Goal: Contribute content: Contribute content

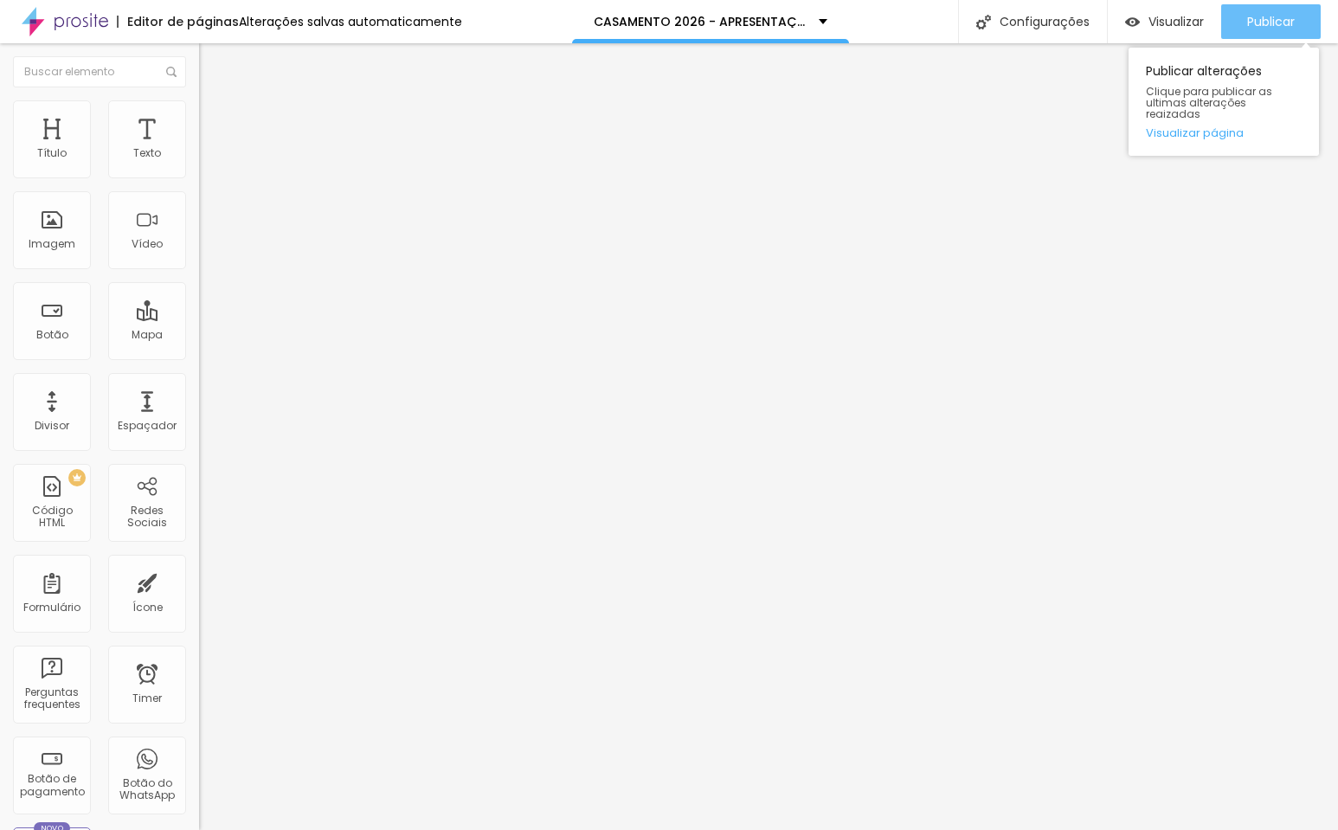
click at [1259, 20] on span "Publicar" at bounding box center [1271, 22] width 48 height 14
click at [1286, 27] on span "Publicar" at bounding box center [1271, 22] width 48 height 14
click at [199, 149] on span "Adicionar imagem" at bounding box center [255, 141] width 112 height 15
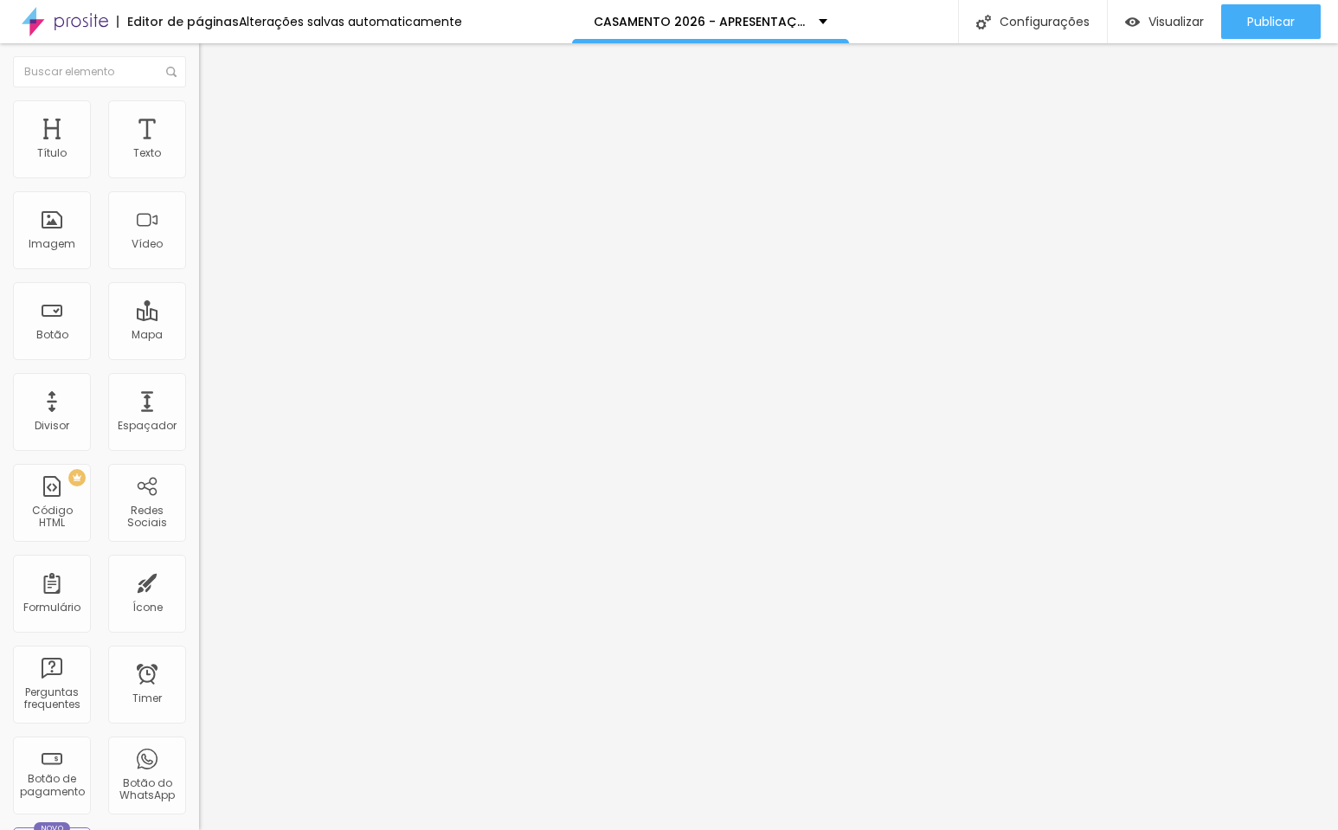
click at [199, 149] on span "Adicionar imagem" at bounding box center [255, 141] width 112 height 15
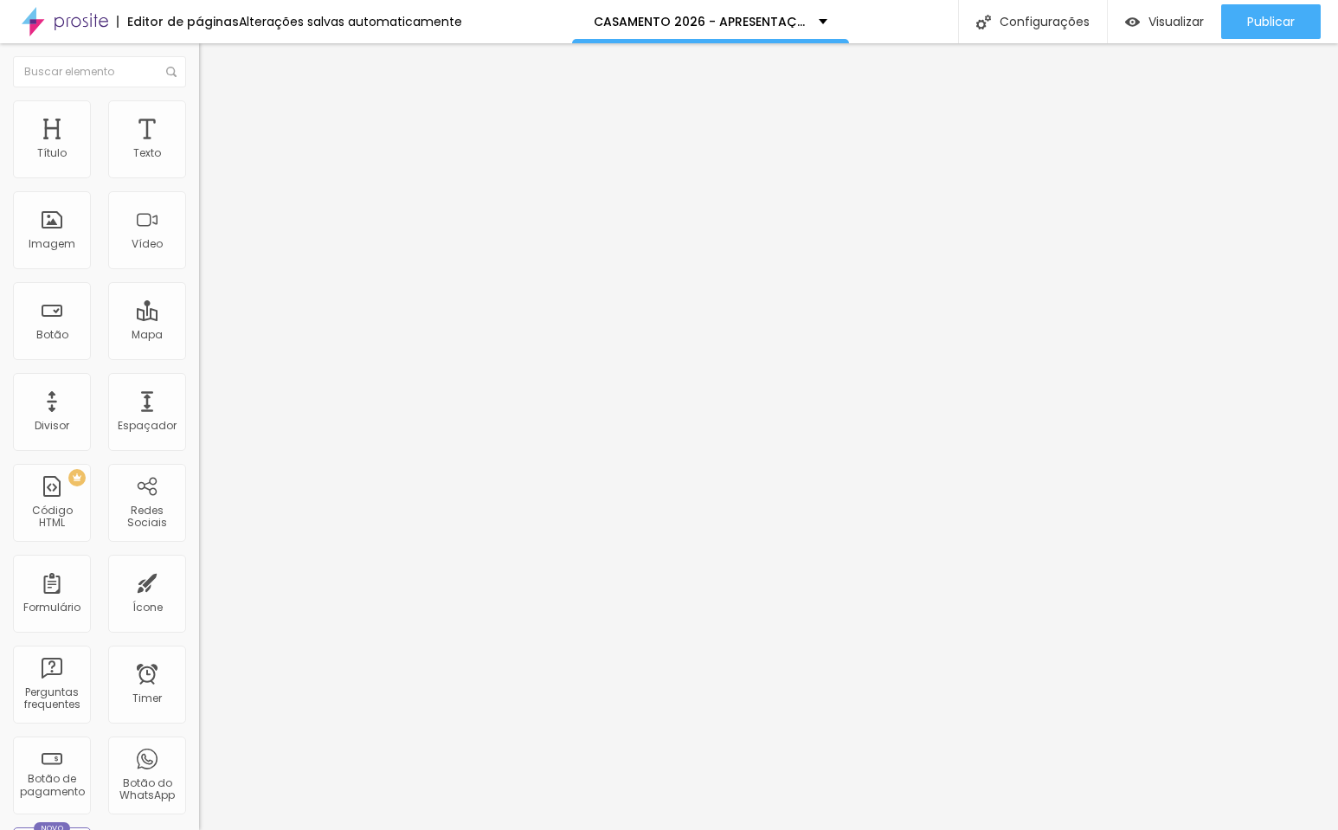
click at [199, 271] on span "1:1 Quadrado" at bounding box center [233, 263] width 68 height 15
click at [199, 292] on span "Padrão" at bounding box center [218, 284] width 39 height 15
click at [199, 308] on span "Quadrado" at bounding box center [227, 300] width 56 height 15
click at [199, 318] on span "Original" at bounding box center [220, 311] width 42 height 15
click at [199, 281] on span "Cinema" at bounding box center [220, 274] width 43 height 15
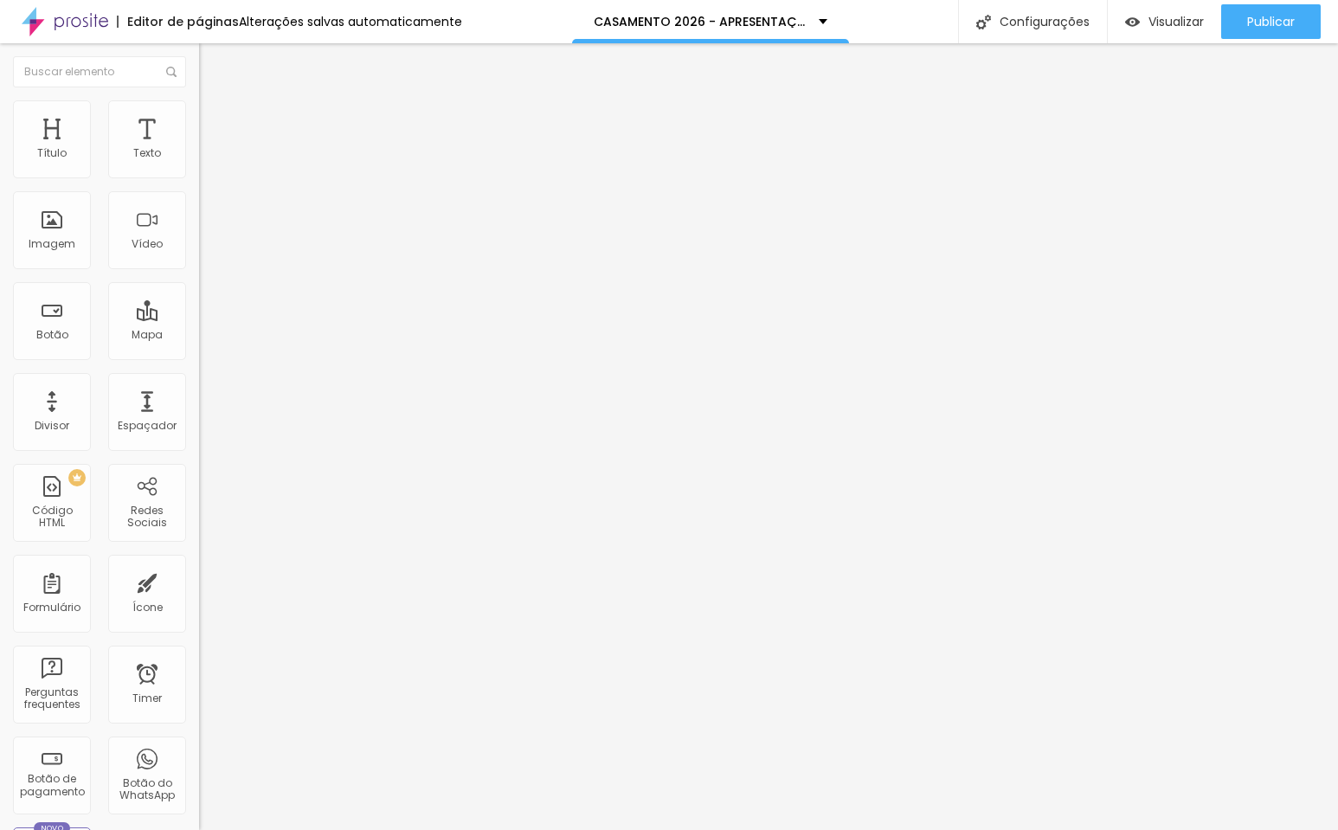
click at [199, 308] on span "Quadrado" at bounding box center [227, 300] width 56 height 15
click at [199, 149] on span "Adicionar imagem" at bounding box center [255, 141] width 112 height 15
click at [199, 219] on img at bounding box center [205, 213] width 12 height 12
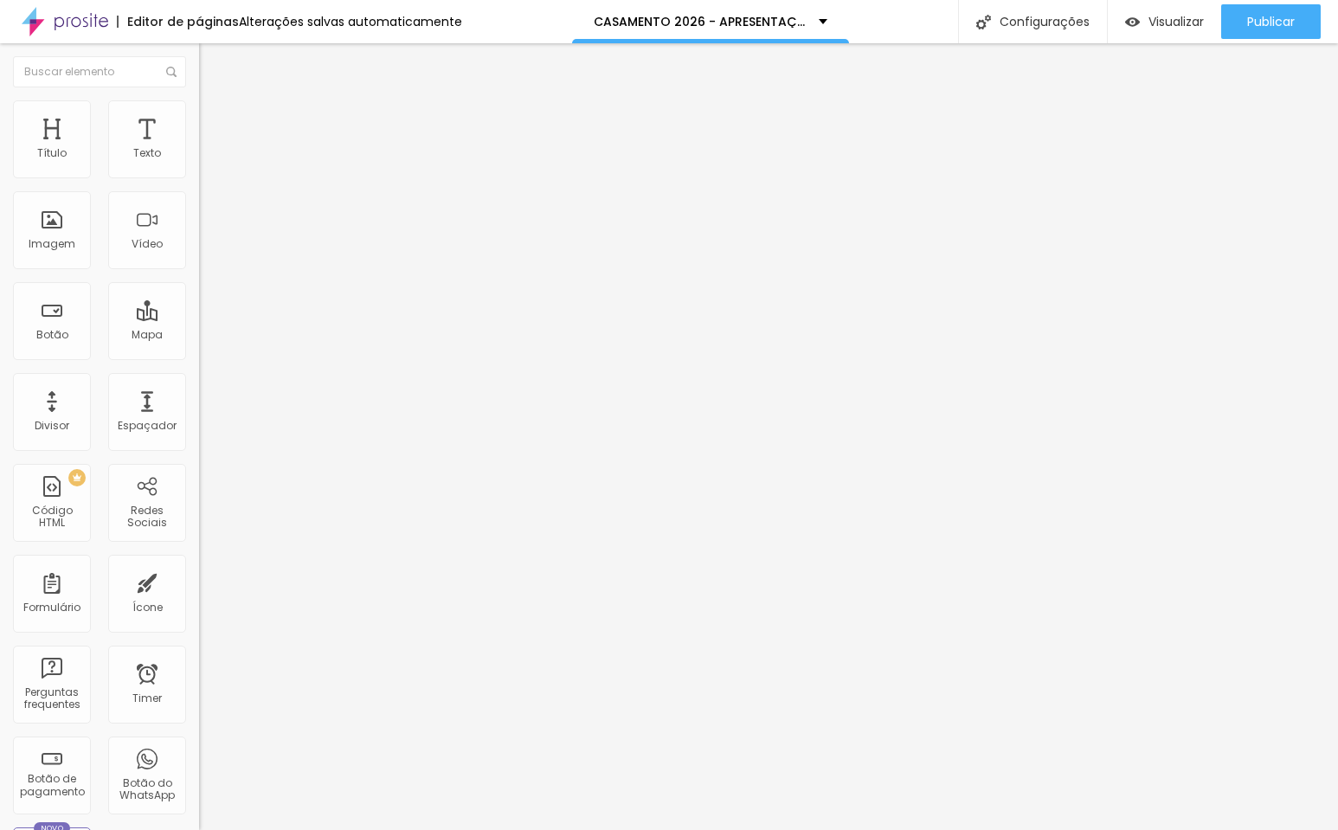
click at [199, 235] on div at bounding box center [298, 228] width 199 height 14
click at [199, 247] on img at bounding box center [205, 241] width 12 height 12
click at [199, 248] on div at bounding box center [298, 228] width 199 height 42
click at [199, 233] on img at bounding box center [205, 227] width 12 height 12
click at [199, 271] on span "1:1 Quadrado" at bounding box center [233, 263] width 68 height 15
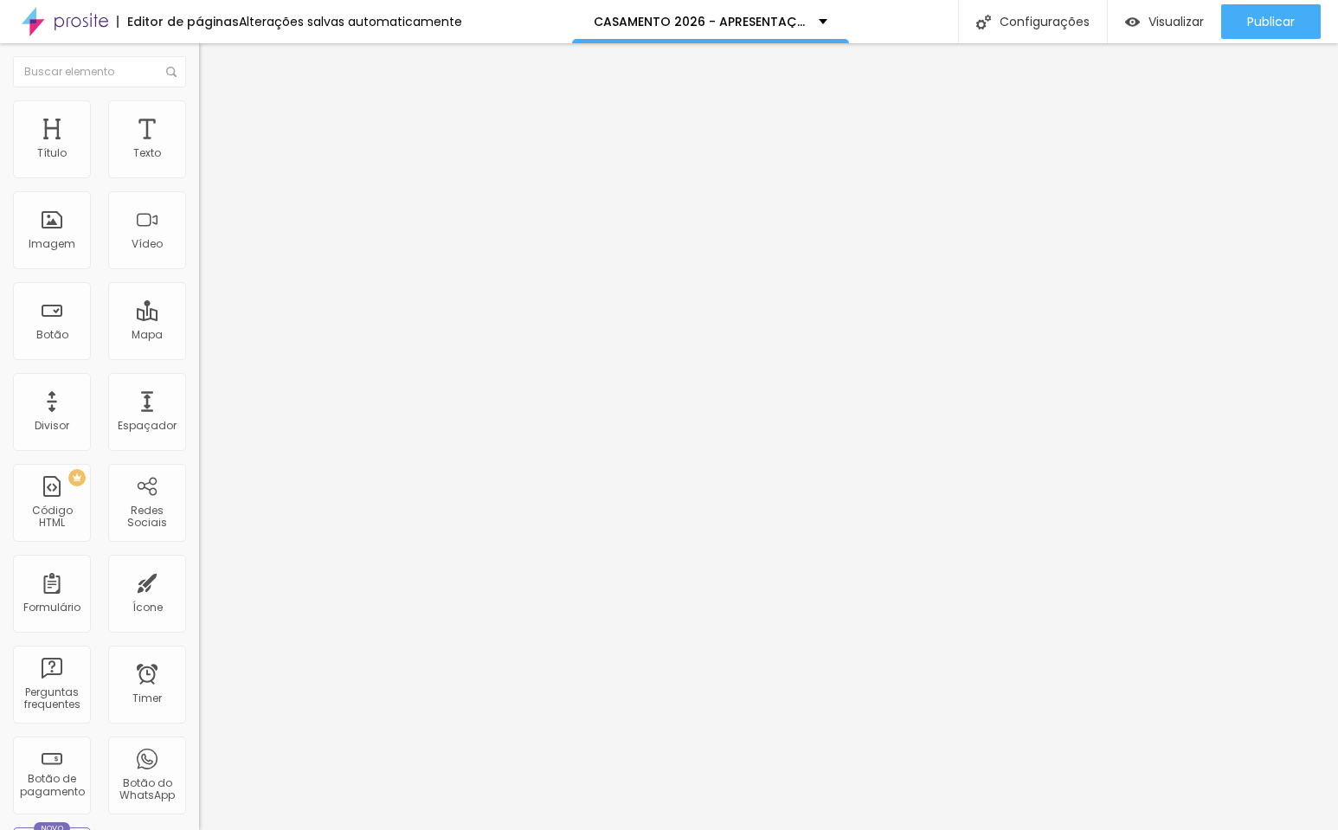
click at [199, 317] on li "Original" at bounding box center [298, 311] width 199 height 10
click at [199, 318] on span "Original" at bounding box center [220, 311] width 42 height 15
click at [199, 302] on span "Quadrado" at bounding box center [227, 294] width 56 height 15
click at [199, 292] on span "Padrão" at bounding box center [218, 284] width 39 height 15
click at [199, 281] on span "Cinema" at bounding box center [220, 274] width 43 height 15
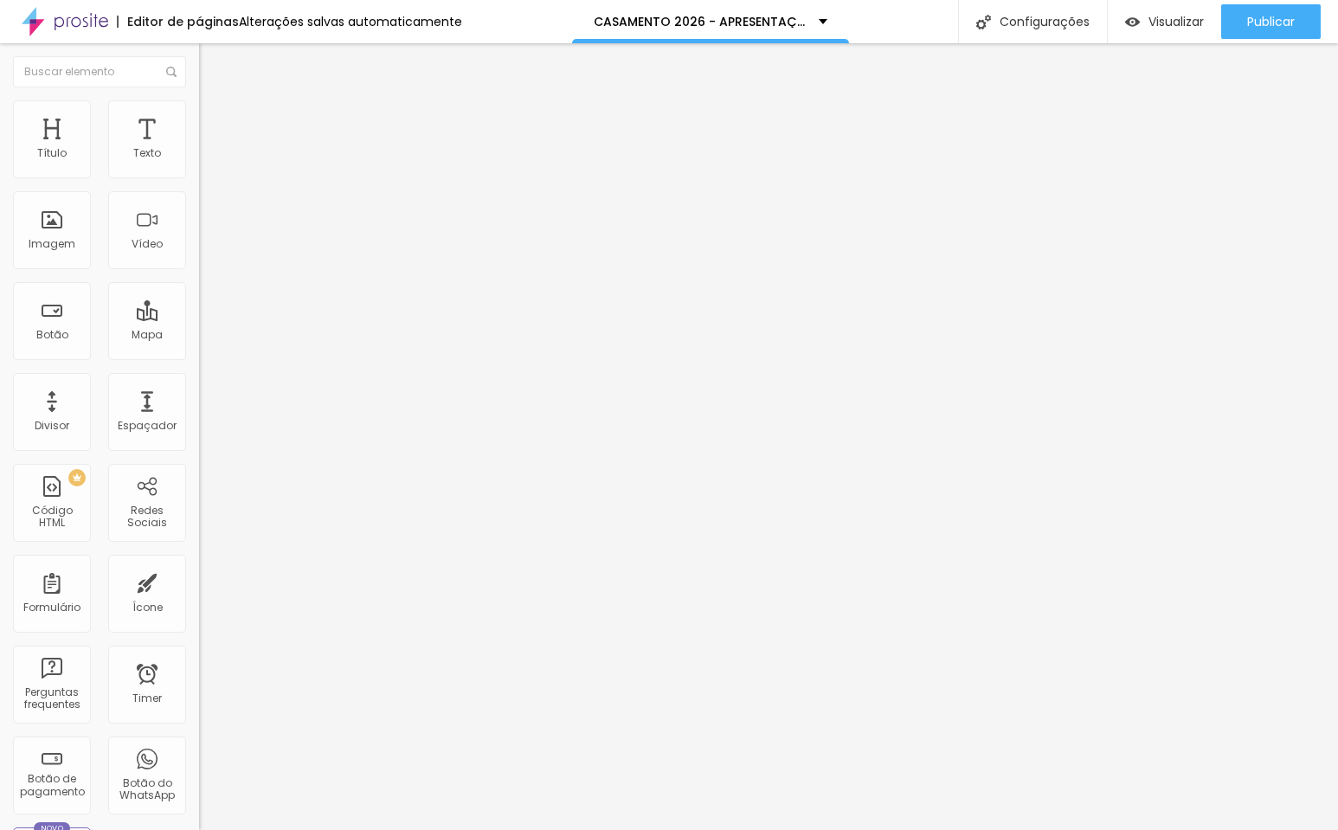
click at [199, 298] on span "Padrão" at bounding box center [218, 290] width 39 height 15
click at [199, 308] on span "Quadrado" at bounding box center [227, 300] width 56 height 15
click at [199, 149] on span "Adicionar imagem" at bounding box center [255, 141] width 112 height 15
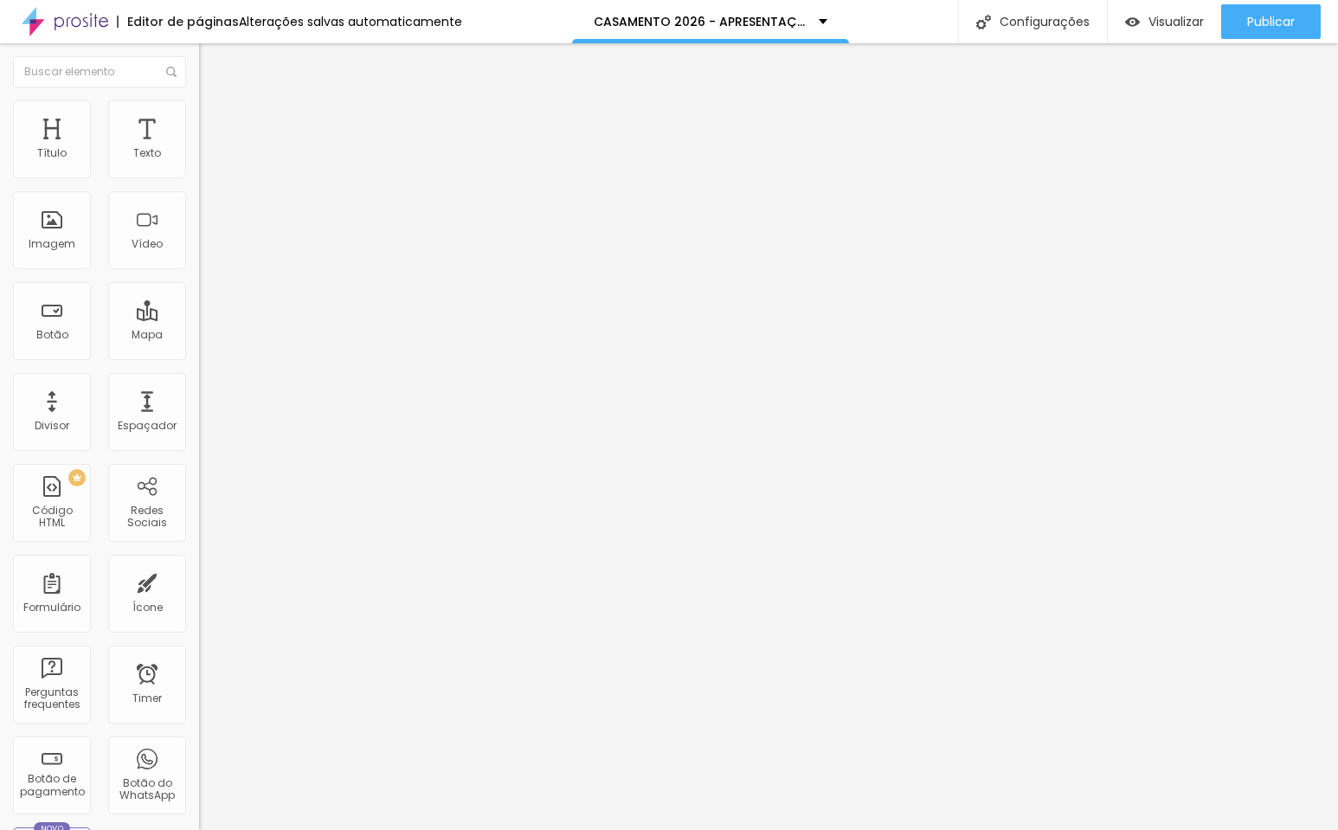
click at [199, 271] on span "Original" at bounding box center [220, 263] width 42 height 15
click at [199, 302] on span "Quadrado" at bounding box center [227, 294] width 56 height 15
click at [199, 149] on span "Adicionar imagem" at bounding box center [255, 141] width 112 height 15
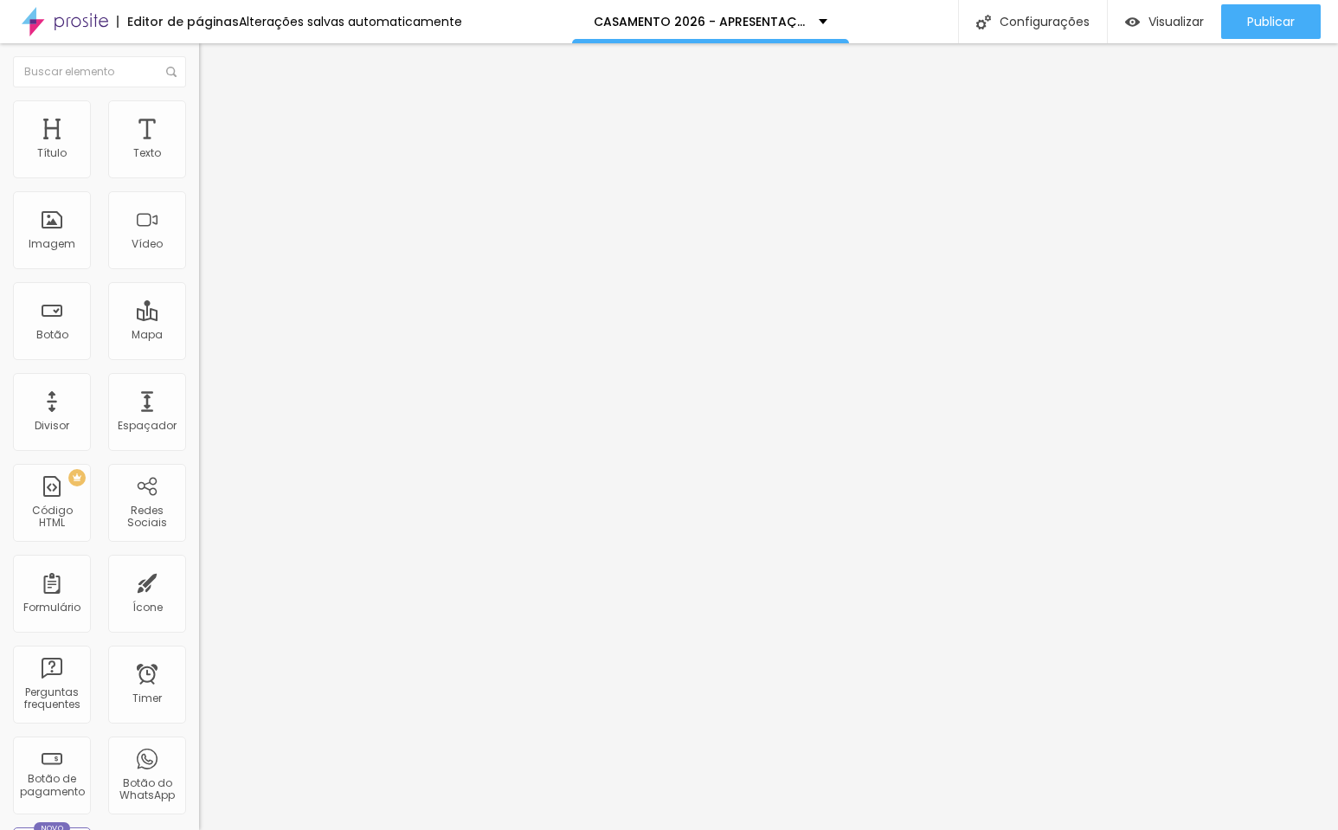
click at [199, 271] on span "Original" at bounding box center [220, 263] width 42 height 15
click at [199, 302] on span "Quadrado" at bounding box center [227, 294] width 56 height 15
click at [199, 149] on span "Adicionar imagem" at bounding box center [255, 141] width 112 height 15
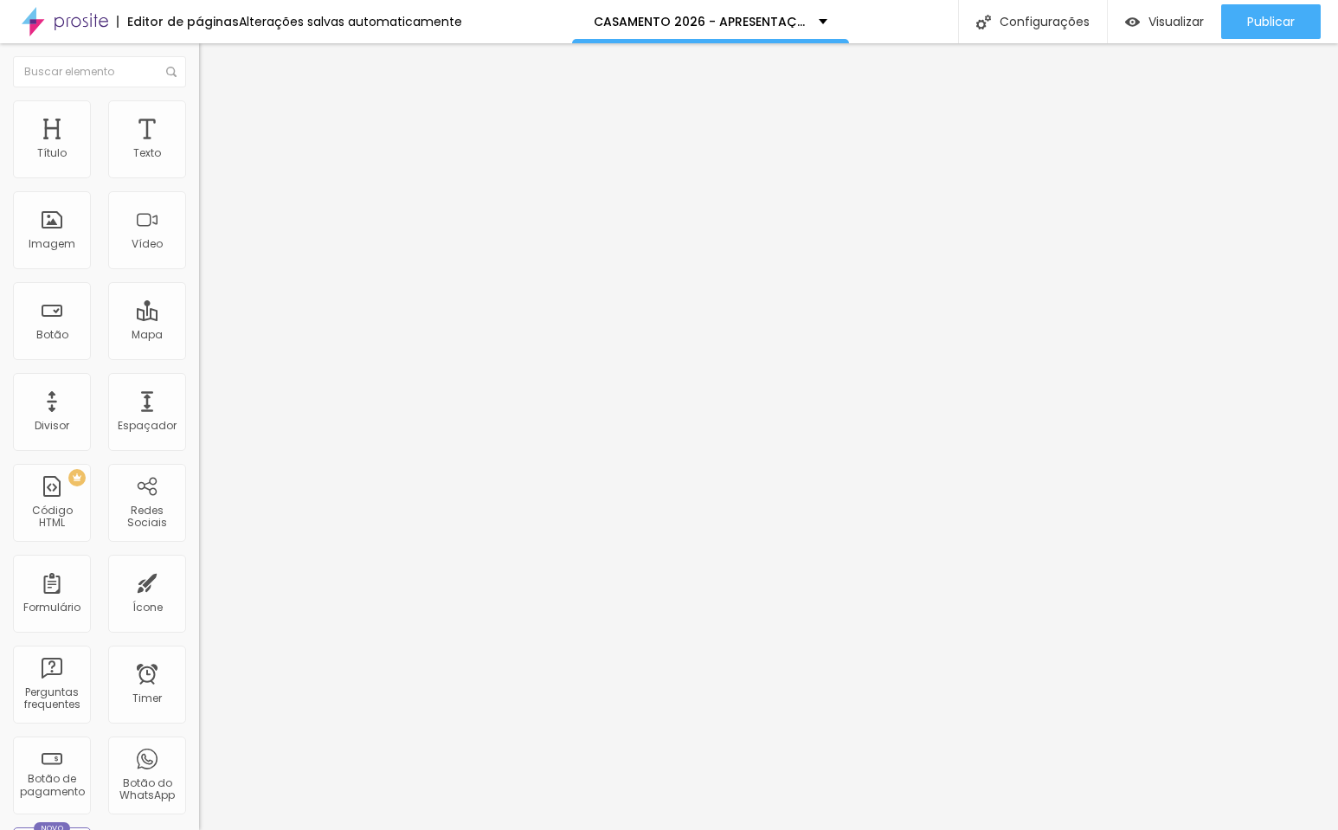
click at [1263, 17] on span "Publicar" at bounding box center [1271, 22] width 48 height 14
click at [1162, 16] on span "Visualizar" at bounding box center [1160, 22] width 55 height 14
click at [215, 119] on span "Estilo" at bounding box center [228, 112] width 27 height 15
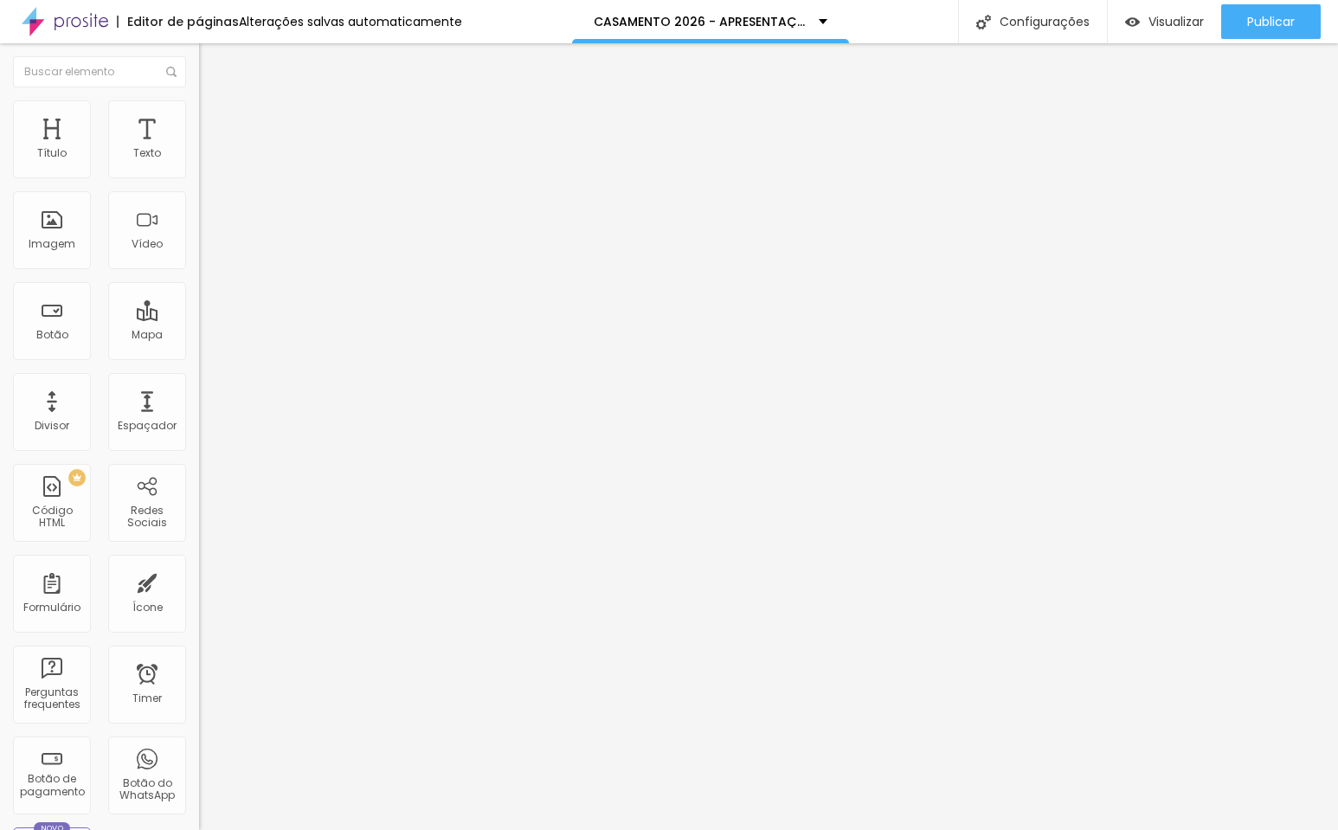
click at [199, 118] on li "Avançado" at bounding box center [298, 126] width 199 height 17
type input "9"
type input "2"
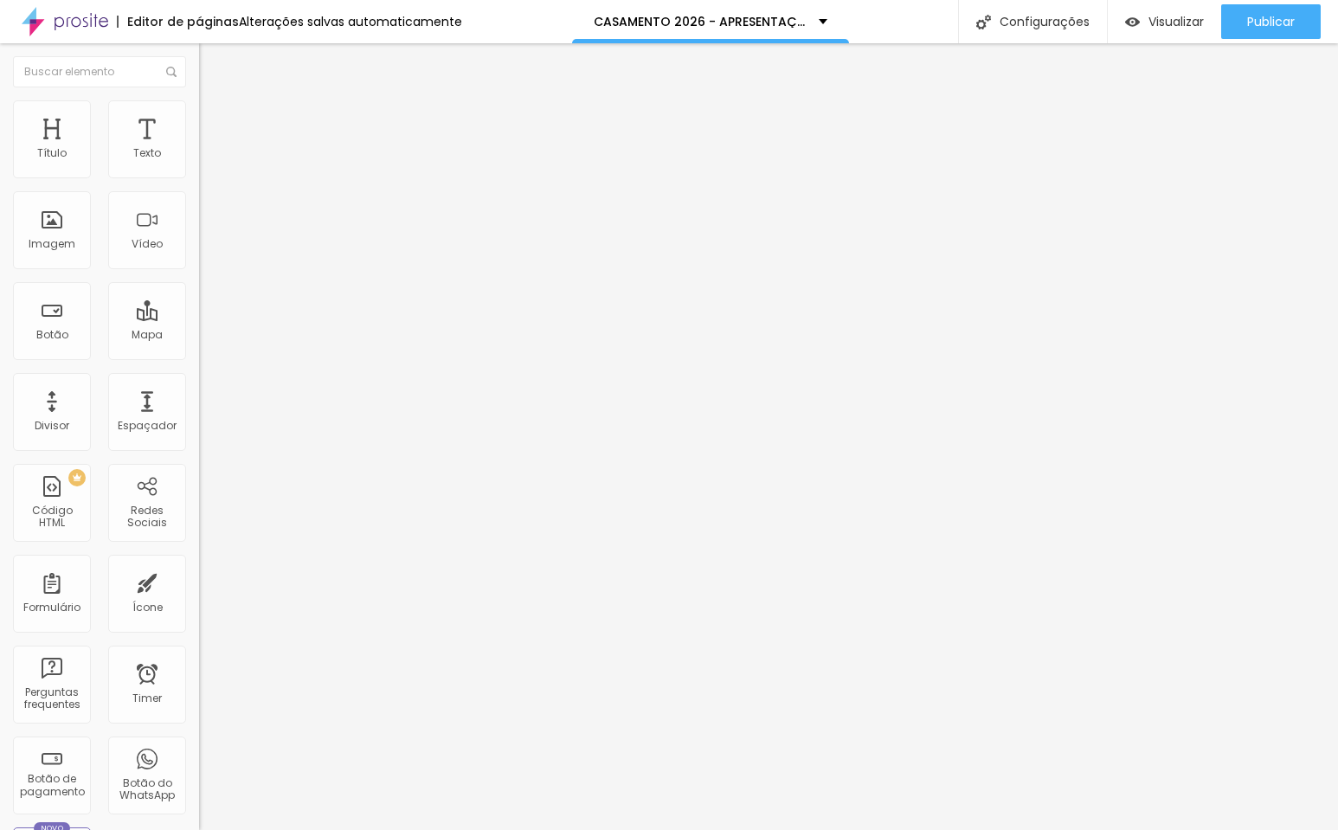
type input "0"
drag, startPoint x: 52, startPoint y: 170, endPoint x: -39, endPoint y: 180, distance: 91.4
type input "0"
click at [0, 180] on html "Editor de páginas Salvando... CASAMENTO 2026 - APRESENTAÇÃO Configurações Confi…" at bounding box center [669, 415] width 1338 height 830
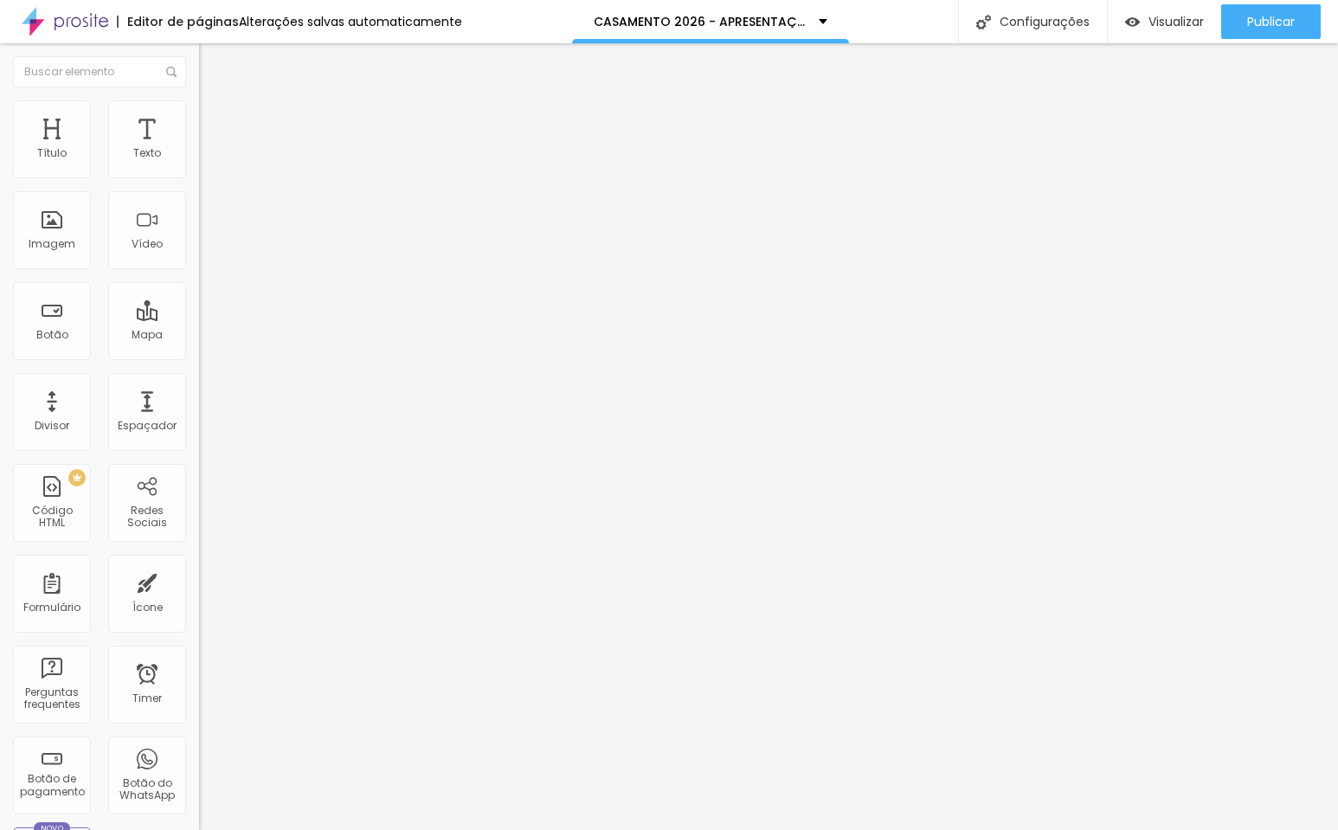
type input "6"
type input "0"
drag, startPoint x: 48, startPoint y: 211, endPoint x: -113, endPoint y: 214, distance: 161.0
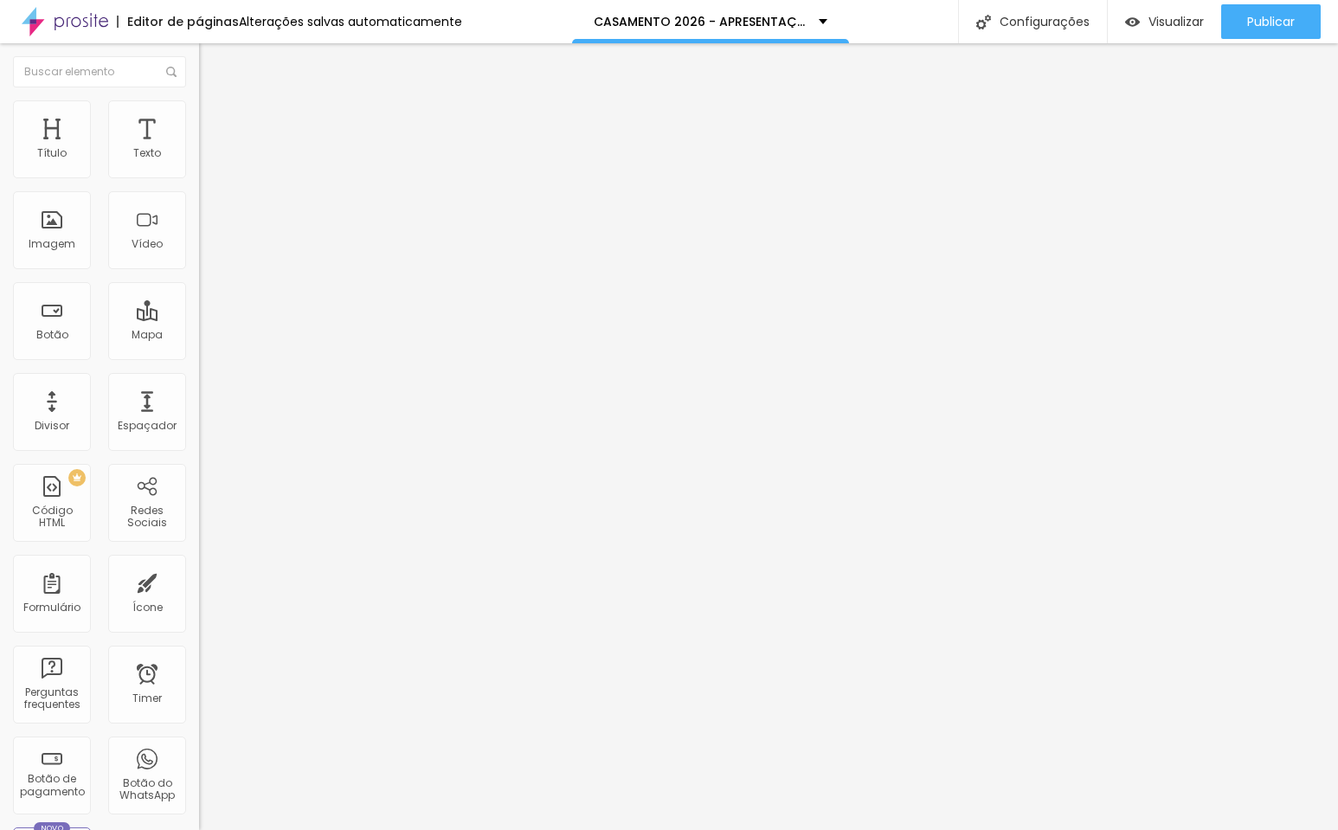
type input "0"
click at [0, 214] on html "Editor de páginas Alterações salvas automaticamente CASAMENTO 2026 - APRESENTAÇ…" at bounding box center [669, 415] width 1338 height 830
click at [199, 118] on li "Avançado" at bounding box center [298, 126] width 199 height 17
type input "11"
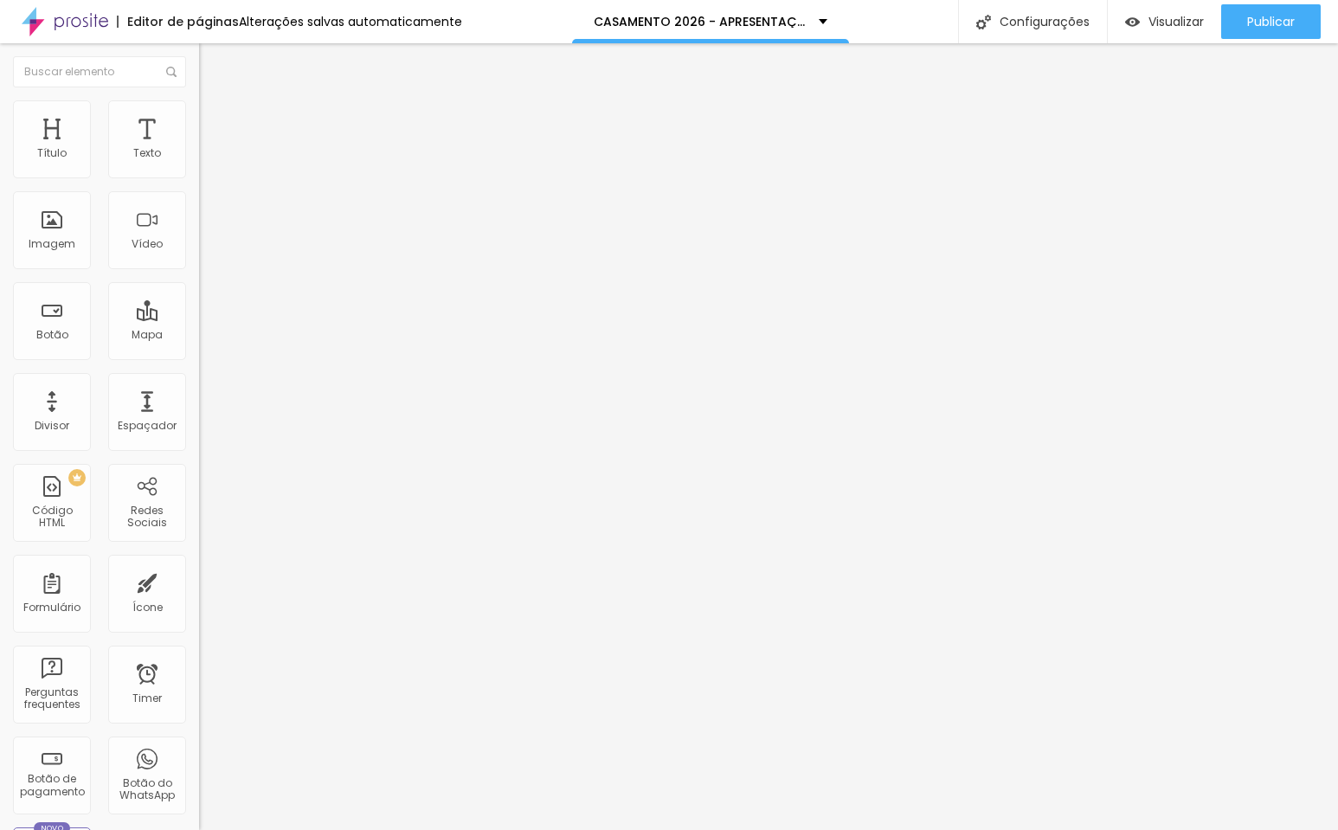
type input "0"
drag, startPoint x: 52, startPoint y: 170, endPoint x: -15, endPoint y: 173, distance: 66.7
type input "0"
click at [0, 173] on html "Editor de páginas Alterações salvas automaticamente CASAMENTO 2026 - APRESENTAÇ…" at bounding box center [669, 415] width 1338 height 830
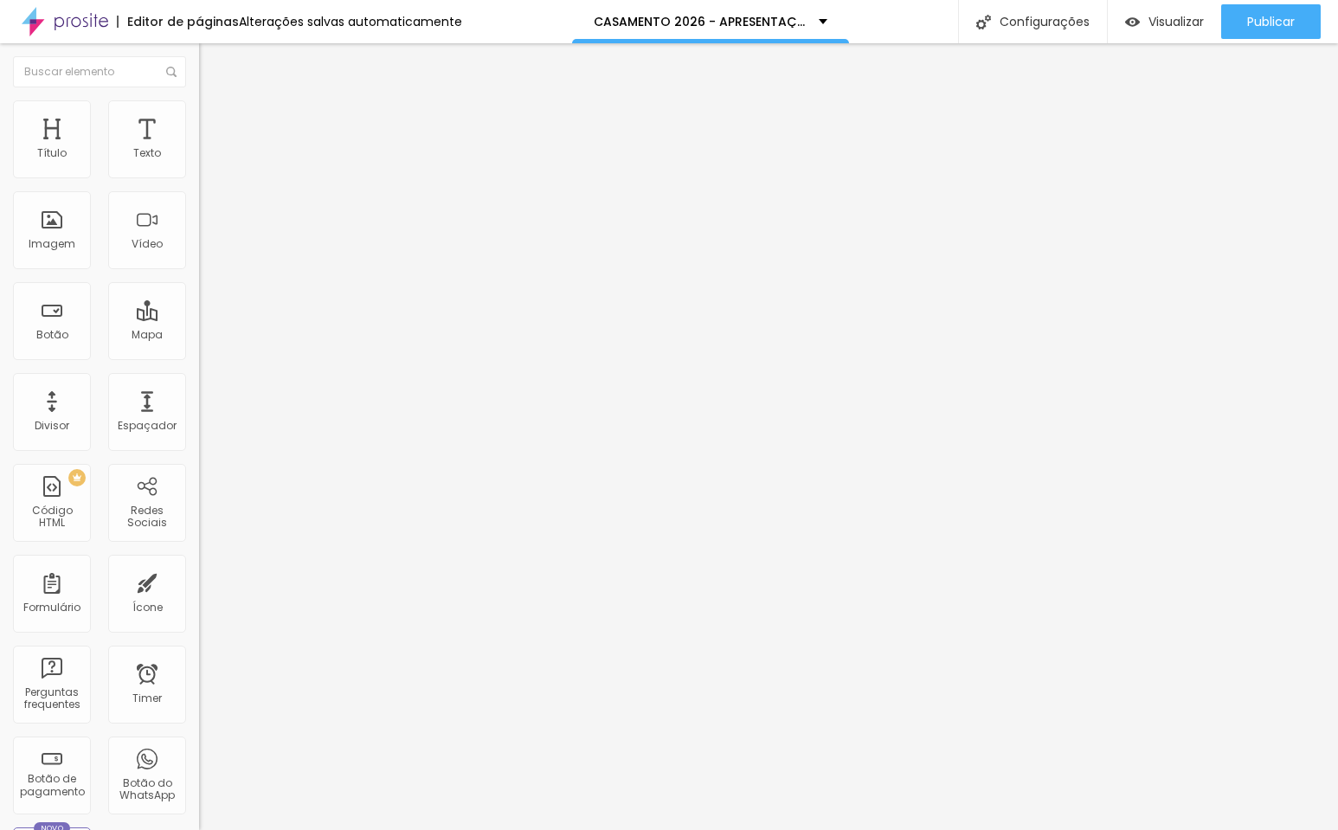
type input "8"
type input "0"
drag, startPoint x: 50, startPoint y: 211, endPoint x: -134, endPoint y: 209, distance: 184.4
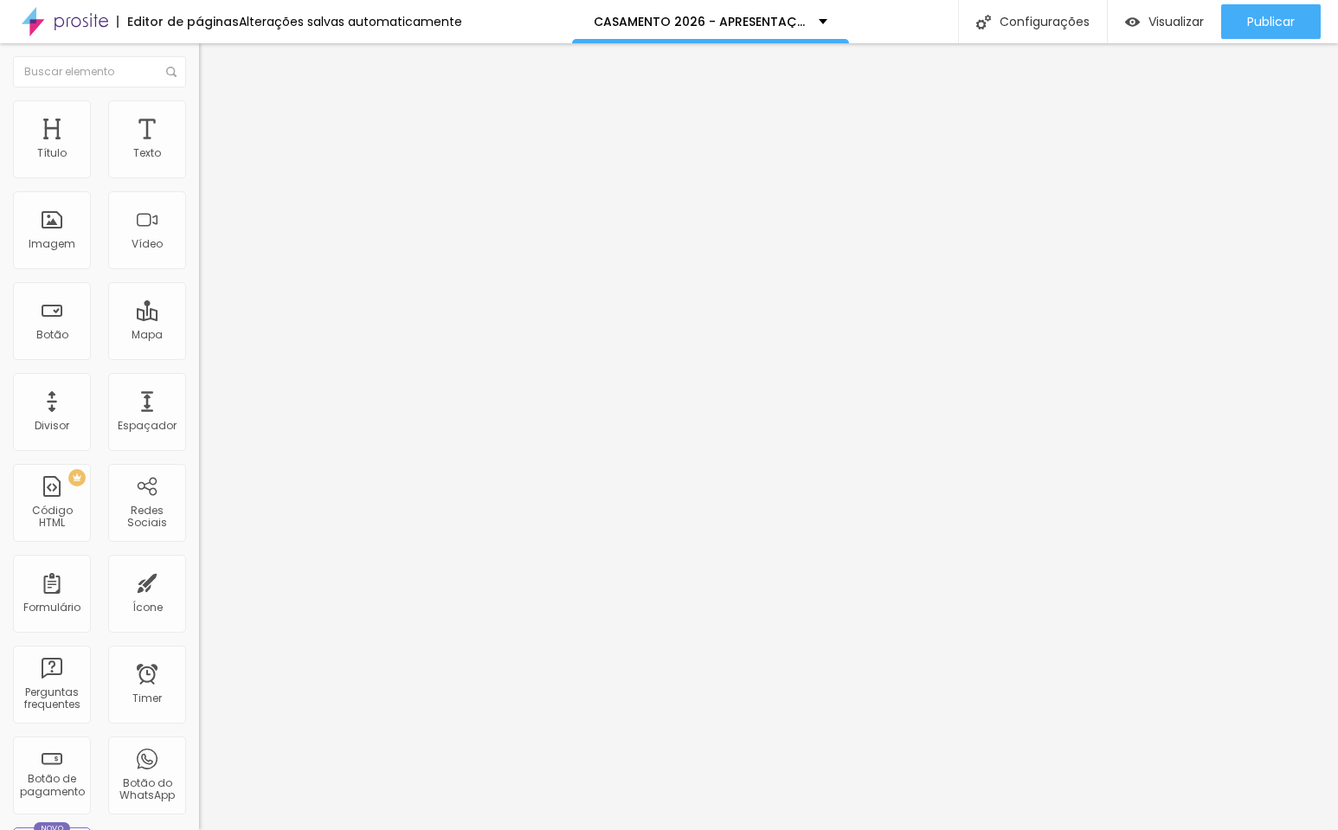
type input "0"
click at [0, 209] on html "Editor de páginas Alterações salvas automaticamente CASAMENTO 2026 - APRESENTAÇ…" at bounding box center [669, 415] width 1338 height 830
click at [199, 131] on li "Avançado" at bounding box center [298, 126] width 199 height 17
type input "5"
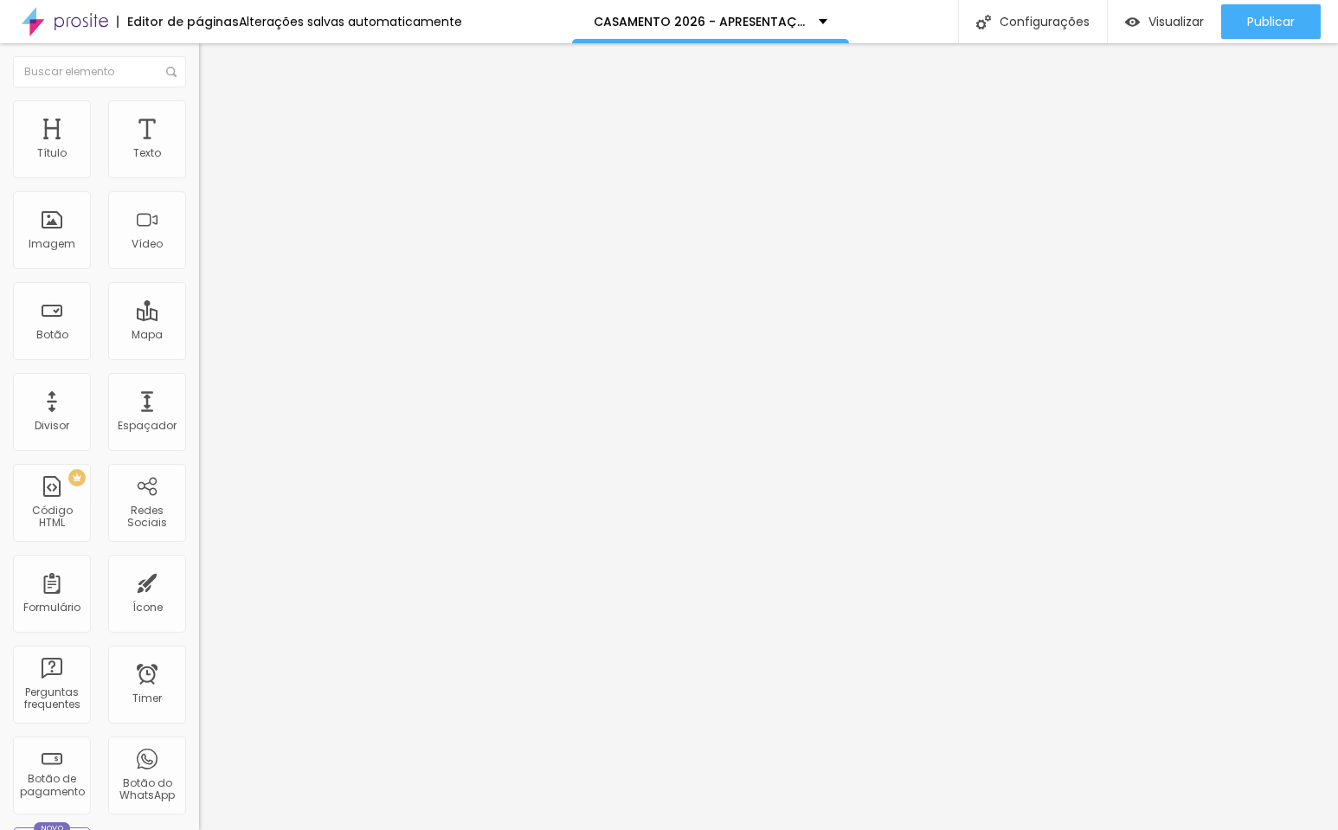
type input "4"
type input "0"
drag, startPoint x: 46, startPoint y: 172, endPoint x: -13, endPoint y: 173, distance: 58.9
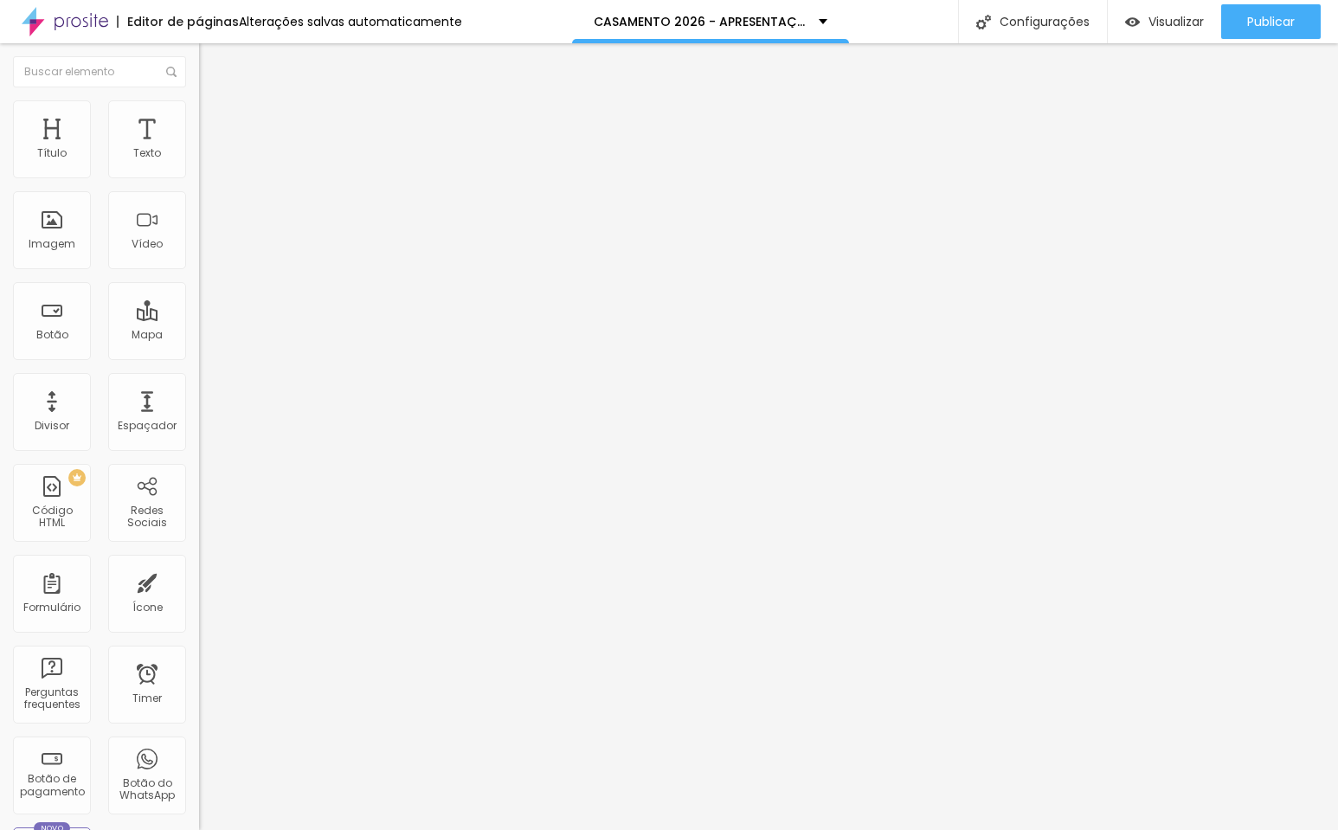
type input "0"
click at [0, 173] on html "Editor de páginas Alterações salvas automaticamente CASAMENTO 2026 - APRESENTAÇ…" at bounding box center [669, 415] width 1338 height 830
type input "7"
type input "0"
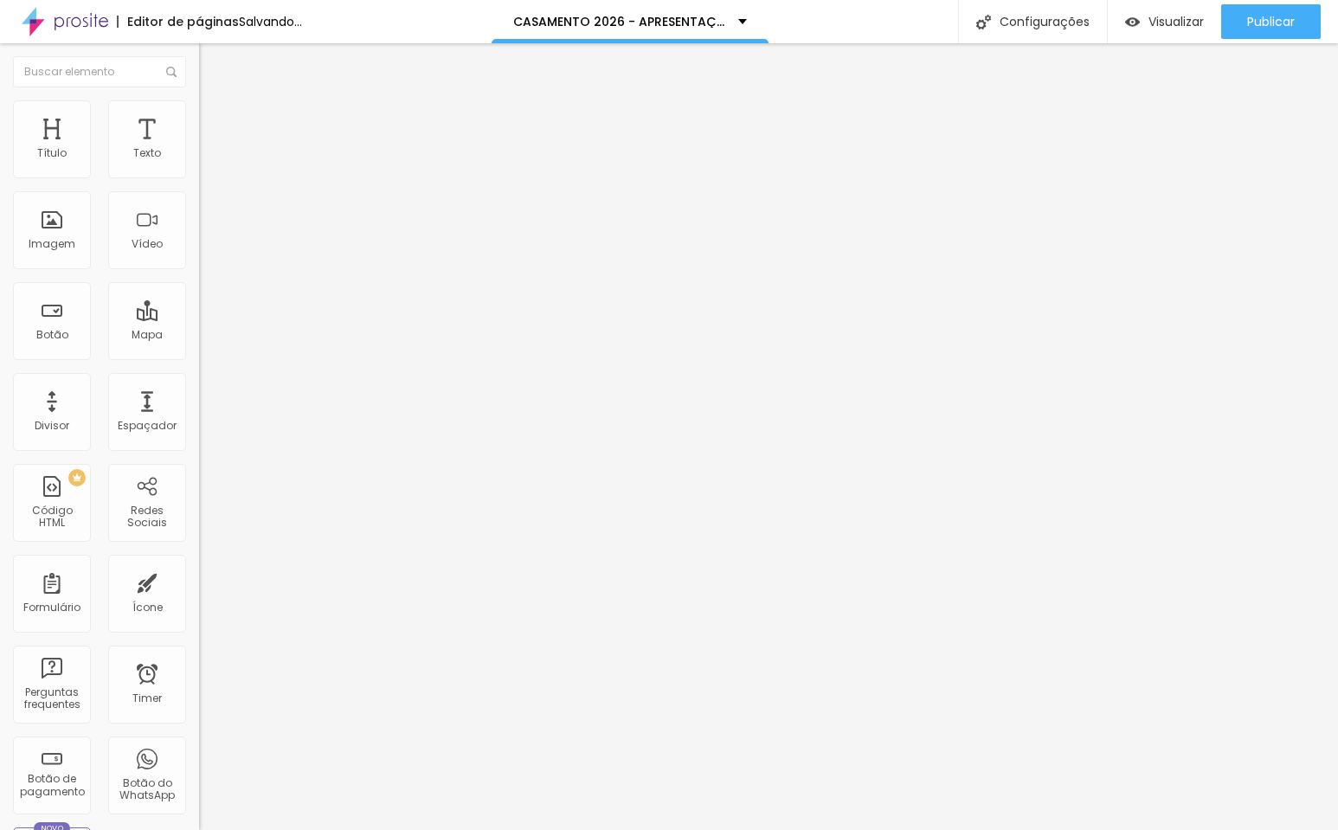
type input "0"
drag, startPoint x: 28, startPoint y: 209, endPoint x: -102, endPoint y: 200, distance: 130.2
type input "0"
click at [0, 200] on html "Editor de páginas Salvando... CASAMENTO 2026 - APRESENTAÇÃO Configurações Confi…" at bounding box center [669, 415] width 1338 height 830
click at [199, 118] on img at bounding box center [207, 126] width 16 height 16
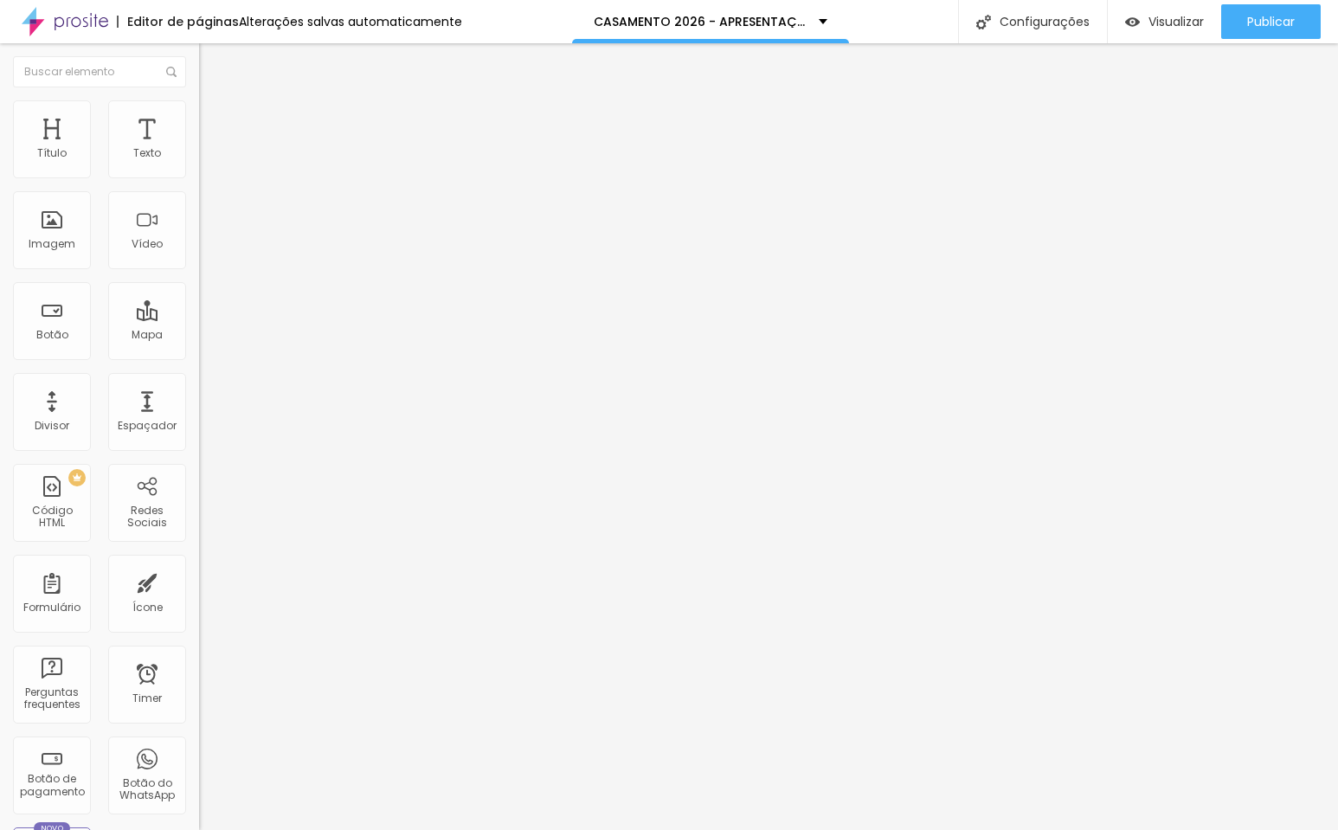
type input "5"
type input "0"
drag, startPoint x: 46, startPoint y: 170, endPoint x: -3, endPoint y: 173, distance: 48.5
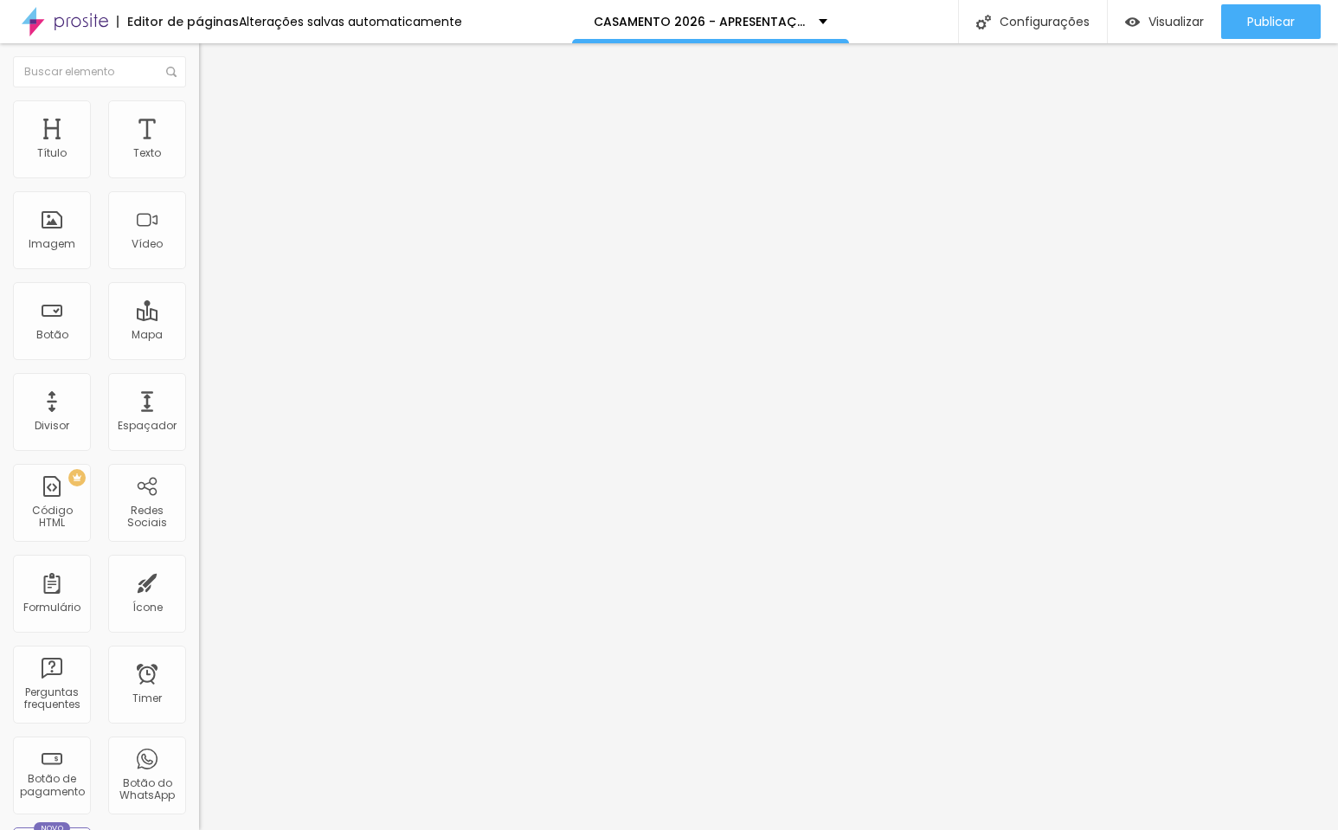
type input "0"
click at [0, 173] on html "Editor de páginas Alterações salvas automaticamente CASAMENTO 2026 - APRESENTAÇ…" at bounding box center [669, 415] width 1338 height 830
type input "8"
type input "7"
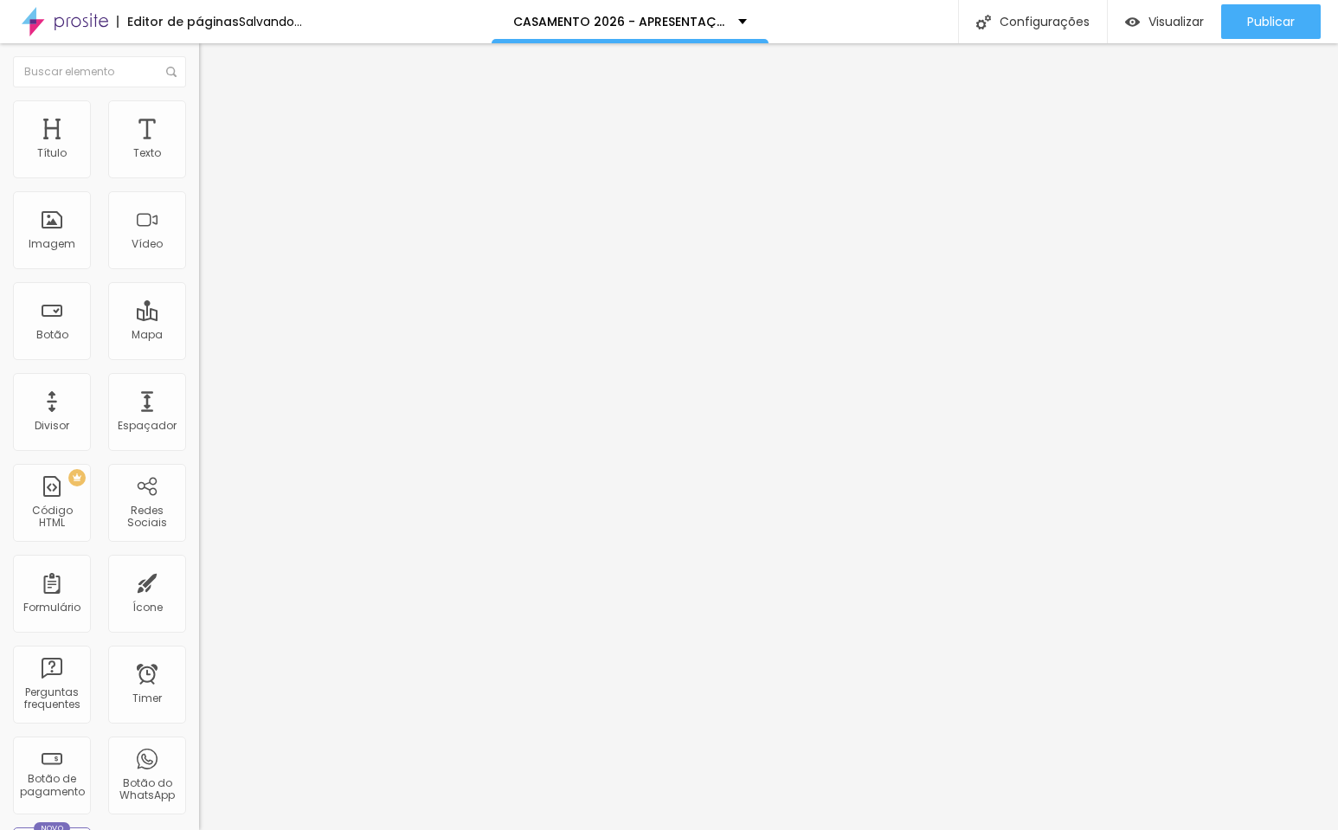
type input "7"
type input "5"
type input "0"
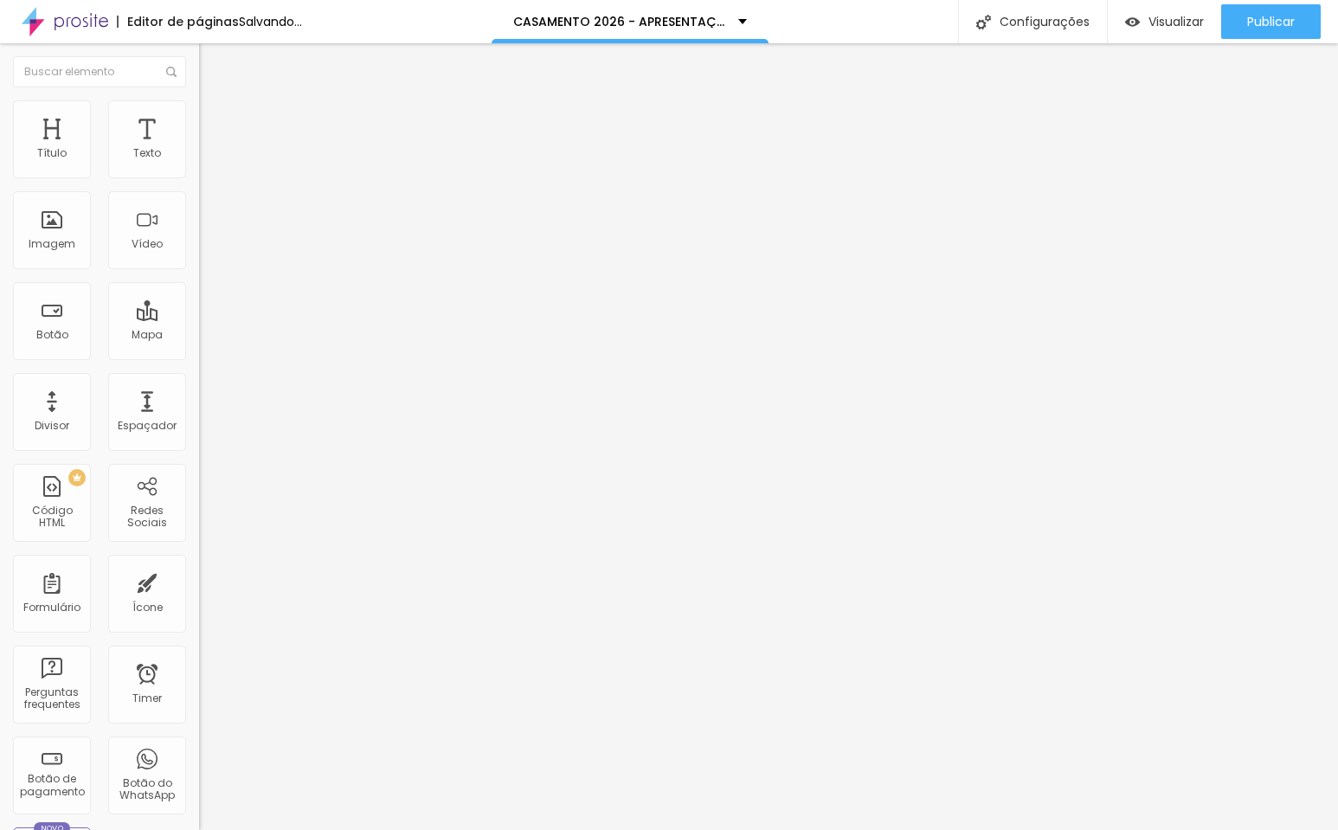
drag, startPoint x: 49, startPoint y: 209, endPoint x: -76, endPoint y: 203, distance: 125.7
type input "0"
click at [0, 203] on html "Editor de páginas Salvando... CASAMENTO 2026 - APRESENTAÇÃO Configurações Confi…" at bounding box center [669, 415] width 1338 height 830
click at [215, 122] on span "Avançado" at bounding box center [243, 129] width 57 height 15
click at [199, 118] on li "Avançado" at bounding box center [298, 126] width 199 height 17
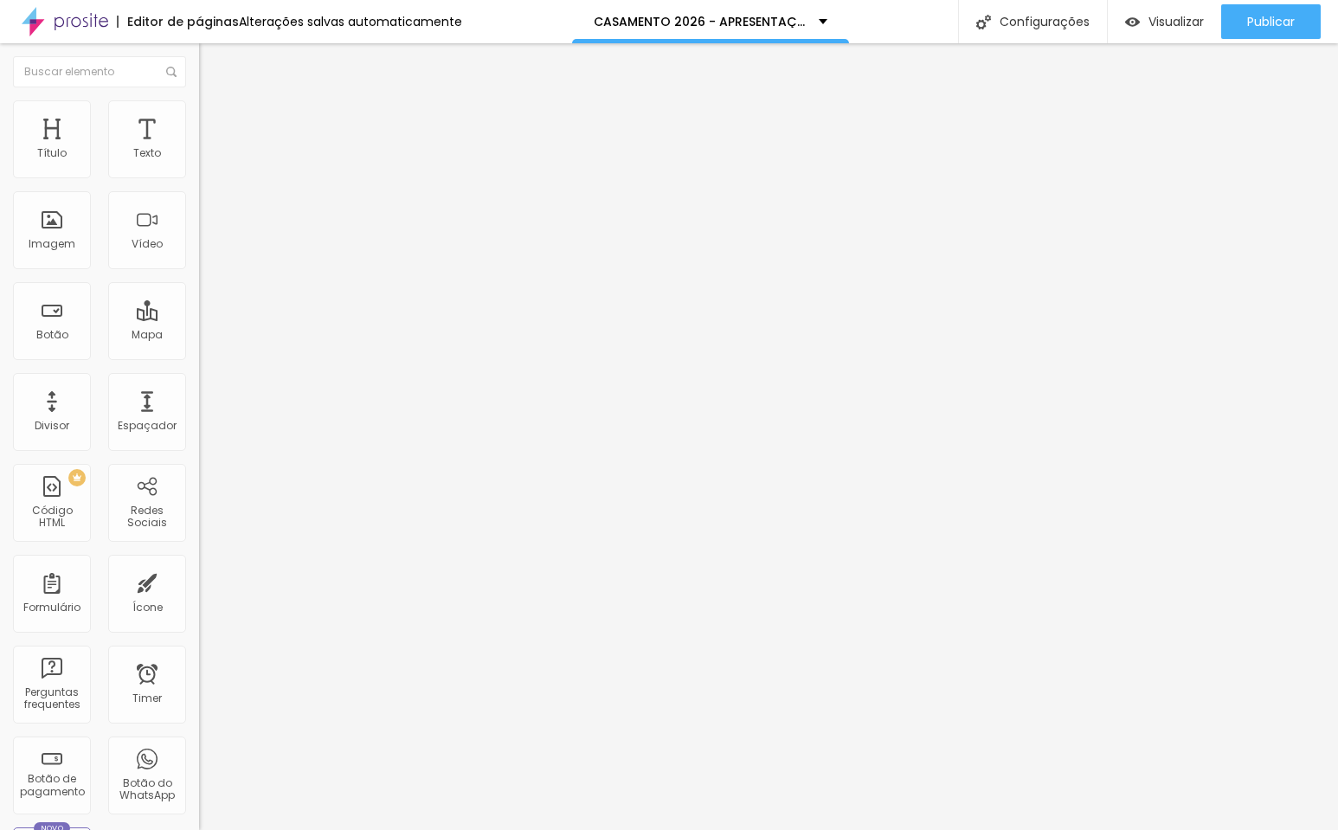
type input "8"
type input "3"
type input "0"
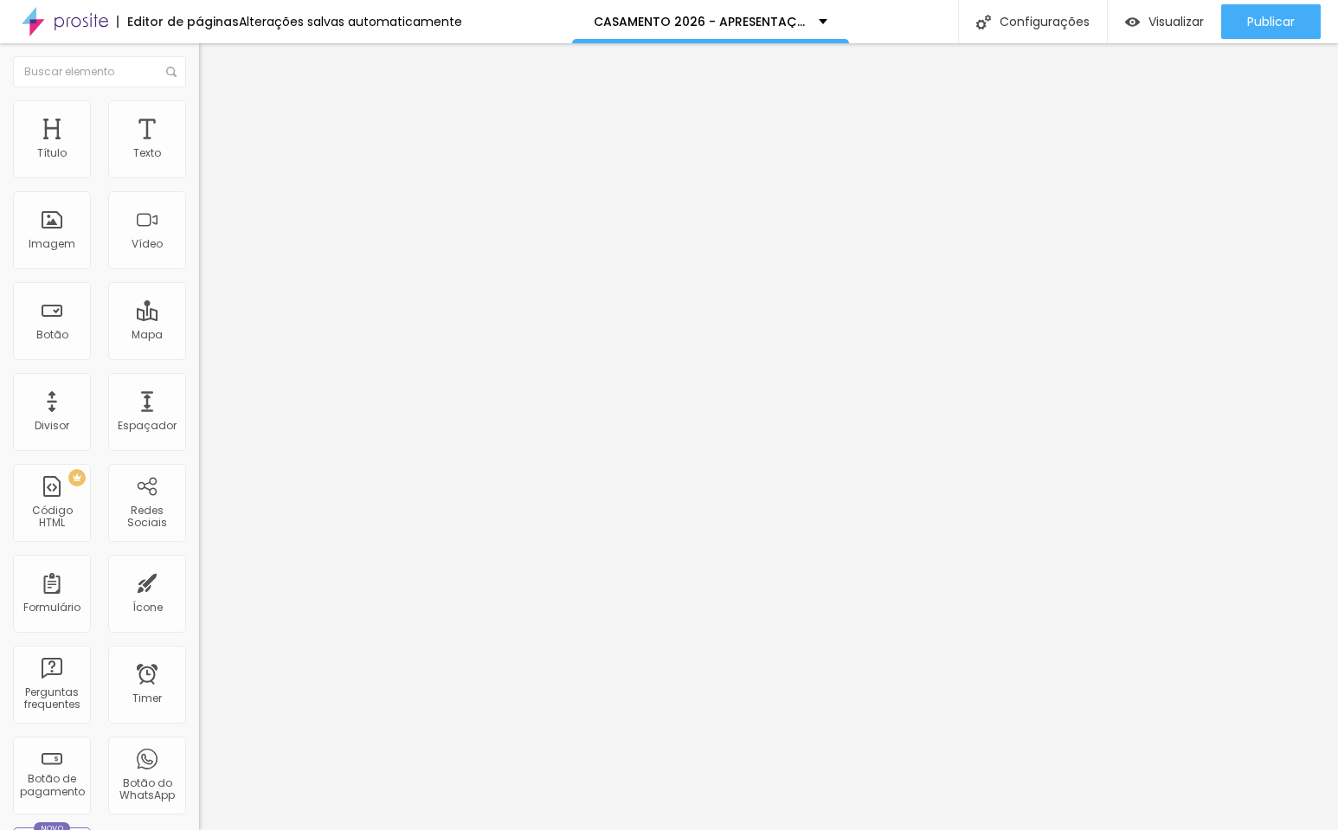
type input "0"
drag, startPoint x: 50, startPoint y: 170, endPoint x: -82, endPoint y: 173, distance: 132.4
type input "0"
click at [0, 173] on html "Editor de páginas Alterações salvas automaticamente CASAMENTO 2026 - APRESENTAÇ…" at bounding box center [669, 415] width 1338 height 830
type input "8"
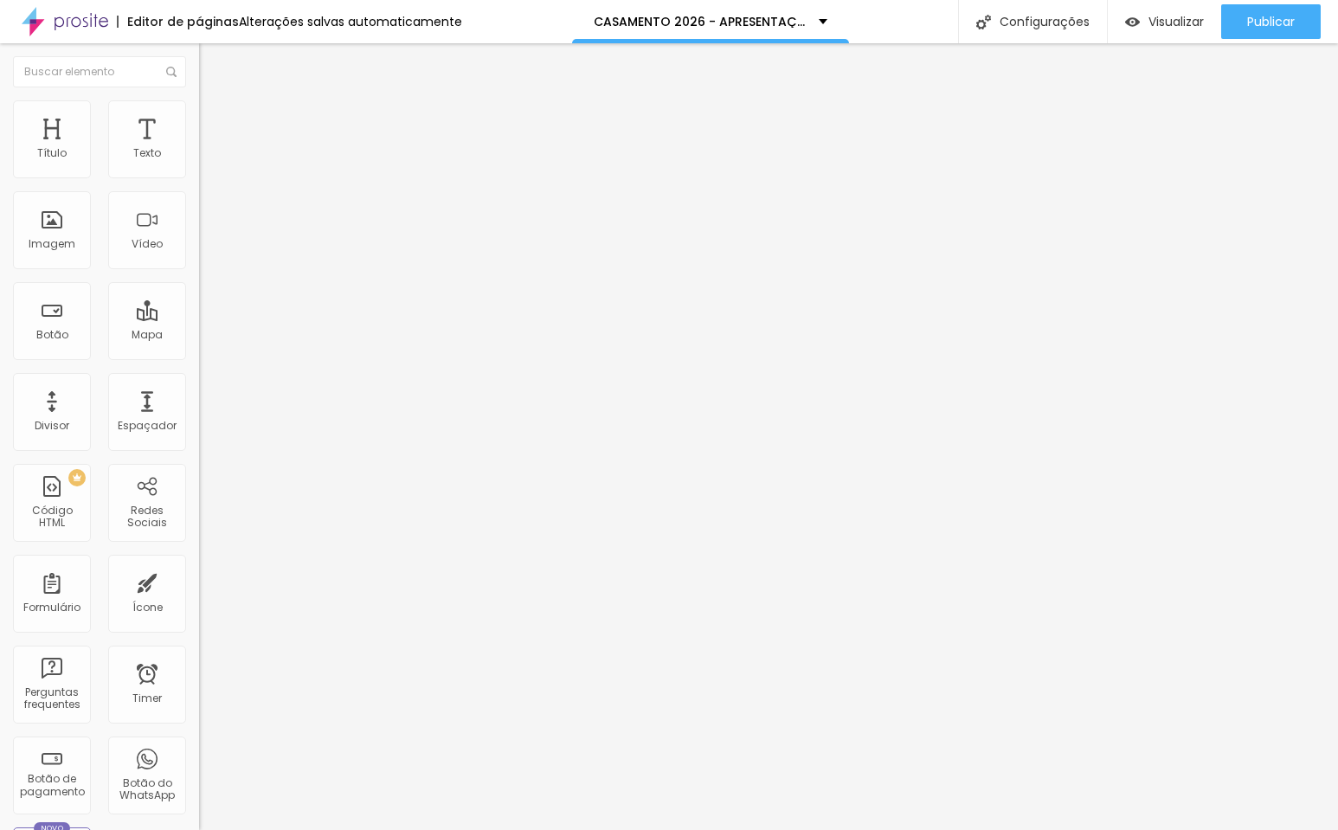
type input "8"
type input "0"
drag, startPoint x: 50, startPoint y: 210, endPoint x: -115, endPoint y: 198, distance: 165.7
type input "0"
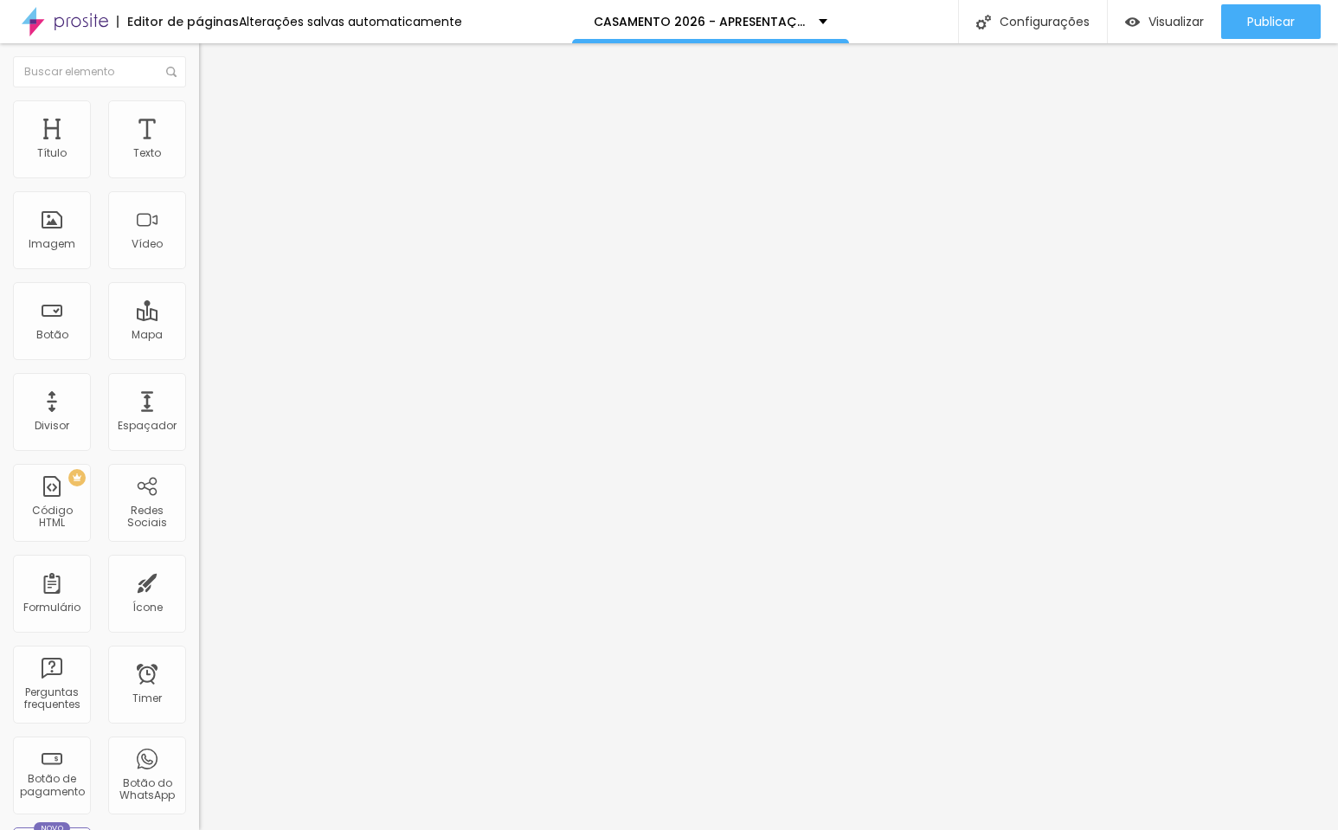
click at [0, 198] on html "Editor de páginas Alterações salvas automaticamente CASAMENTO 2026 - APRESENTAÇ…" at bounding box center [669, 415] width 1338 height 830
click at [199, 118] on li "Avançado" at bounding box center [298, 126] width 199 height 17
type input "8"
type input "7"
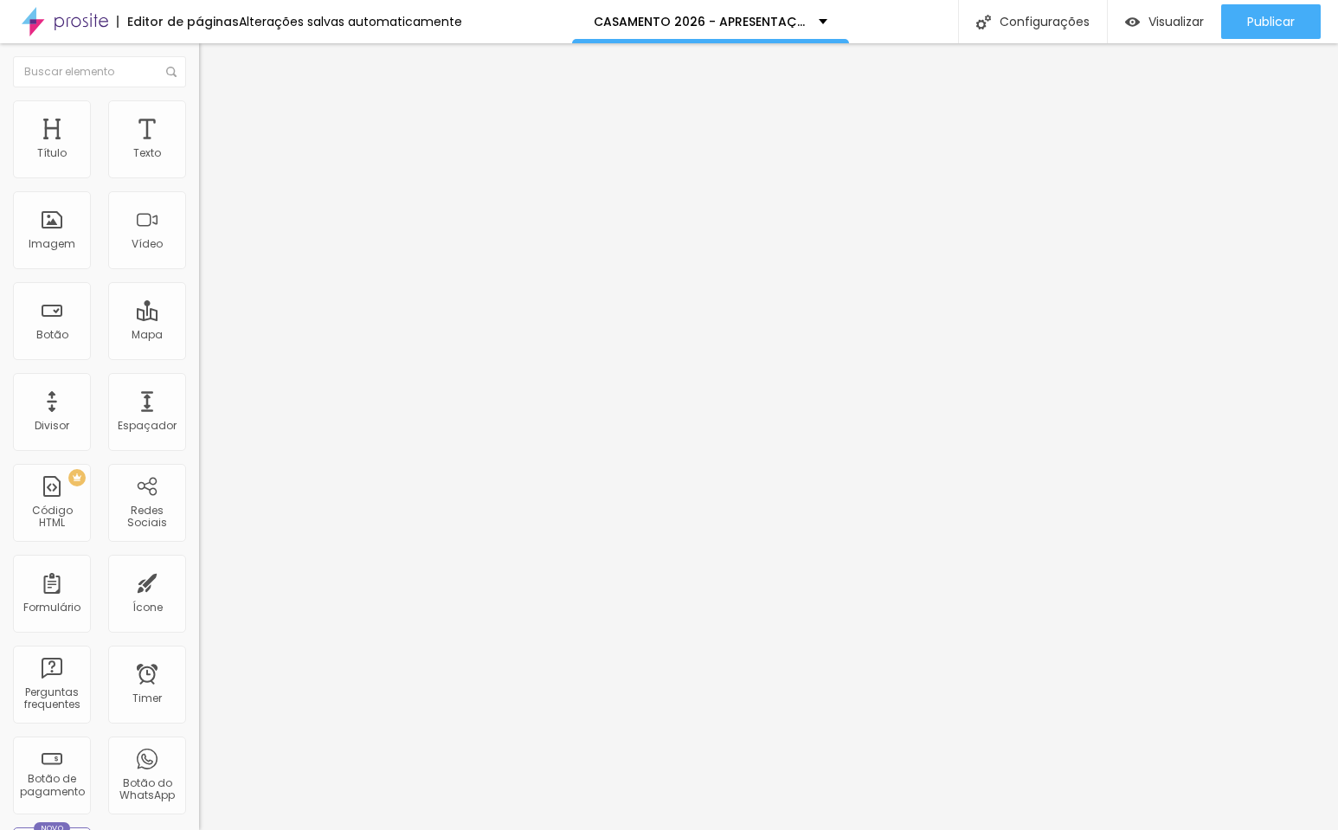
type input "7"
type input "2"
type input "0"
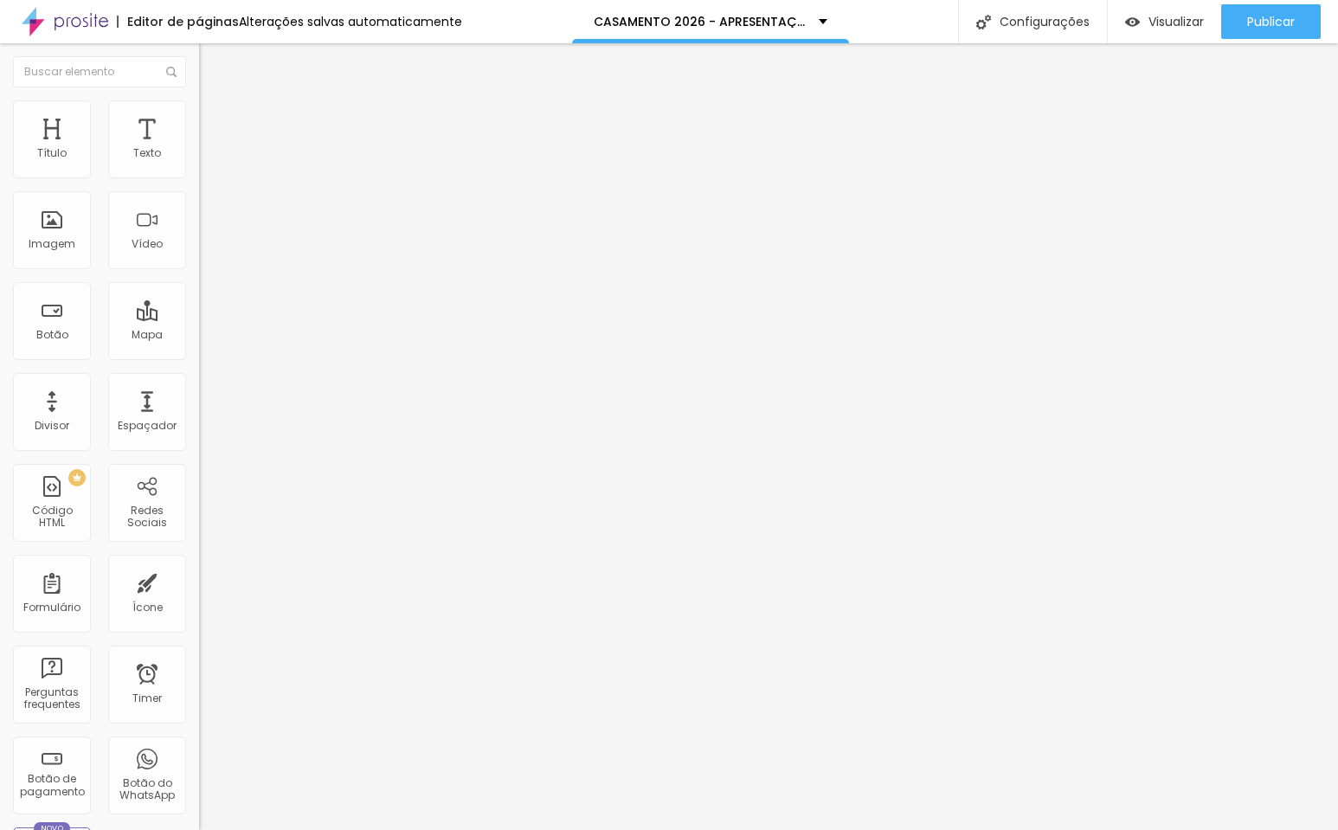
drag, startPoint x: 27, startPoint y: 170, endPoint x: -76, endPoint y: 169, distance: 103.0
type input "0"
click at [0, 169] on html "Editor de páginas Alterações salvas automaticamente CASAMENTO 2026 - APRESENTAÇ…" at bounding box center [669, 415] width 1338 height 830
type input "6"
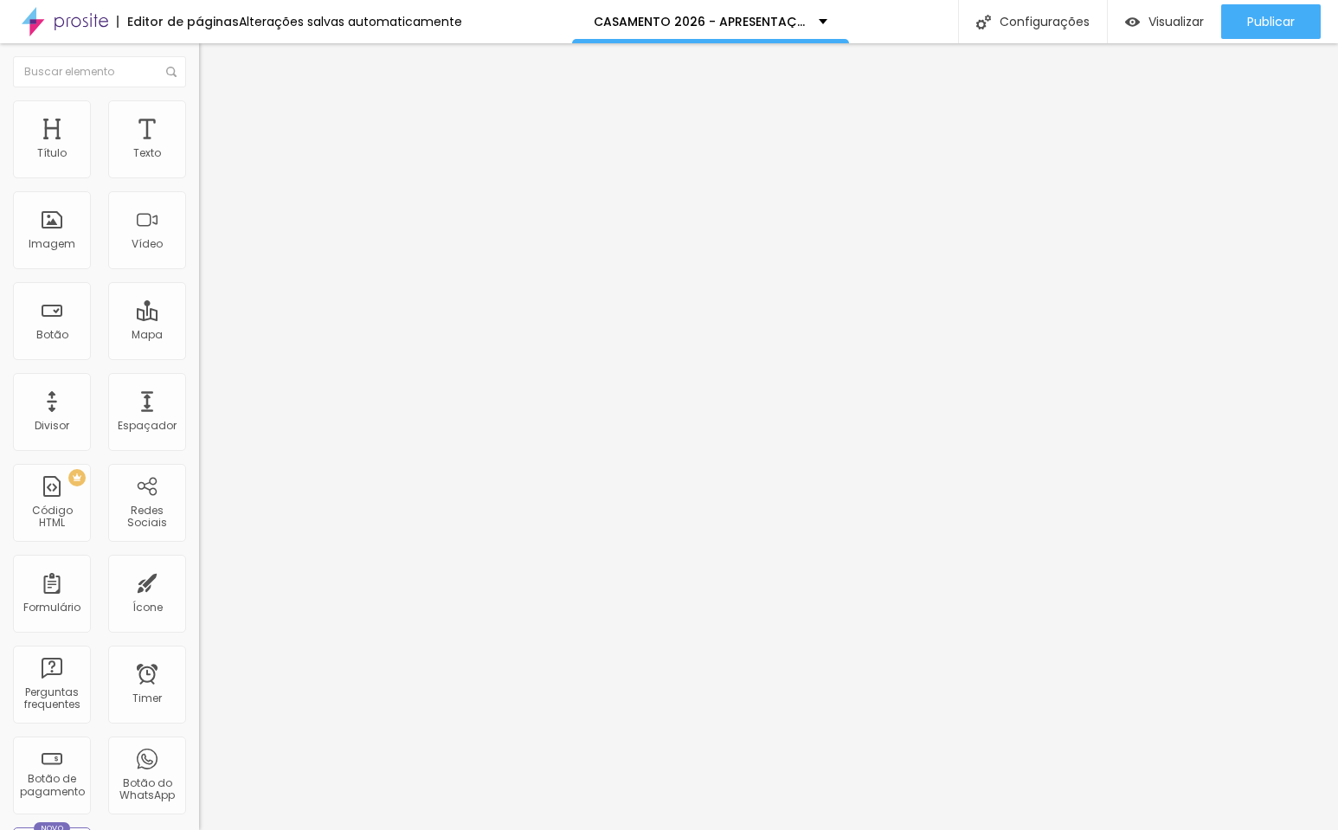
type input "0"
drag, startPoint x: 52, startPoint y: 212, endPoint x: -96, endPoint y: 215, distance: 148.0
type input "0"
click at [0, 215] on html "Editor de páginas Alterações salvas automaticamente CASAMENTO 2026 - APRESENTAÇ…" at bounding box center [669, 415] width 1338 height 830
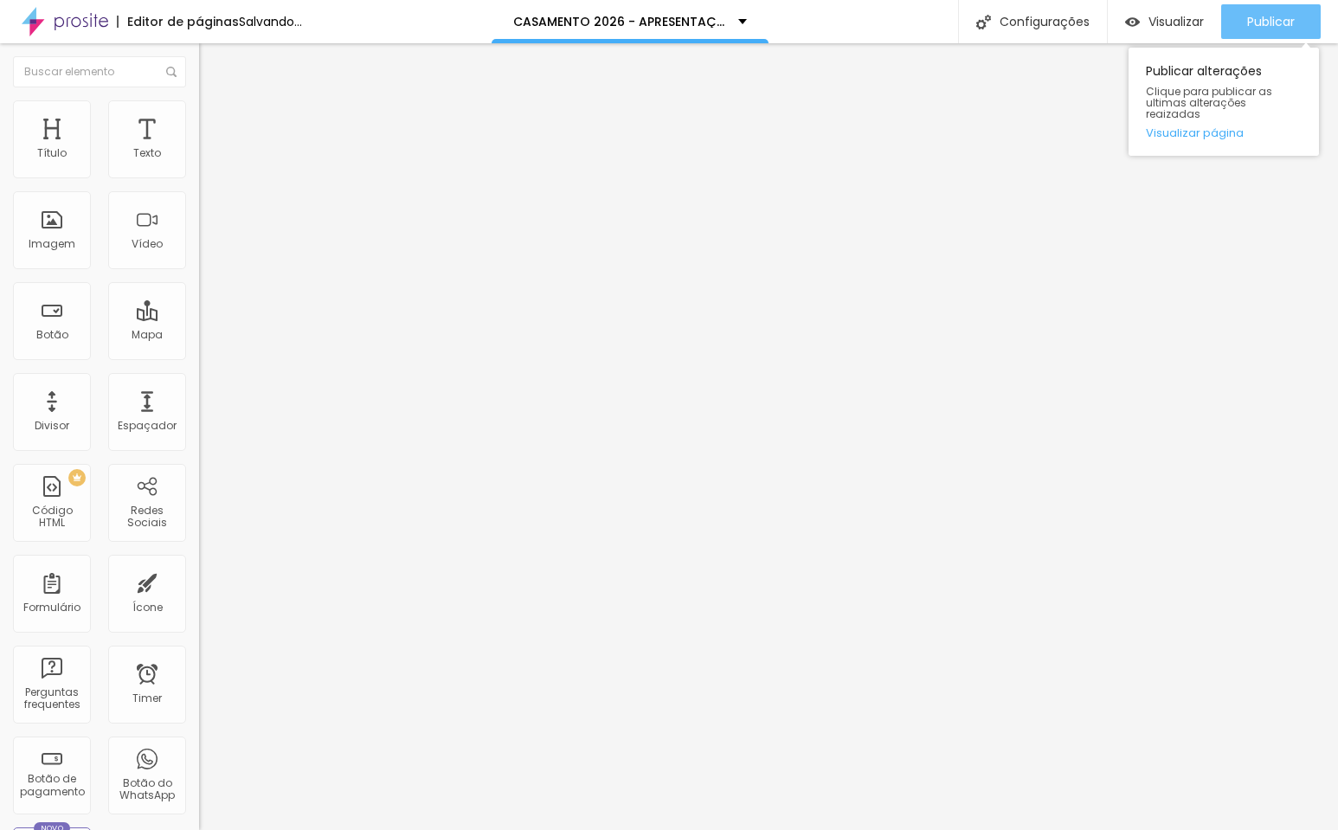
click at [1250, 22] on span "Publicar" at bounding box center [1271, 22] width 48 height 14
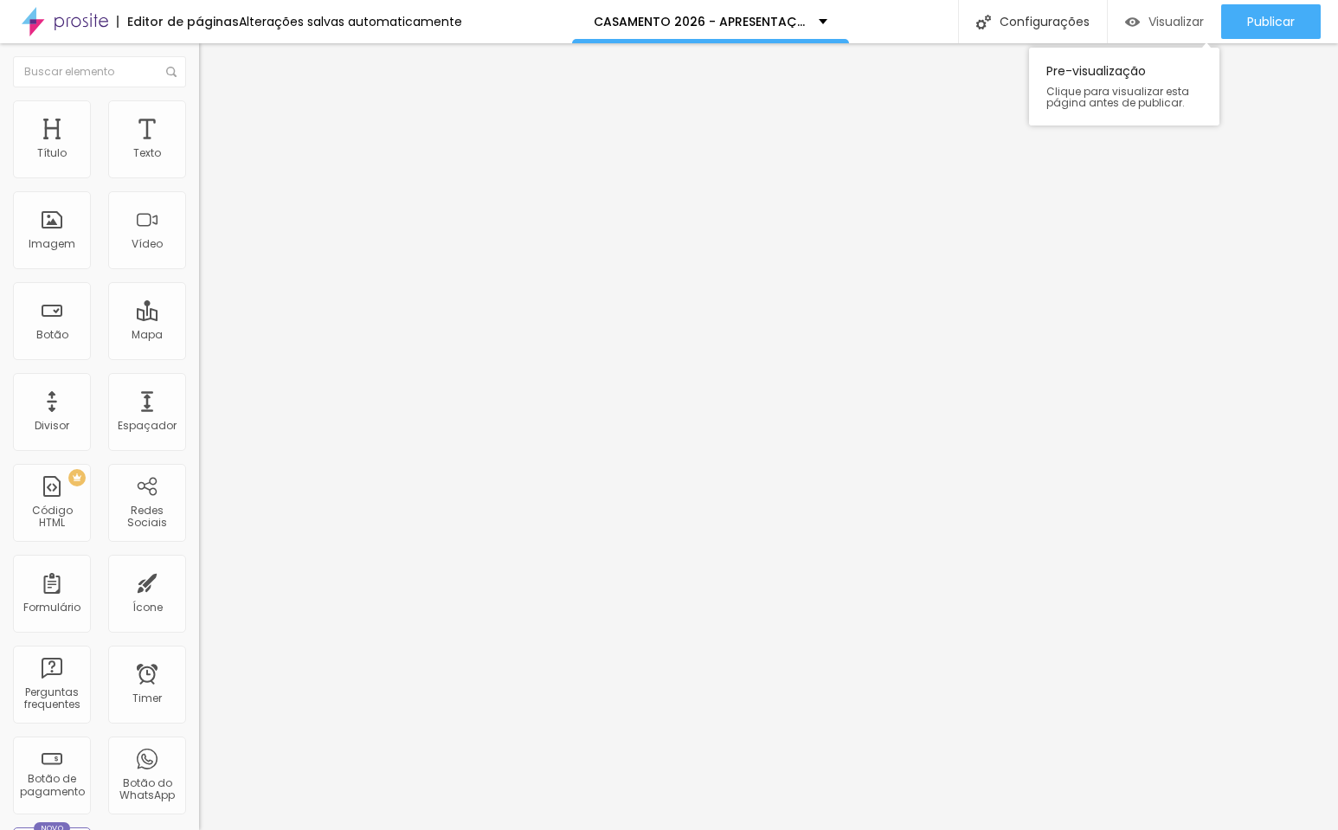
click at [1171, 15] on span "Visualizar" at bounding box center [1175, 22] width 55 height 14
click at [199, 149] on span "Trocar imagem" at bounding box center [246, 141] width 94 height 15
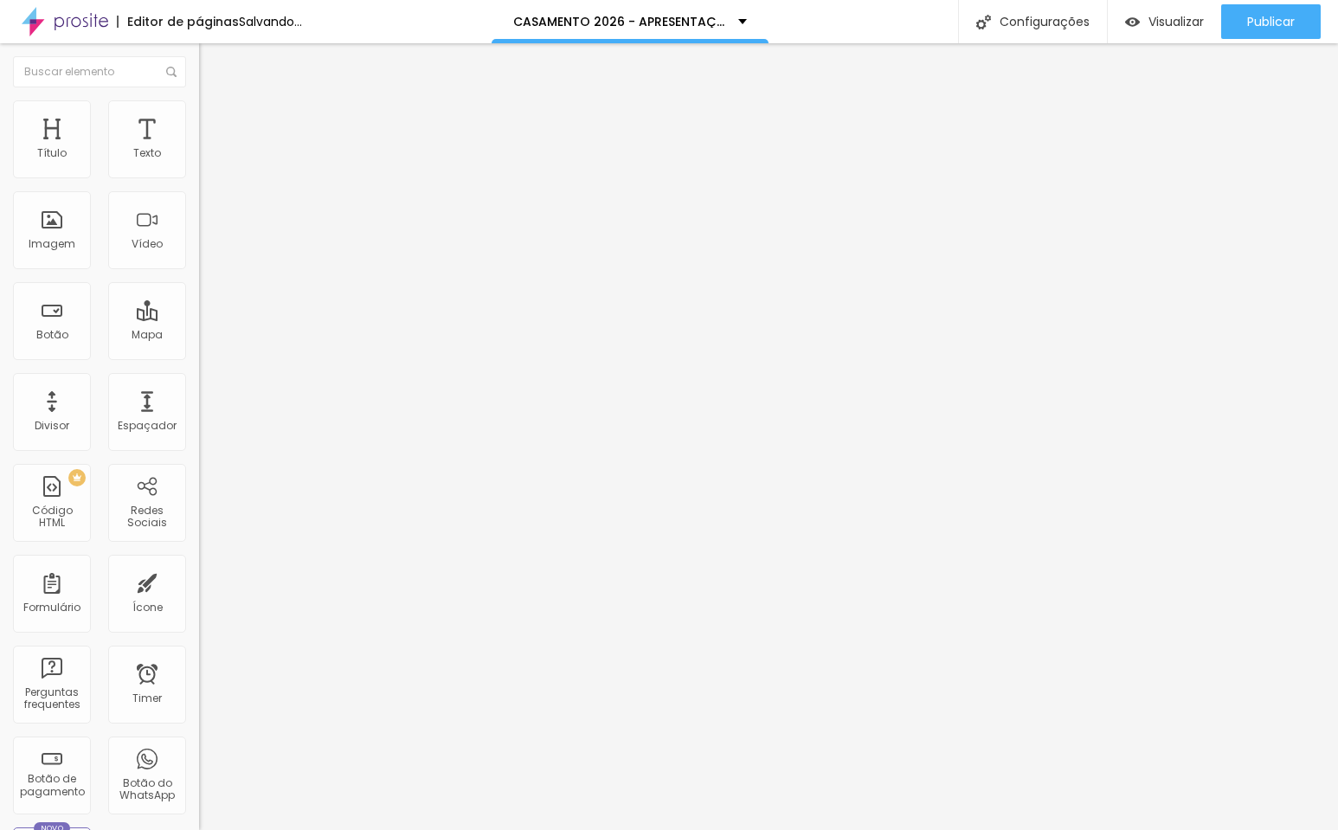
click at [199, 219] on img at bounding box center [205, 213] width 12 height 12
click at [199, 233] on img at bounding box center [205, 227] width 12 height 12
click at [199, 247] on img at bounding box center [205, 241] width 12 height 12
click at [199, 149] on span "Trocar imagem" at bounding box center [246, 141] width 94 height 15
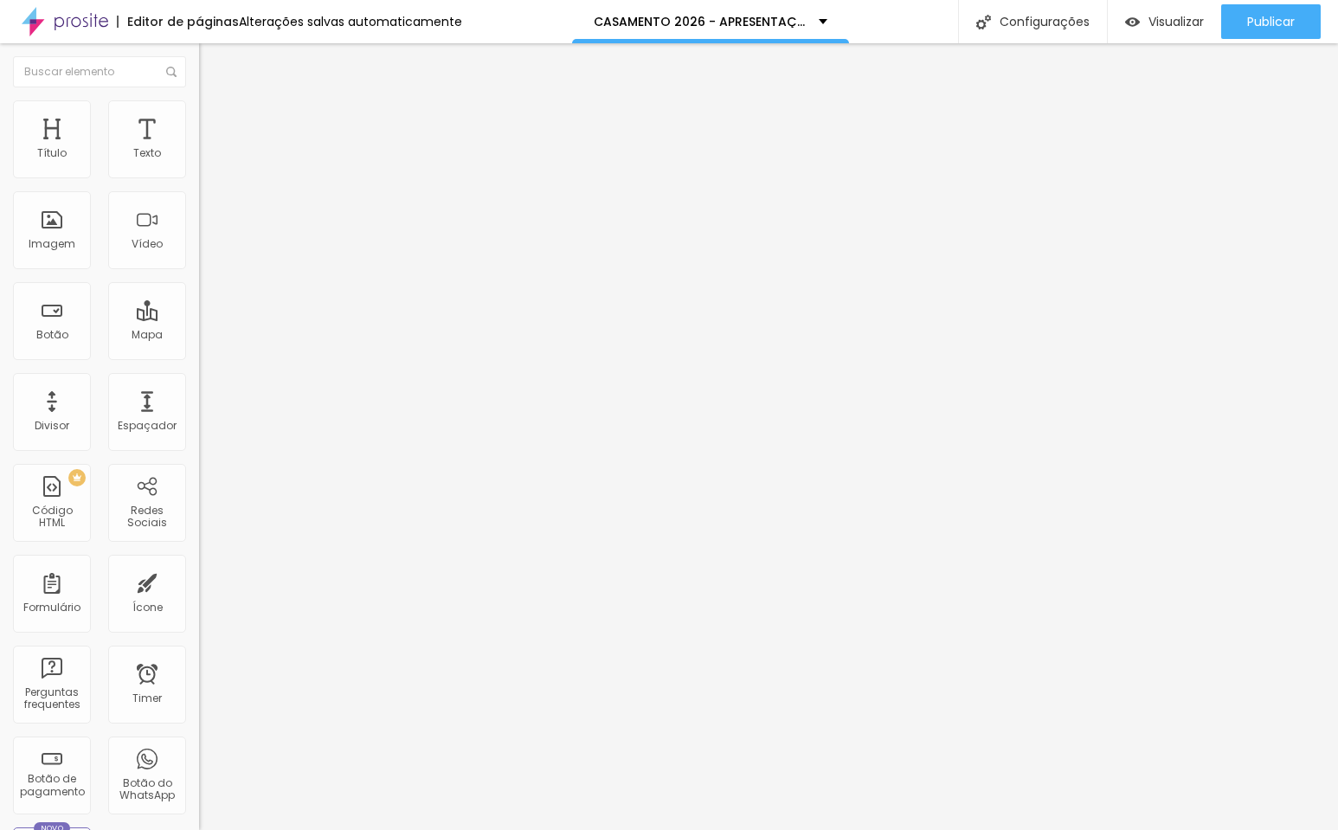
click at [199, 149] on span "Trocar imagem" at bounding box center [246, 141] width 94 height 15
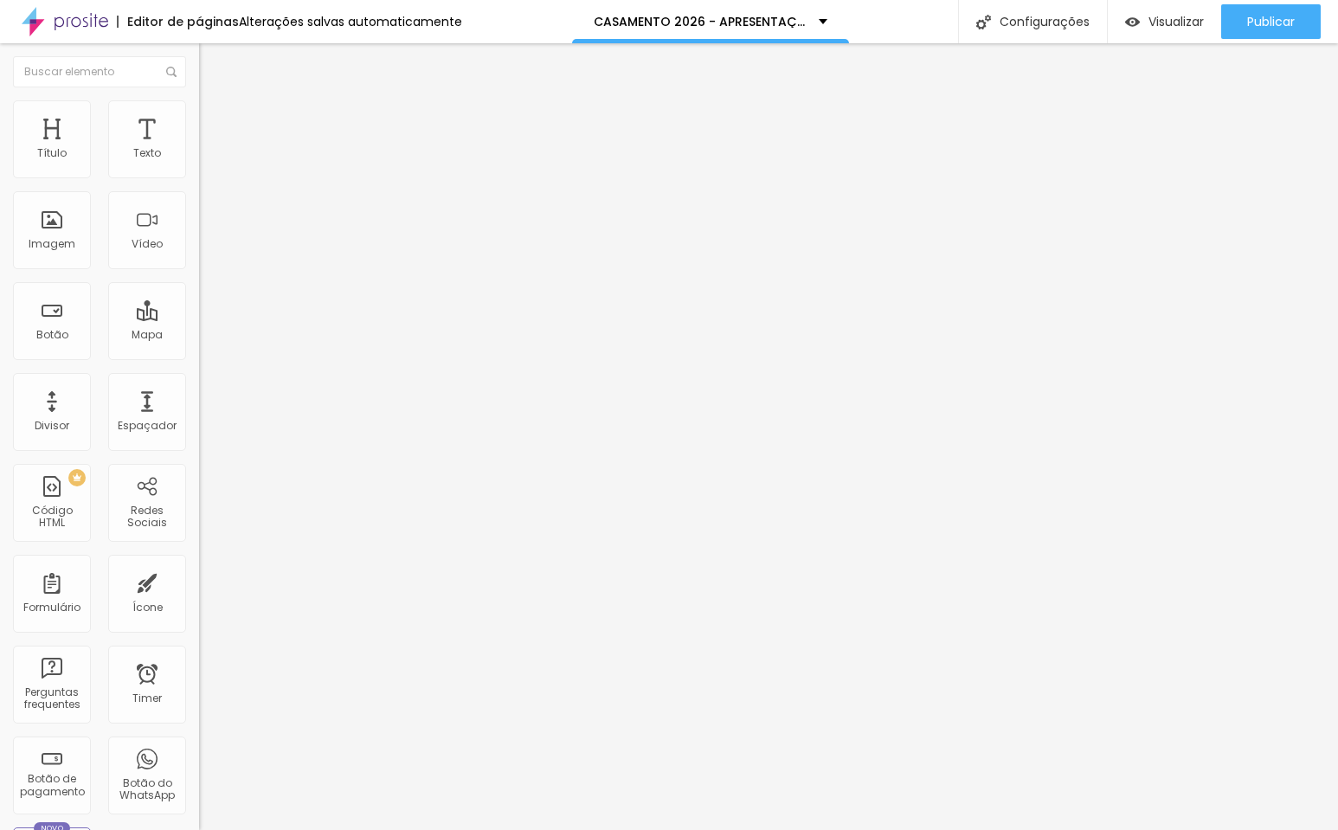
click at [199, 271] on span "Original" at bounding box center [220, 263] width 42 height 15
click at [199, 302] on span "Quadrado" at bounding box center [227, 294] width 56 height 15
click at [199, 149] on span "Trocar imagem" at bounding box center [246, 141] width 94 height 15
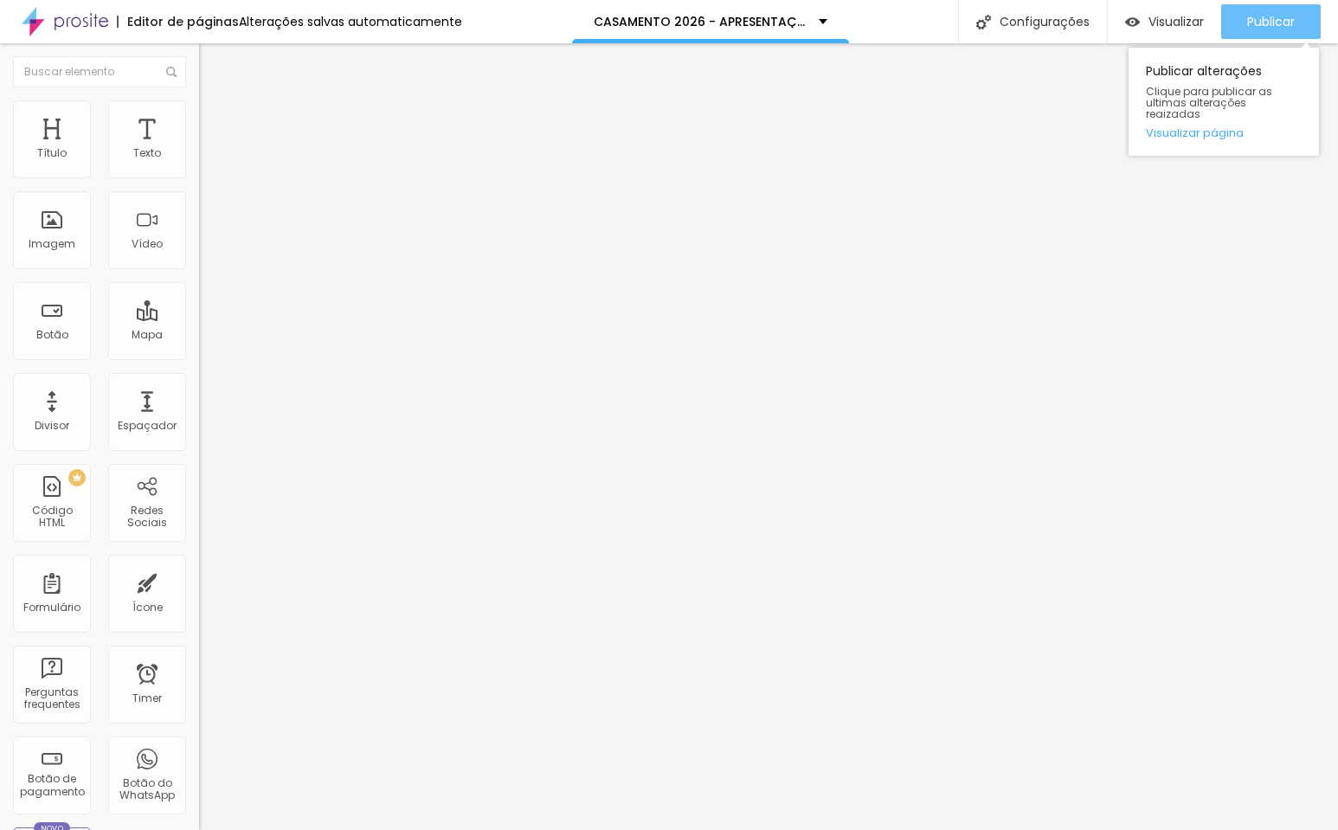
click at [1256, 29] on span "Publicar" at bounding box center [1271, 22] width 48 height 14
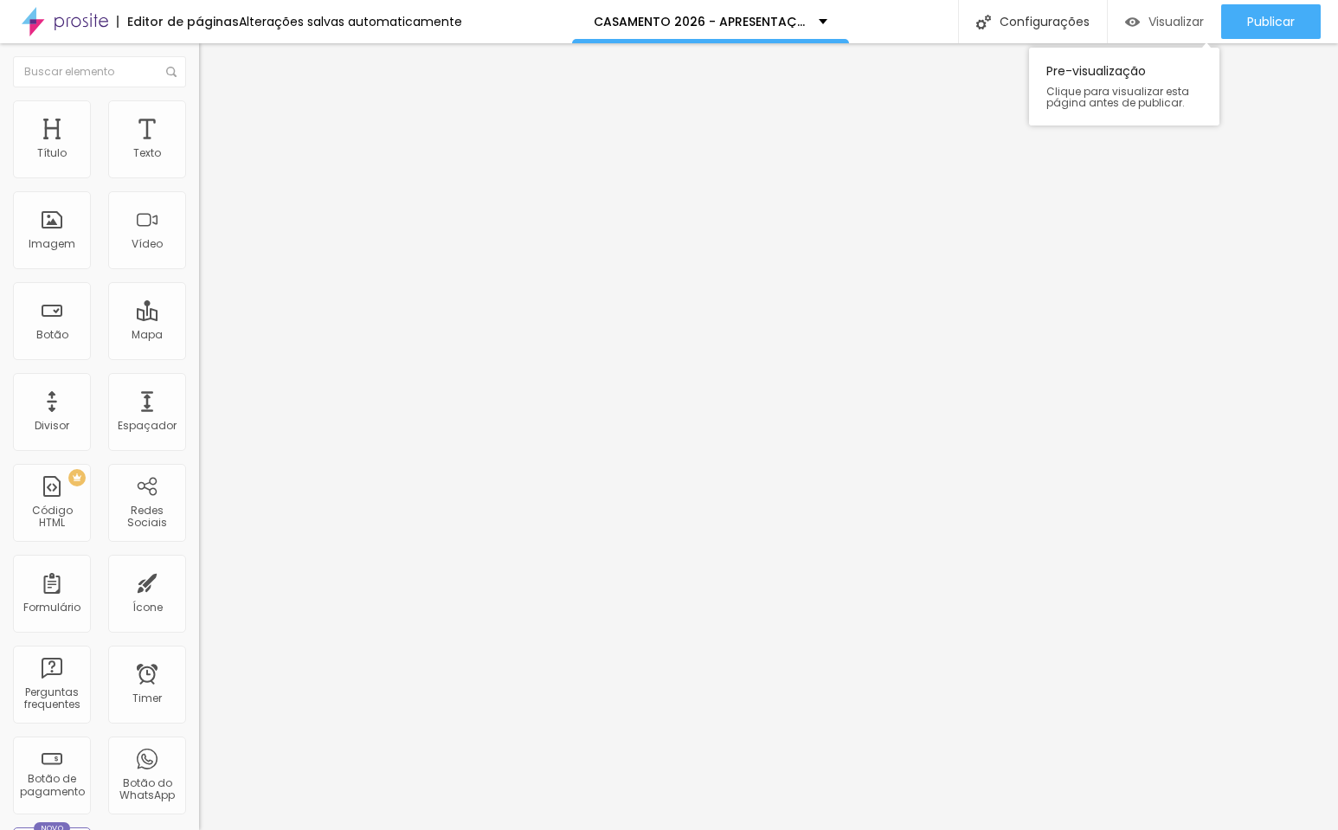
click at [1160, 15] on span "Visualizar" at bounding box center [1175, 22] width 55 height 14
click at [199, 149] on span "Trocar imagem" at bounding box center [246, 141] width 94 height 15
click at [199, 271] on span "1:1 Quadrado" at bounding box center [233, 263] width 68 height 15
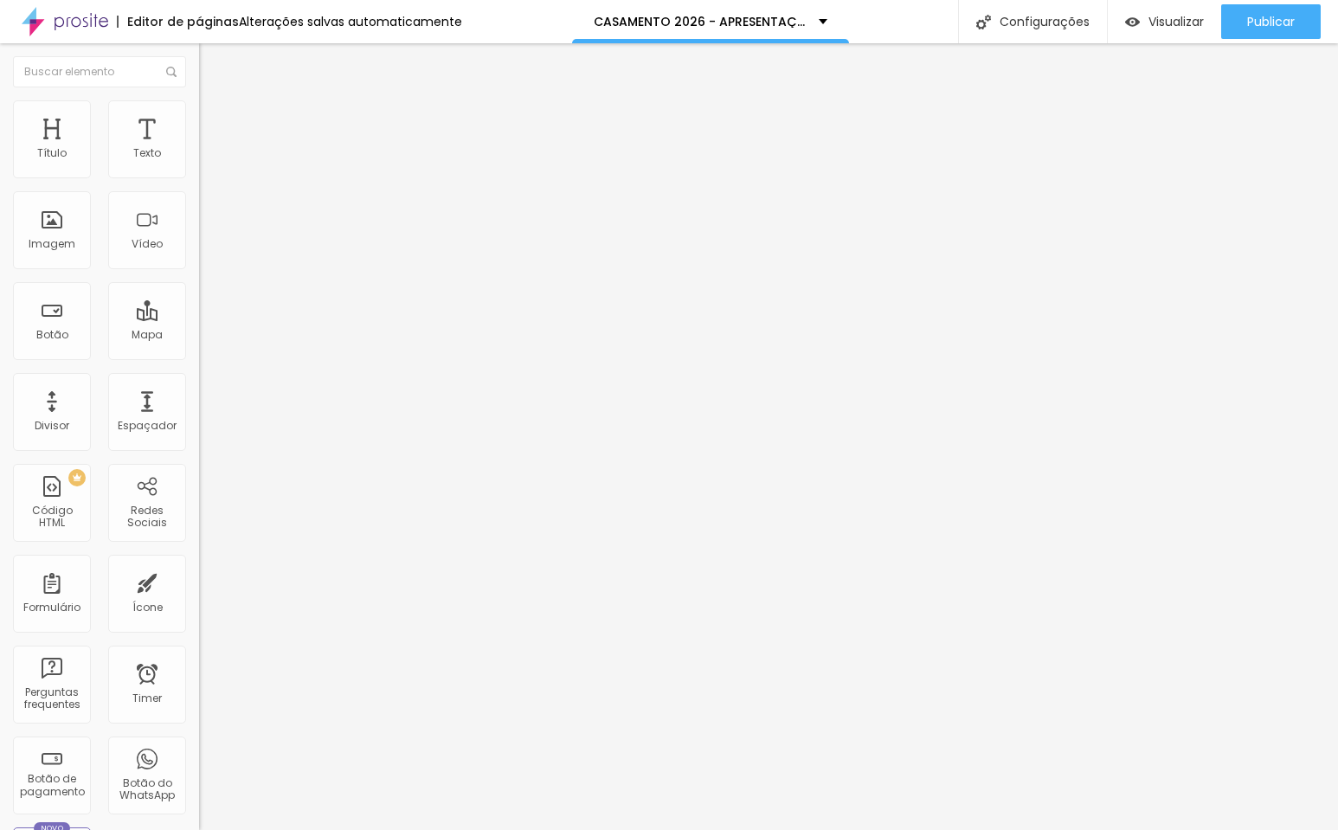
click at [199, 318] on span "Original" at bounding box center [220, 311] width 42 height 15
click at [199, 149] on span "Trocar imagem" at bounding box center [246, 141] width 94 height 15
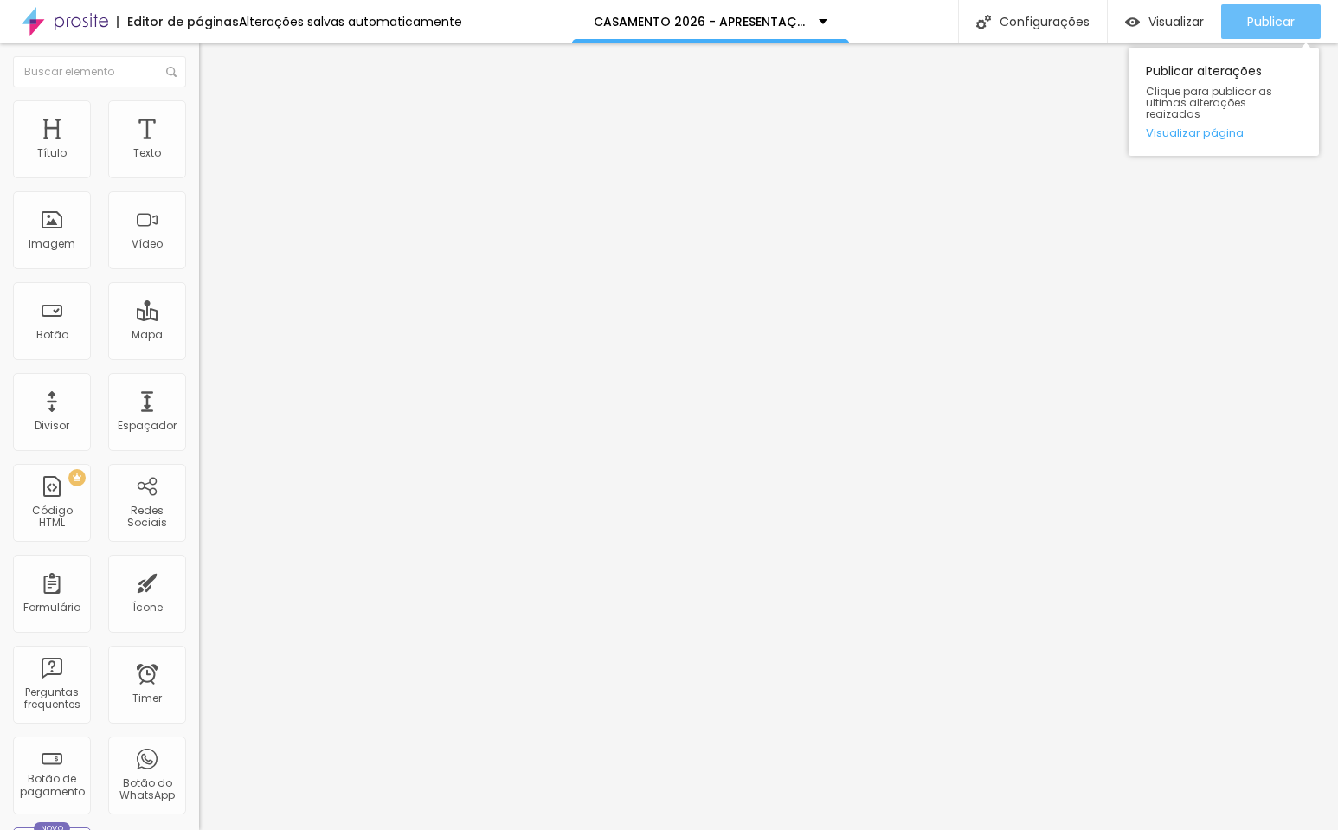
click at [1263, 22] on span "Publicar" at bounding box center [1271, 22] width 48 height 14
click at [199, 149] on span "Trocar imagem" at bounding box center [246, 141] width 94 height 15
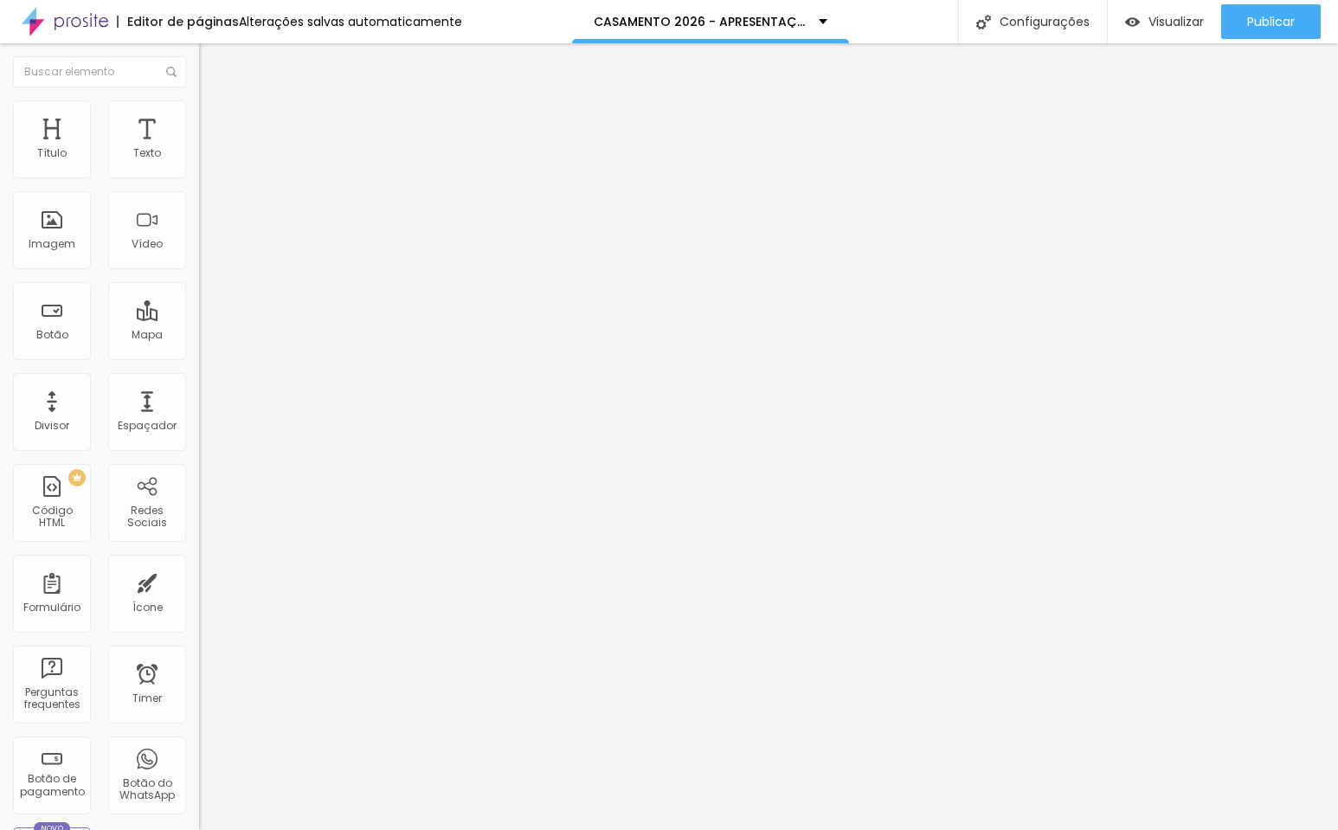
click at [199, 271] on span "1:1 Quadrado" at bounding box center [233, 263] width 68 height 15
click at [199, 318] on span "Original" at bounding box center [220, 311] width 42 height 15
click at [199, 302] on span "Quadrado" at bounding box center [227, 294] width 56 height 15
click at [199, 118] on li "Avançado" at bounding box center [298, 126] width 199 height 17
type input "2"
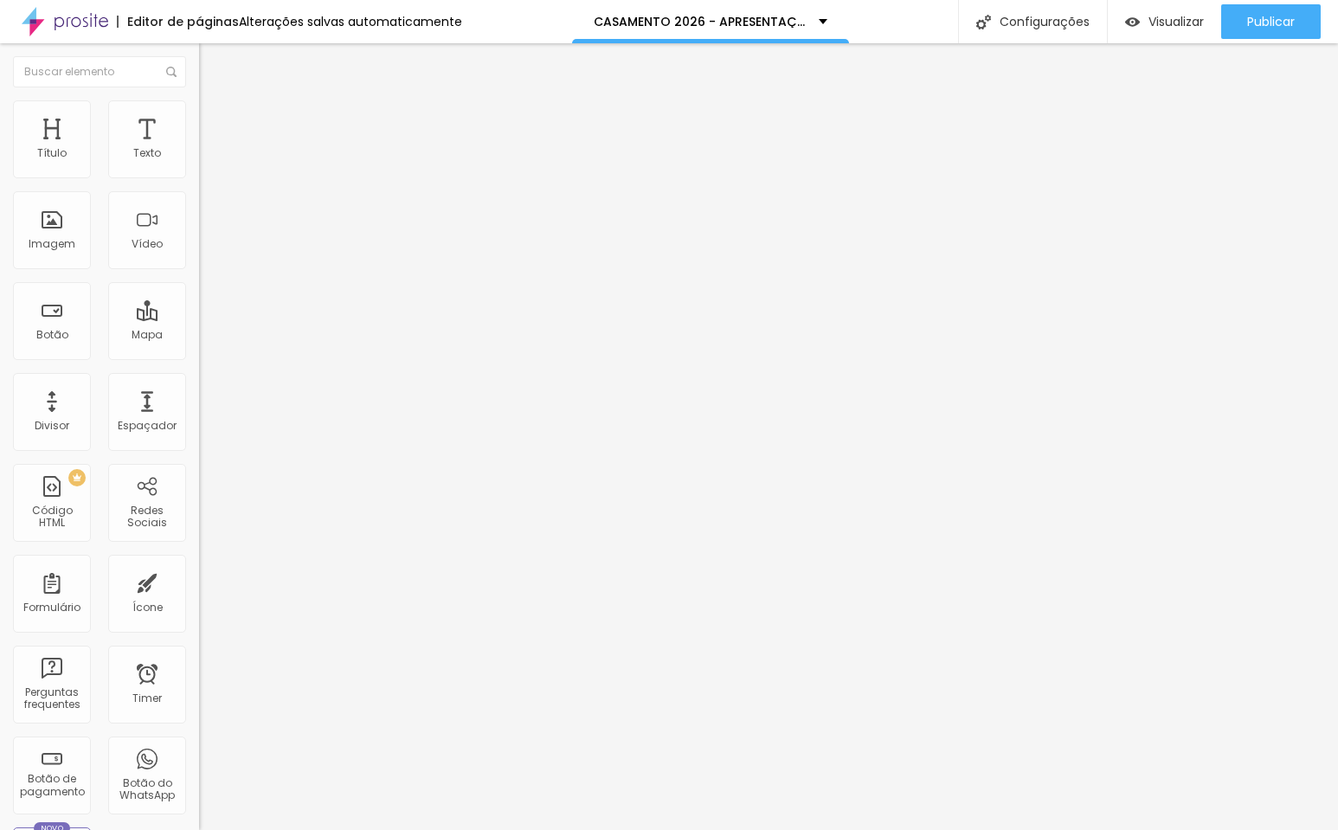
type input "2"
type input "3"
type input "4"
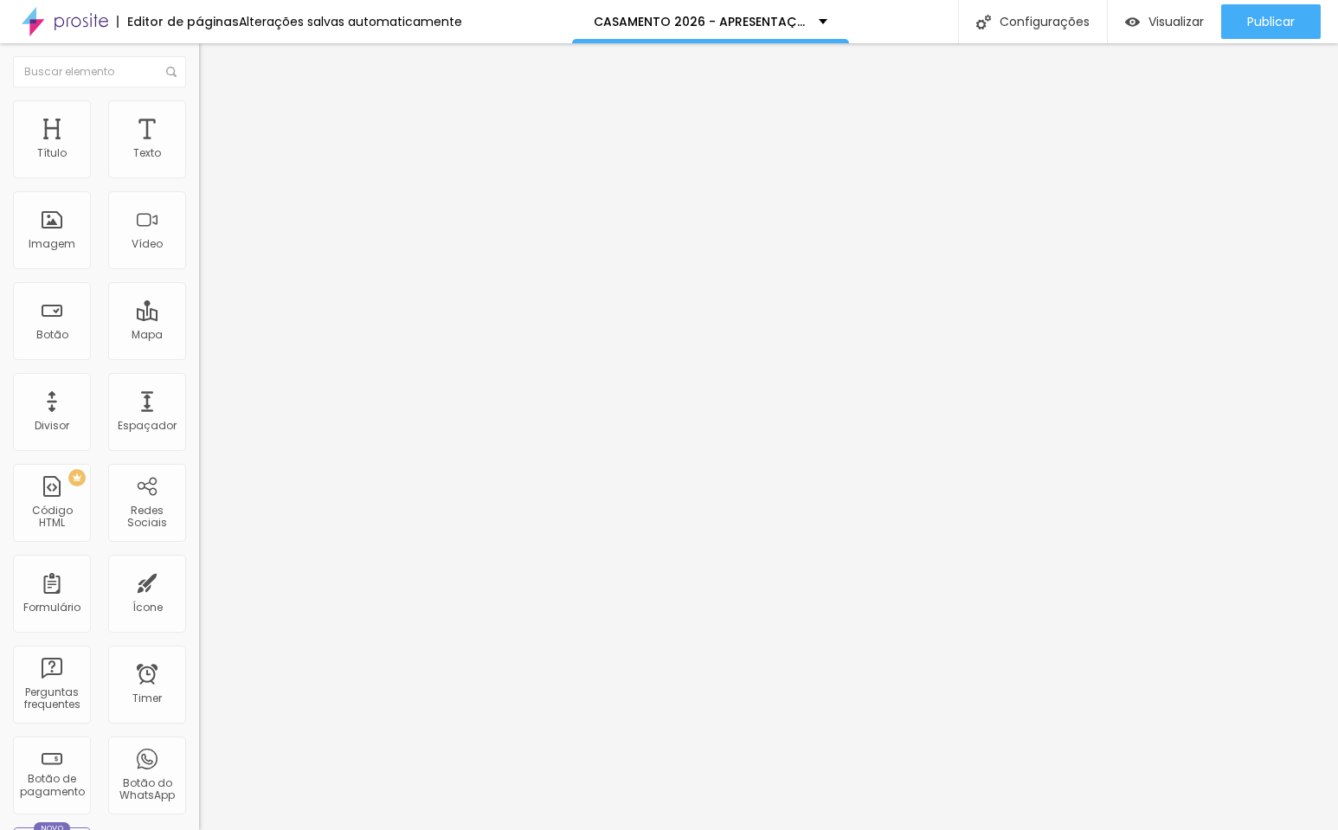
type input "5"
type input "7"
type input "8"
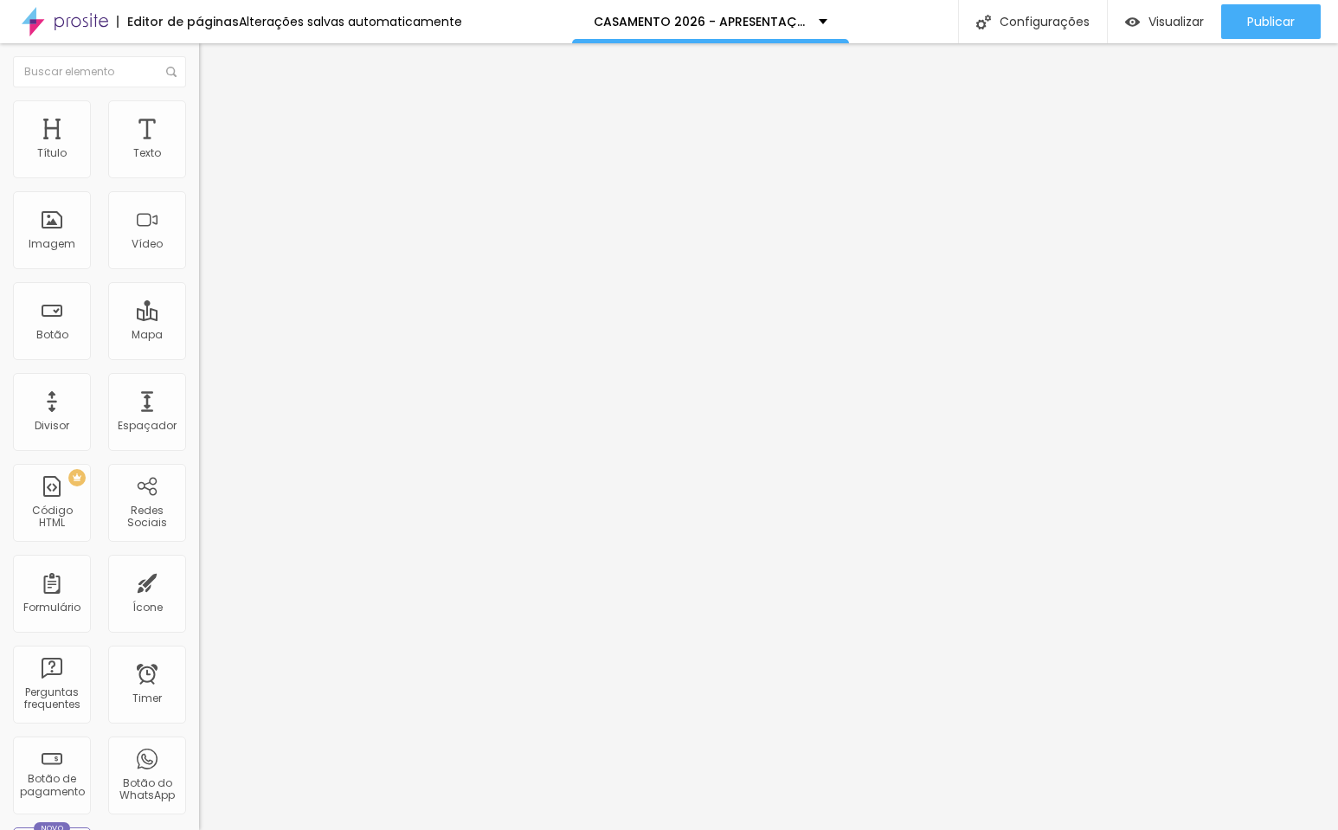
type input "8"
type input "9"
type input "10"
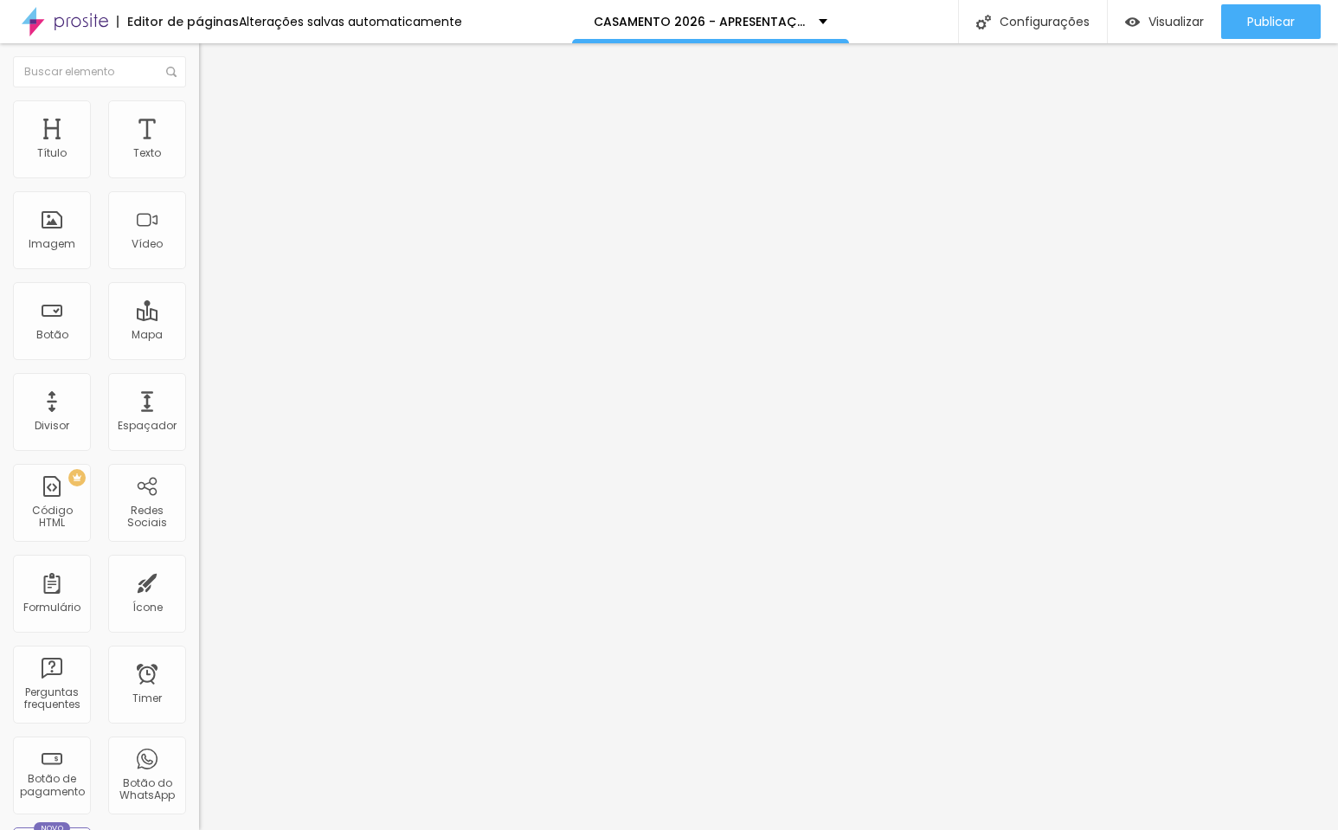
type input "11"
type input "12"
type input "13"
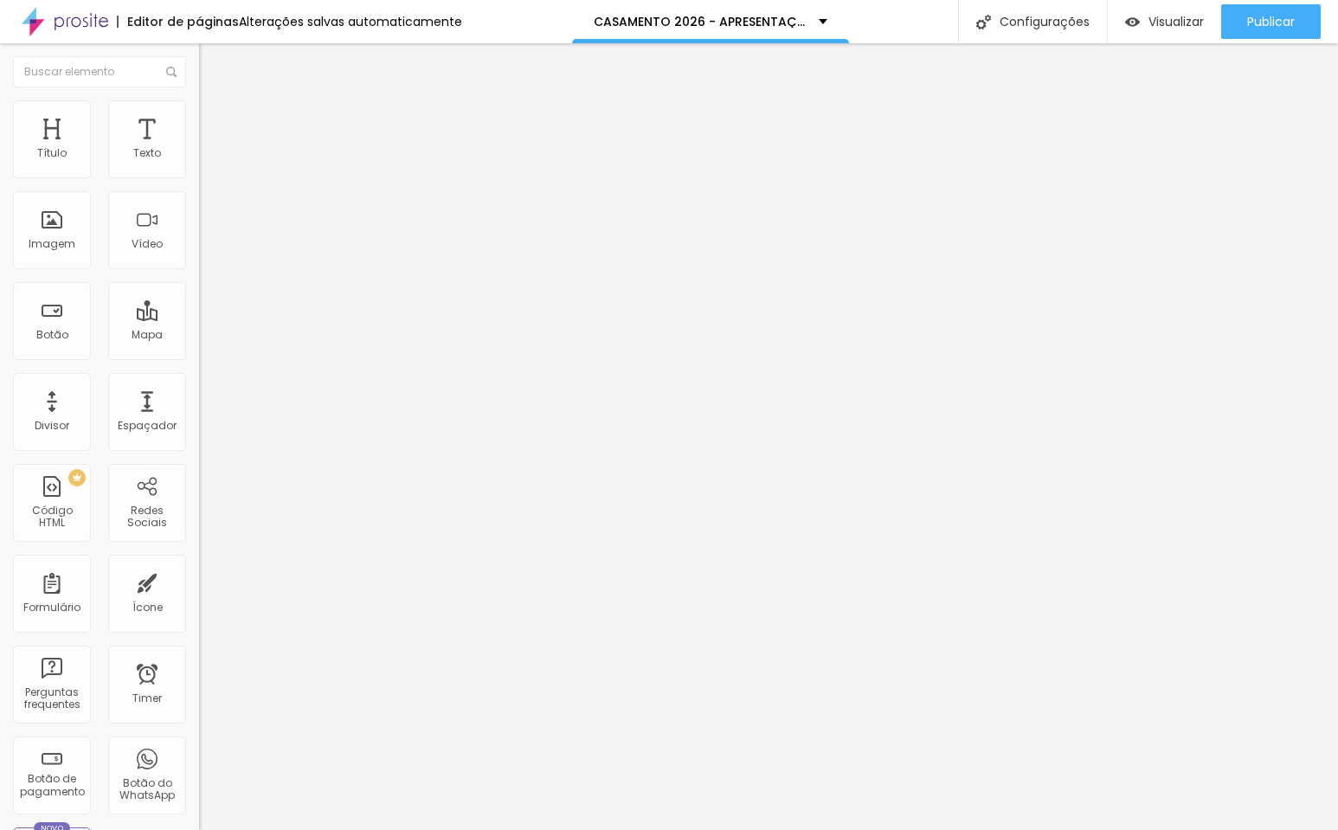
type input "13"
type input "14"
type input "15"
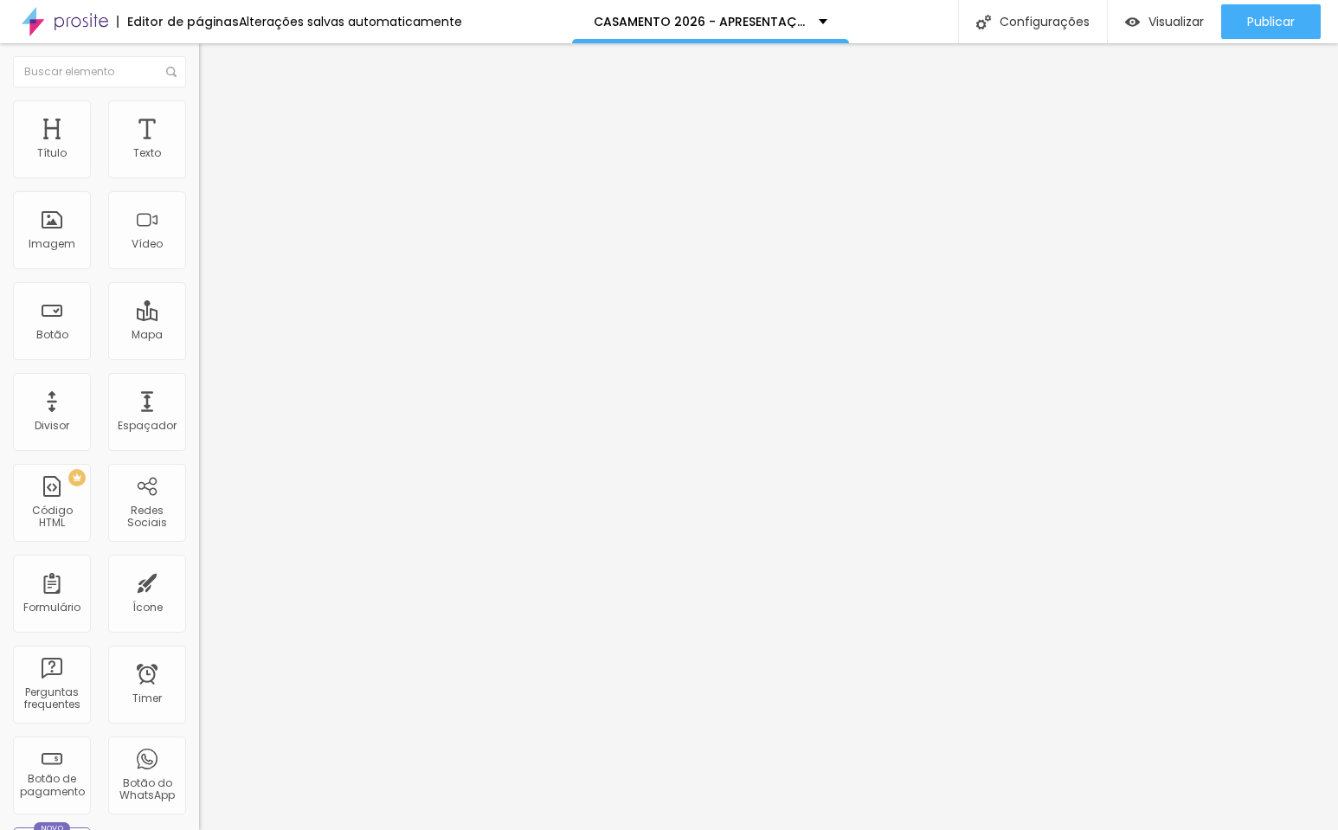
type input "16"
type input "17"
type input "18"
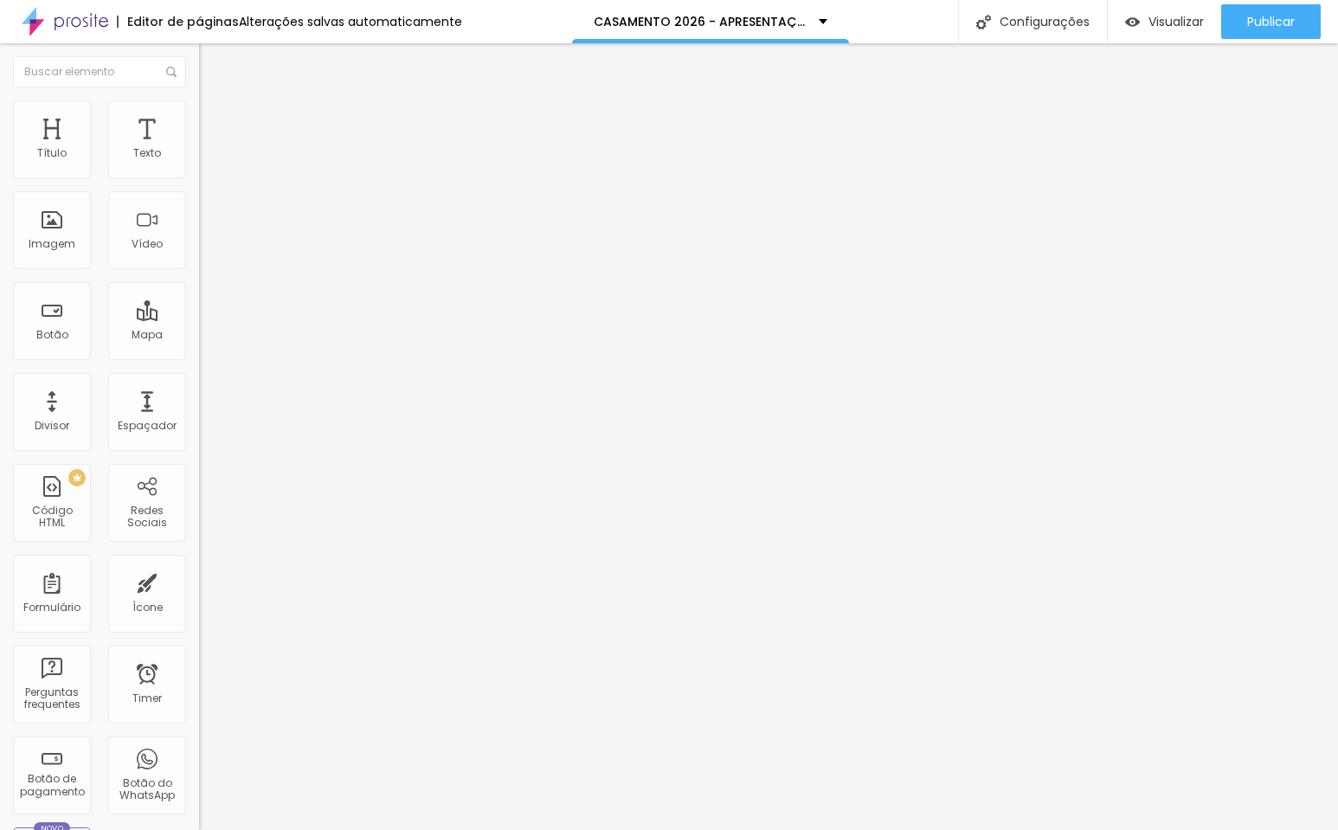
type input "18"
type input "19"
type input "20"
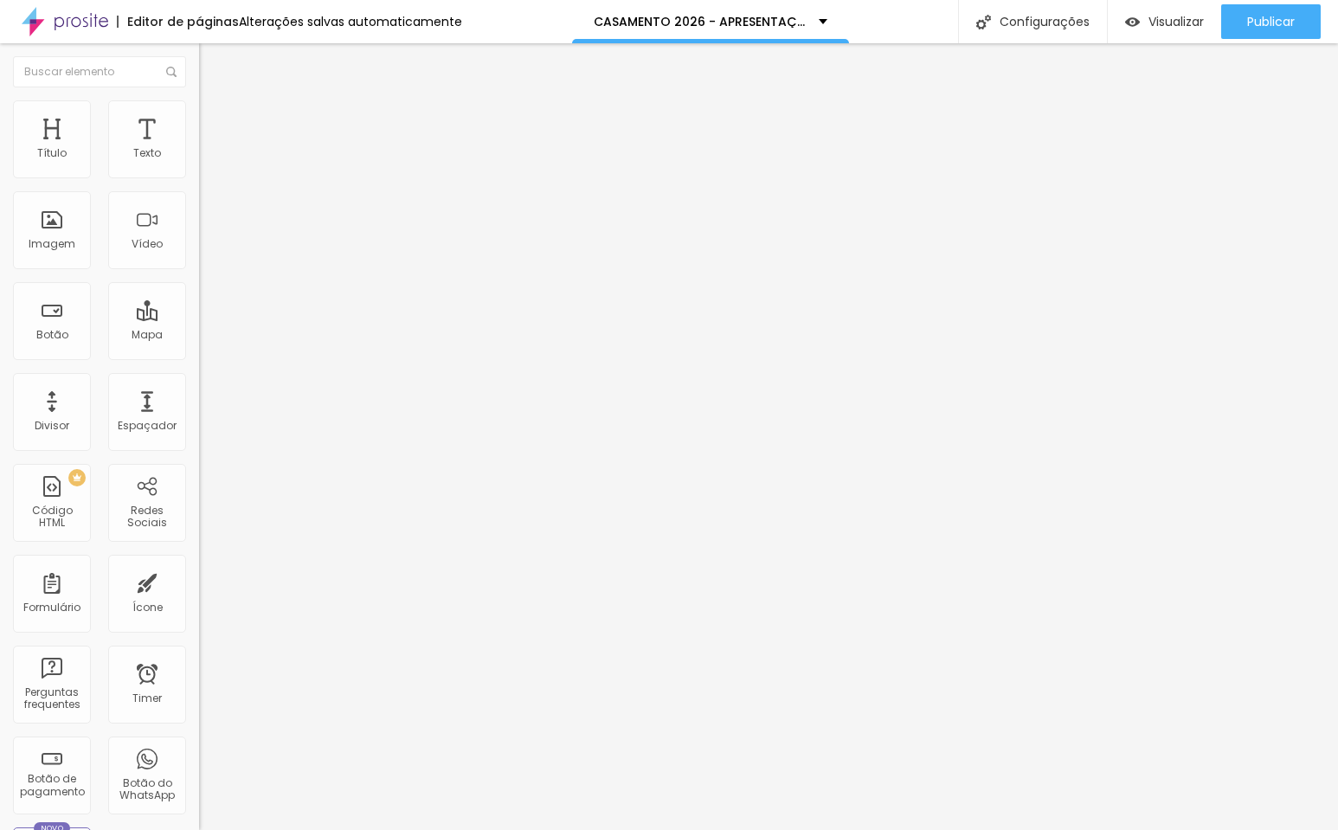
type input "21"
type input "20"
type input "18"
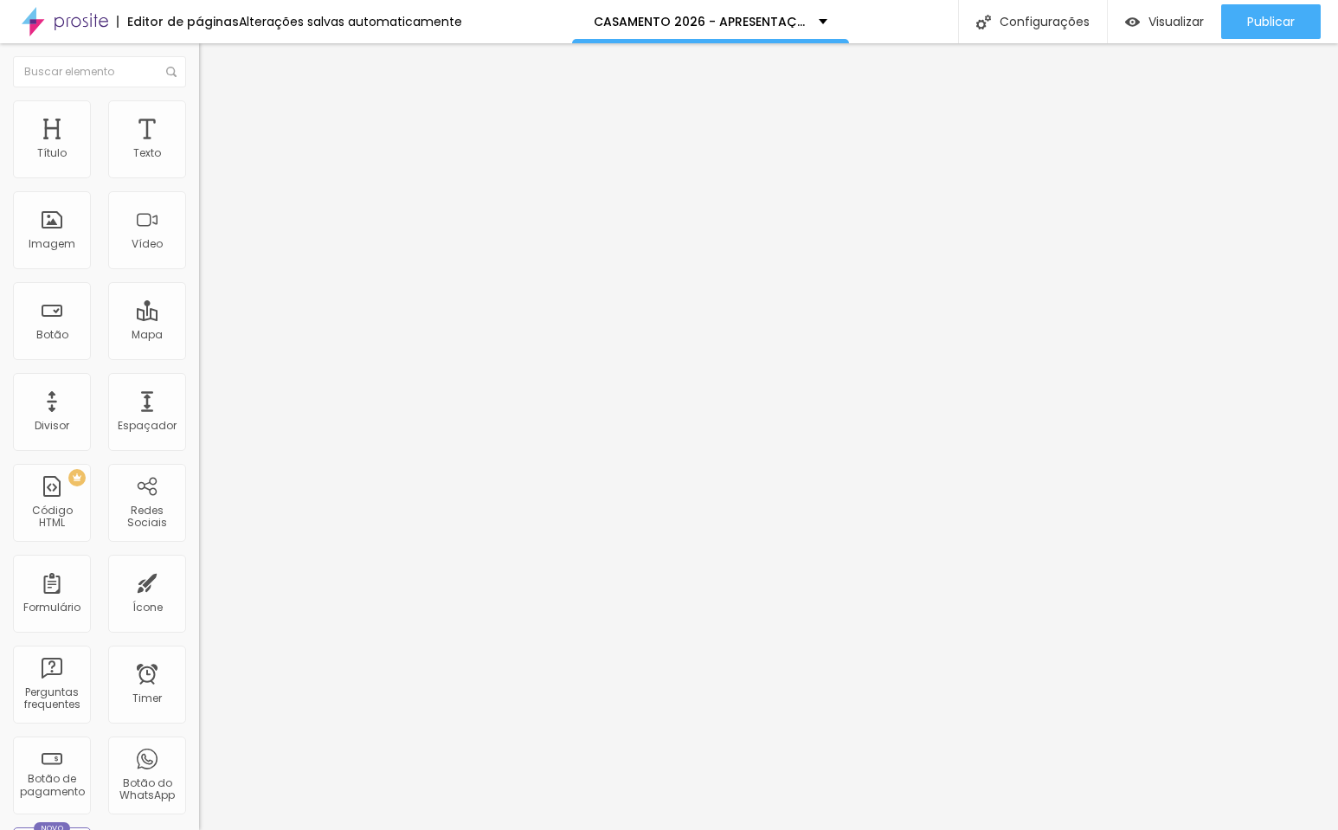
type input "18"
type input "17"
type input "16"
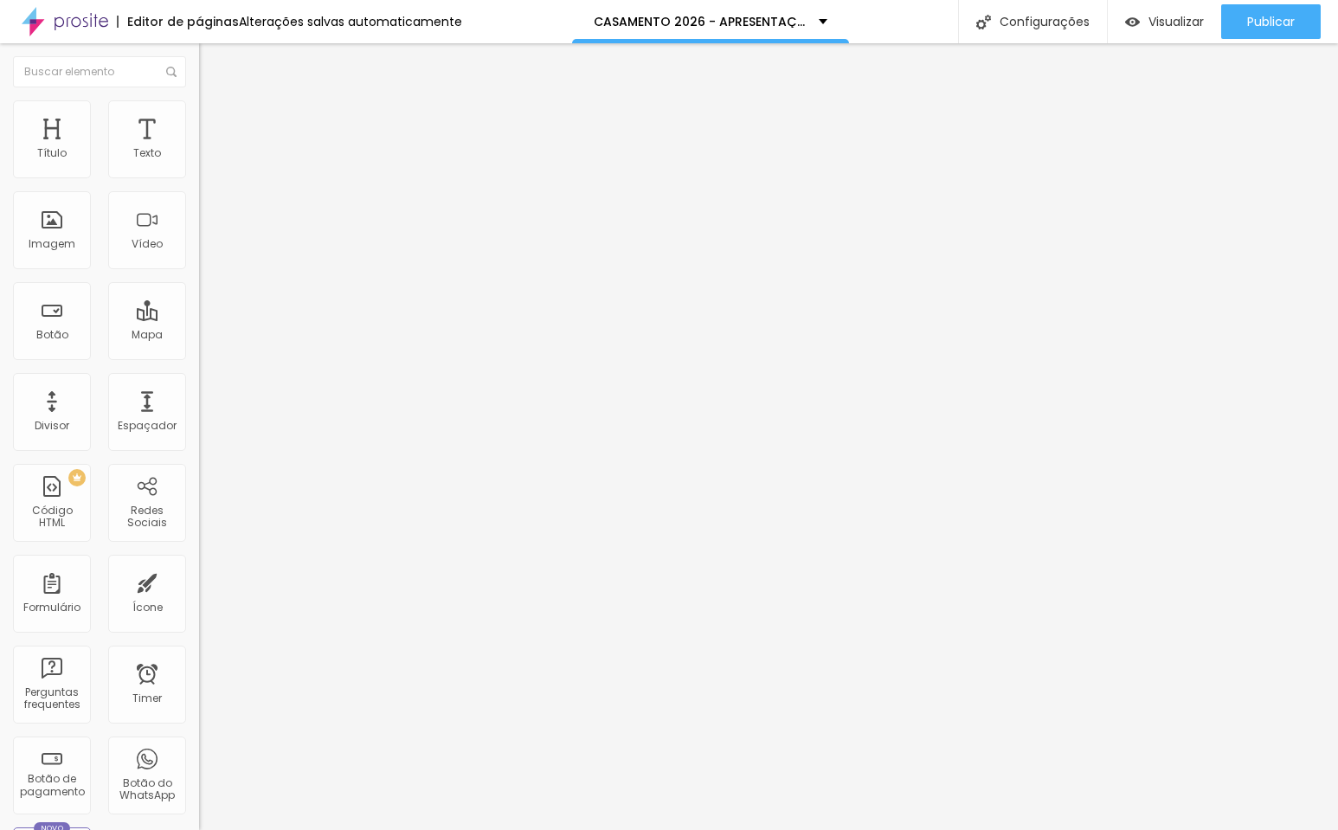
type input "15"
type input "14"
type input "13"
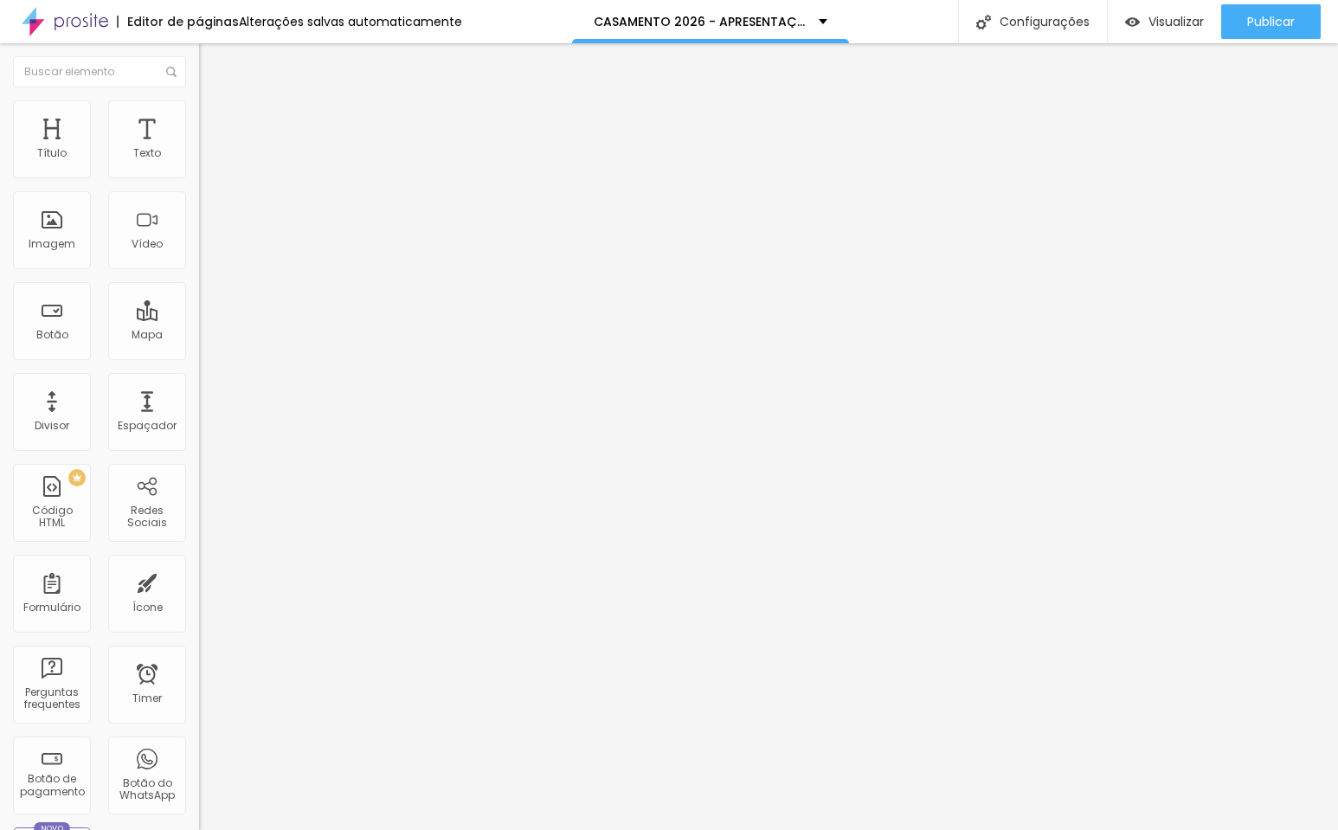
type input "13"
type input "12"
type input "11"
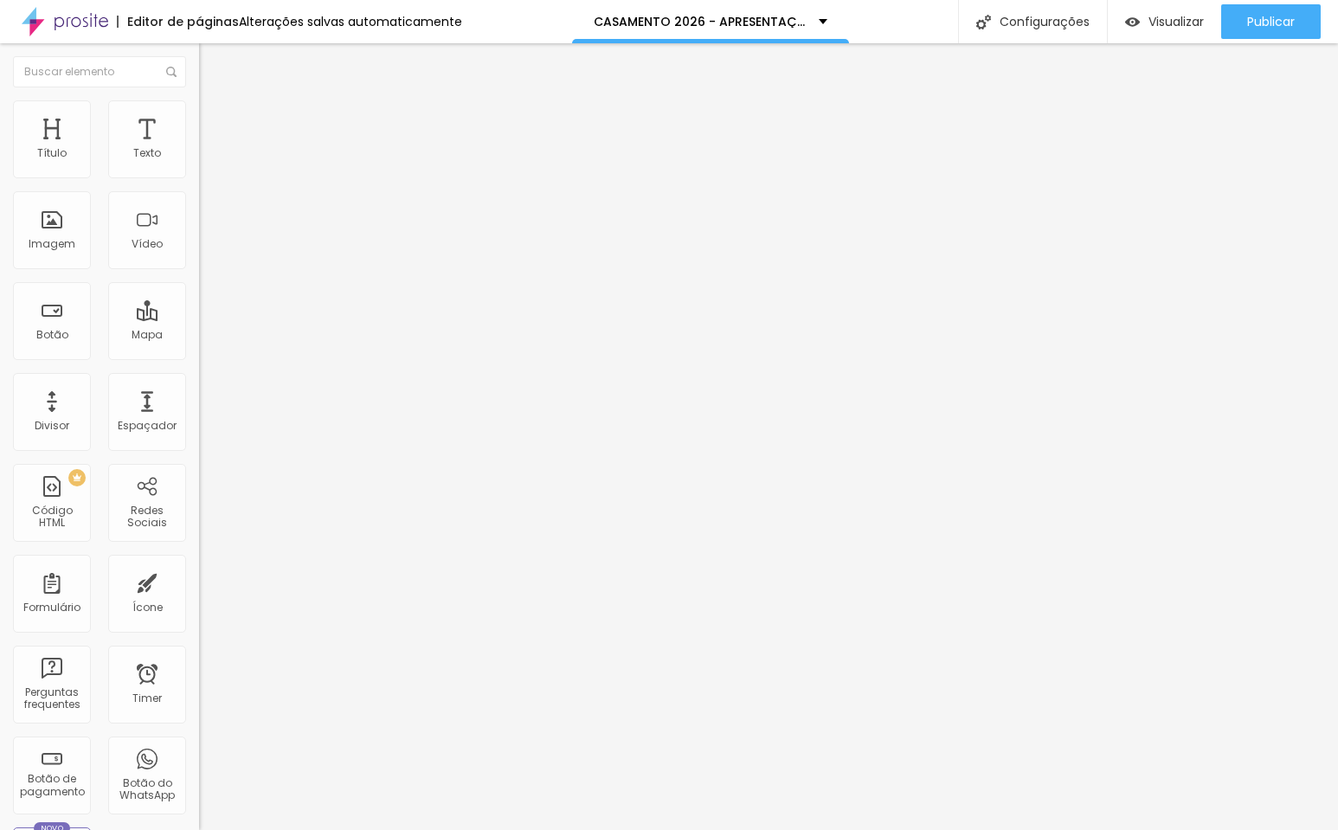
type input "10"
type input "9"
type input "8"
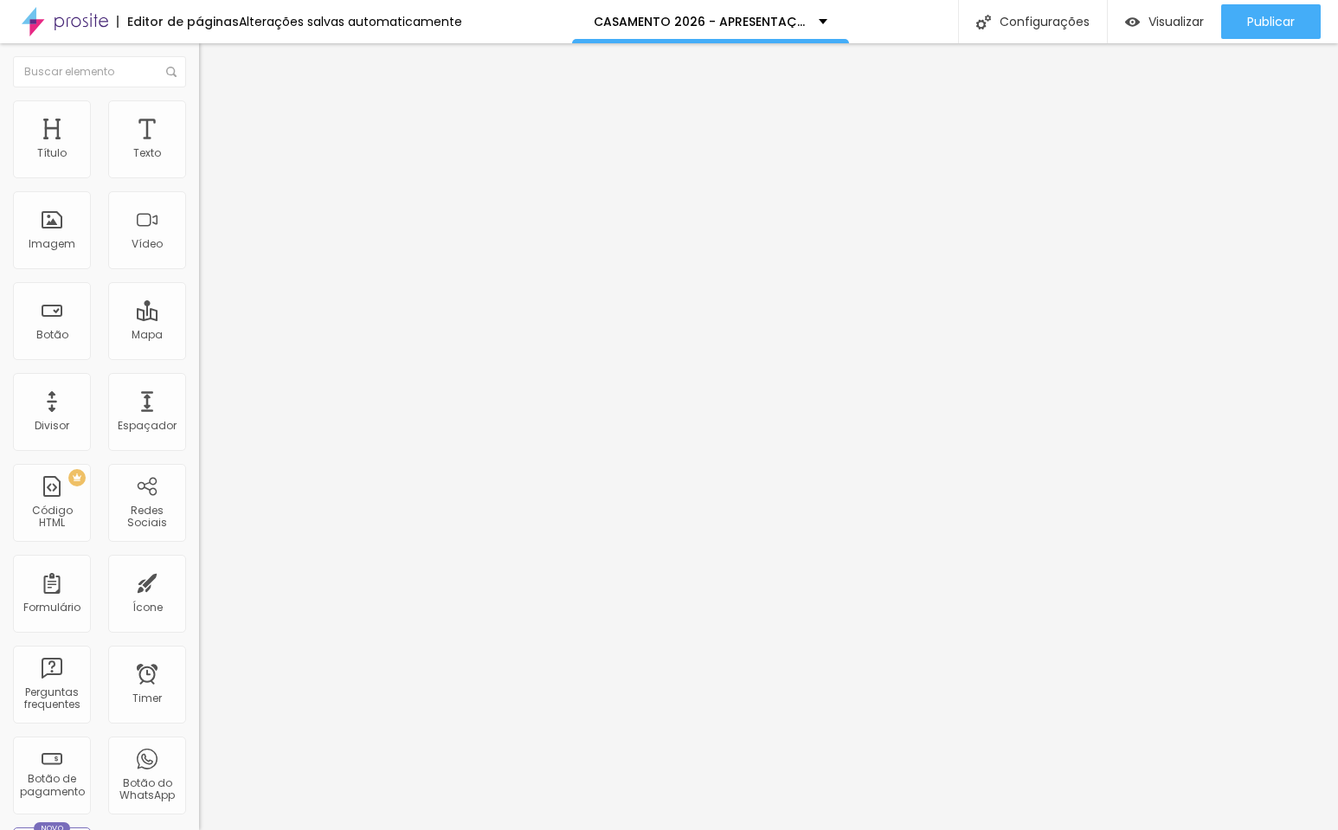
type input "8"
type input "7"
type input "6"
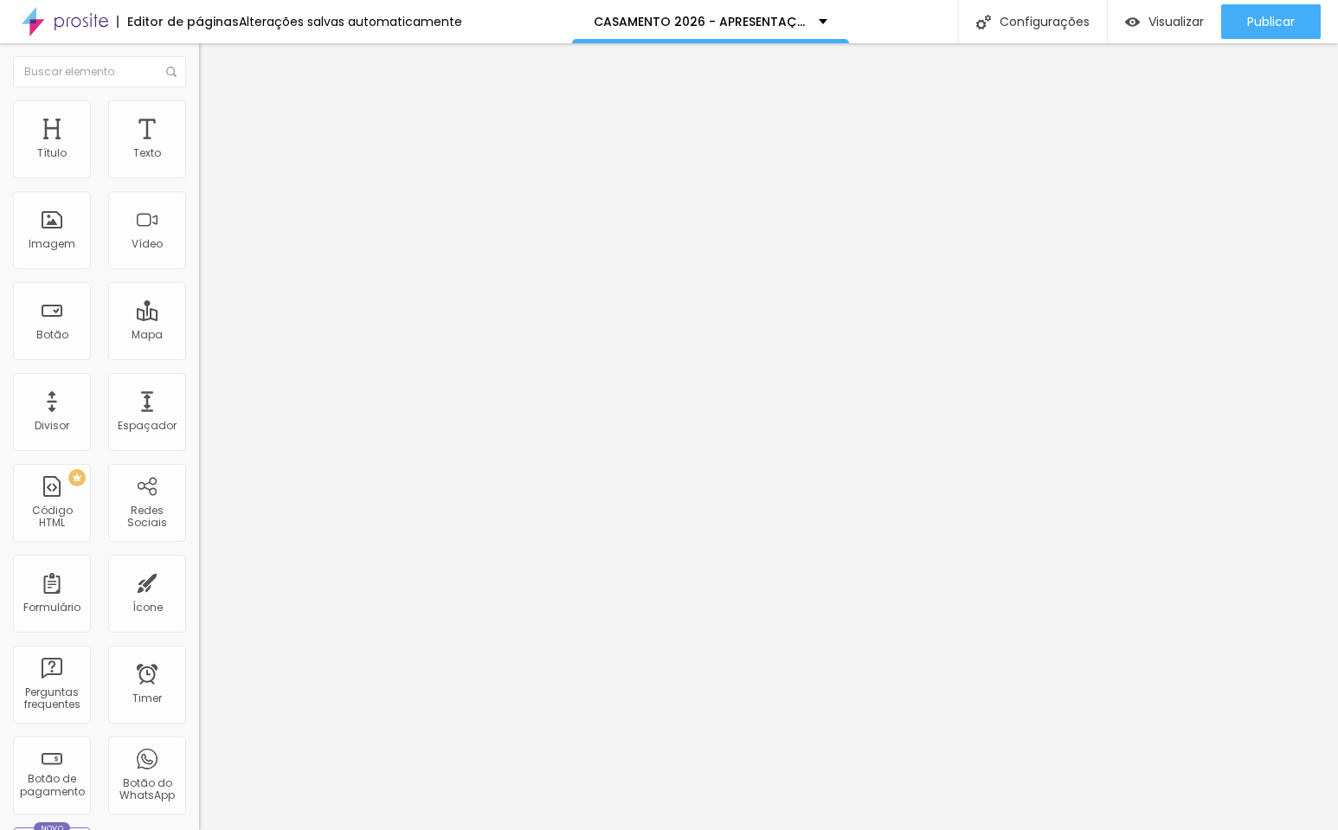
type input "4"
type input "2"
type input "1"
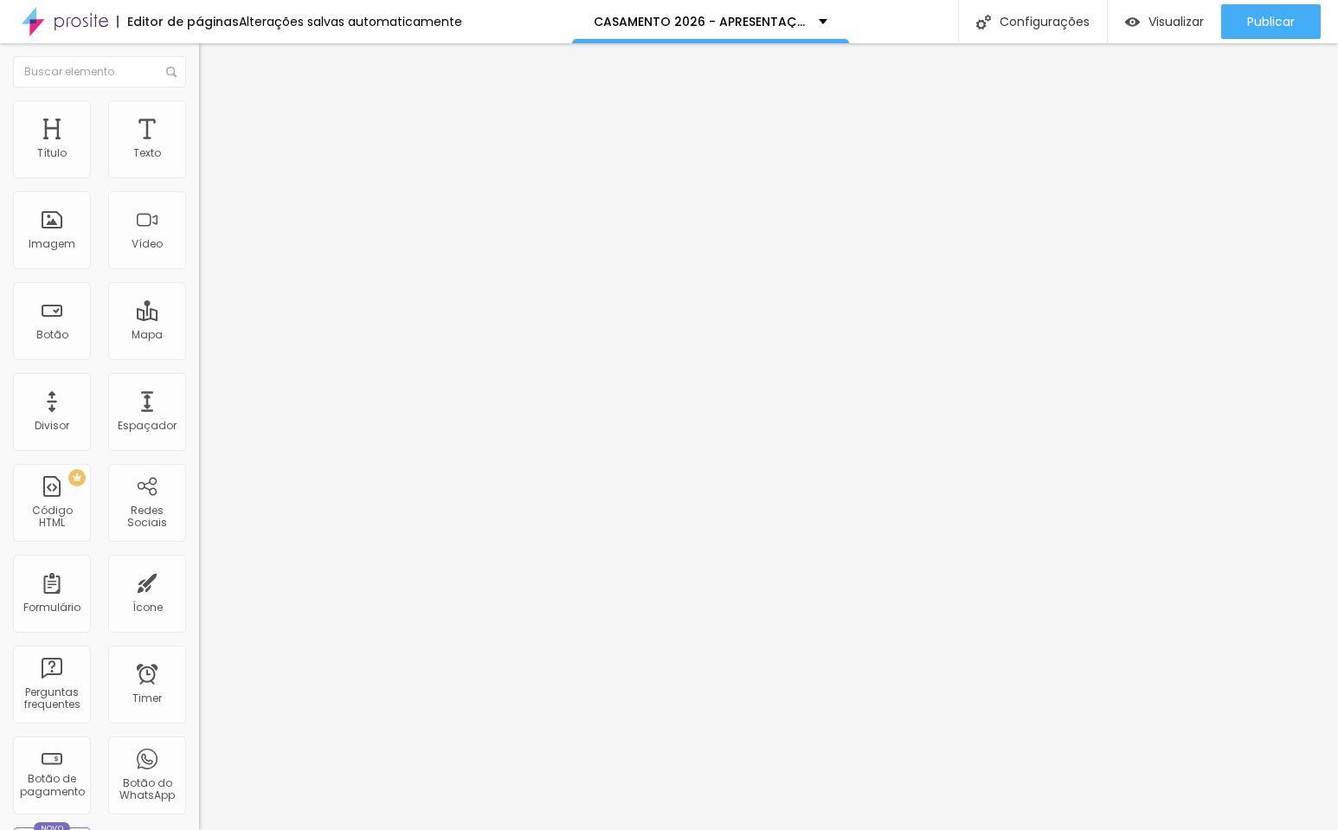
type input "1"
type input "0"
drag, startPoint x: 42, startPoint y: 170, endPoint x: 0, endPoint y: 173, distance: 41.7
click at [199, 173] on div "0 Espaço de cima 0 Espaço de baixo ID Html Classes Html Visível nos dispositivo…" at bounding box center [298, 499] width 199 height 728
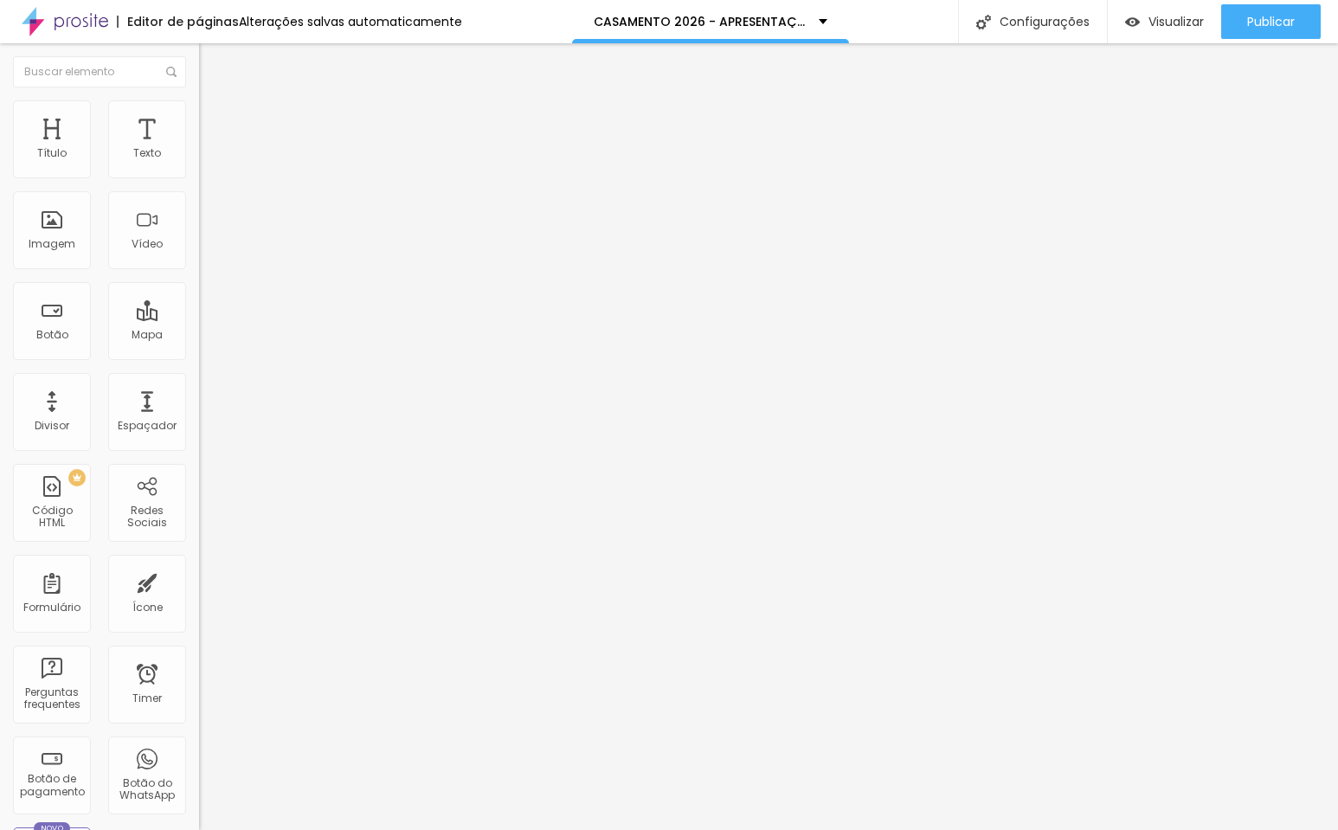
type input "6"
type input "34"
type input "48"
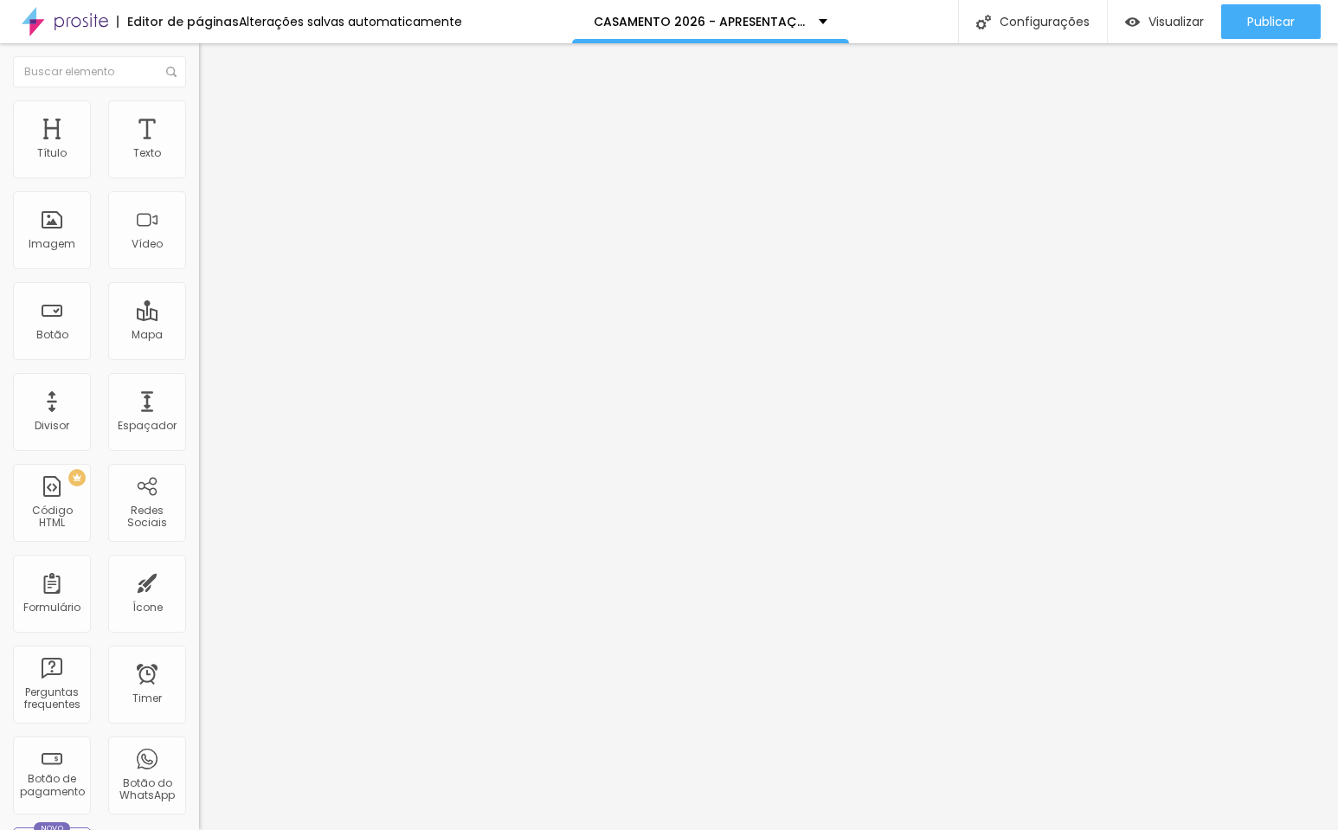
type input "48"
type input "65"
type input "71"
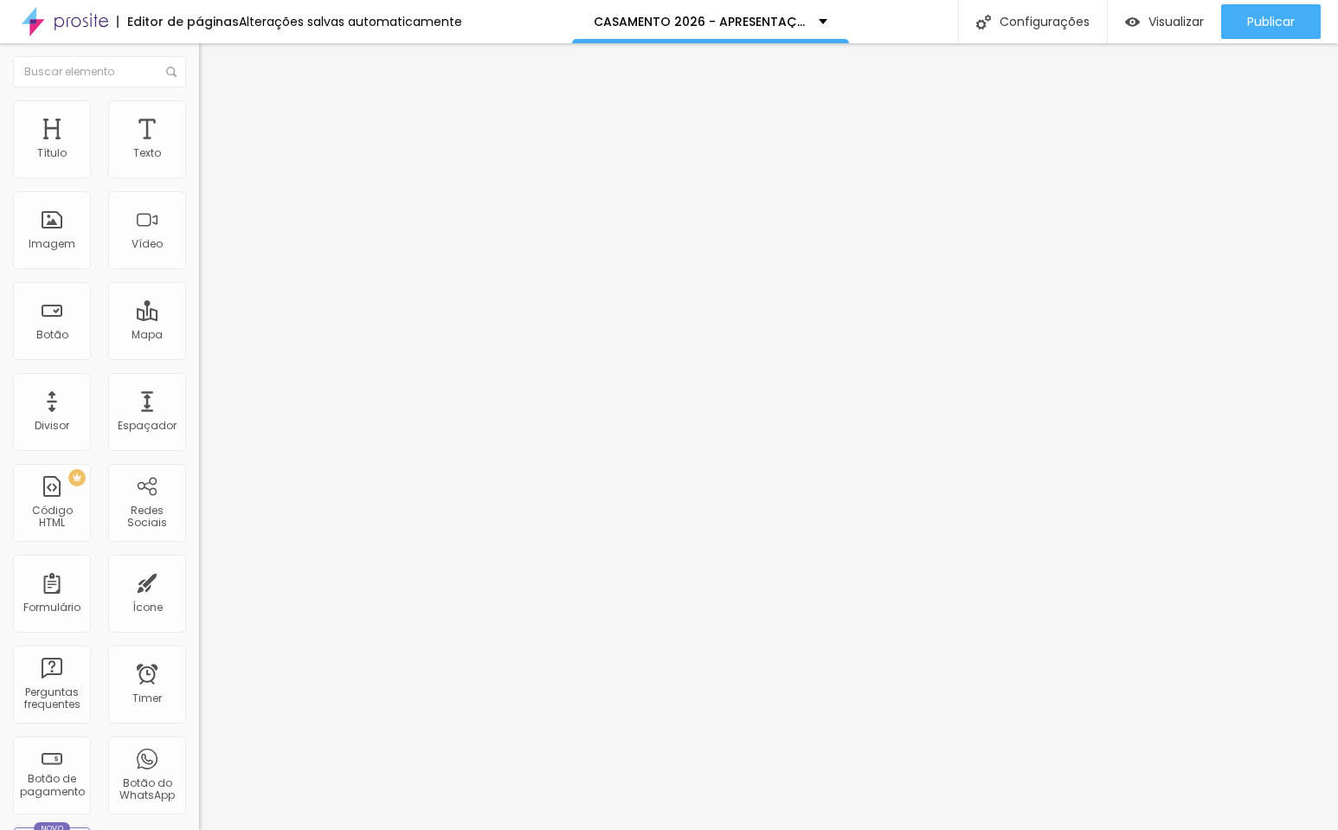
type input "73"
type input "75"
type input "76"
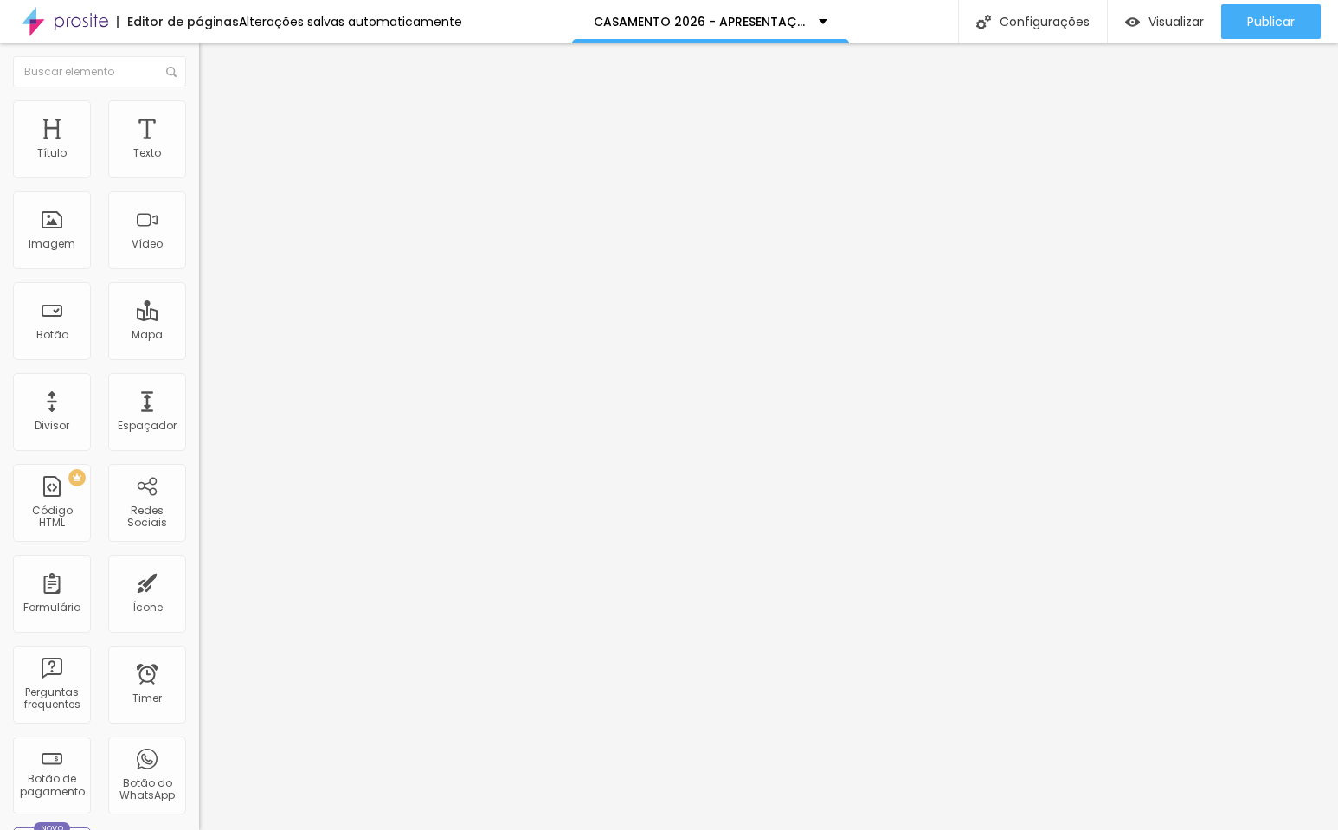
type input "76"
type input "77"
type input "78"
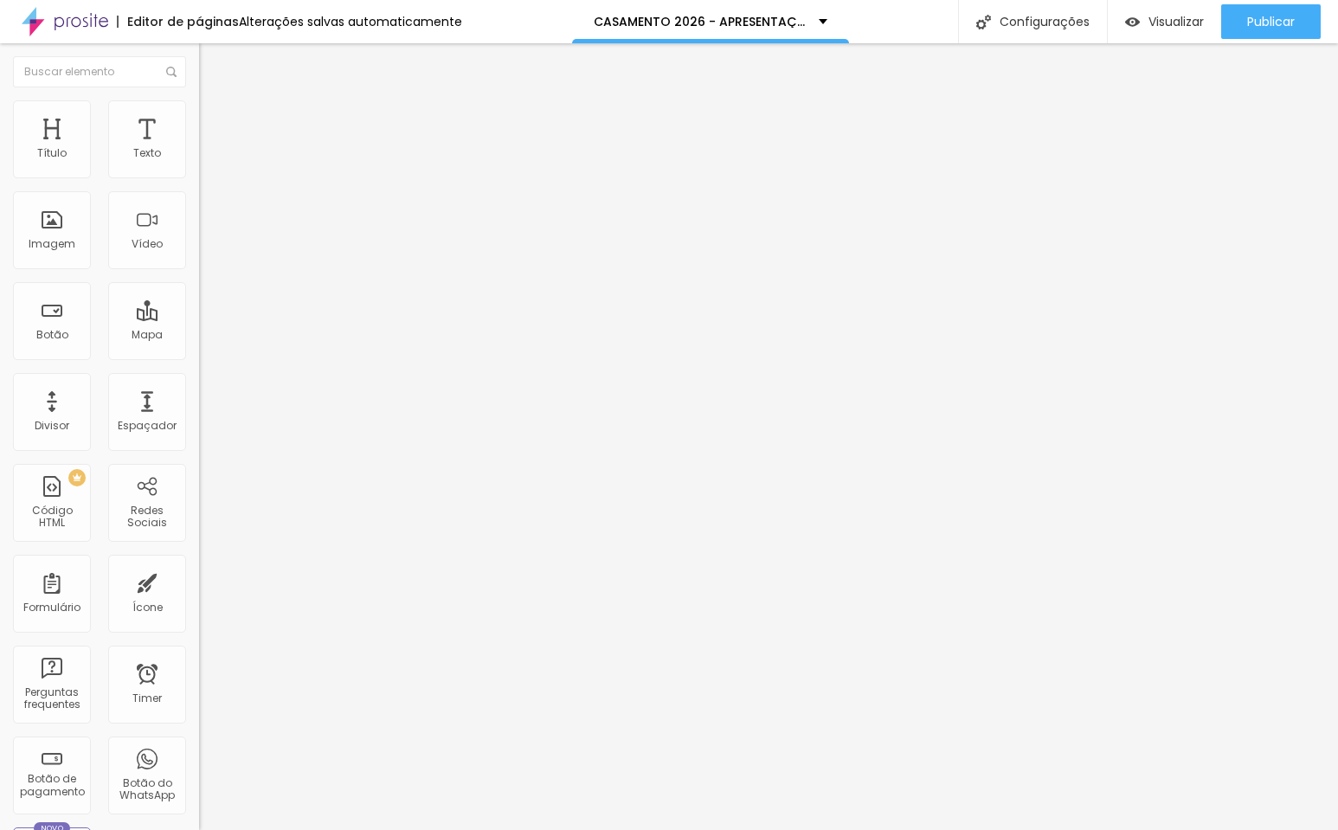
type input "79"
type input "80"
type input "79"
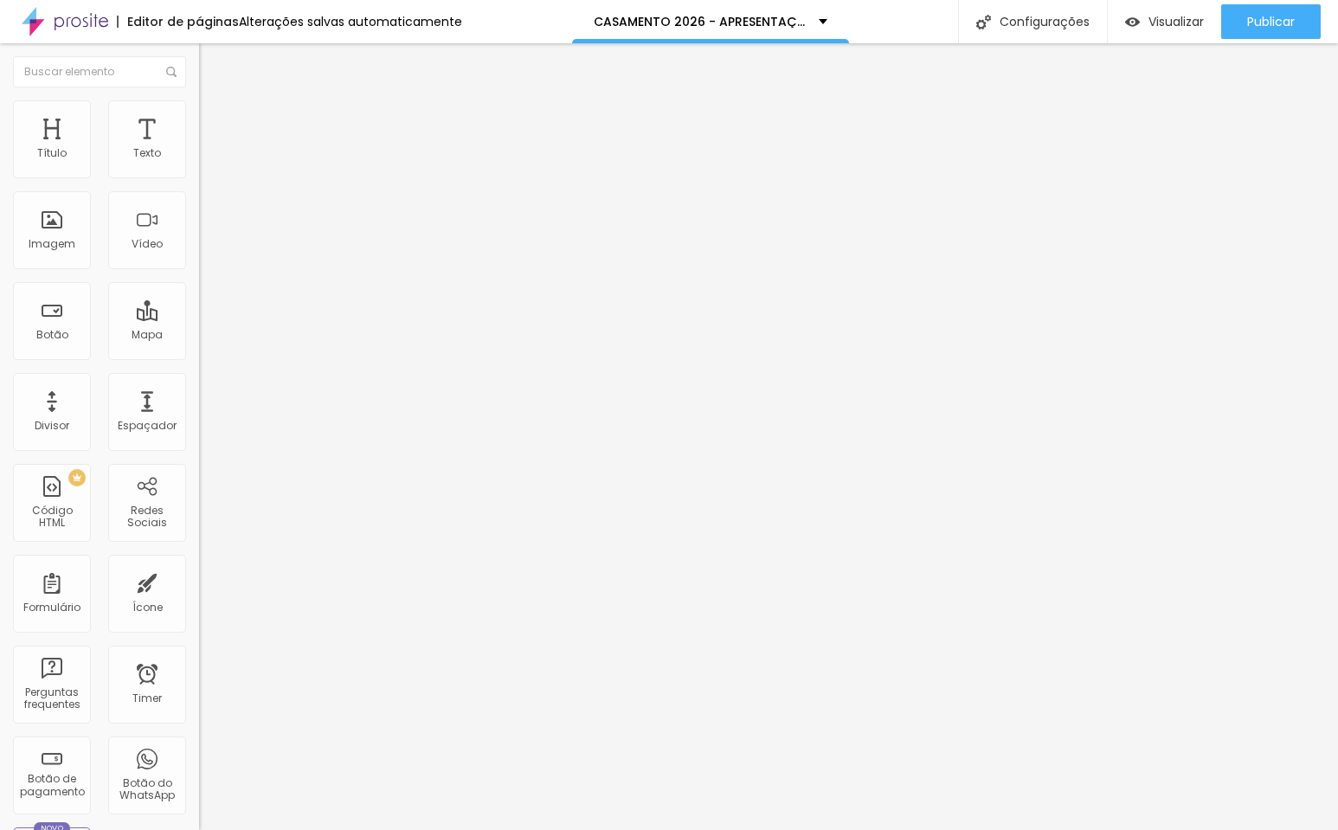
type input "79"
type input "78"
type input "77"
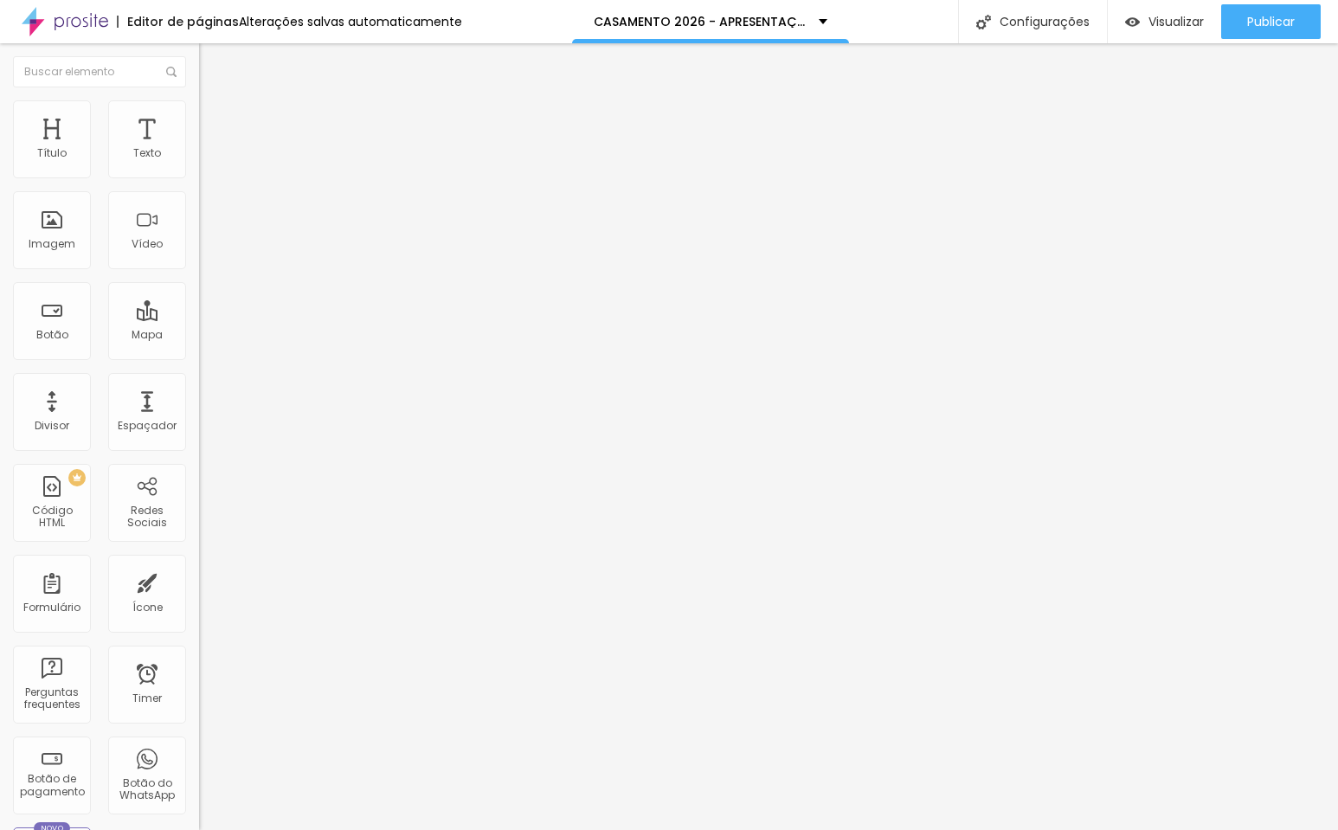
type input "76"
type input "75"
type input "73"
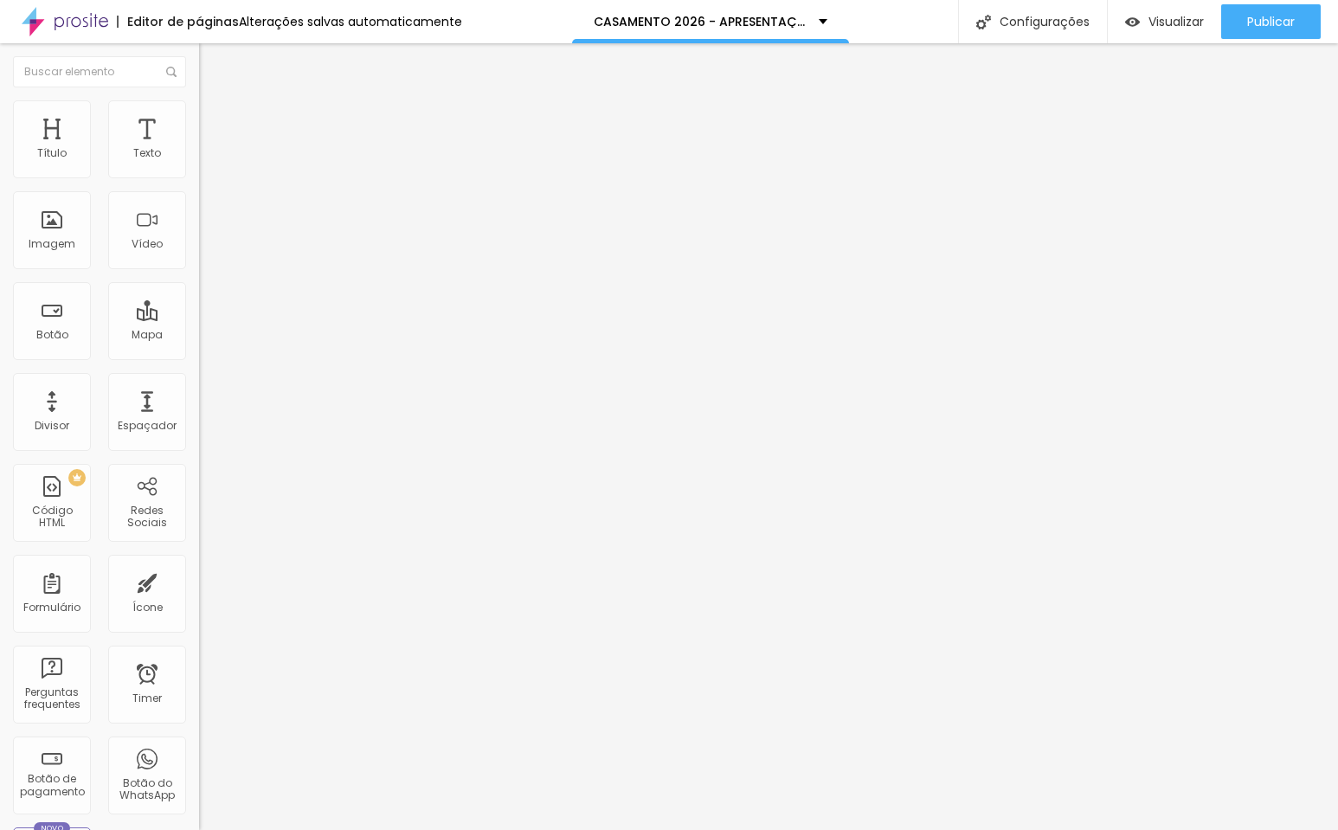
type input "73"
type input "72"
type input "69"
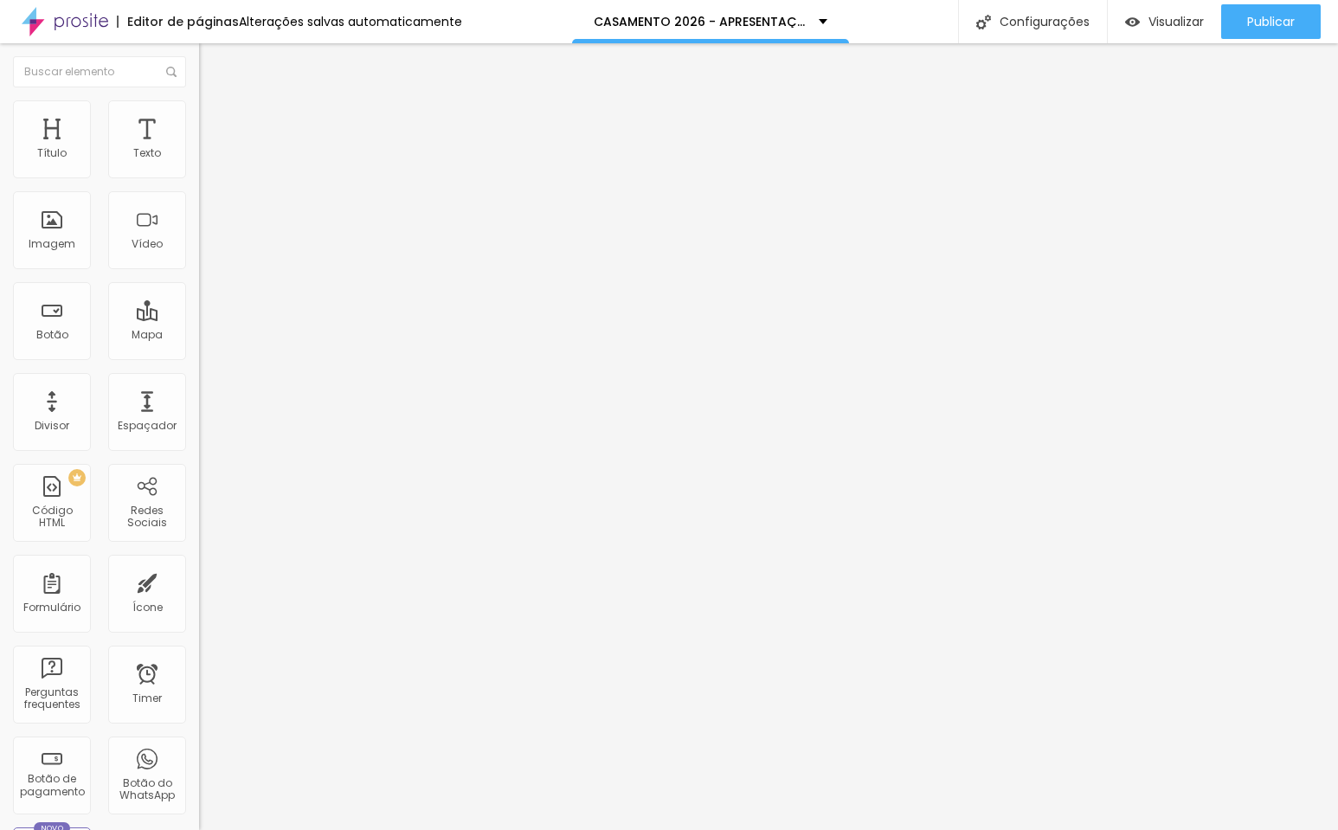
type input "67"
type input "65"
type input "62"
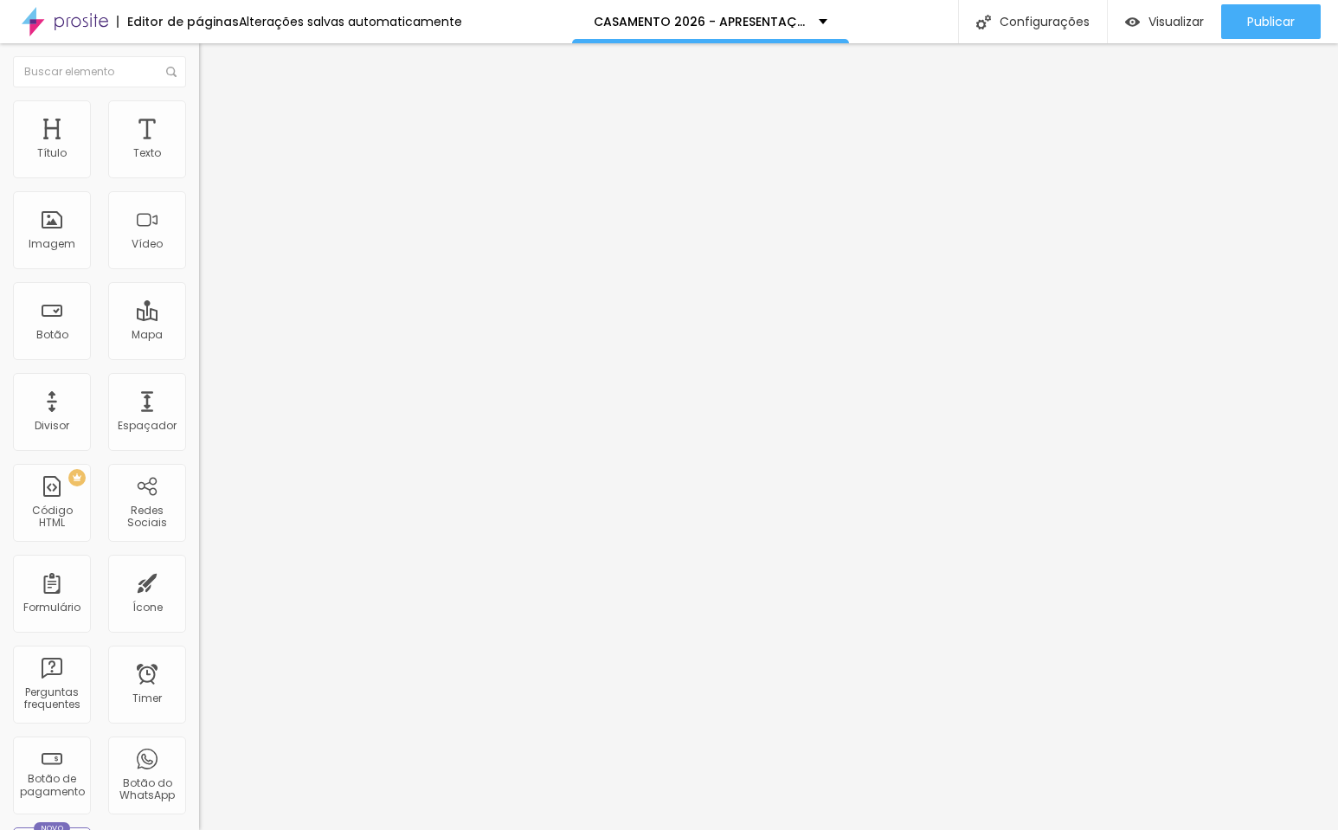
type input "62"
type input "59"
type input "57"
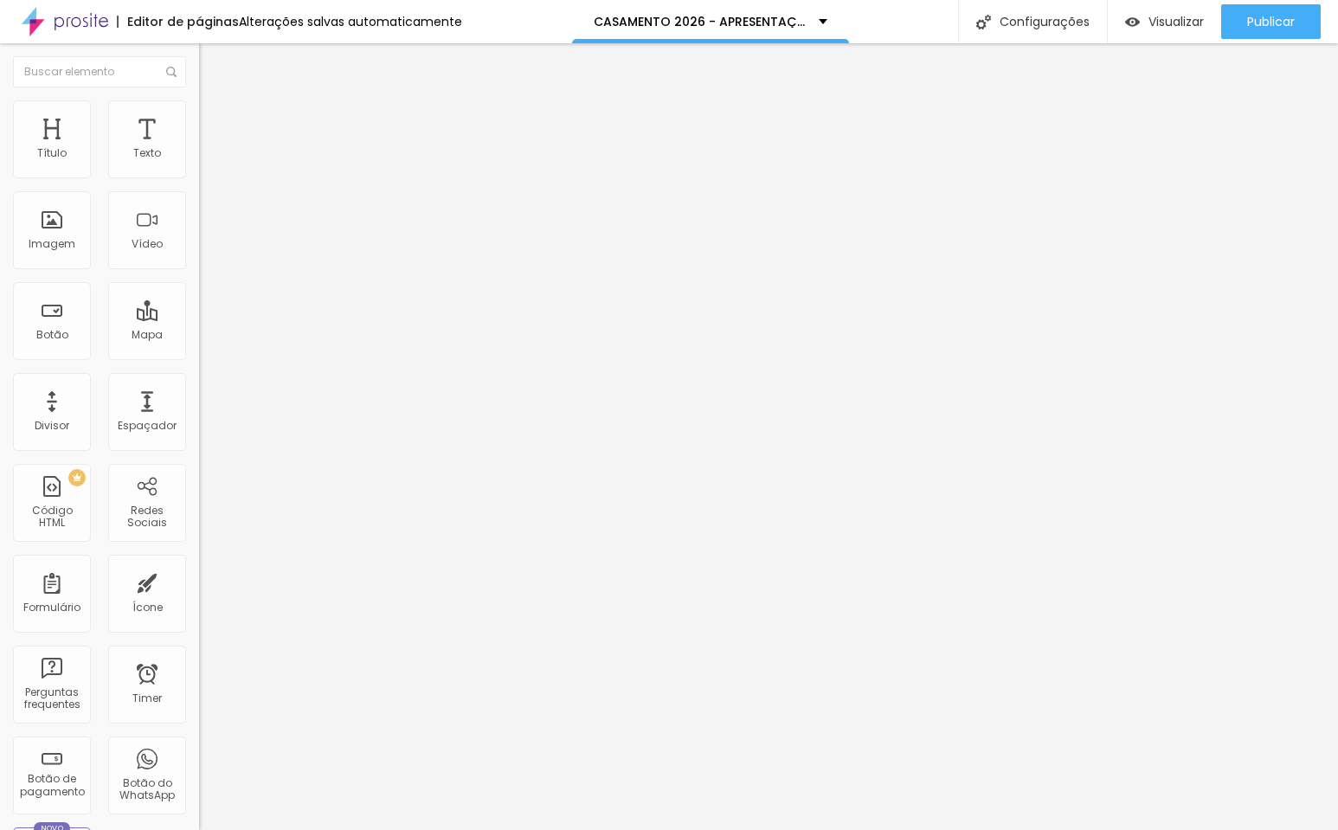
type input "53"
drag, startPoint x: 38, startPoint y: 208, endPoint x: -53, endPoint y: 207, distance: 90.9
click at [0, 207] on html "Editor de páginas Alterações salvas automaticamente CASAMENTO 2026 - APRESENTAÇ…" at bounding box center [669, 415] width 1338 height 830
click at [199, 183] on div "0 Espaço de cima" at bounding box center [298, 257] width 199 height 245
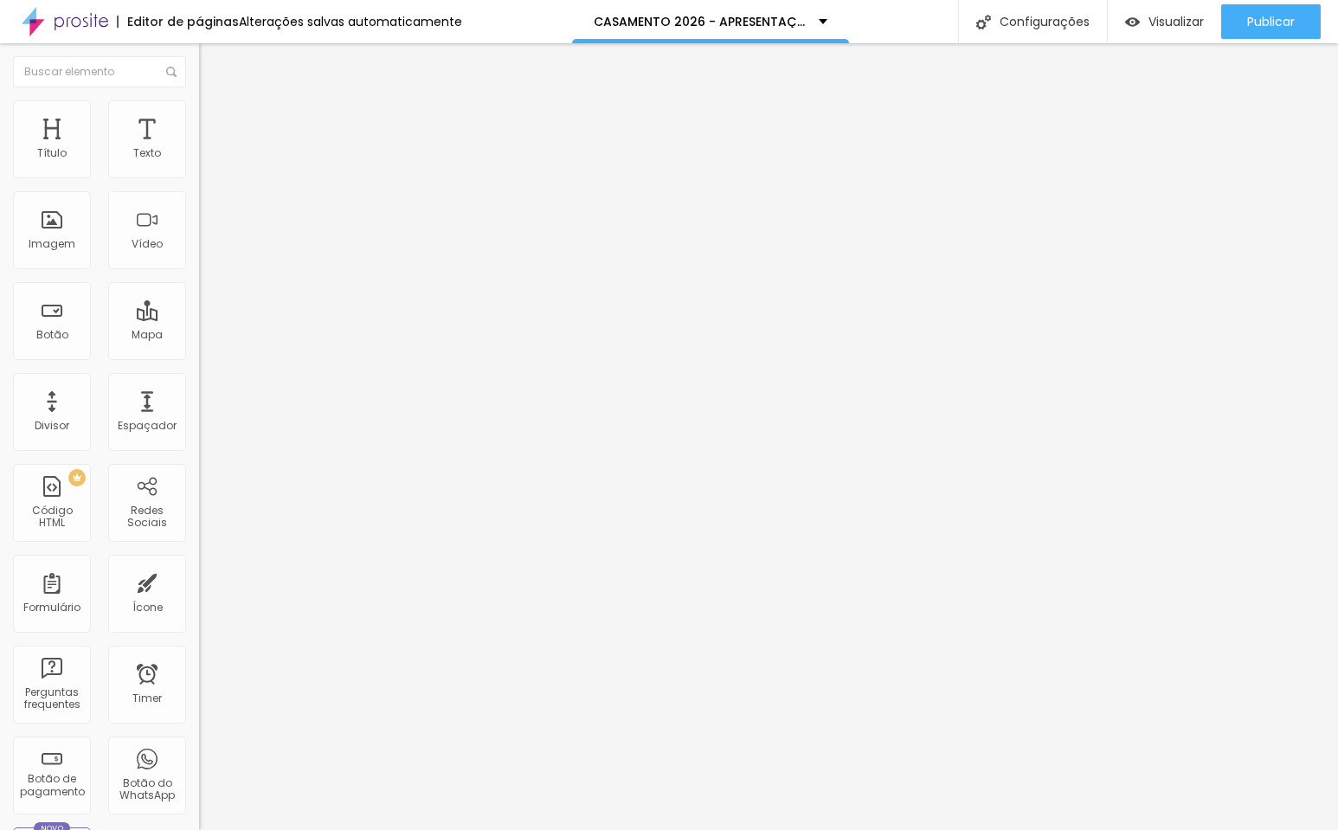
click at [199, 351] on input "0" at bounding box center [236, 360] width 74 height 18
click at [199, 596] on input "0" at bounding box center [236, 605] width 74 height 18
click at [215, 128] on span "Avançado" at bounding box center [243, 129] width 57 height 15
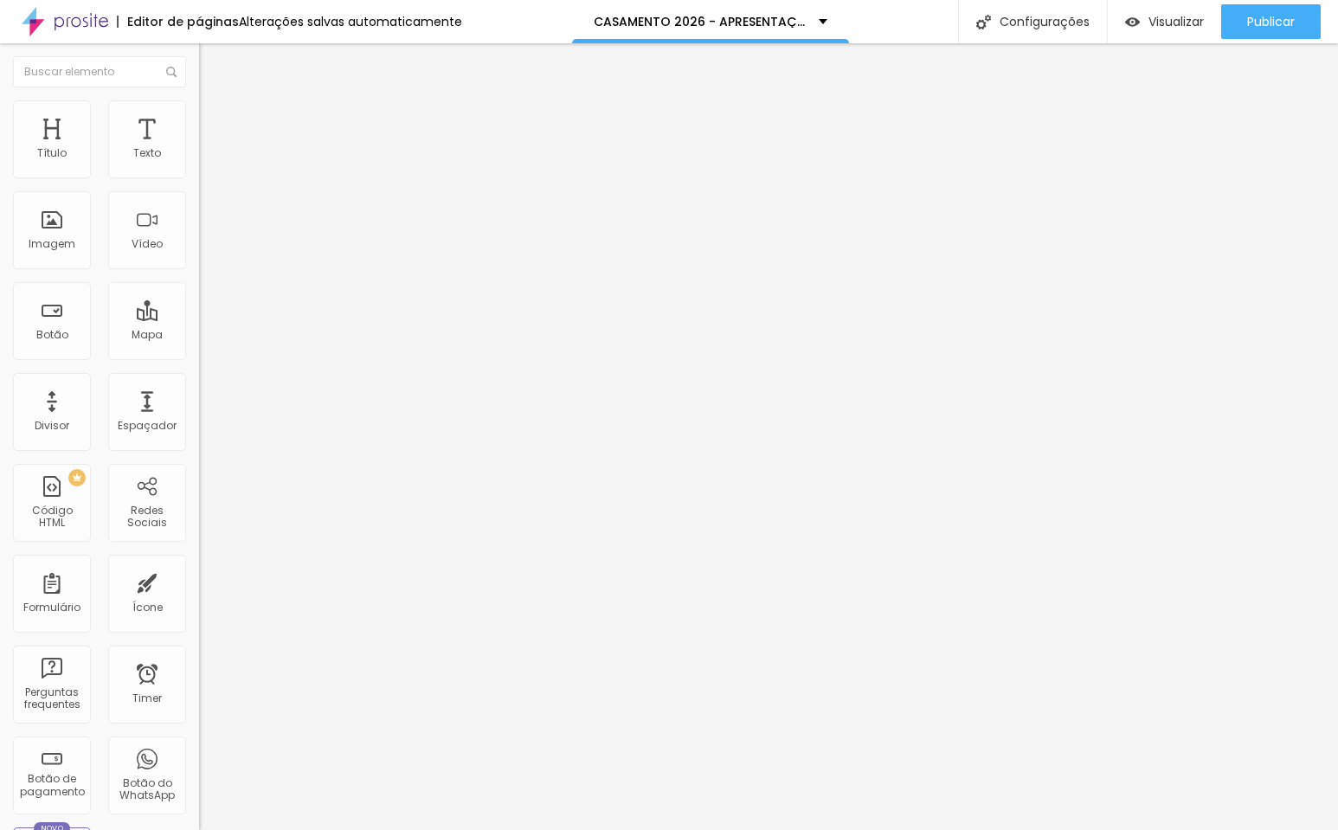
drag, startPoint x: 38, startPoint y: 170, endPoint x: -47, endPoint y: 170, distance: 84.8
click at [0, 170] on html "Editor de páginas Alterações [PERSON_NAME] automaticamente CASAMENTO 2026 - APR…" at bounding box center [669, 415] width 1338 height 830
drag, startPoint x: 42, startPoint y: 211, endPoint x: -55, endPoint y: 209, distance: 97.8
click at [0, 209] on html "Editor de páginas Salvando... CASAMENTO 2026 - APRESENTAÇÃO Configurações Confi…" at bounding box center [669, 415] width 1338 height 830
click at [1285, 10] on div "Publicar" at bounding box center [1271, 21] width 48 height 35
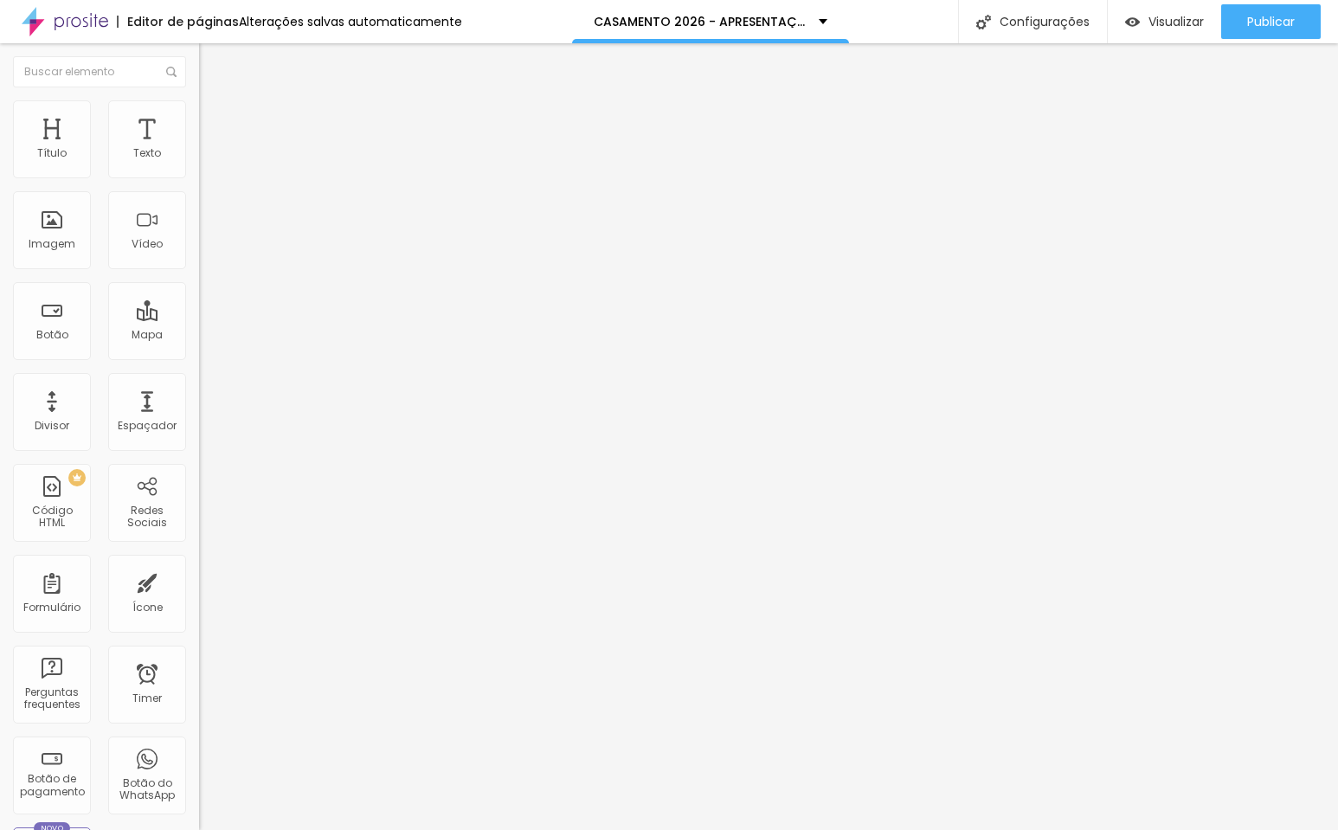
click at [293, 145] on img at bounding box center [298, 140] width 10 height 10
click at [199, 149] on span "Adicionar imagem" at bounding box center [255, 141] width 112 height 15
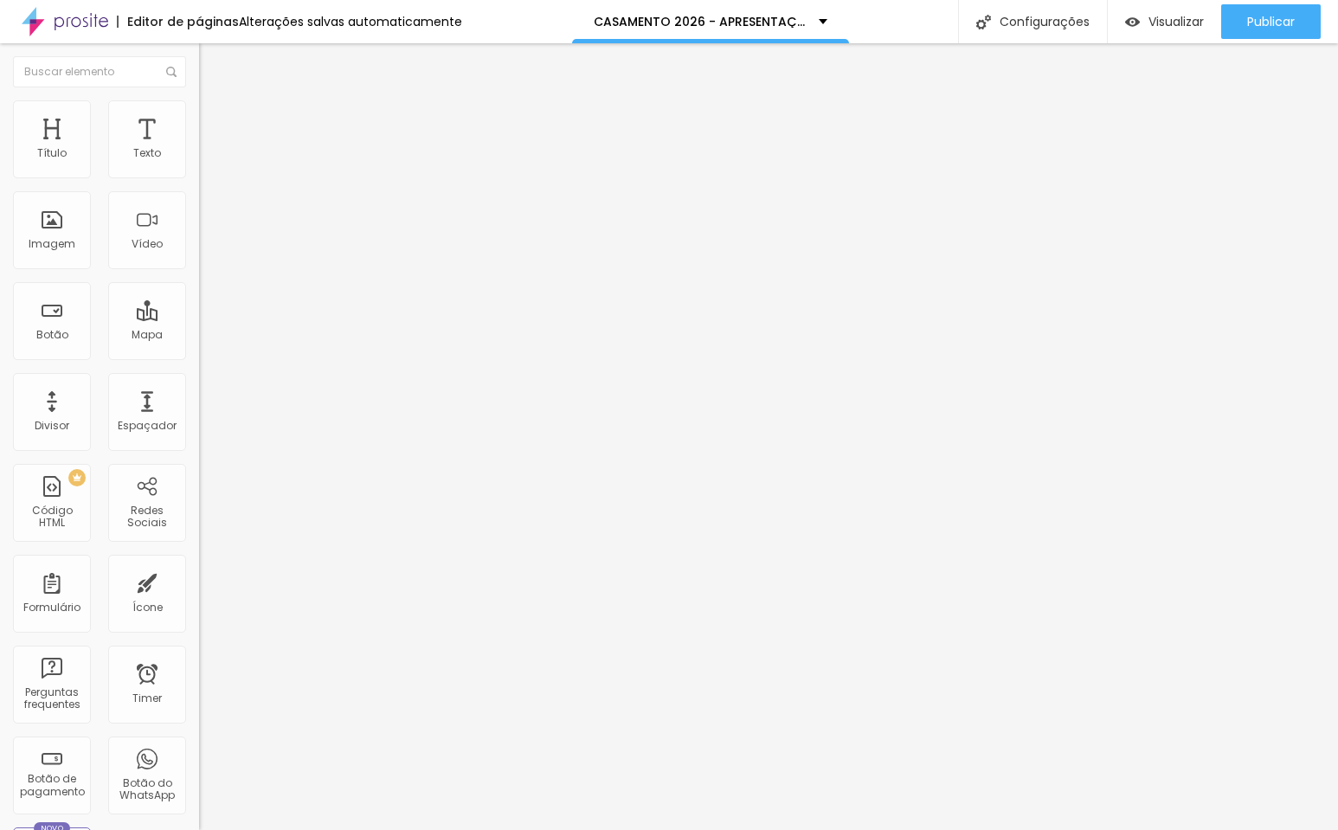
click at [199, 149] on span "Trocar imagem" at bounding box center [246, 141] width 94 height 15
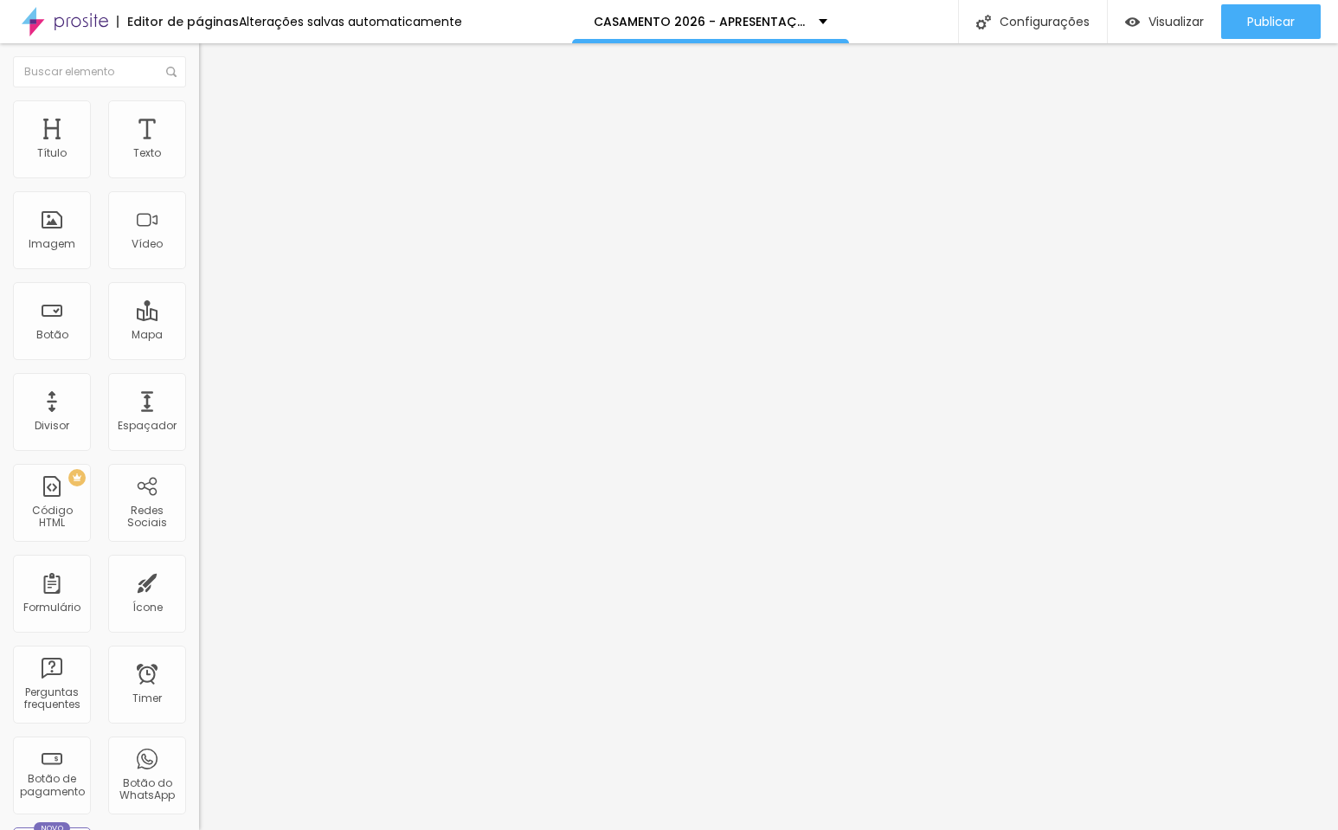
click at [199, 149] on span "Trocar imagem" at bounding box center [246, 141] width 94 height 15
click at [199, 149] on span "Adicionar imagem" at bounding box center [255, 141] width 112 height 15
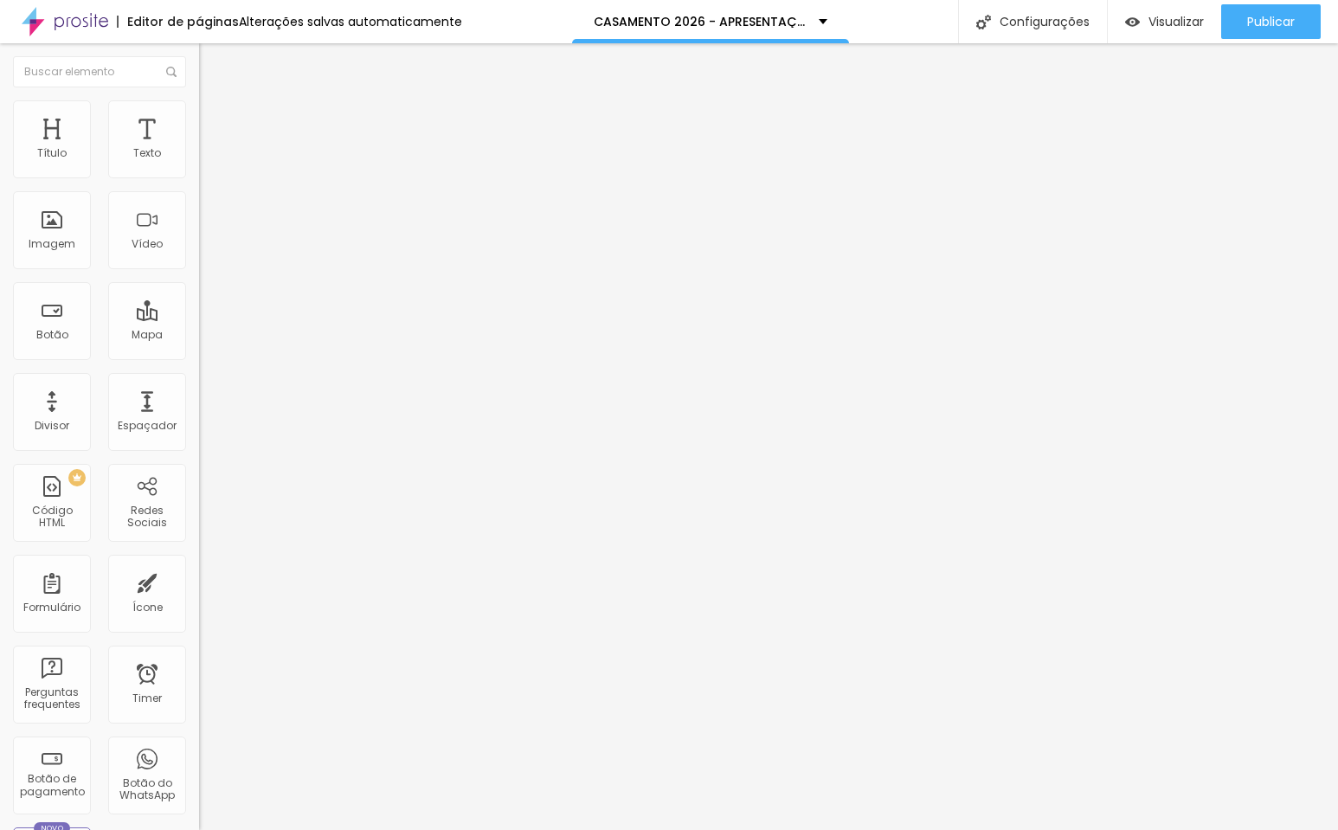
scroll to position [592, 0]
click at [199, 149] on span "Adicionar imagem" at bounding box center [255, 141] width 112 height 15
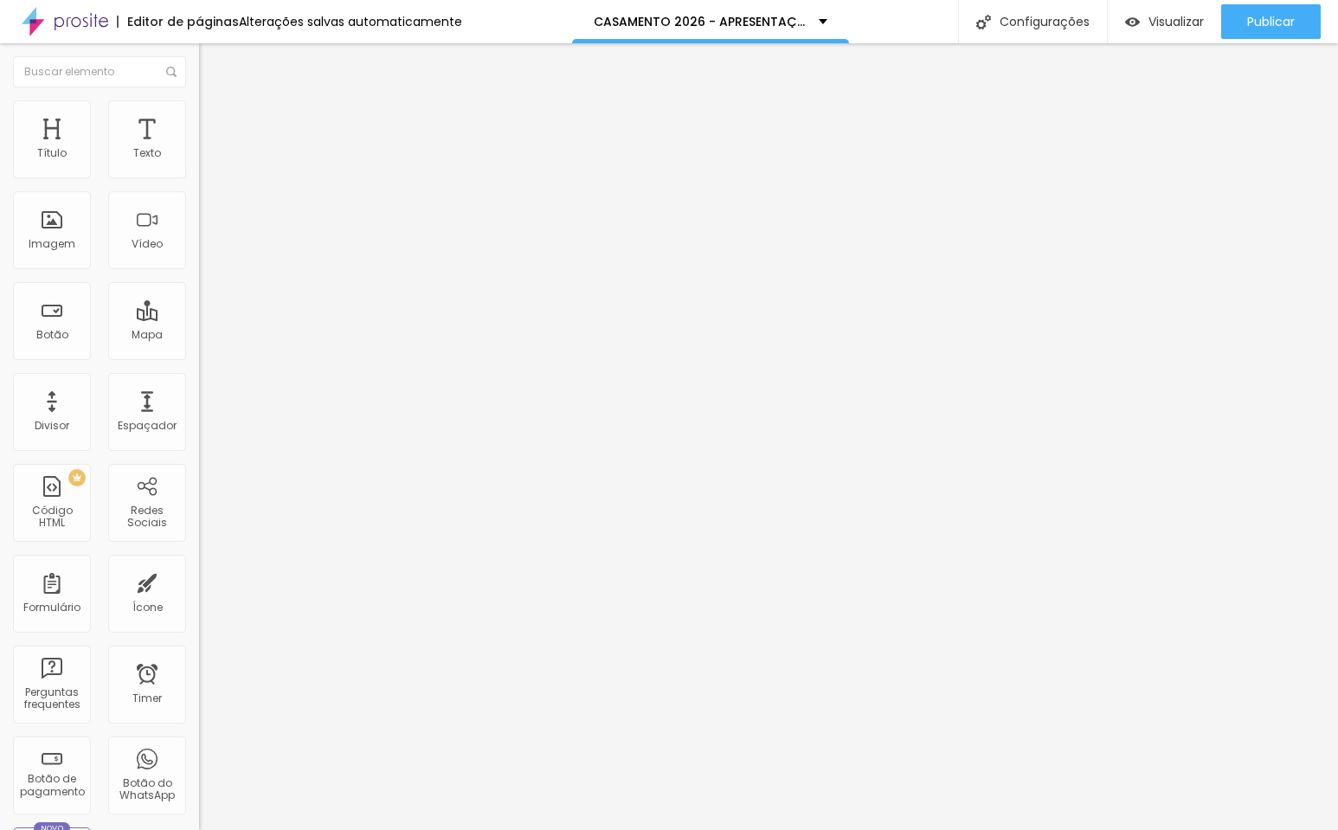
click at [199, 149] on span "Trocar imagem" at bounding box center [246, 141] width 94 height 15
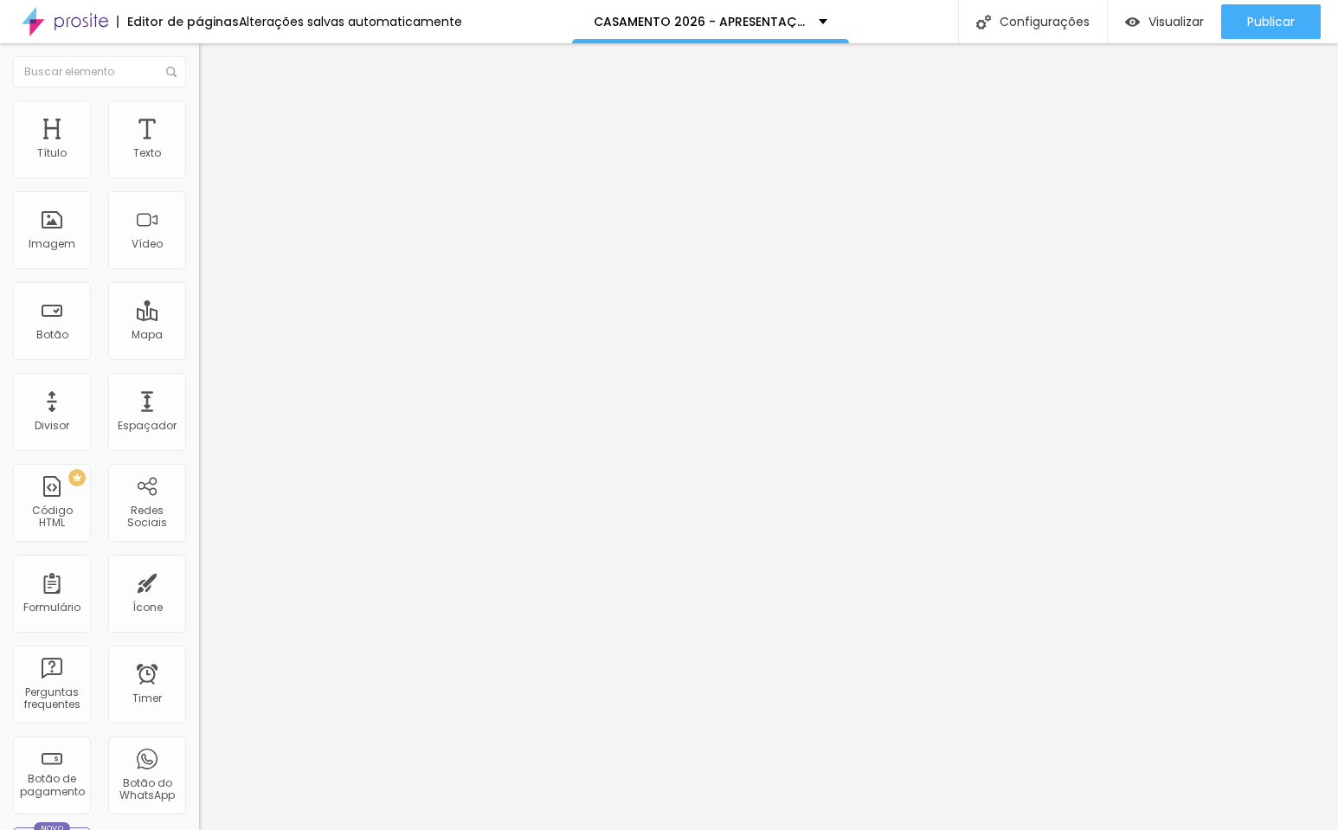
click at [1286, 28] on span "Publicar" at bounding box center [1271, 22] width 48 height 14
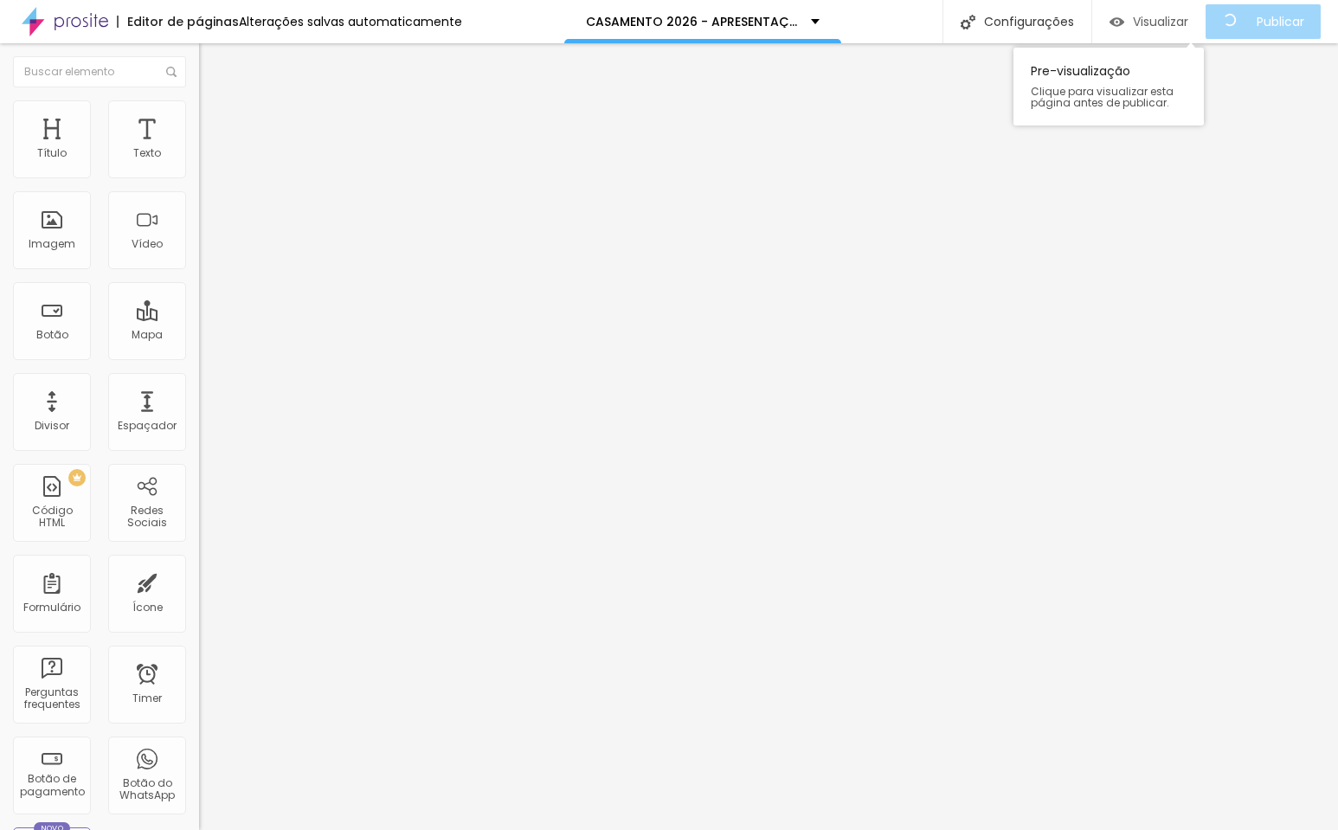
click at [1185, 32] on div "Visualizar" at bounding box center [1148, 21] width 79 height 35
click at [293, 149] on span at bounding box center [298, 141] width 10 height 15
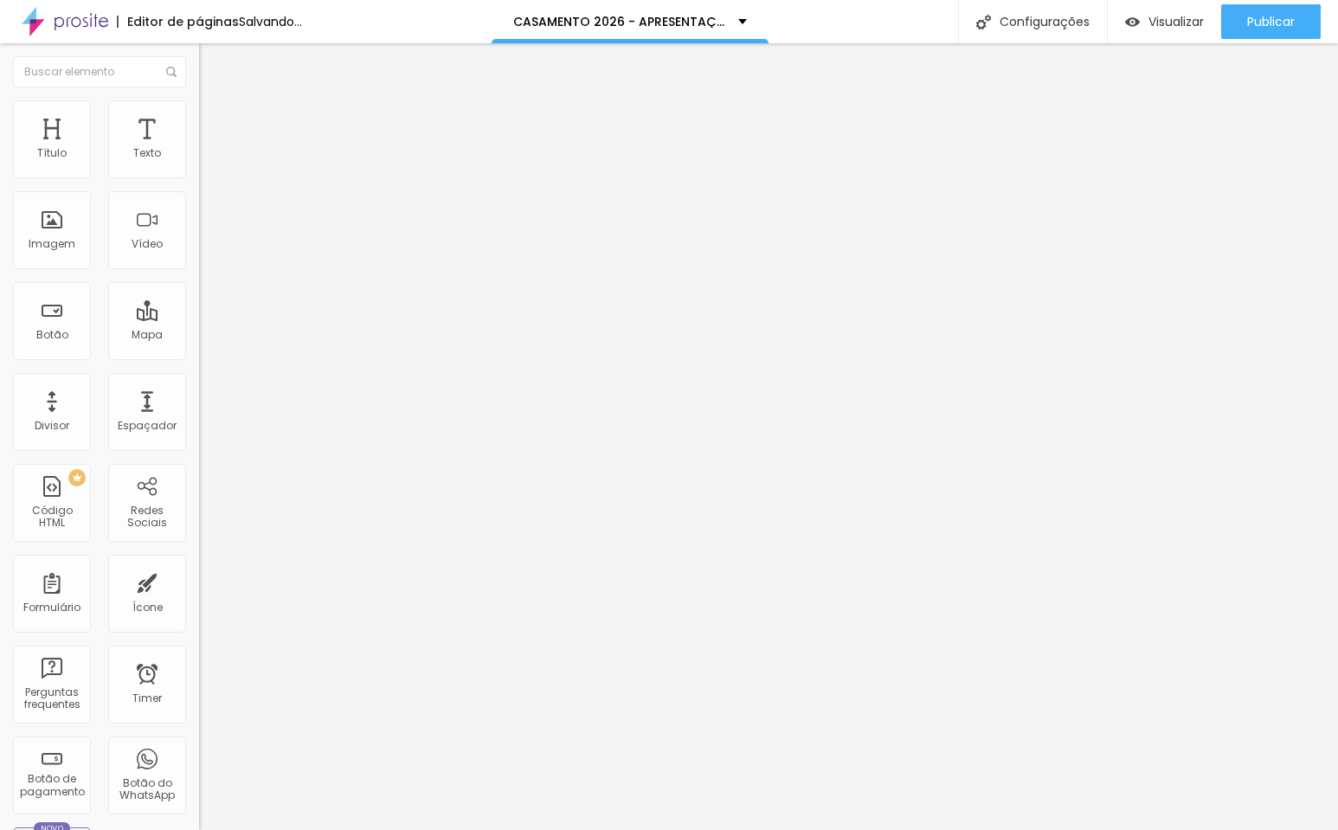
click at [293, 145] on img at bounding box center [298, 140] width 10 height 10
click at [199, 149] on span "Adicionar imagem" at bounding box center [255, 141] width 112 height 15
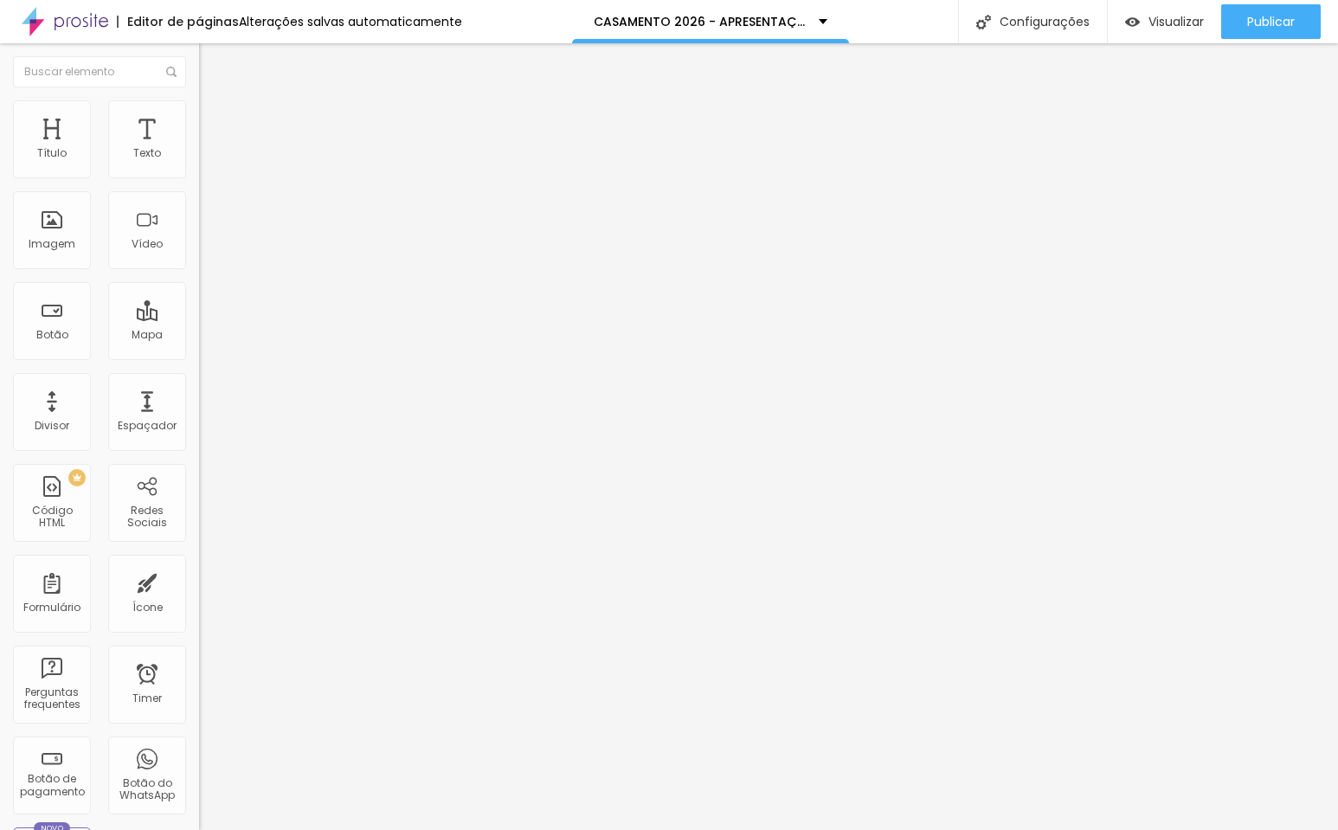
click at [199, 118] on li "Avançado" at bounding box center [298, 126] width 199 height 17
click at [1266, 27] on span "Publicar" at bounding box center [1271, 22] width 48 height 14
click at [1140, 20] on div "Visualizar" at bounding box center [1148, 22] width 79 height 15
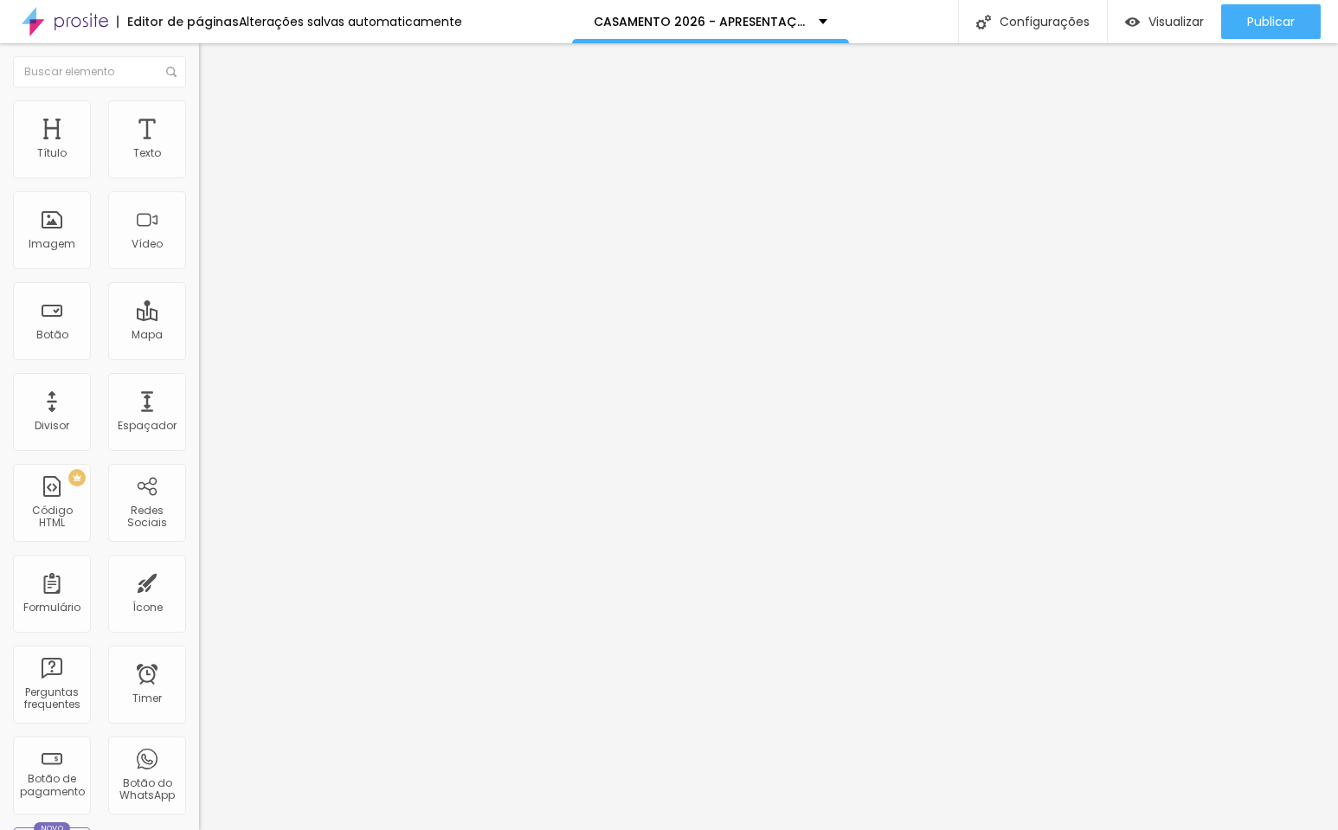
click at [199, 149] on span "Adicionar imagem" at bounding box center [255, 141] width 112 height 15
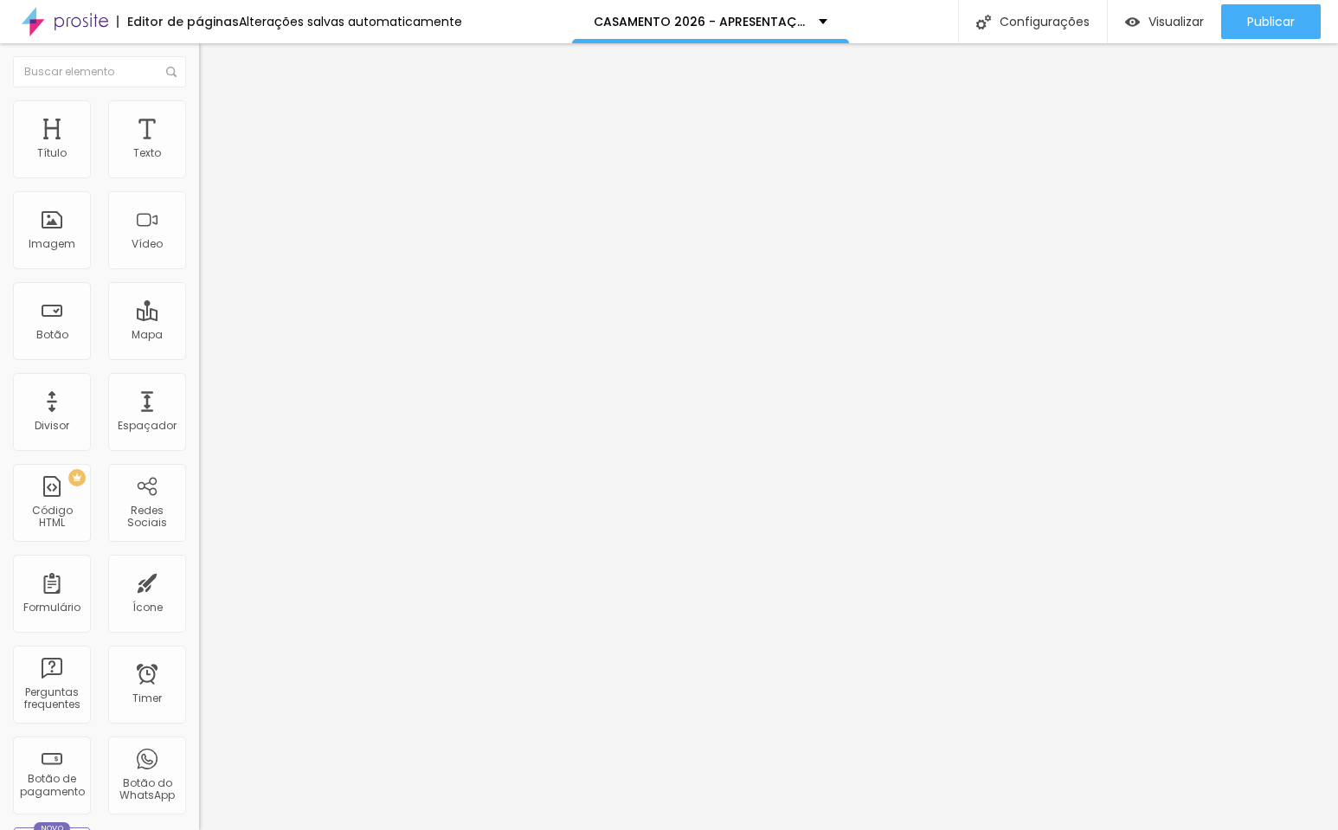
click at [1250, 35] on div "Publicar" at bounding box center [1271, 21] width 48 height 35
click at [1154, 23] on span "Visualizar" at bounding box center [1175, 22] width 55 height 14
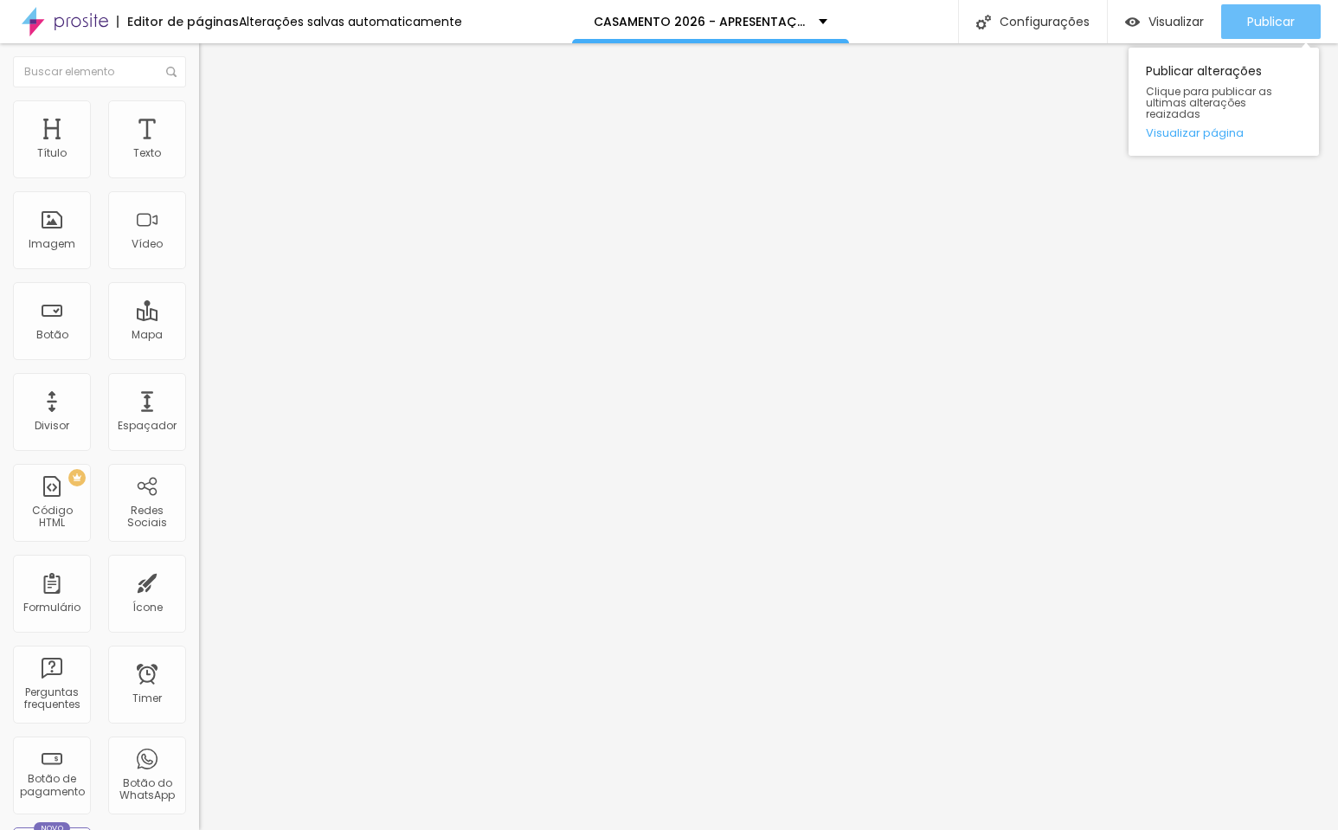
click at [1264, 29] on span "Publicar" at bounding box center [1271, 22] width 48 height 14
click at [215, 119] on span "Avançado" at bounding box center [243, 112] width 57 height 15
click at [215, 102] on span "Estilo" at bounding box center [228, 94] width 27 height 15
click at [206, 251] on icon "button" at bounding box center [211, 246] width 10 height 10
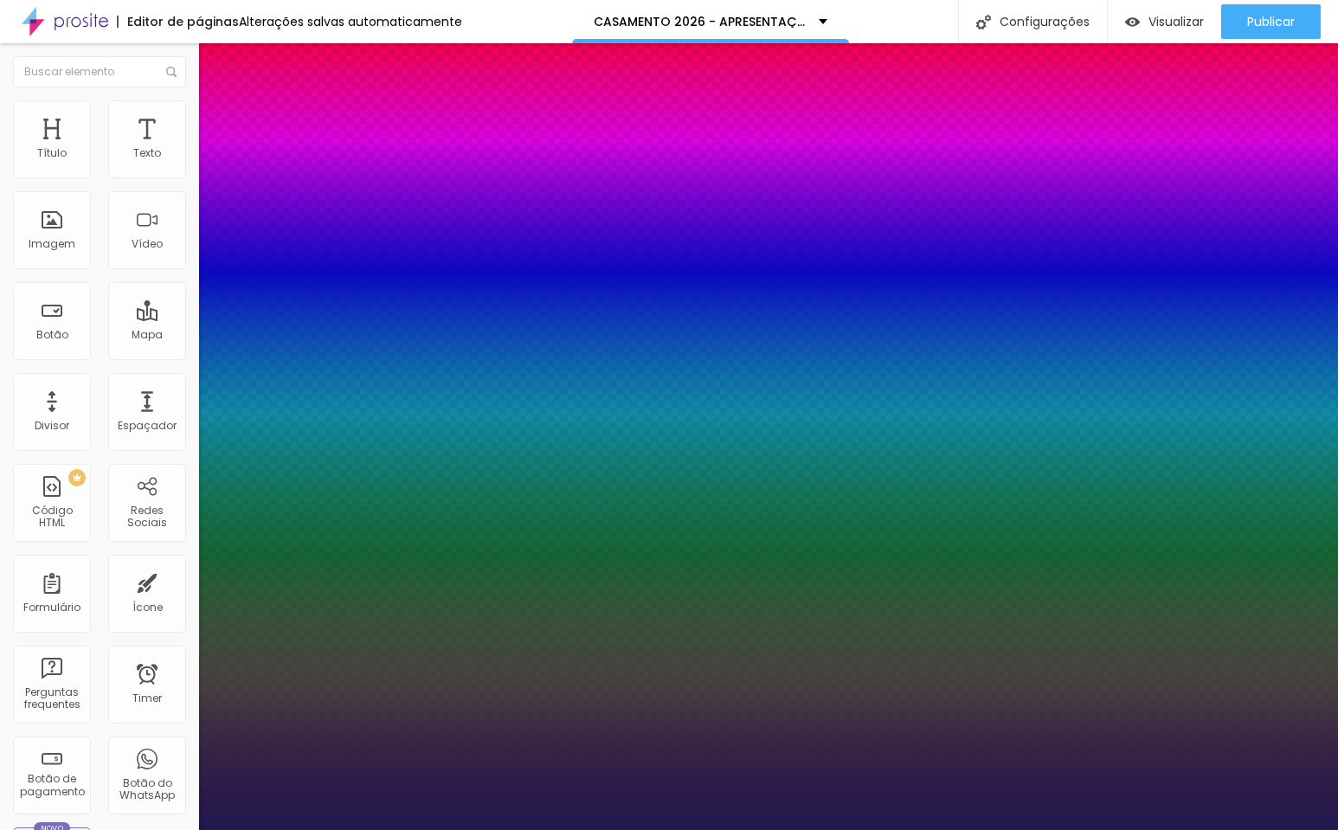
click at [626, 829] on div at bounding box center [669, 830] width 1338 height 0
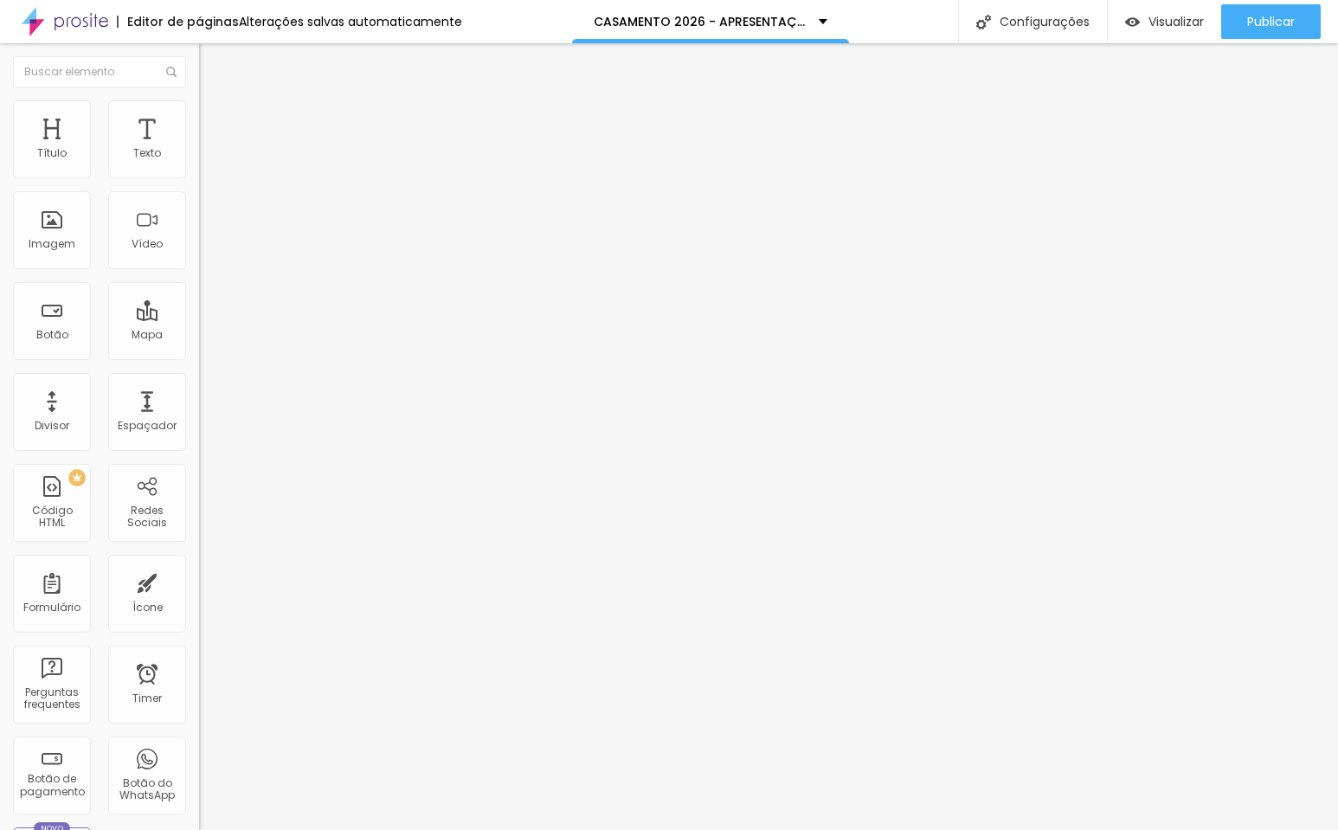
click at [199, 110] on img at bounding box center [207, 108] width 16 height 16
click at [199, 113] on ul "Estilo Avançado" at bounding box center [298, 100] width 199 height 35
click at [199, 100] on li "Estilo" at bounding box center [298, 91] width 199 height 17
click at [199, 55] on button "Editar Título" at bounding box center [298, 63] width 199 height 40
click at [146, 601] on div "Ícone" at bounding box center [147, 594] width 78 height 78
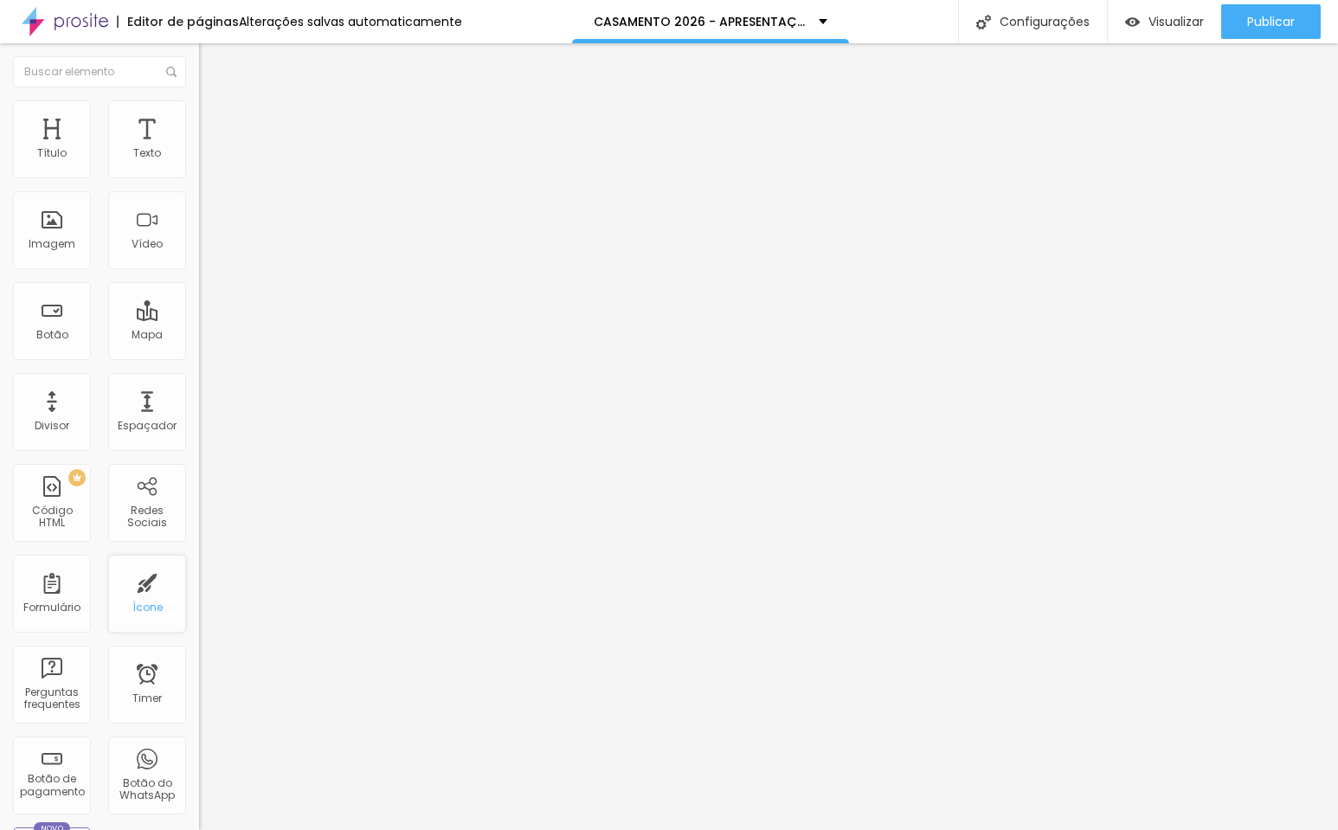
click at [136, 606] on div "Ícone" at bounding box center [147, 607] width 30 height 12
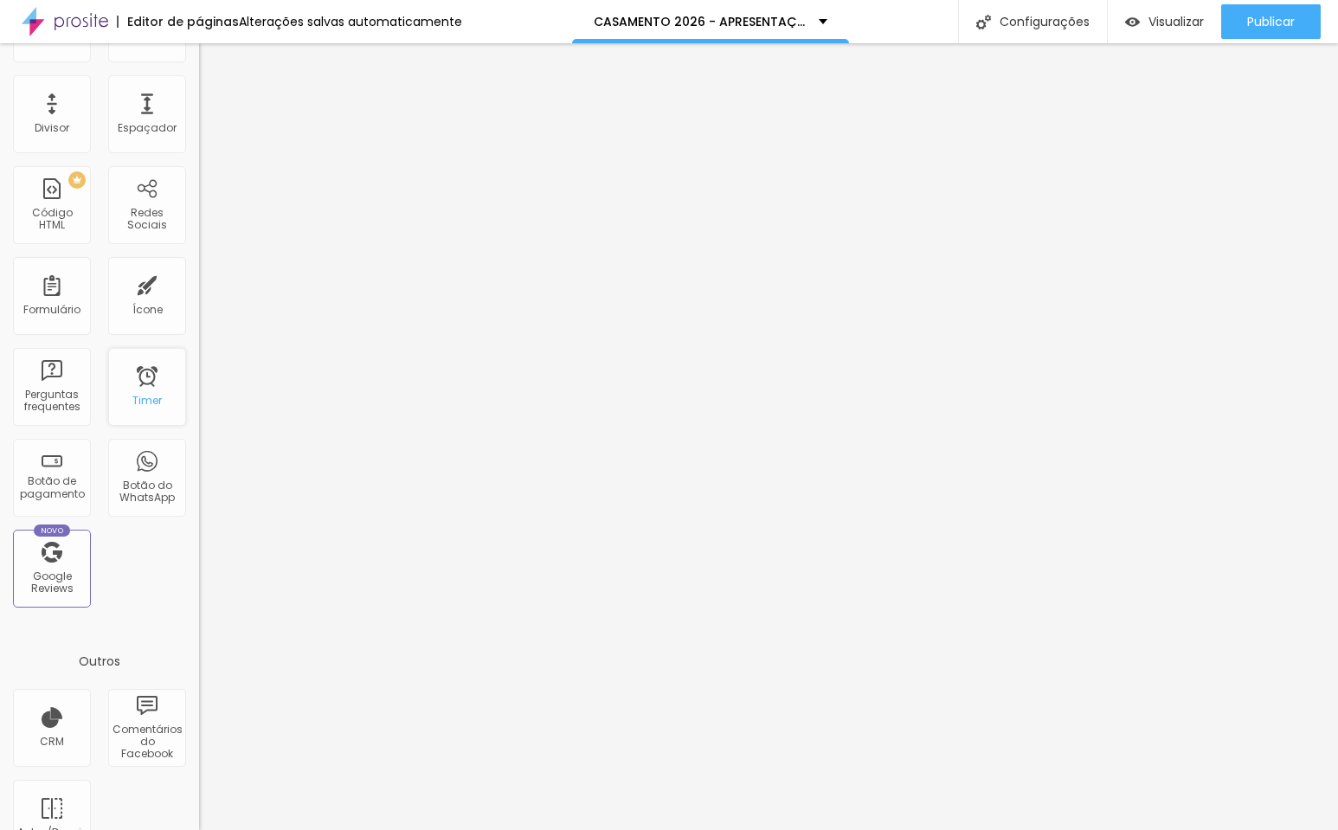
scroll to position [0, 0]
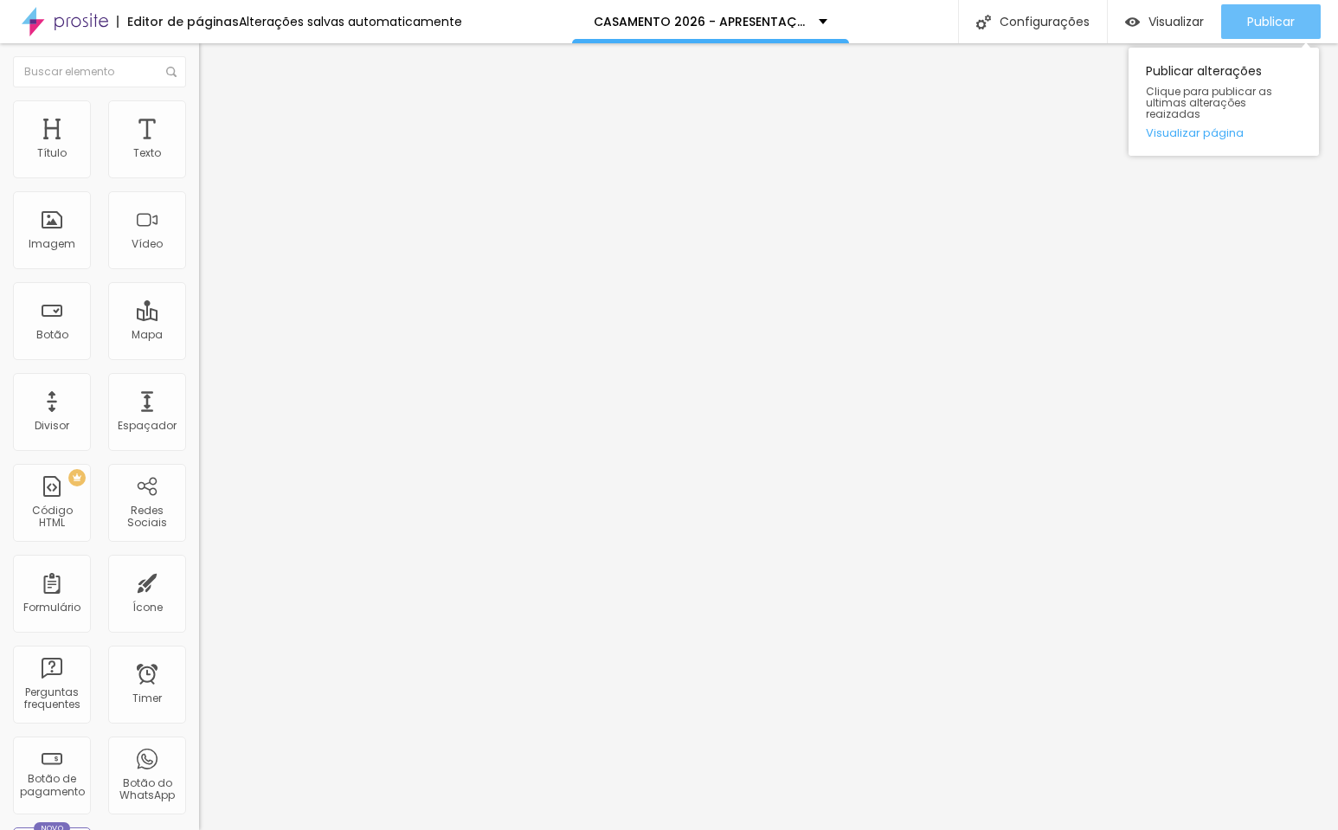
click at [1253, 20] on span "Publicar" at bounding box center [1271, 22] width 48 height 14
click at [215, 119] on span "Avançado" at bounding box center [243, 112] width 57 height 15
drag, startPoint x: 52, startPoint y: 175, endPoint x: -41, endPoint y: 182, distance: 92.9
click at [0, 182] on html "Editor de páginas Alterações [PERSON_NAME] automaticamente CASAMENTO 2026 - APR…" at bounding box center [669, 415] width 1338 height 830
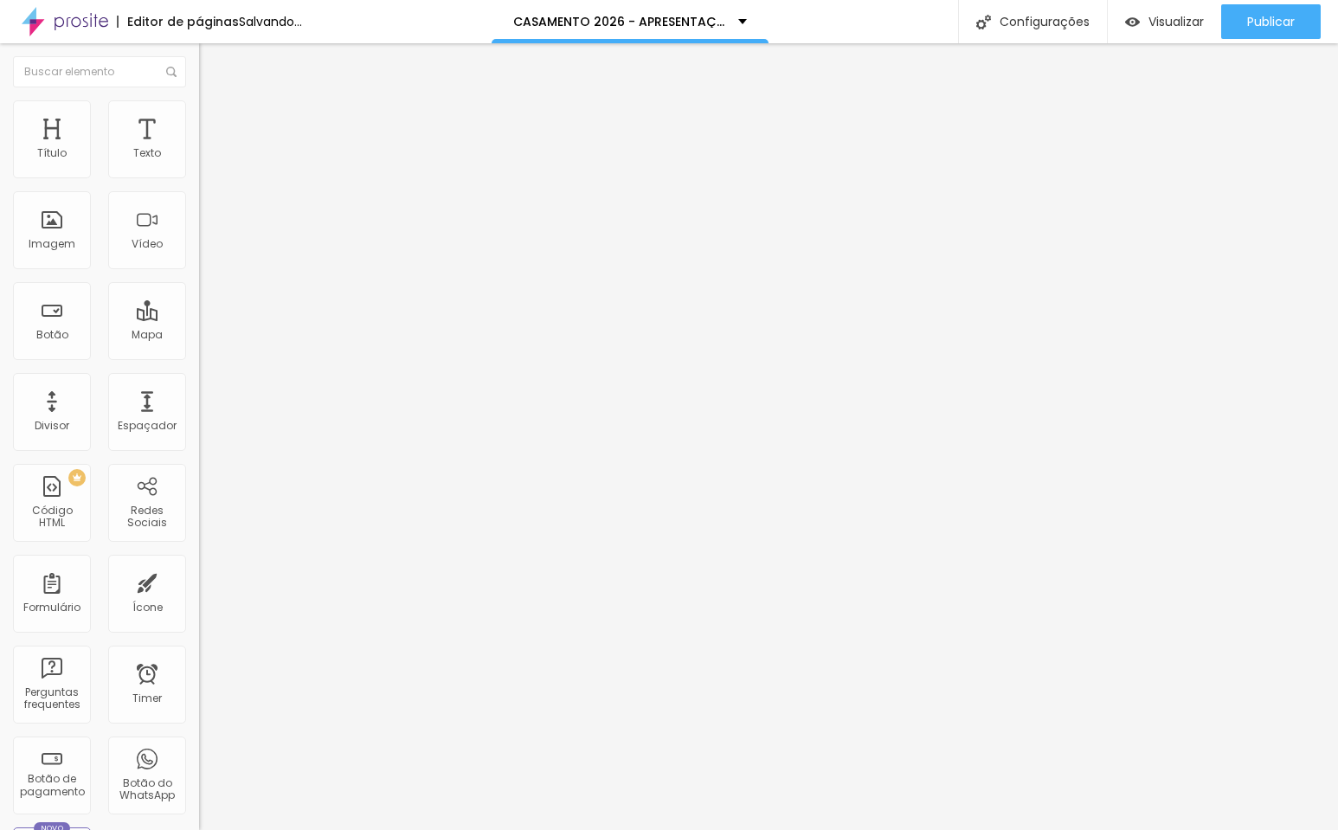
drag, startPoint x: 49, startPoint y: 210, endPoint x: -100, endPoint y: 215, distance: 149.8
click at [0, 215] on html "Editor de páginas Salvando... CASAMENTO 2026 - APRESENTAÇÃO Configurações Confi…" at bounding box center [669, 415] width 1338 height 830
click at [199, 108] on li "Avançado" at bounding box center [298, 108] width 199 height 17
drag, startPoint x: 53, startPoint y: 170, endPoint x: -70, endPoint y: 177, distance: 123.0
click at [0, 177] on html "Editor de páginas Alterações [PERSON_NAME] automaticamente CASAMENTO 2026 - APR…" at bounding box center [669, 415] width 1338 height 830
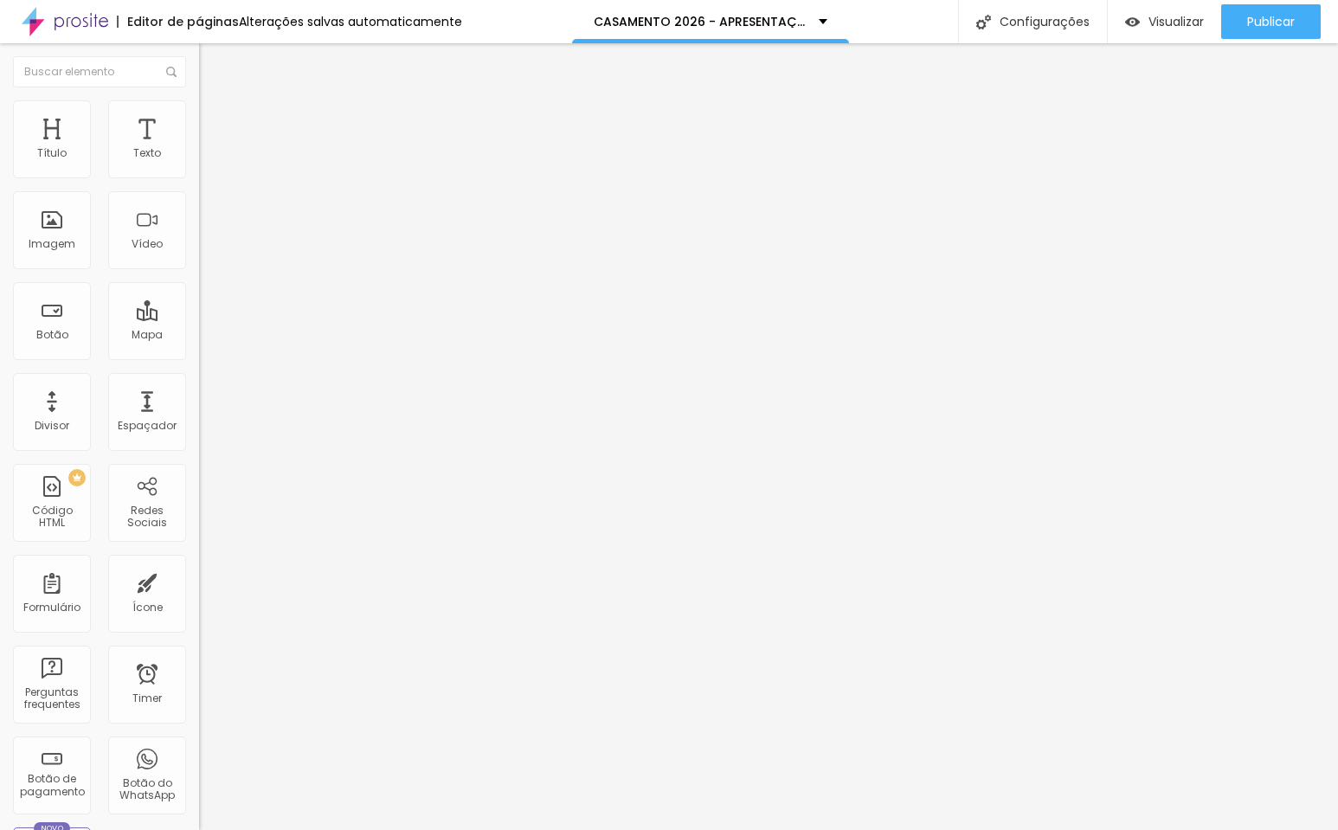
drag, startPoint x: 46, startPoint y: 210, endPoint x: -94, endPoint y: 207, distance: 140.2
click at [0, 207] on html "Editor de páginas Alterações [PERSON_NAME] automaticamente CASAMENTO 2026 - APR…" at bounding box center [669, 415] width 1338 height 830
click at [199, 113] on li "Avançado" at bounding box center [298, 108] width 199 height 17
drag, startPoint x: 50, startPoint y: 170, endPoint x: -28, endPoint y: 175, distance: 78.1
click at [0, 175] on html "Editor de páginas Salvando... CASAMENTO 2026 - APRESENTAÇÃO Configurações Confi…" at bounding box center [669, 415] width 1338 height 830
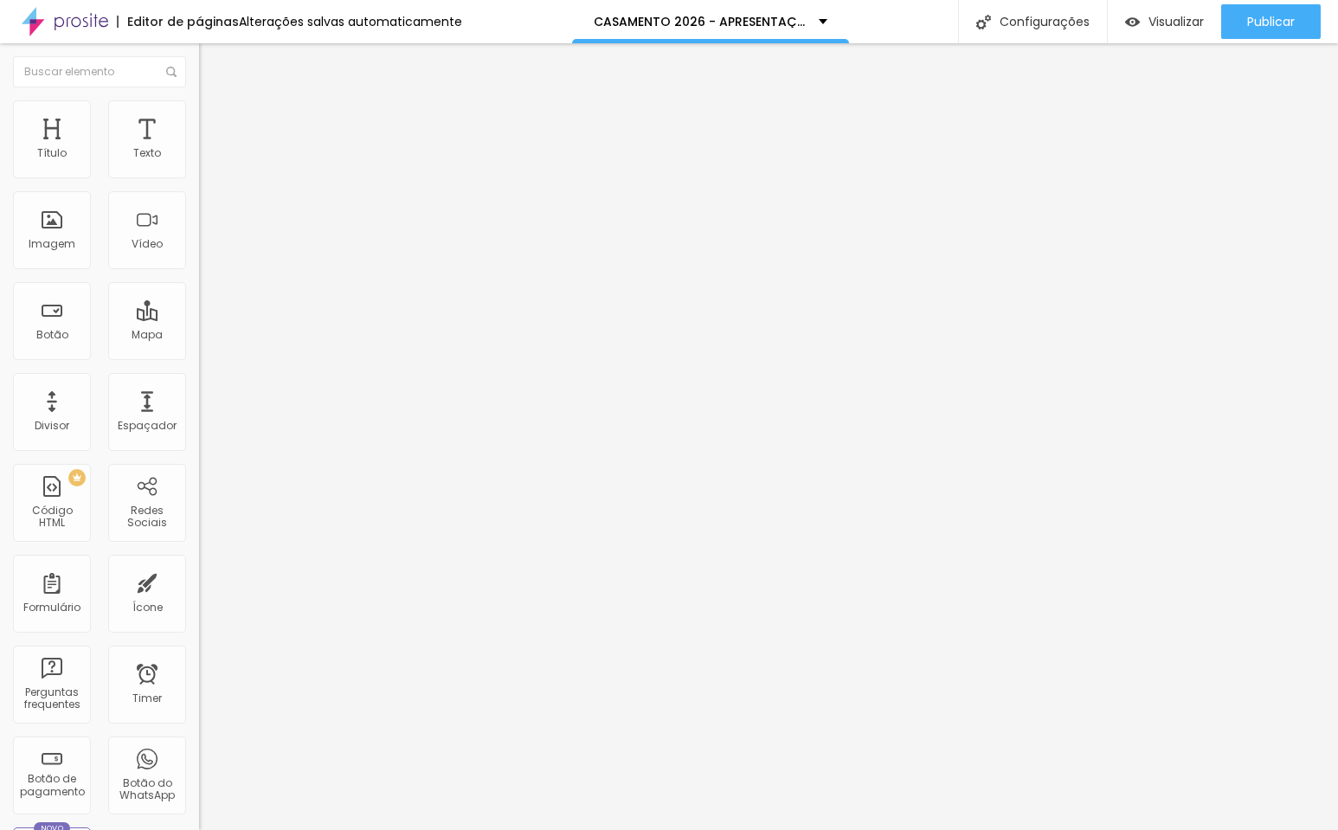
drag, startPoint x: 49, startPoint y: 211, endPoint x: -52, endPoint y: 214, distance: 101.3
click at [0, 214] on html "Editor de páginas Alterações [PERSON_NAME] automaticamente CASAMENTO 2026 - APR…" at bounding box center [669, 415] width 1338 height 830
click at [215, 119] on span "Avançado" at bounding box center [243, 112] width 57 height 15
drag, startPoint x: 47, startPoint y: 170, endPoint x: -25, endPoint y: 178, distance: 72.3
click at [0, 178] on html "Editor de páginas Alterações [PERSON_NAME] automaticamente CASAMENTO 2026 - APR…" at bounding box center [669, 415] width 1338 height 830
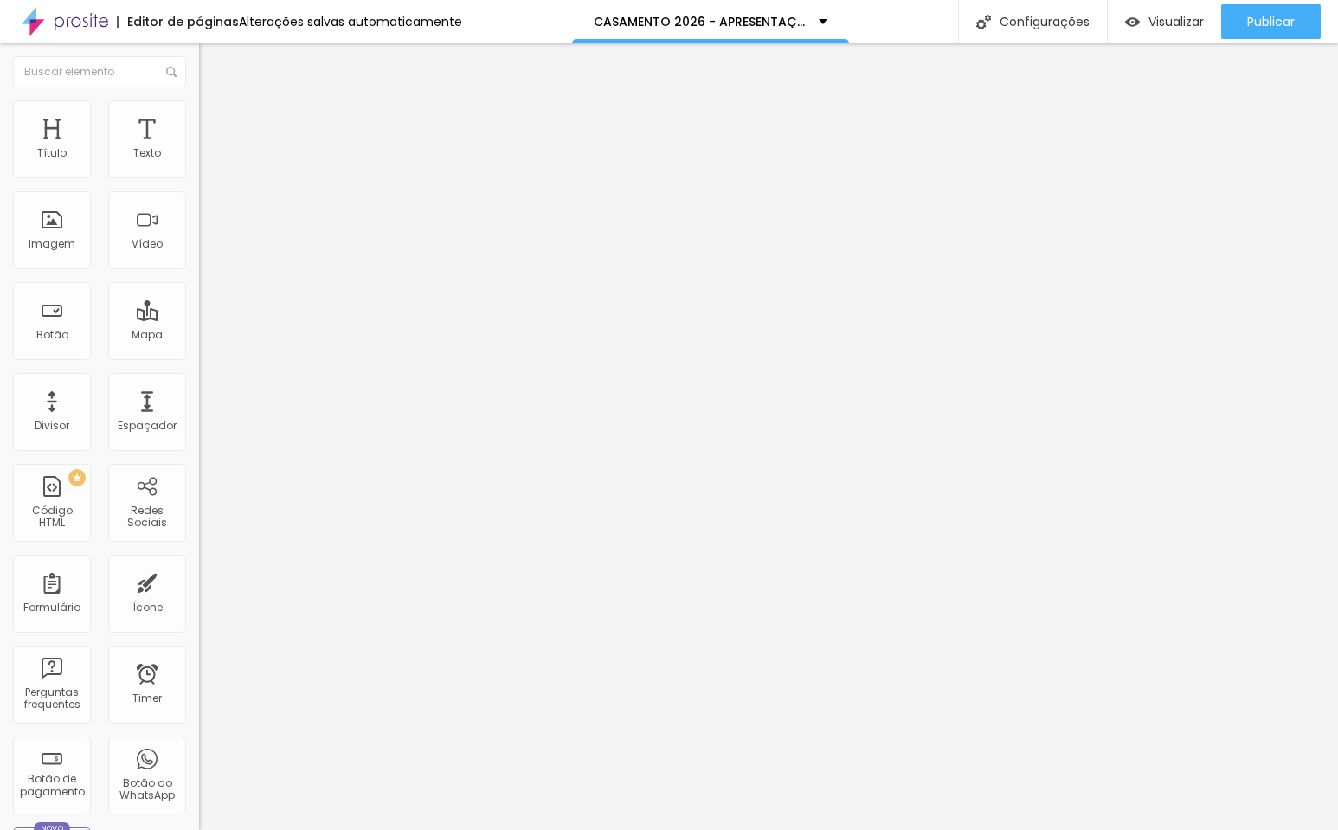
drag, startPoint x: 50, startPoint y: 209, endPoint x: -61, endPoint y: 215, distance: 110.9
click at [0, 215] on html "Editor de páginas Alterações [PERSON_NAME] automaticamente CASAMENTO 2026 - APR…" at bounding box center [669, 415] width 1338 height 830
click at [208, 159] on icon "button" at bounding box center [211, 155] width 7 height 7
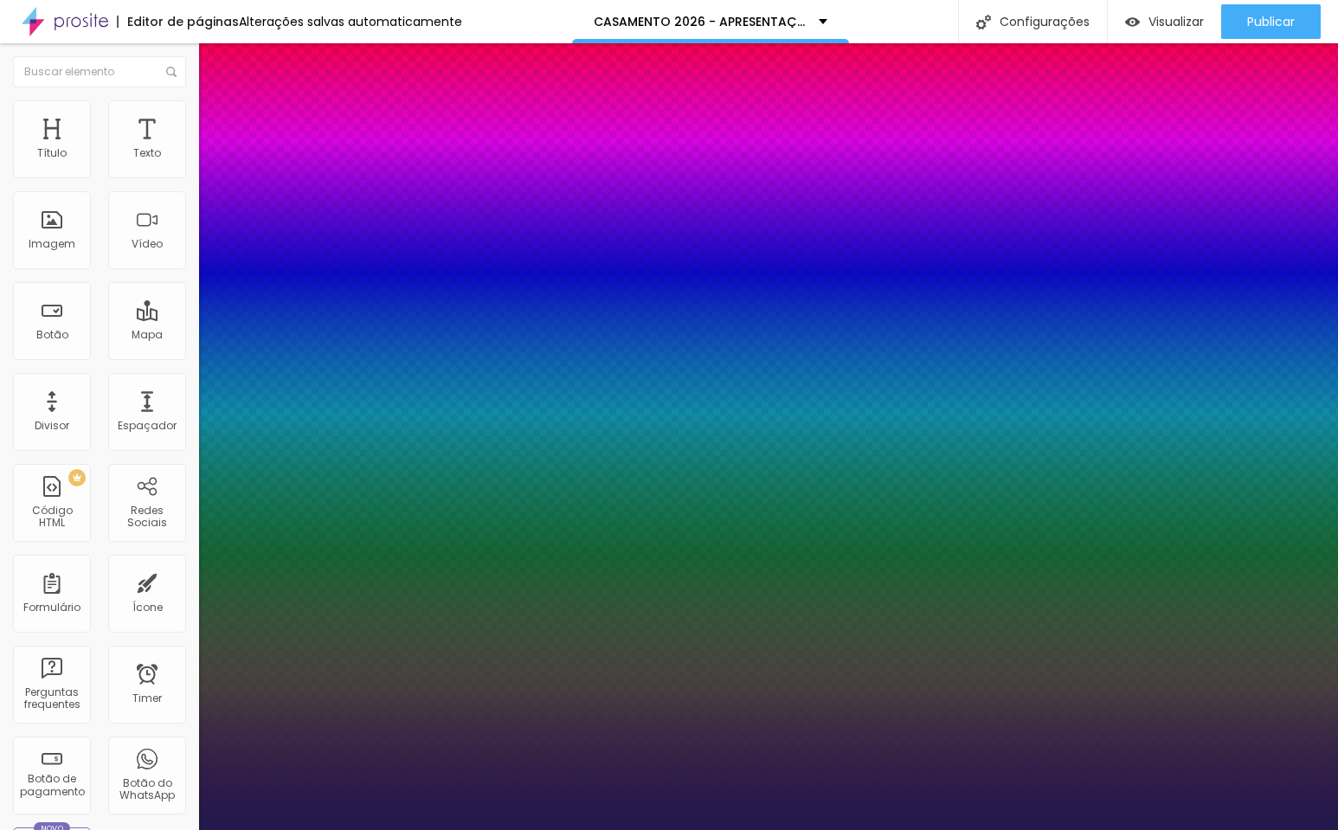
click at [141, 829] on div at bounding box center [669, 830] width 1338 height 0
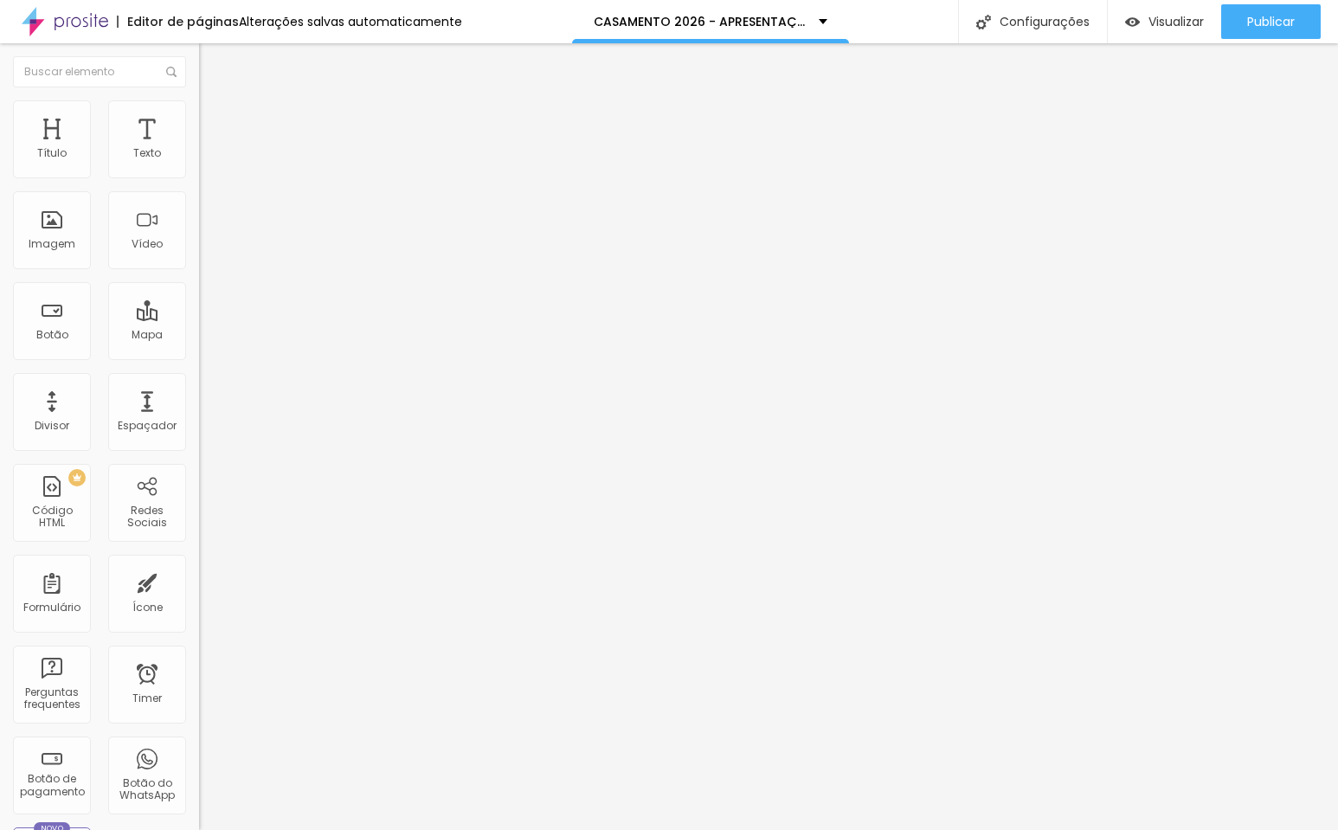
click at [215, 119] on span "Avançado" at bounding box center [243, 112] width 57 height 15
click at [215, 102] on span "Estilo" at bounding box center [228, 94] width 27 height 15
click at [206, 161] on icon "button" at bounding box center [211, 156] width 10 height 10
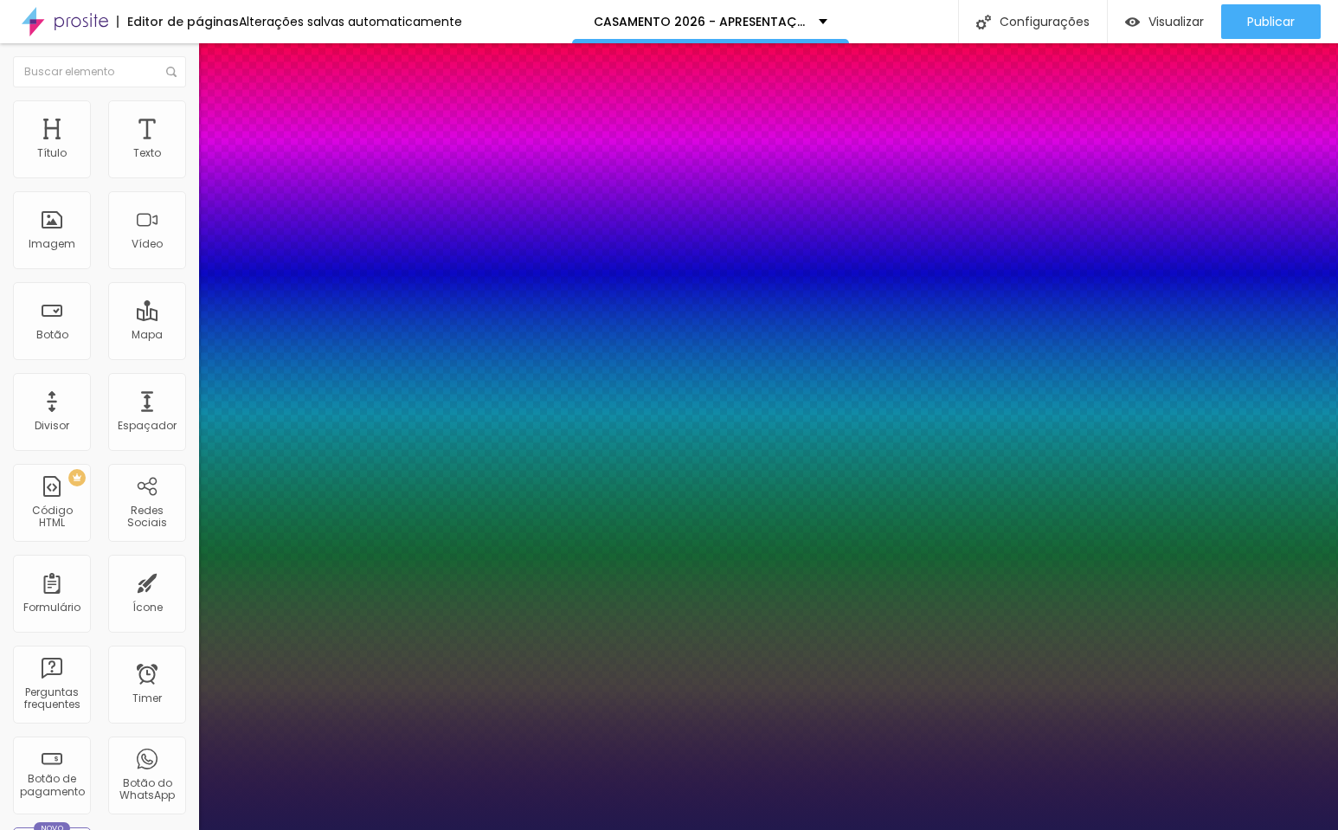
click at [595, 829] on div at bounding box center [669, 830] width 1338 height 0
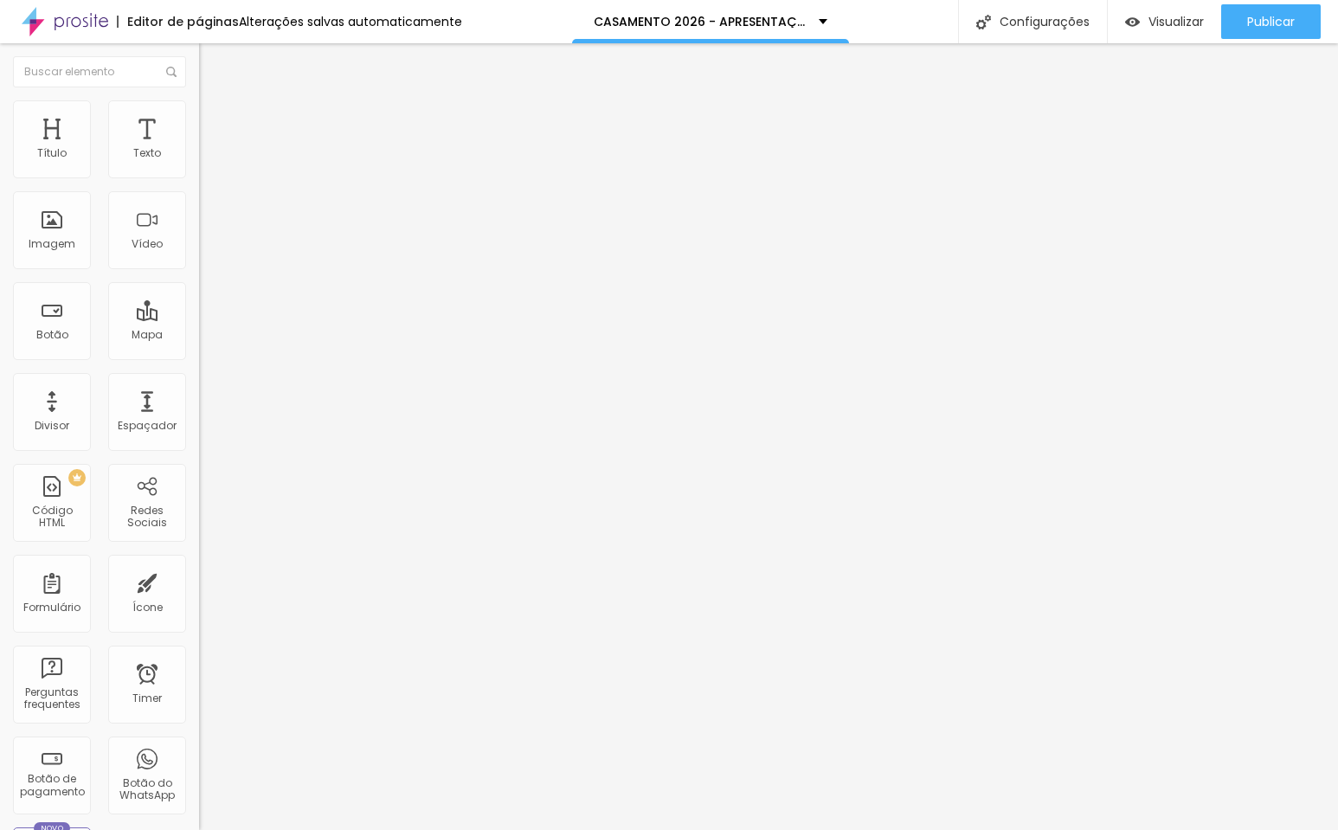
click at [199, 104] on li "Avançado" at bounding box center [298, 108] width 199 height 17
click at [199, 113] on ul "Estilo Avançado" at bounding box center [298, 100] width 199 height 35
click at [199, 100] on li "Estilo" at bounding box center [298, 91] width 199 height 17
click at [206, 161] on icon "button" at bounding box center [211, 156] width 10 height 10
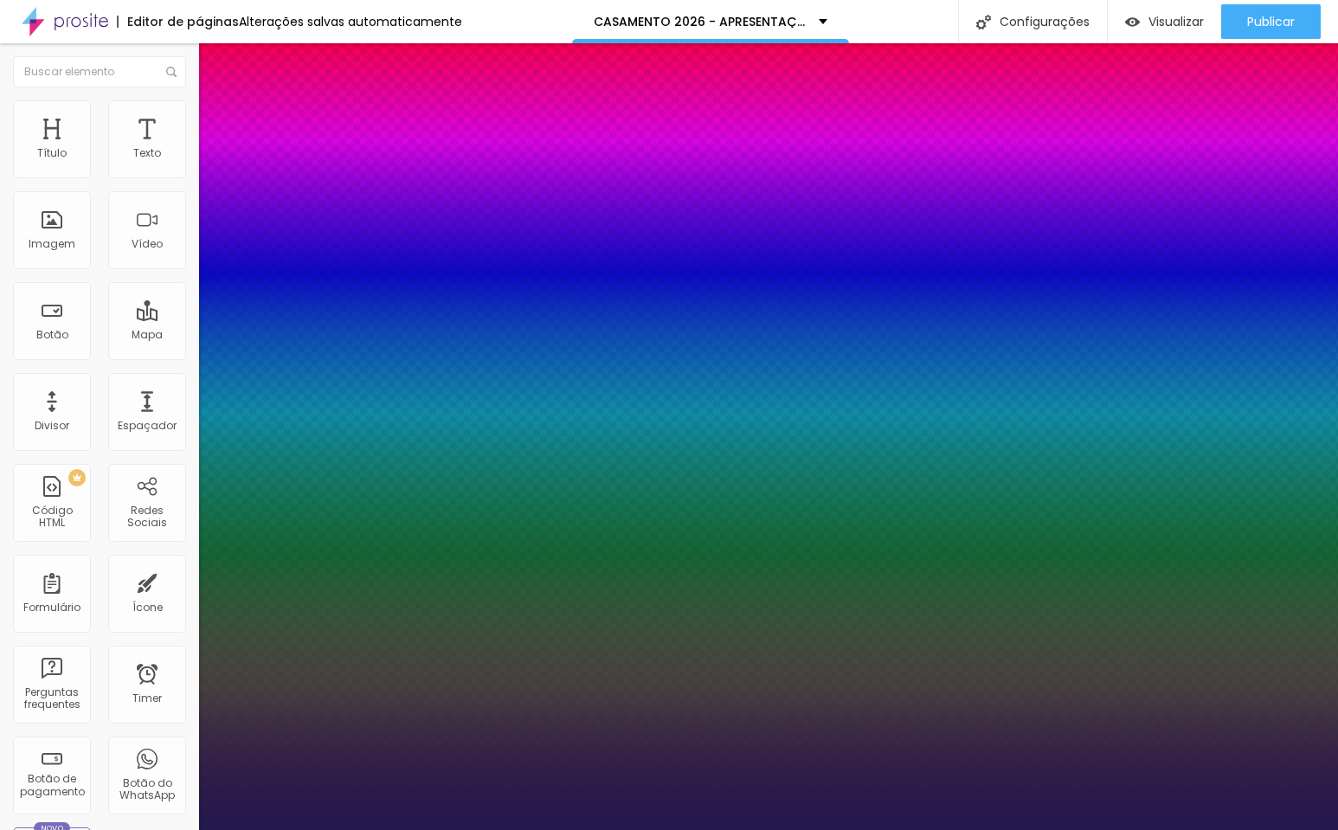
click at [552, 829] on div at bounding box center [669, 830] width 1338 height 0
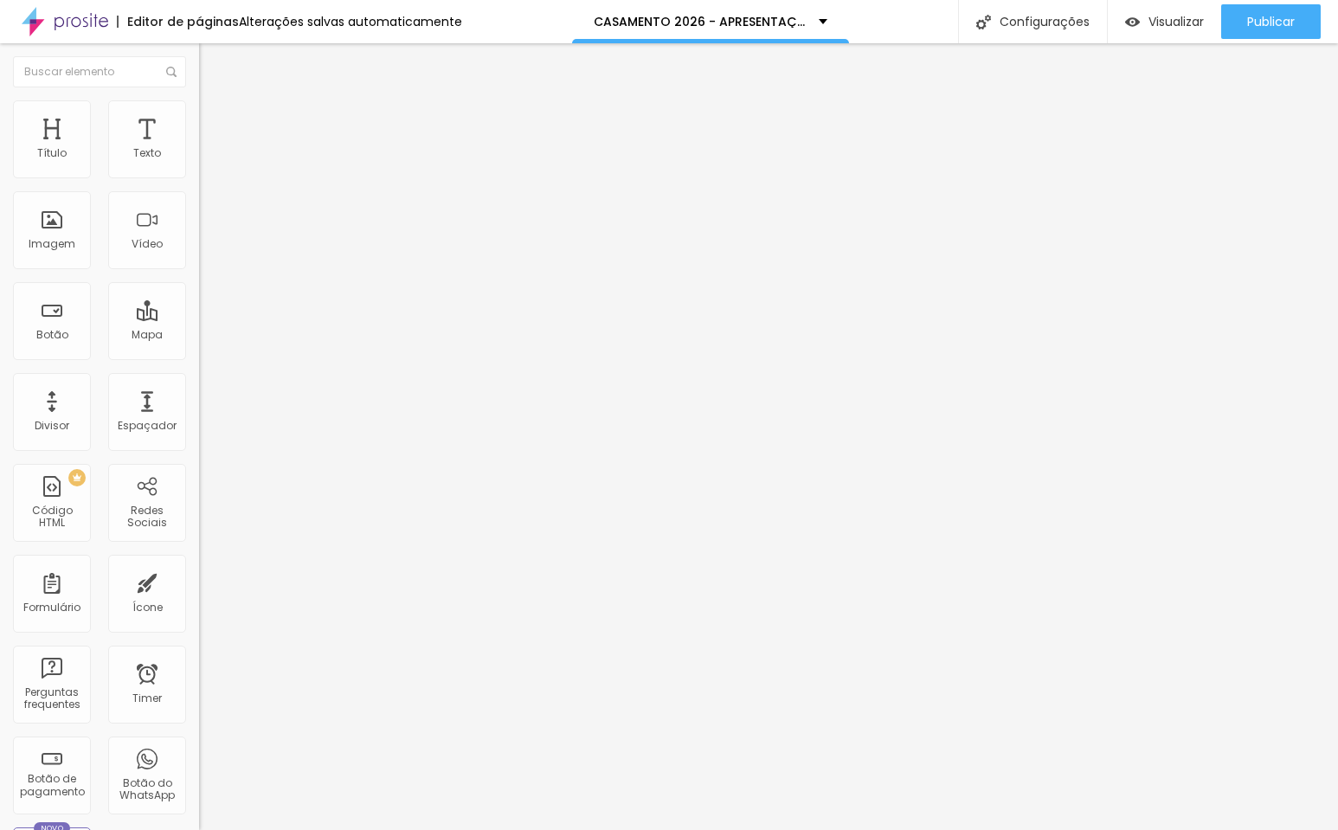
click at [199, 166] on button "button" at bounding box center [211, 157] width 24 height 18
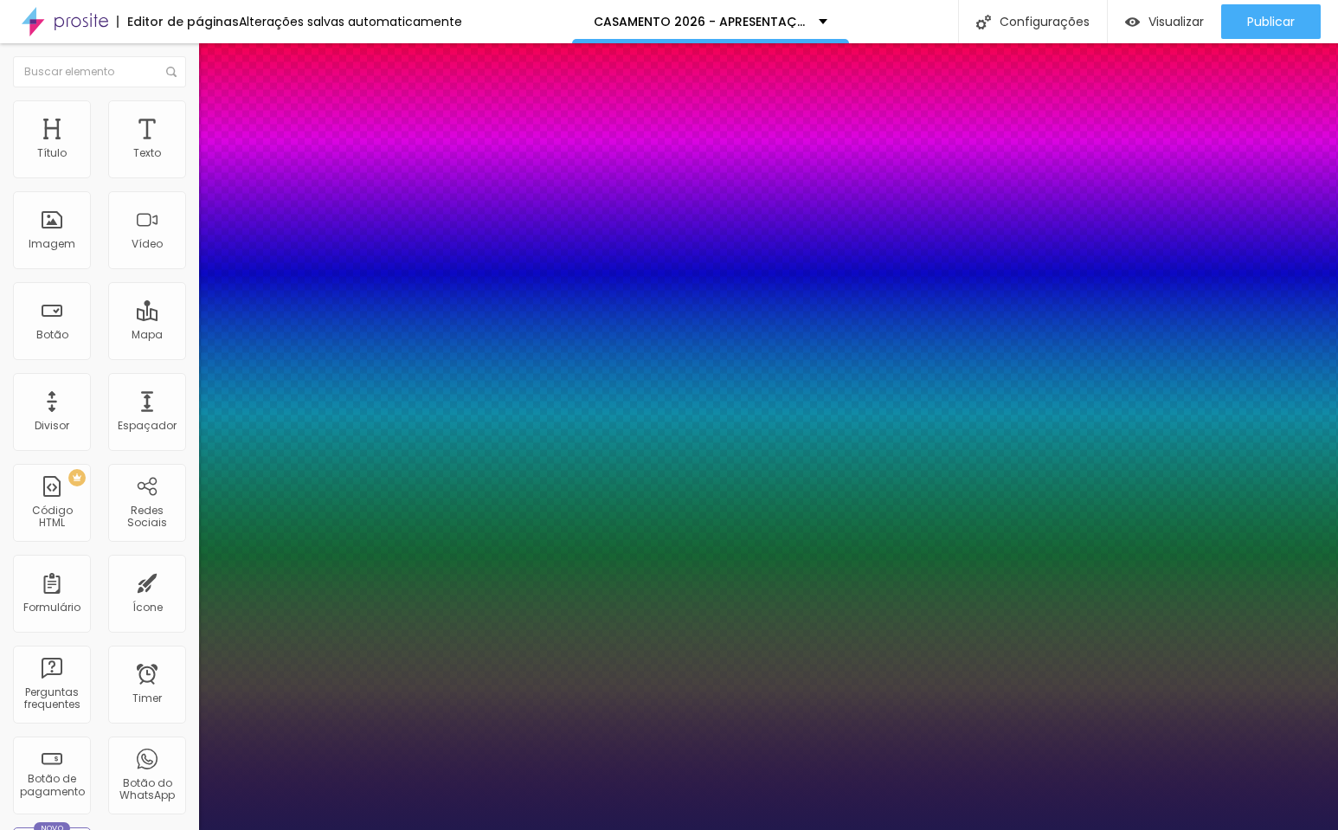
click at [509, 829] on div at bounding box center [669, 830] width 1338 height 0
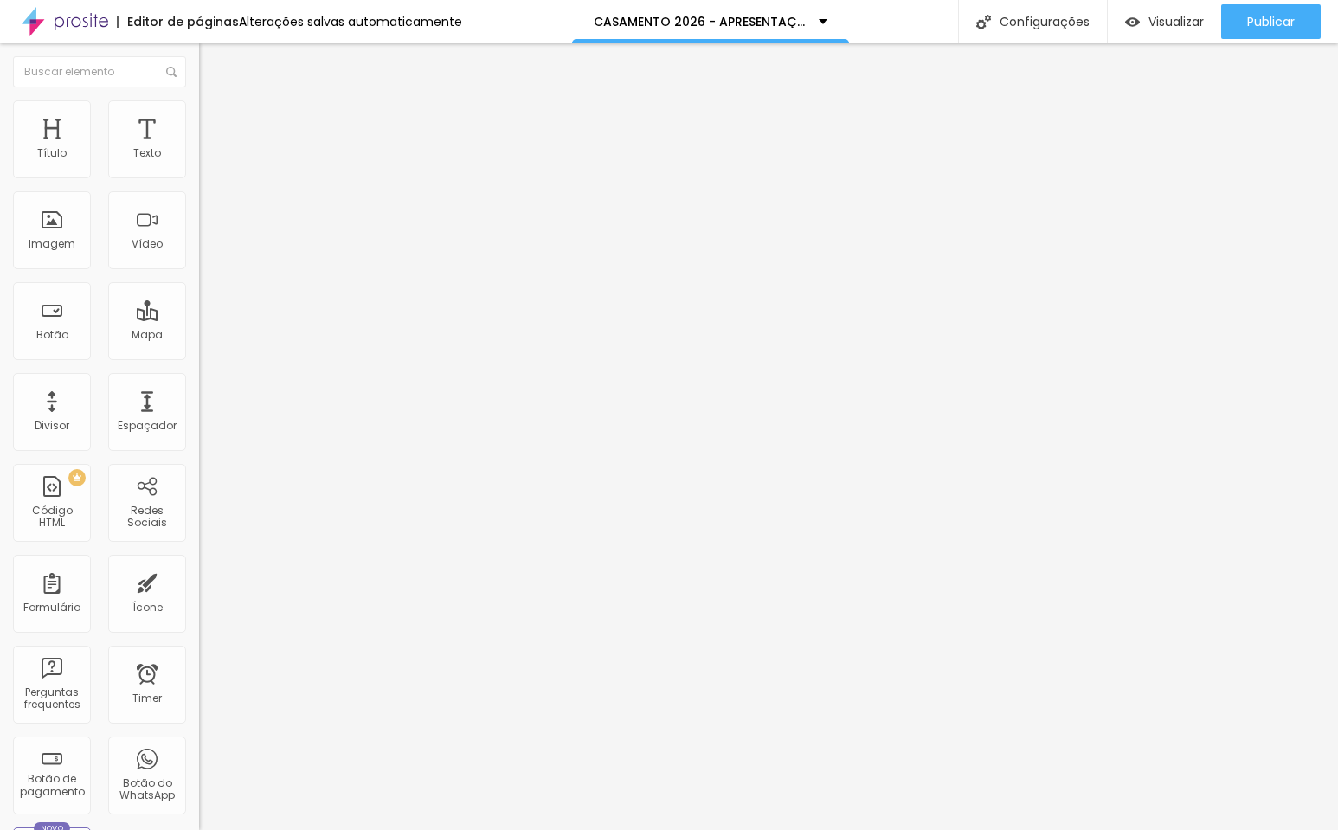
click at [206, 161] on icon "button" at bounding box center [211, 156] width 10 height 10
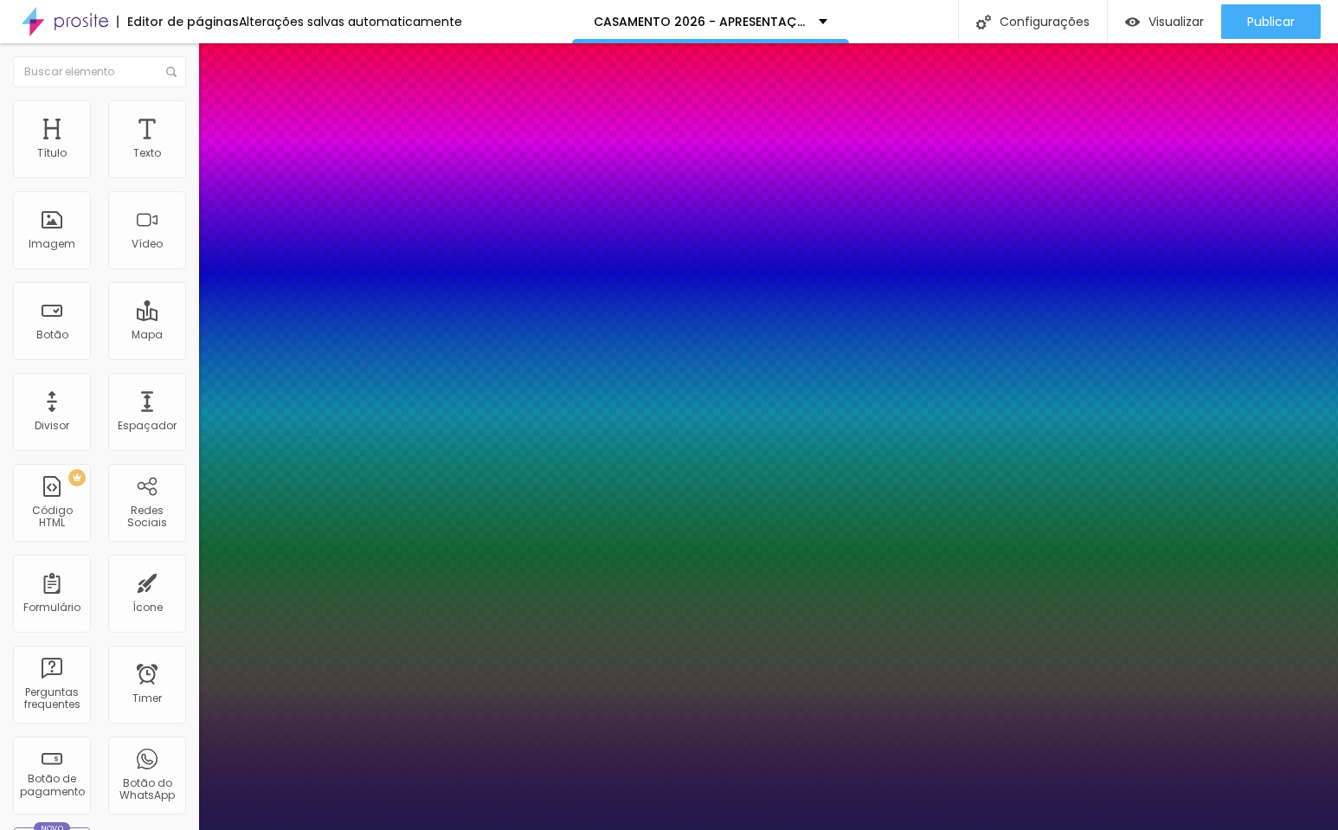
click at [593, 829] on div at bounding box center [669, 830] width 1338 height 0
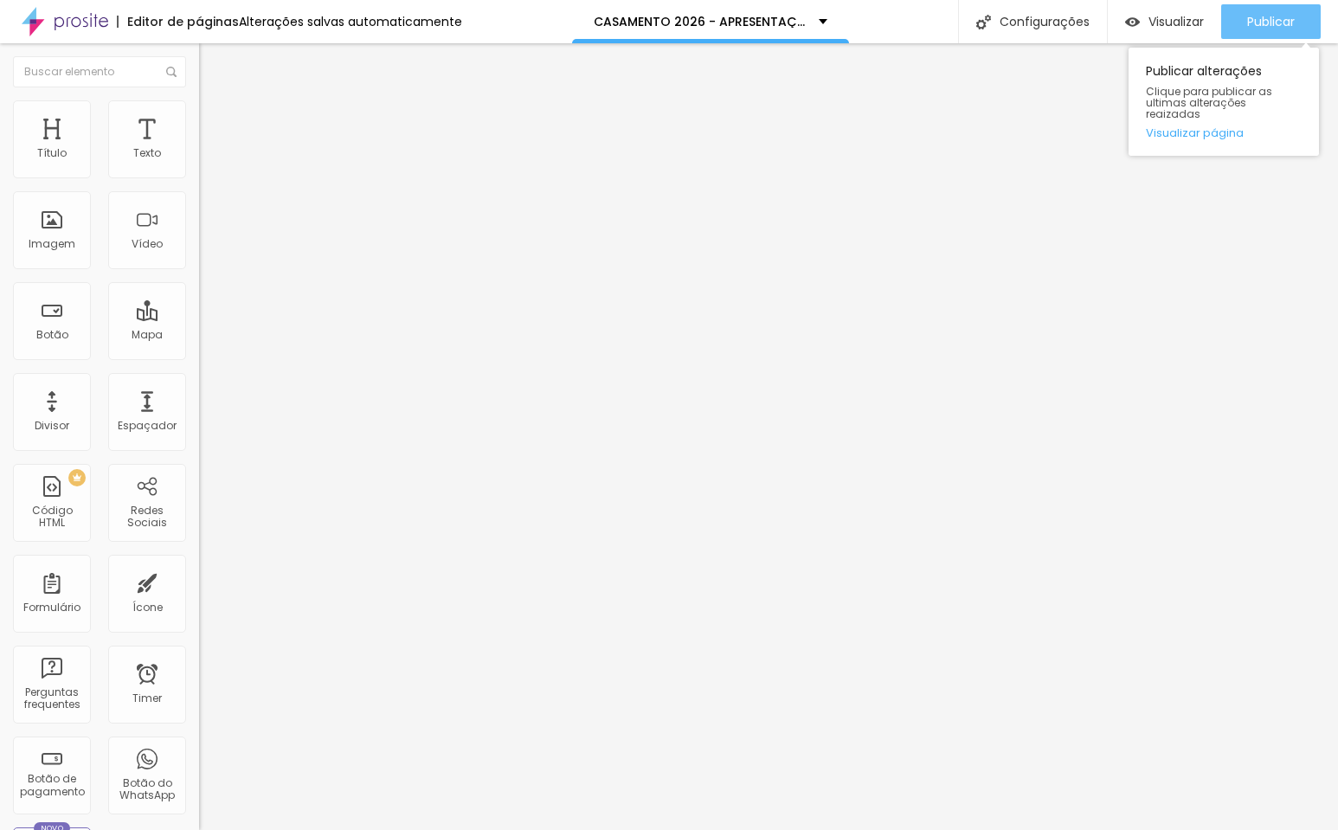
click at [1251, 16] on span "Publicar" at bounding box center [1271, 22] width 48 height 14
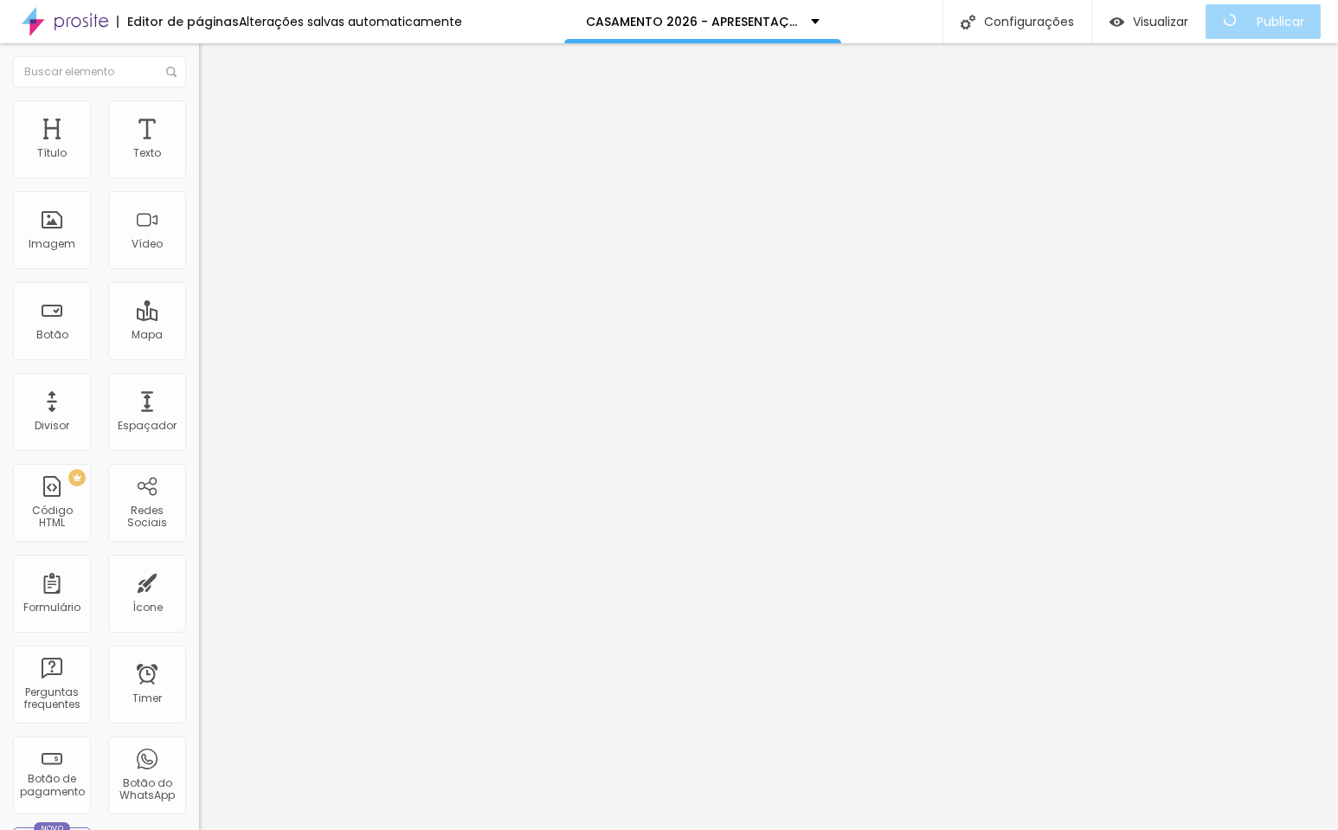
click at [199, 118] on li "Estilo" at bounding box center [298, 108] width 199 height 17
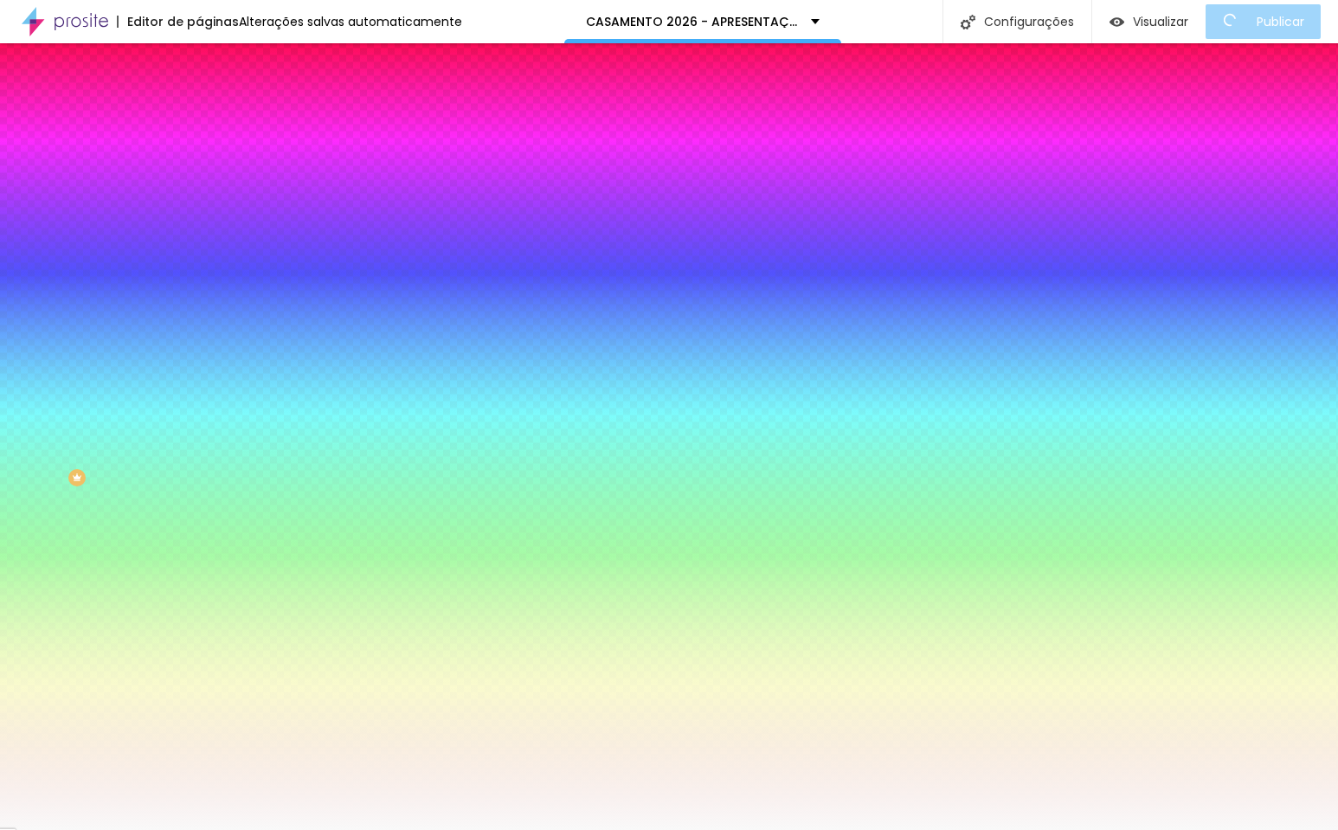
click at [199, 165] on div at bounding box center [298, 165] width 199 height 0
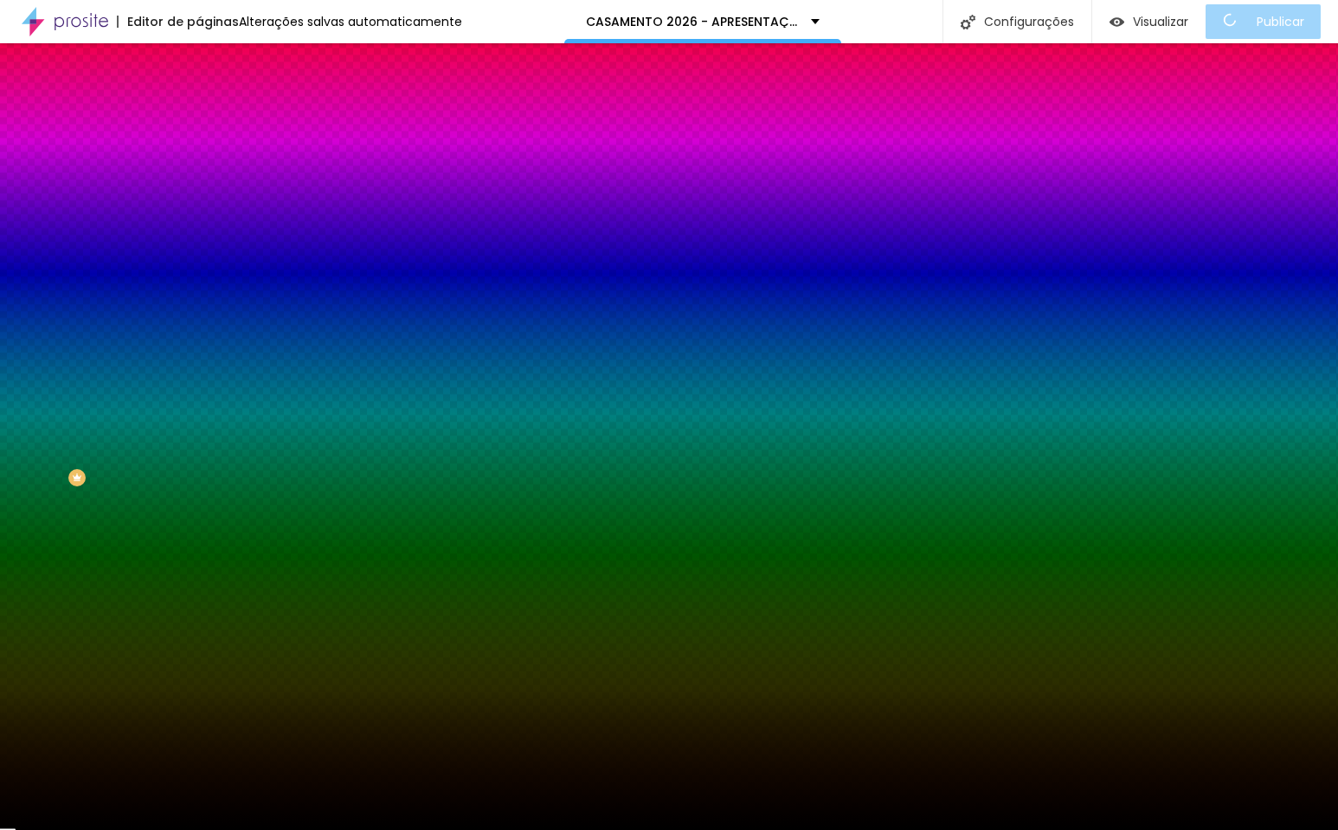
drag, startPoint x: 49, startPoint y: 275, endPoint x: -3, endPoint y: 385, distance: 121.9
click at [0, 385] on html "Editor de páginas Alterações [PERSON_NAME] automaticamente CASAMENTO 2026 - APR…" at bounding box center [669, 415] width 1338 height 830
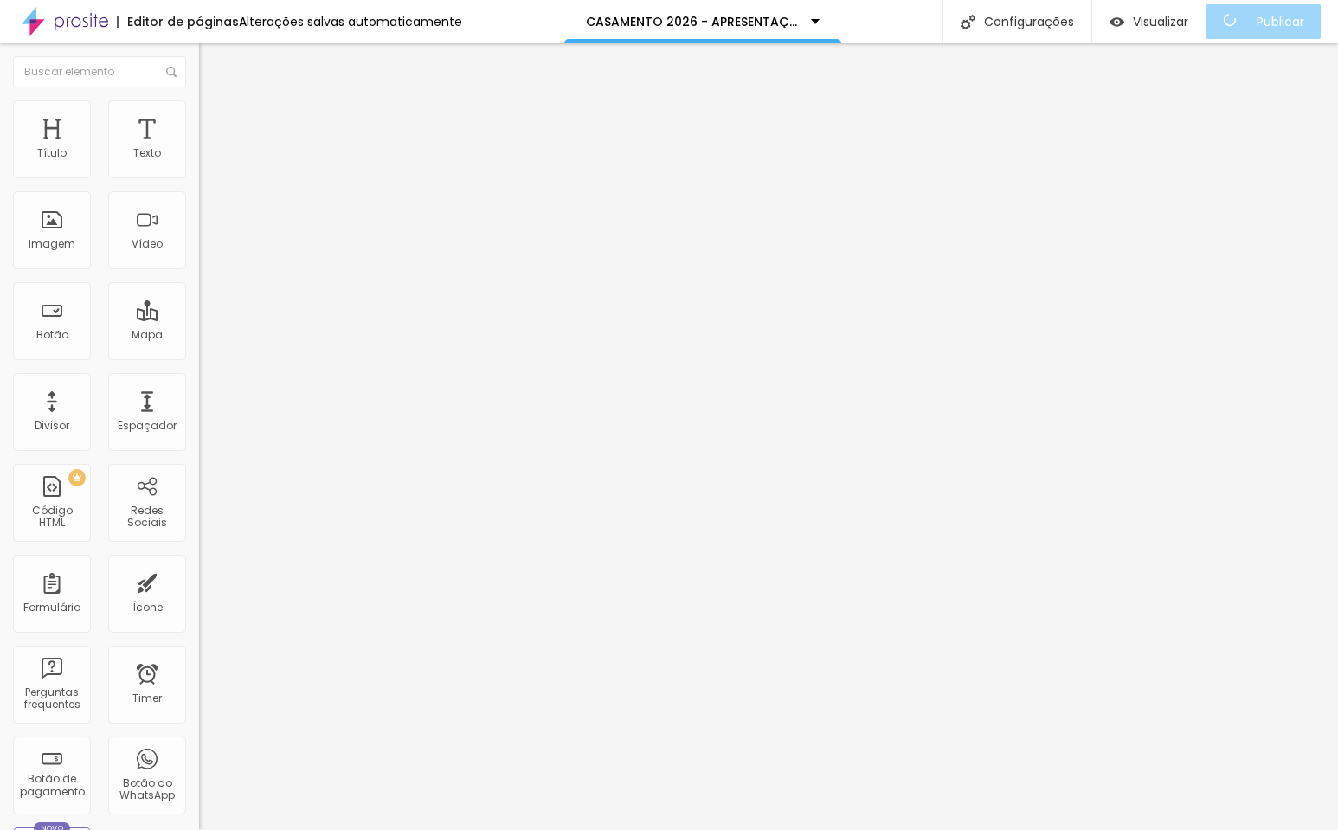
click at [215, 119] on span "Estilo" at bounding box center [228, 112] width 27 height 15
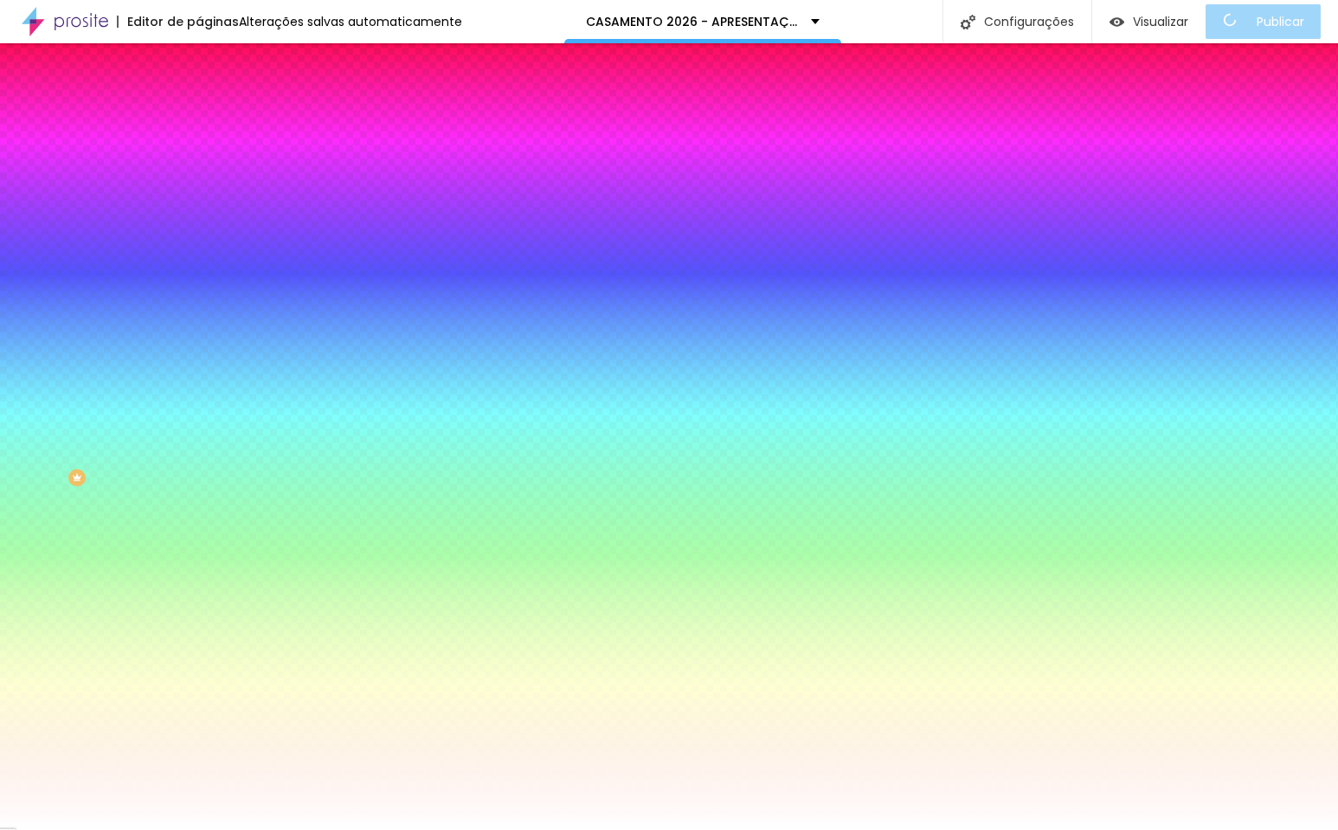
click at [215, 122] on span "Avançado" at bounding box center [243, 129] width 57 height 15
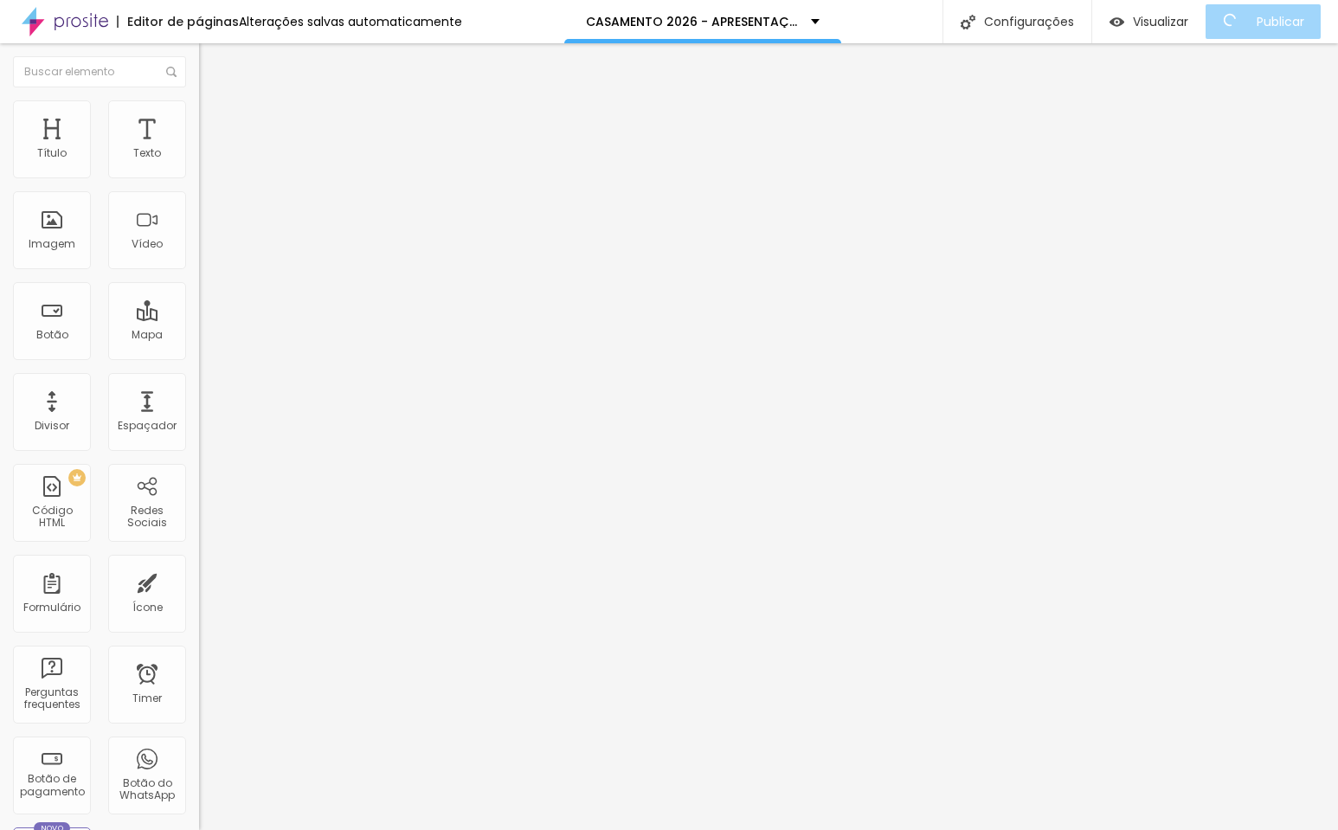
drag, startPoint x: 50, startPoint y: 172, endPoint x: -49, endPoint y: 170, distance: 99.5
click at [0, 170] on html "Editor de páginas Alterações [PERSON_NAME] automaticamente CASAMENTO 2026 - APR…" at bounding box center [669, 415] width 1338 height 830
drag, startPoint x: 48, startPoint y: 209, endPoint x: -96, endPoint y: 214, distance: 144.6
click at [0, 214] on html "Editor de páginas Salvando... CASAMENTO 2026 - APRESENTAÇÃO Configurações Confi…" at bounding box center [669, 415] width 1338 height 830
click at [215, 119] on span "Estilo" at bounding box center [228, 112] width 27 height 15
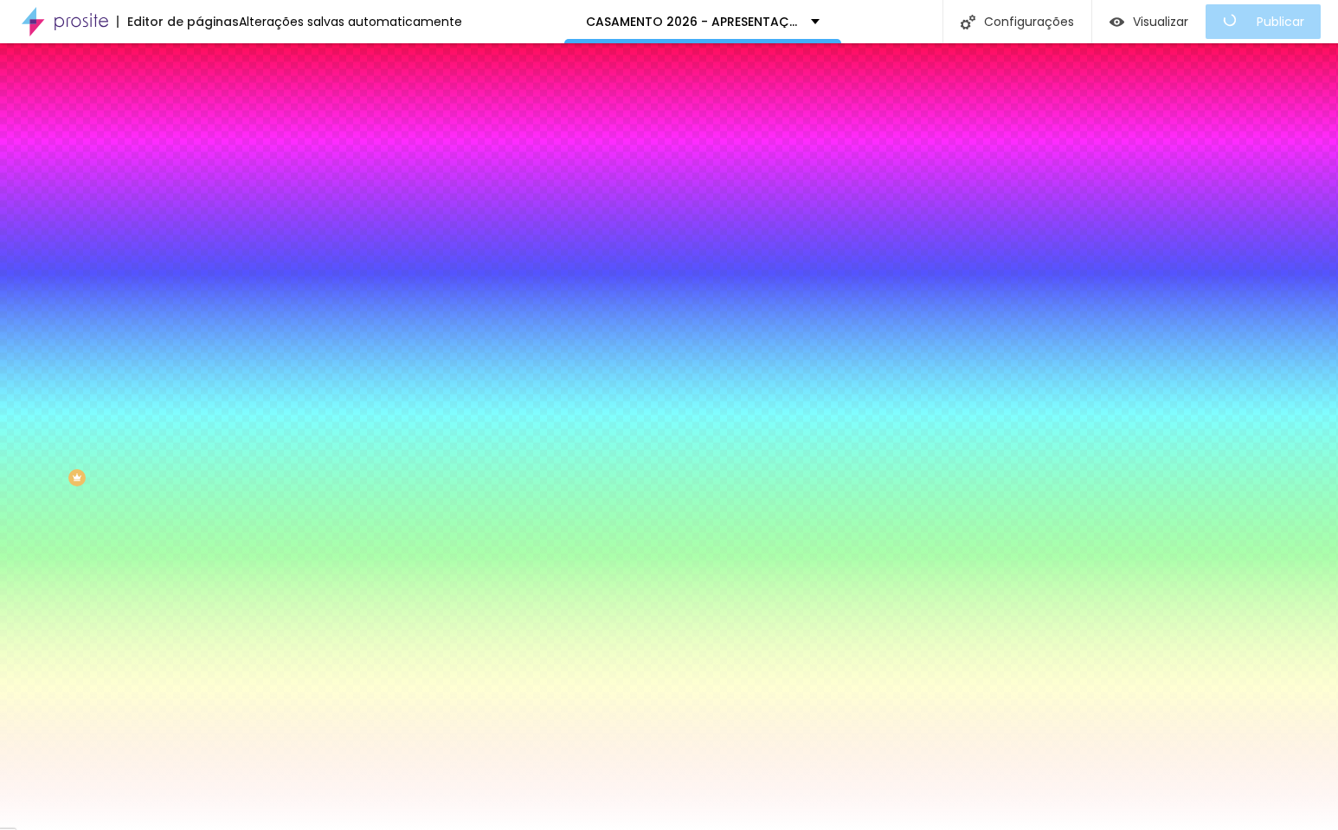
click at [215, 102] on span "Conteúdo" at bounding box center [242, 94] width 54 height 15
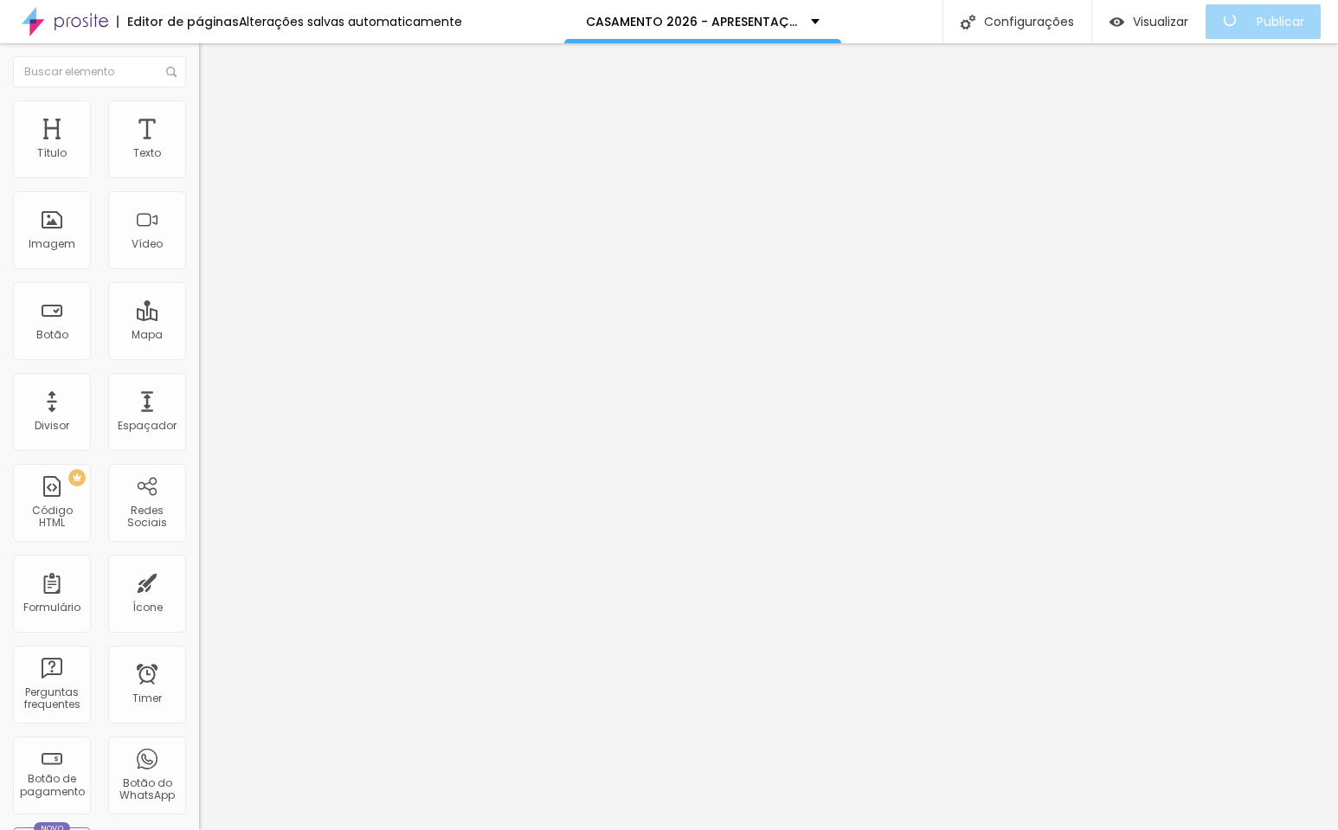
click at [199, 163] on input "Contrate agora" at bounding box center [303, 153] width 208 height 17
click at [199, 273] on span "Normal" at bounding box center [218, 265] width 39 height 15
click at [199, 310] on span "Grande" at bounding box center [219, 302] width 41 height 15
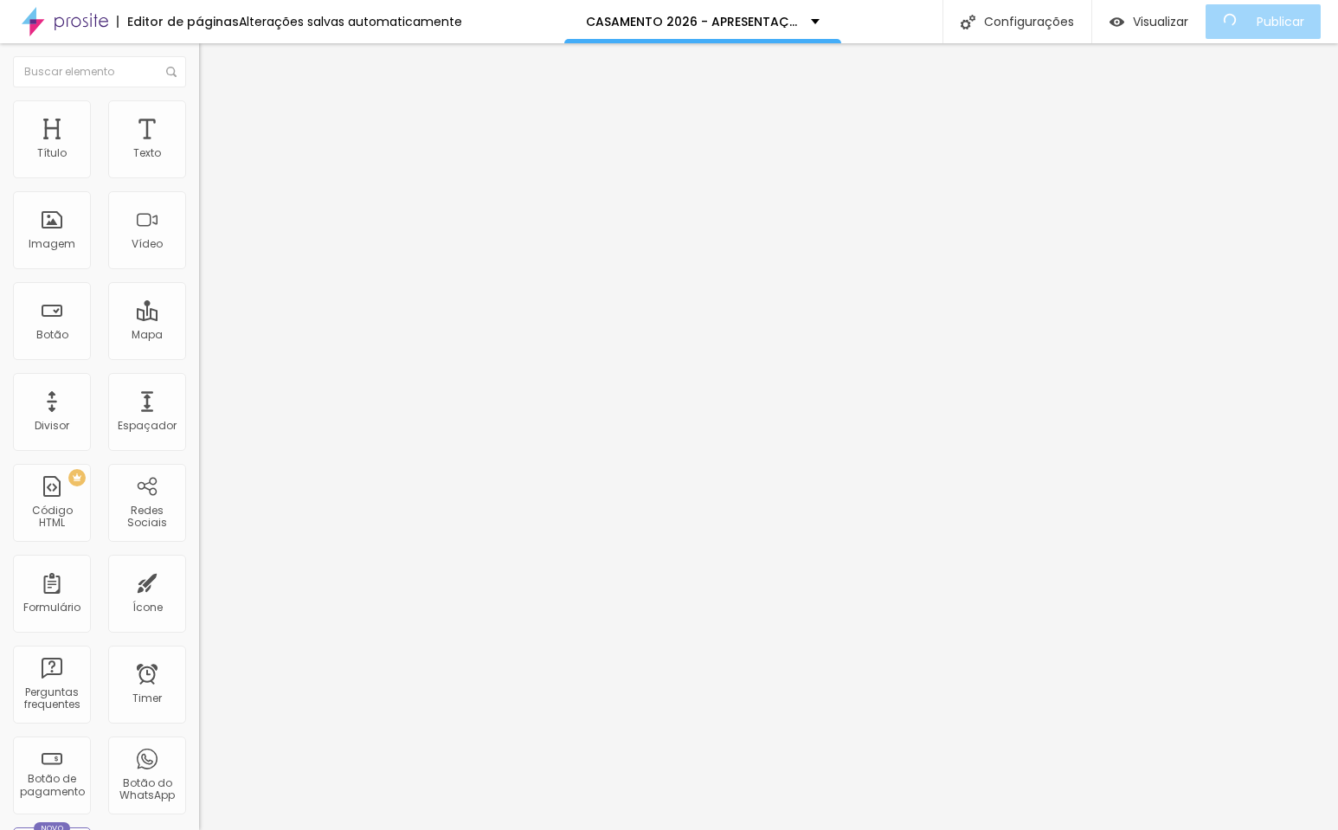
click at [215, 119] on span "Estilo" at bounding box center [228, 112] width 27 height 15
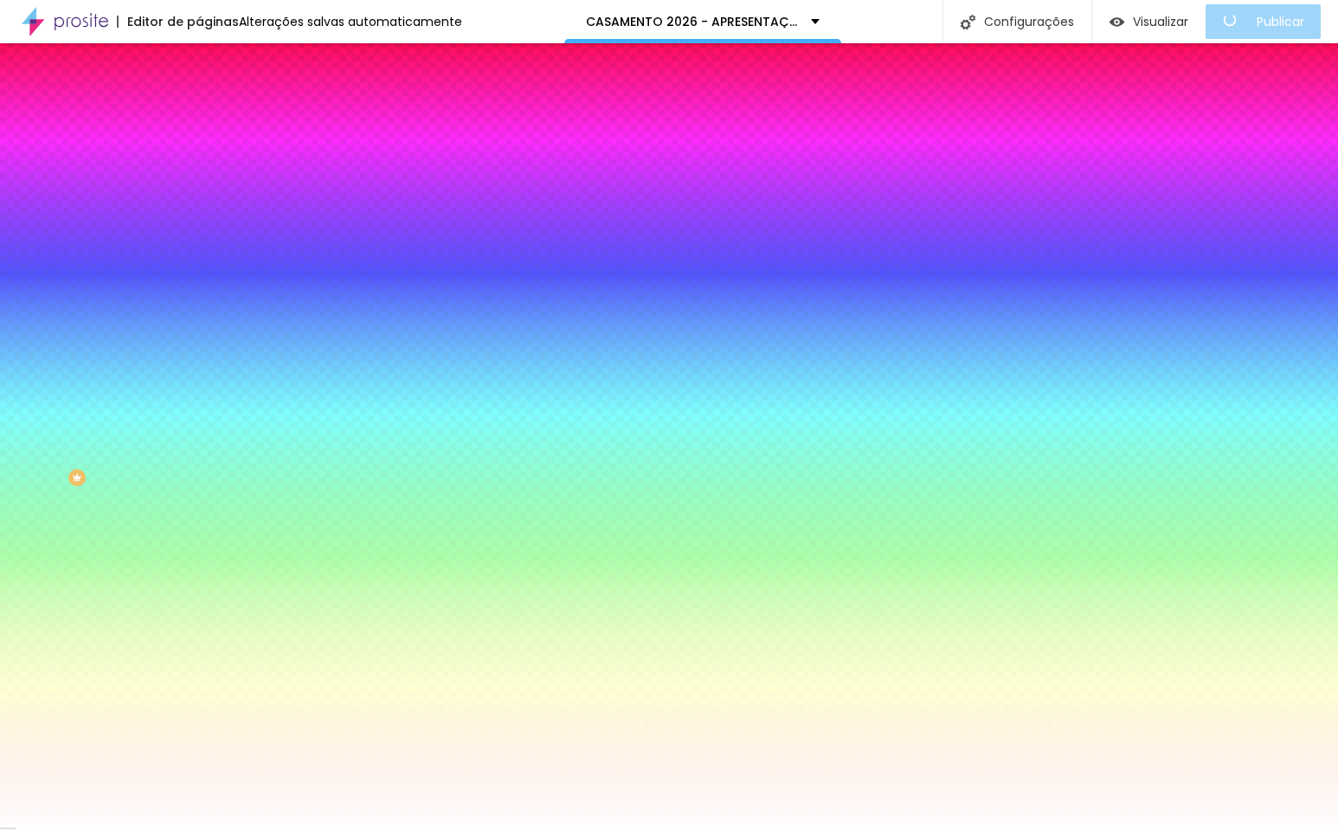
click at [199, 212] on button "button" at bounding box center [211, 221] width 24 height 18
drag, startPoint x: 267, startPoint y: 328, endPoint x: 285, endPoint y: 331, distance: 18.4
click at [94, 829] on div at bounding box center [669, 830] width 1338 height 0
click at [215, 122] on span "Avançado" at bounding box center [243, 129] width 57 height 15
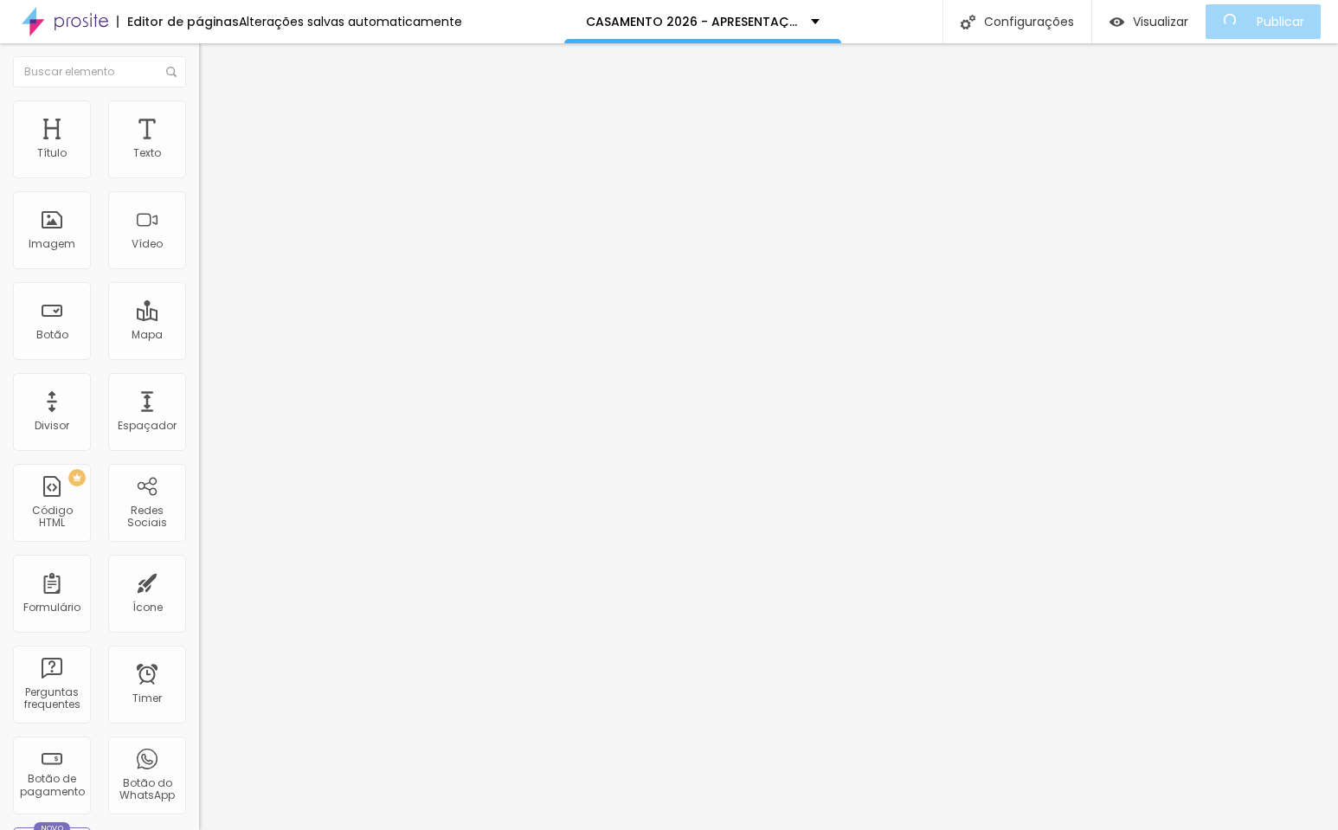
click at [215, 116] on span "Estilo" at bounding box center [228, 112] width 27 height 15
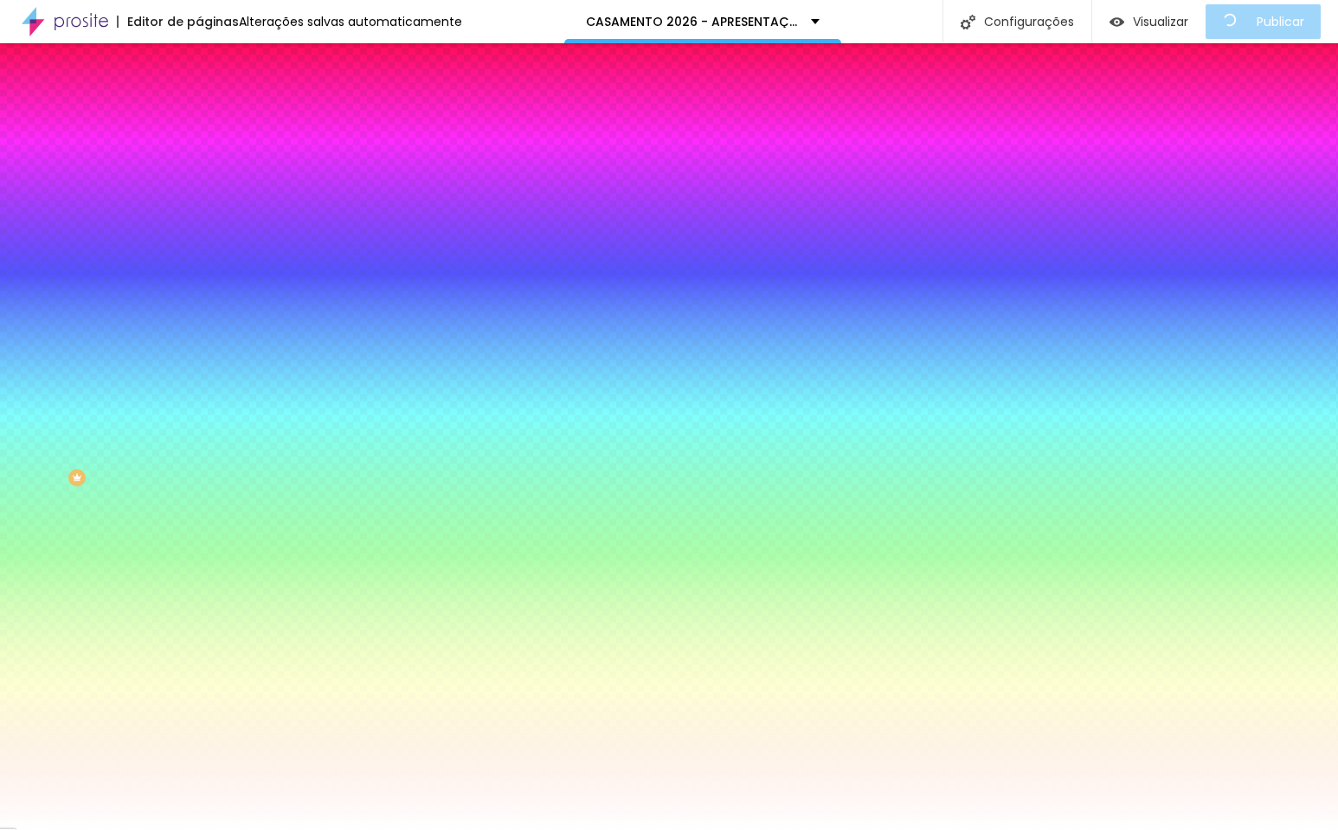
click at [206, 263] on icon "button" at bounding box center [211, 268] width 10 height 10
click at [171, 829] on div at bounding box center [669, 830] width 1338 height 0
click at [199, 222] on button "button" at bounding box center [211, 221] width 24 height 18
click at [173, 829] on div at bounding box center [669, 830] width 1338 height 0
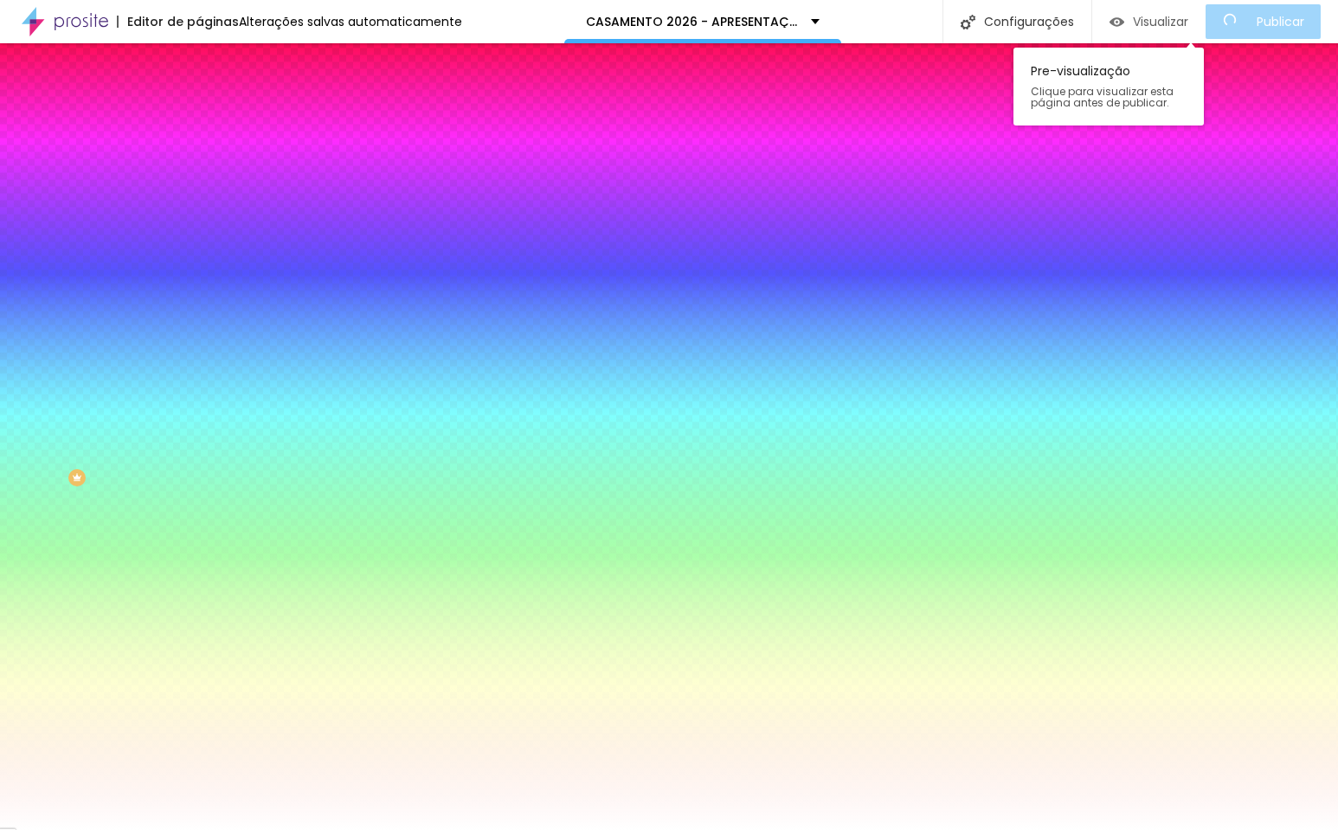
click at [1180, 24] on span "Visualizar" at bounding box center [1160, 22] width 55 height 14
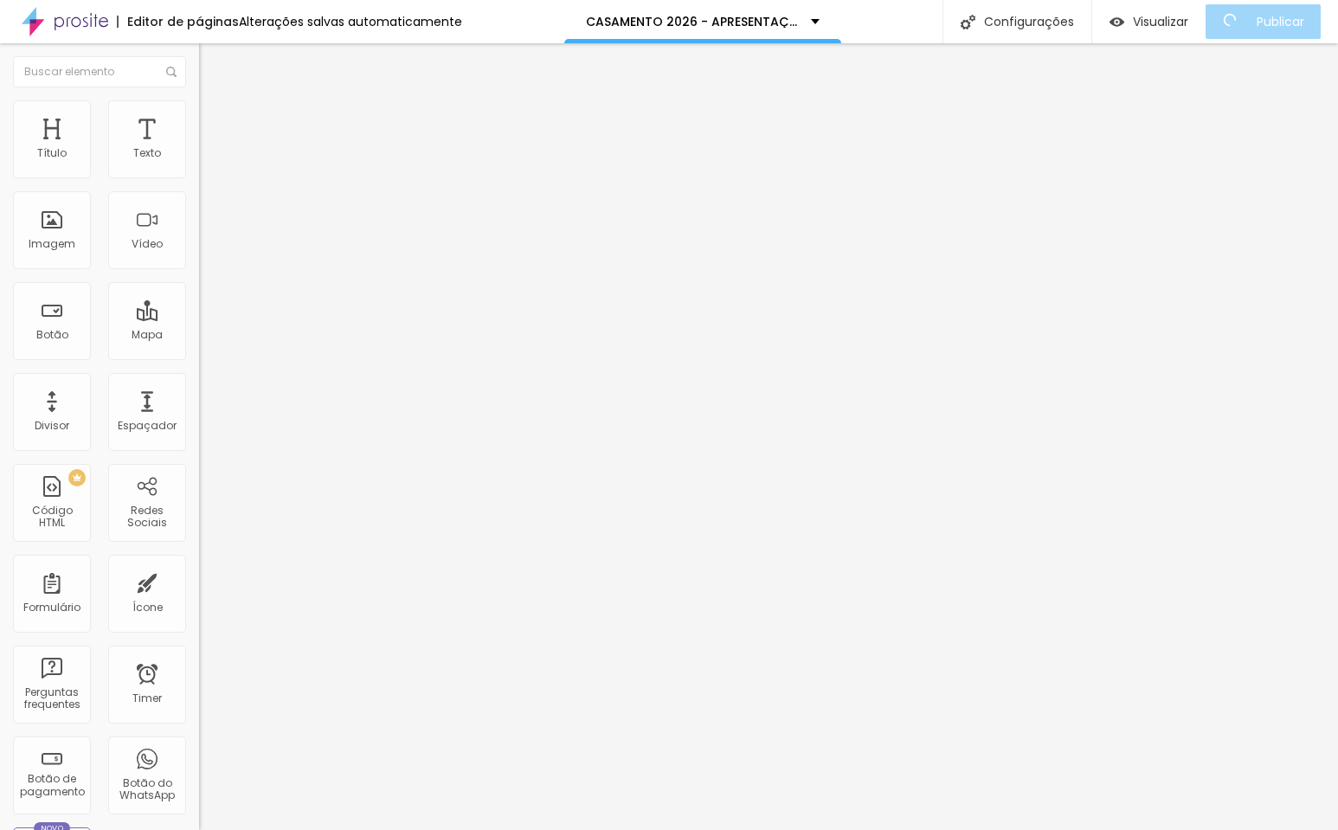
click at [215, 119] on span "Estilo" at bounding box center [228, 112] width 27 height 15
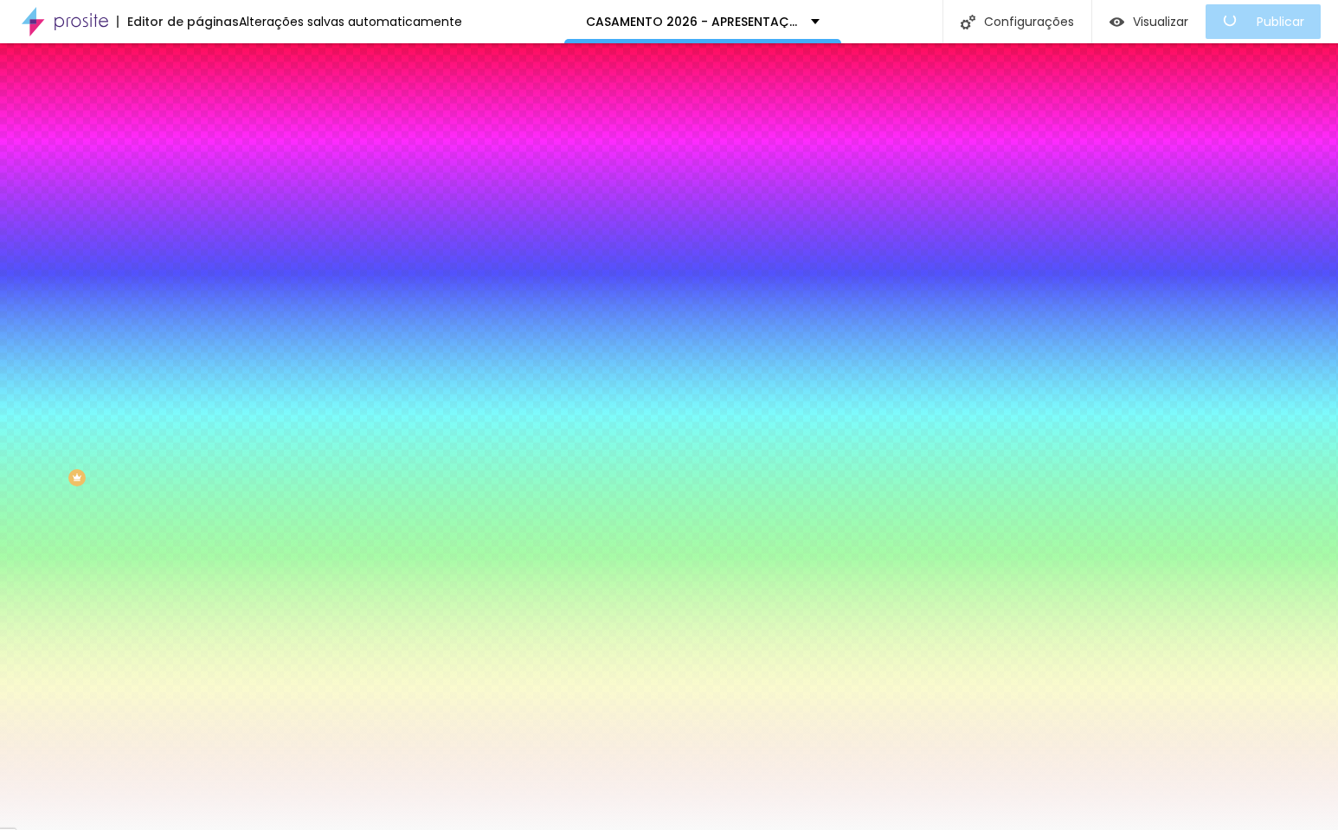
click at [199, 165] on div at bounding box center [298, 165] width 199 height 0
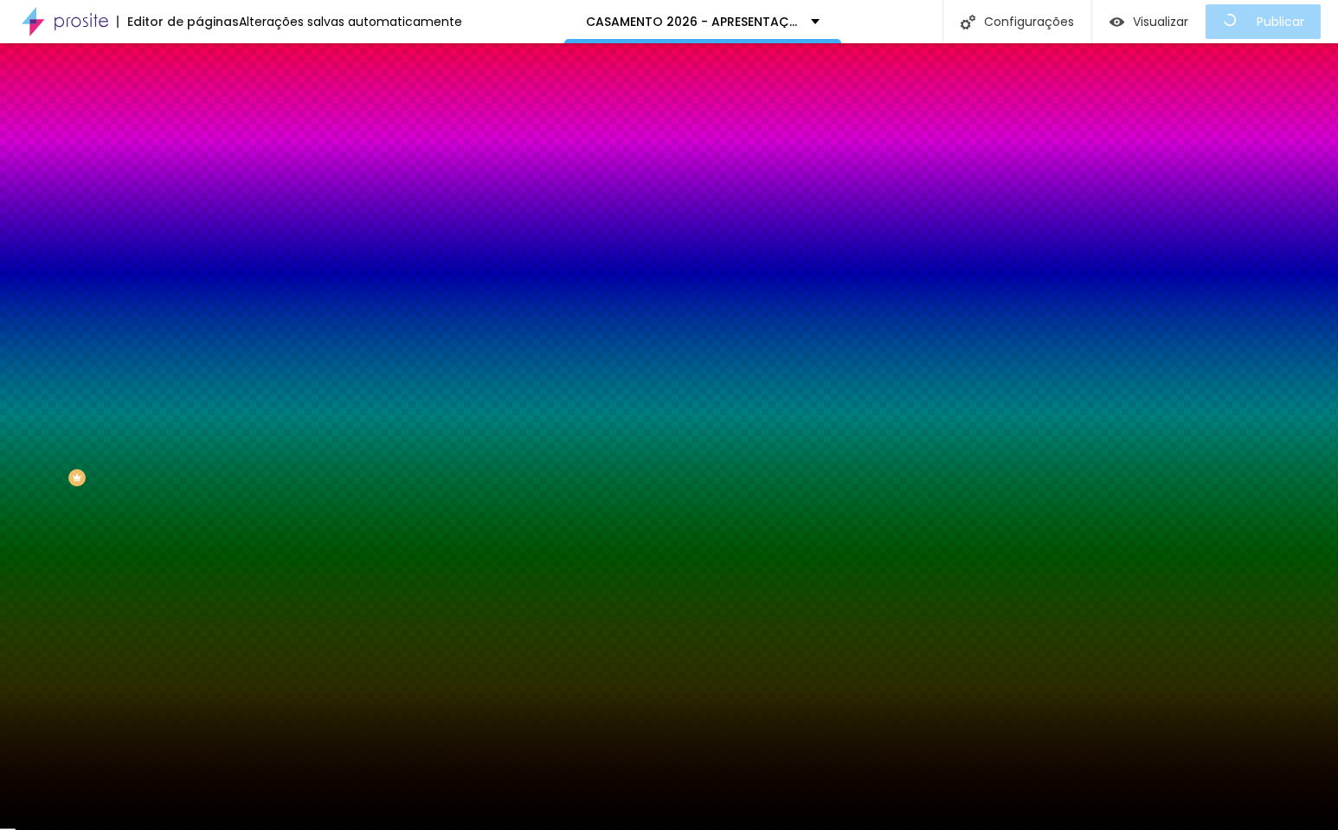
drag, startPoint x: 24, startPoint y: 282, endPoint x: -39, endPoint y: 373, distance: 110.7
click at [0, 373] on html "Editor de páginas Alterações [PERSON_NAME] automaticamente CASAMENTO 2026 - APR…" at bounding box center [669, 415] width 1338 height 830
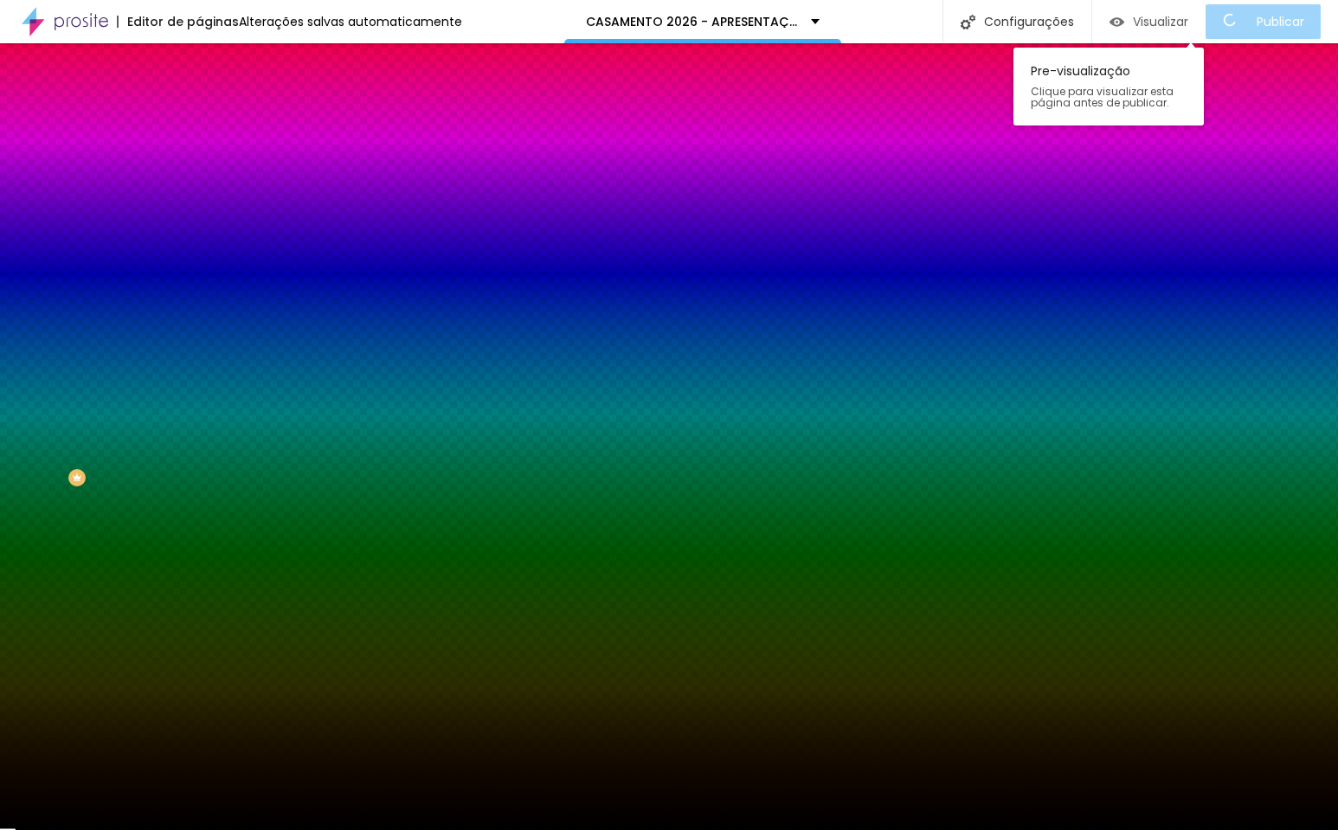
click at [1157, 29] on span "Visualizar" at bounding box center [1160, 22] width 55 height 14
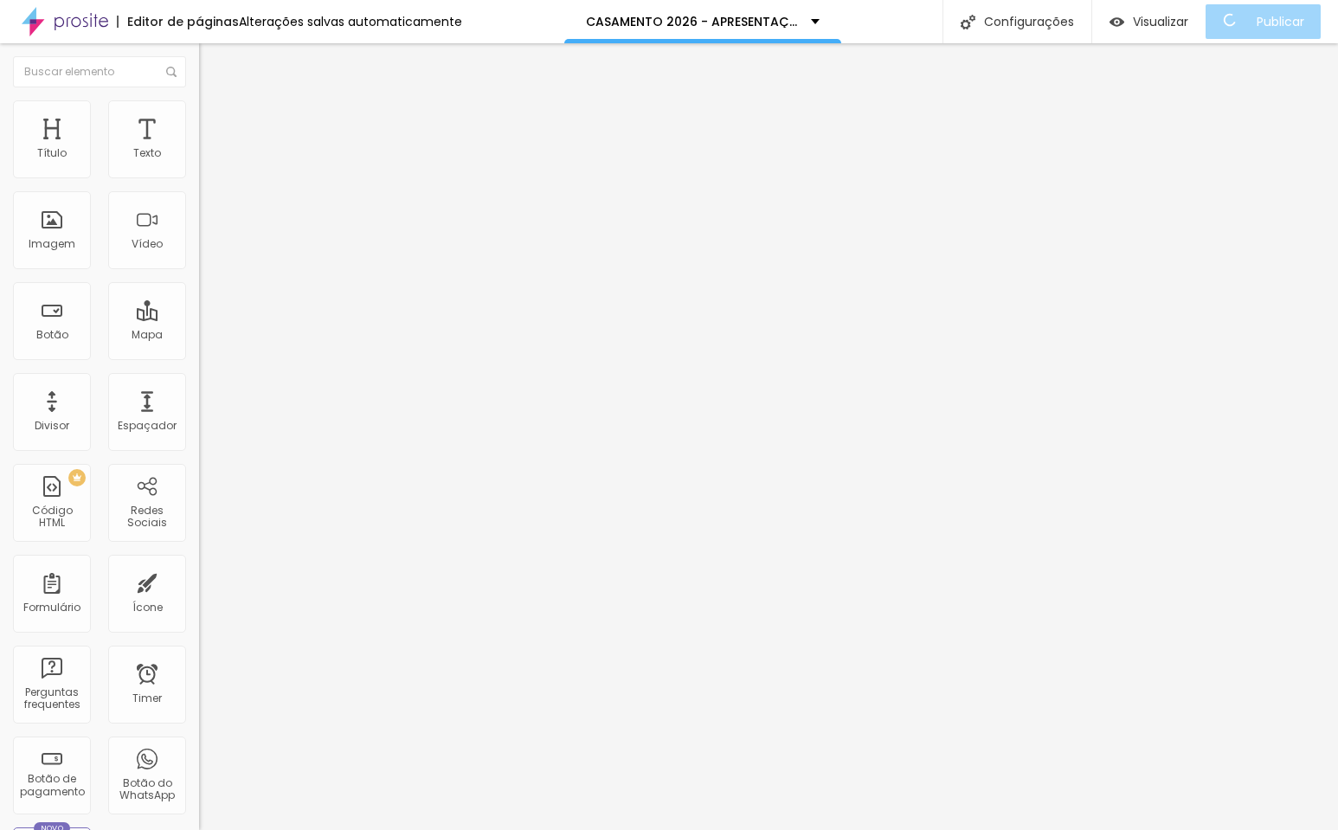
click at [199, 113] on li "Avançado" at bounding box center [298, 108] width 199 height 17
drag, startPoint x: 49, startPoint y: 171, endPoint x: -44, endPoint y: 170, distance: 93.5
click at [0, 170] on html "Editor de páginas Alterações [PERSON_NAME] automaticamente CASAMENTO 2026 - APR…" at bounding box center [669, 415] width 1338 height 830
drag, startPoint x: 48, startPoint y: 211, endPoint x: -127, endPoint y: 212, distance: 175.7
click at [0, 212] on html "Editor de páginas Salvando... CASAMENTO 2026 - APRESENTAÇÃO Configurações Confi…" at bounding box center [669, 415] width 1338 height 830
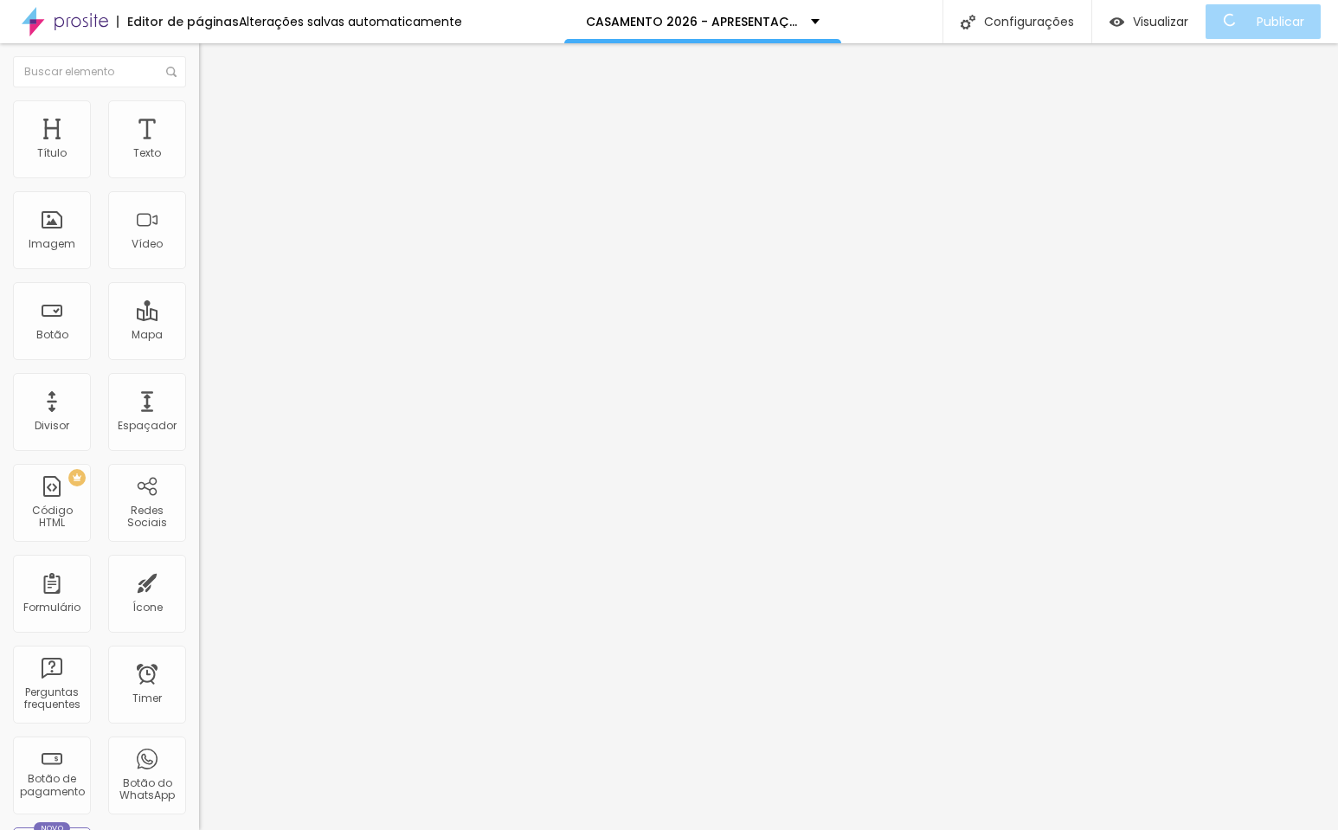
click at [199, 118] on li "Avançado" at bounding box center [298, 126] width 199 height 17
drag, startPoint x: 121, startPoint y: 173, endPoint x: 188, endPoint y: 174, distance: 66.6
click at [199, 174] on div "50 px Espaçamento Interno" at bounding box center [298, 257] width 199 height 245
click at [215, 119] on span "Estilo" at bounding box center [228, 112] width 27 height 15
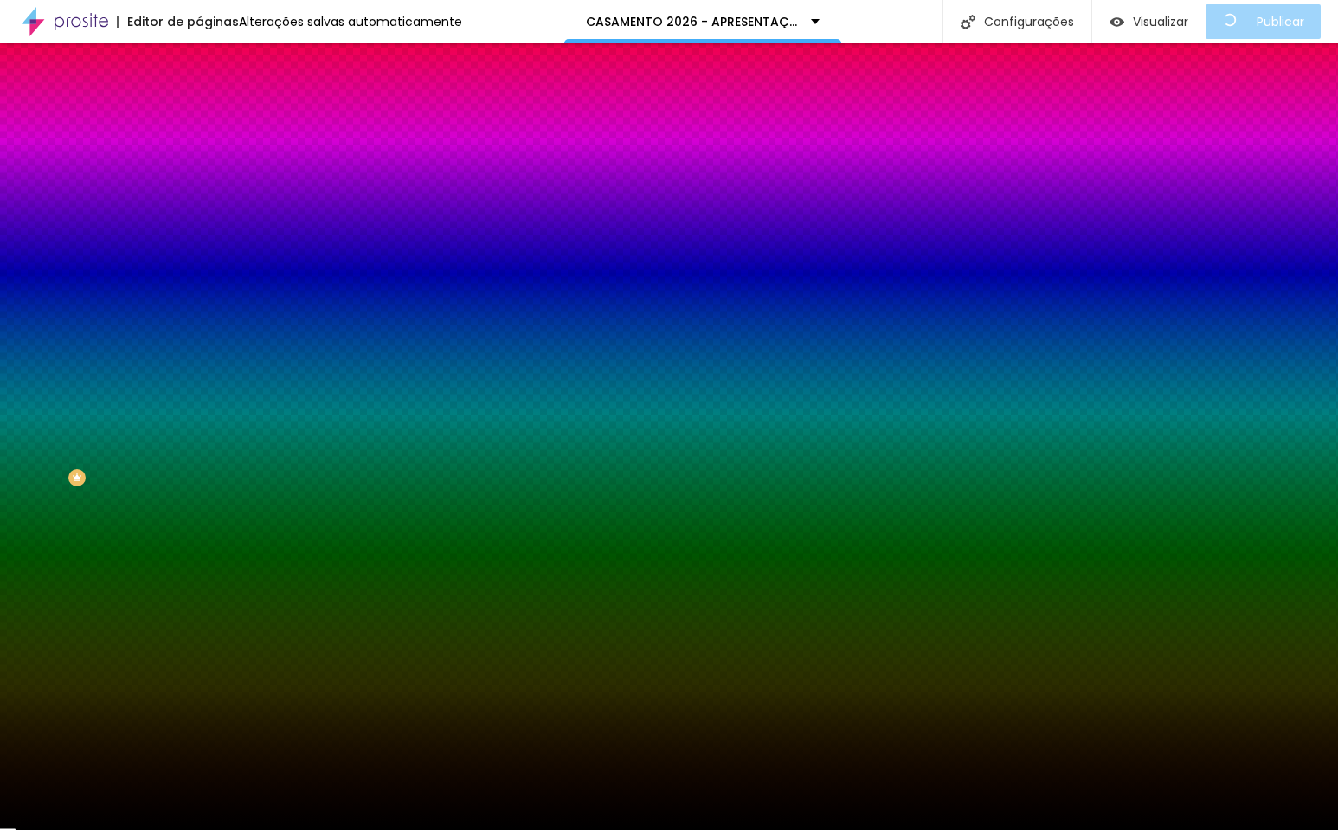
click at [215, 102] on span "Conteúdo" at bounding box center [242, 94] width 54 height 15
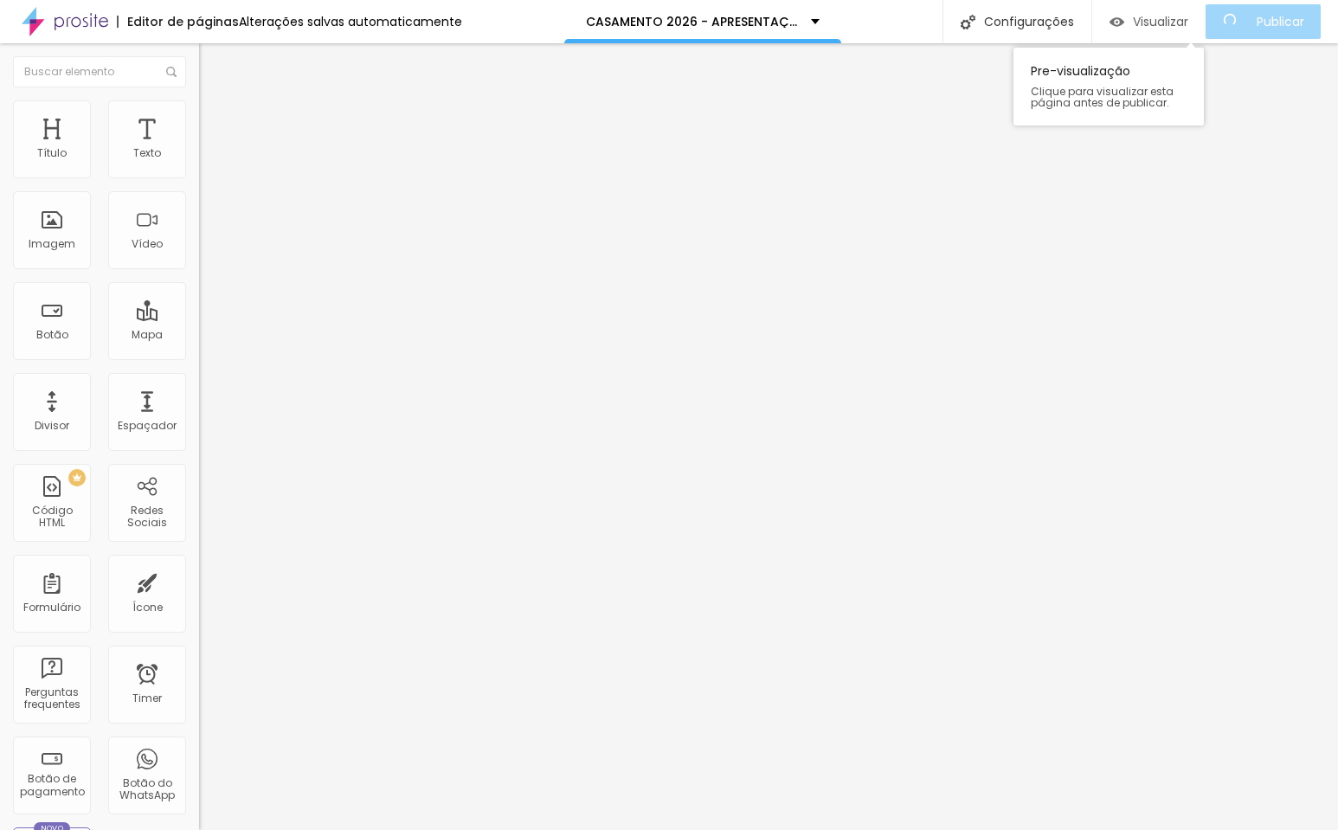
click at [1155, 19] on span "Visualizar" at bounding box center [1160, 22] width 55 height 14
click at [215, 122] on span "Avançado" at bounding box center [243, 129] width 57 height 15
click at [215, 119] on span "Estilo" at bounding box center [228, 112] width 27 height 15
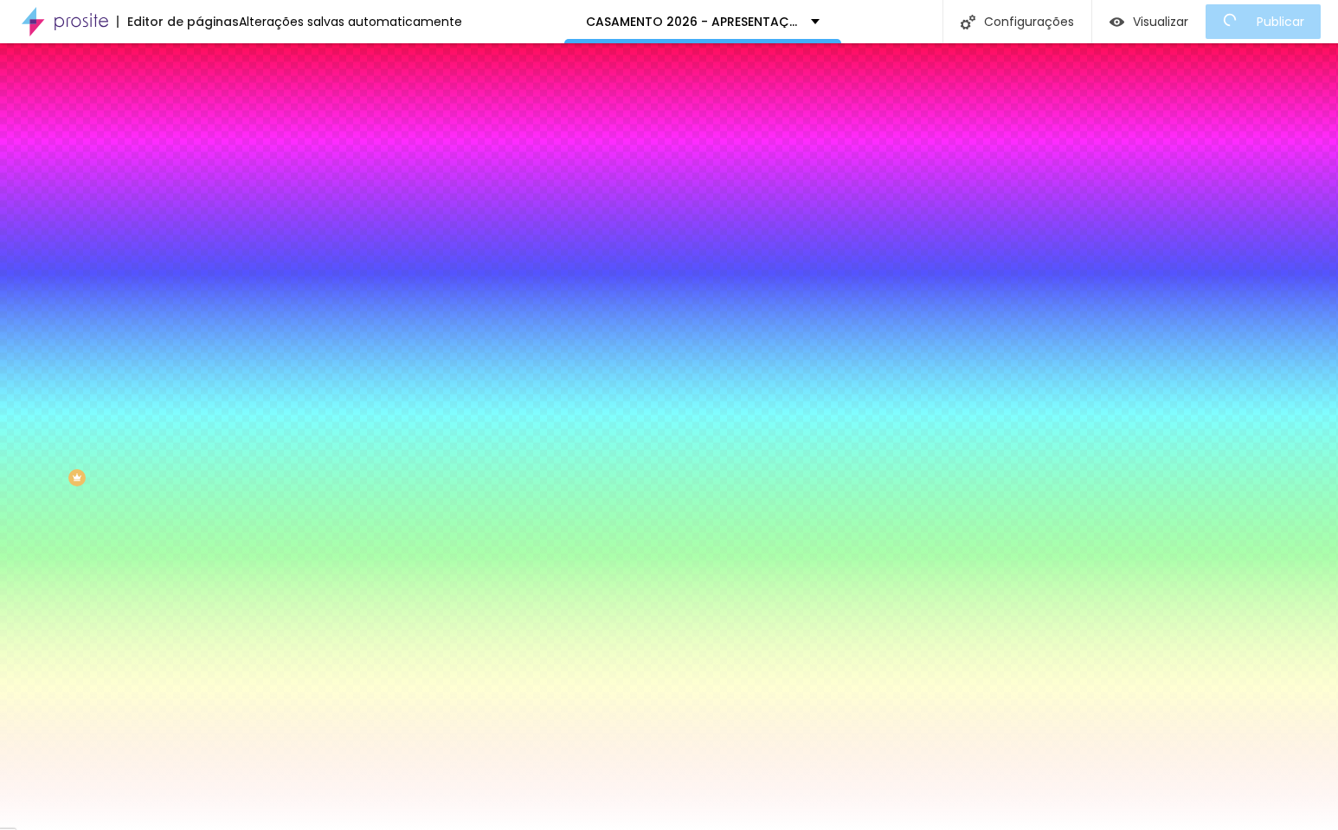
click at [206, 263] on icon "button" at bounding box center [211, 268] width 10 height 10
drag, startPoint x: 189, startPoint y: 323, endPoint x: 56, endPoint y: 322, distance: 132.4
click at [56, 322] on body "Editor de páginas Alterações [PERSON_NAME] automaticamente CASAMENTO 2026 - APR…" at bounding box center [669, 415] width 1338 height 830
drag, startPoint x: 190, startPoint y: 325, endPoint x: 227, endPoint y: 327, distance: 36.4
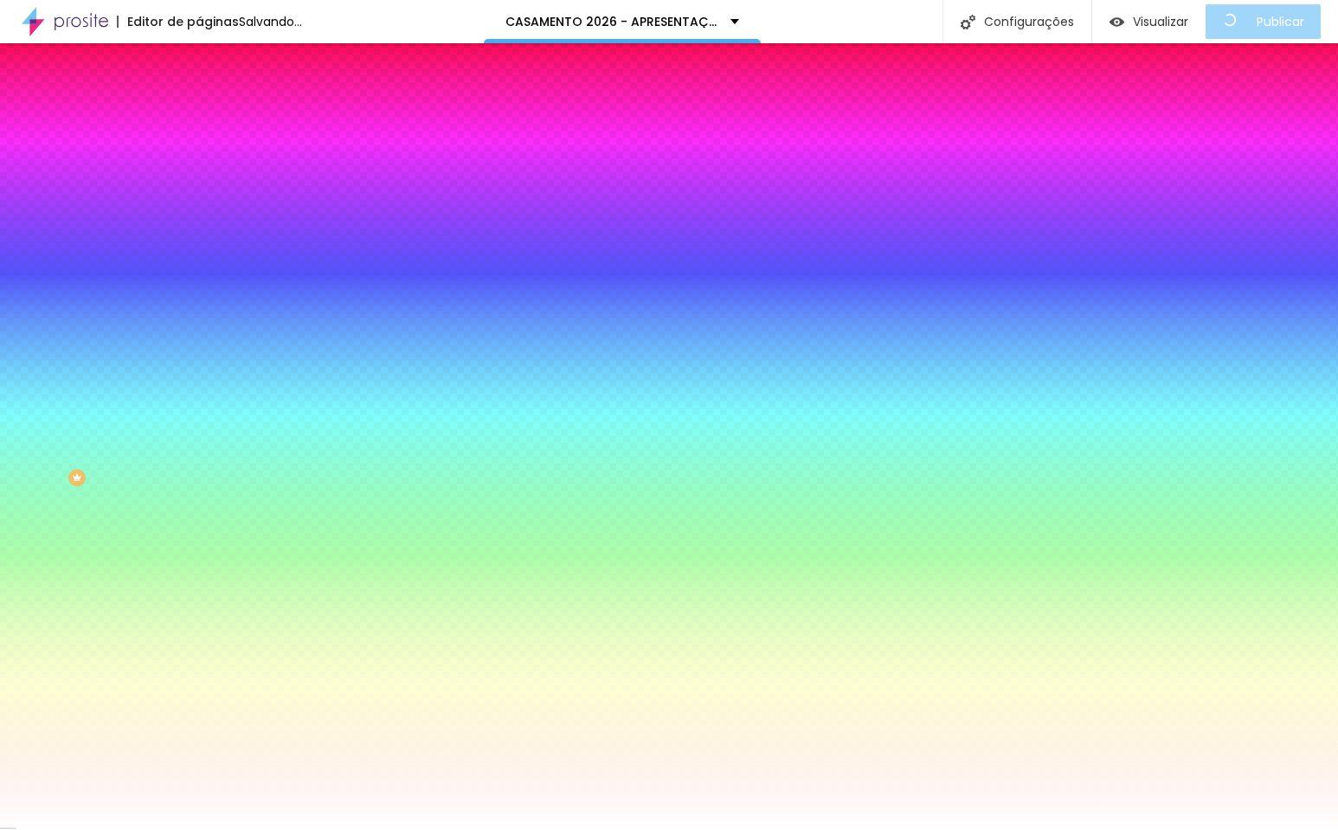
drag, startPoint x: 190, startPoint y: 376, endPoint x: 93, endPoint y: 378, distance: 97.0
click at [93, 378] on body "Editor de páginas Salvando... CASAMENTO 2026 - APRESENTAÇÃO Configurações Confi…" at bounding box center [669, 415] width 1338 height 830
drag, startPoint x: 228, startPoint y: 324, endPoint x: 123, endPoint y: 318, distance: 104.8
click at [123, 318] on body "Editor de páginas Alterações [PERSON_NAME] automaticamente CASAMENTO 2026 - APR…" at bounding box center [669, 415] width 1338 height 830
click at [164, 829] on div at bounding box center [669, 830] width 1338 height 0
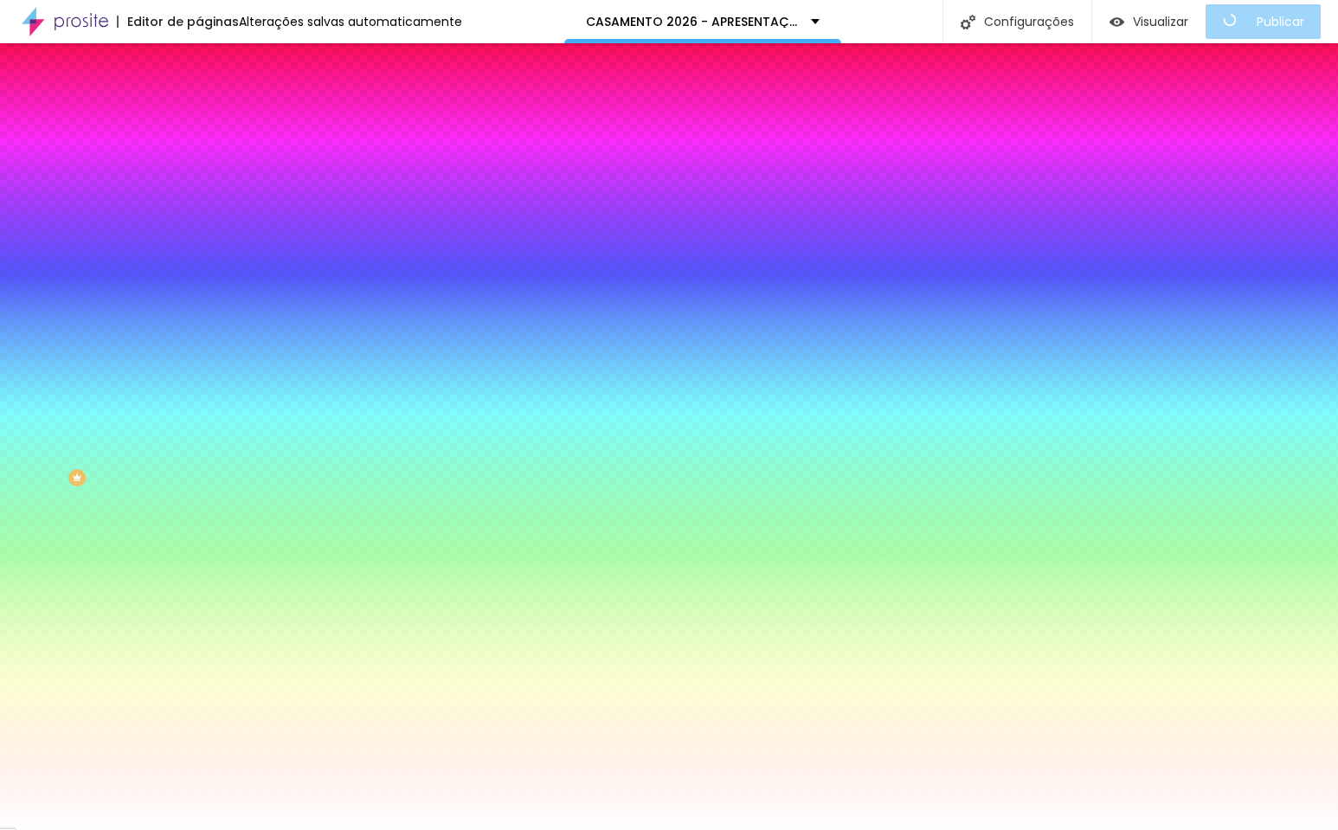
click at [208, 265] on icon "button" at bounding box center [211, 268] width 7 height 7
drag, startPoint x: 190, startPoint y: 324, endPoint x: 268, endPoint y: 324, distance: 78.8
drag, startPoint x: 189, startPoint y: 376, endPoint x: 341, endPoint y: 378, distance: 152.3
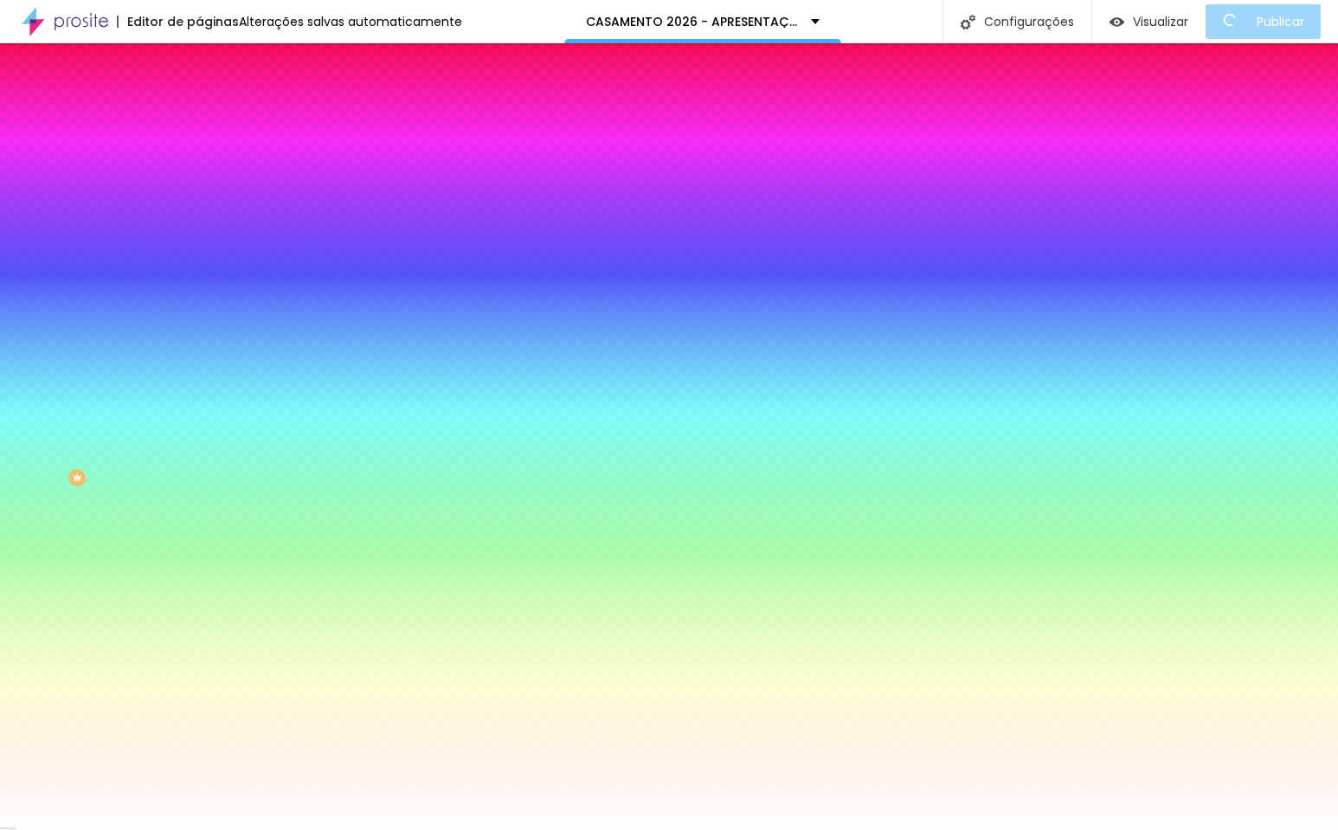
drag, startPoint x: 265, startPoint y: 320, endPoint x: 158, endPoint y: 323, distance: 106.5
click at [158, 323] on body "Editor de páginas Alterações [PERSON_NAME] automaticamente CASAMENTO 2026 - APR…" at bounding box center [669, 415] width 1338 height 830
drag, startPoint x: 345, startPoint y: 375, endPoint x: 116, endPoint y: 373, distance: 229.3
click at [116, 373] on body "Editor de páginas Salvando... CASAMENTO 2026 - APRESENTAÇÃO Configurações Confi…" at bounding box center [669, 415] width 1338 height 830
click at [121, 829] on div at bounding box center [669, 830] width 1338 height 0
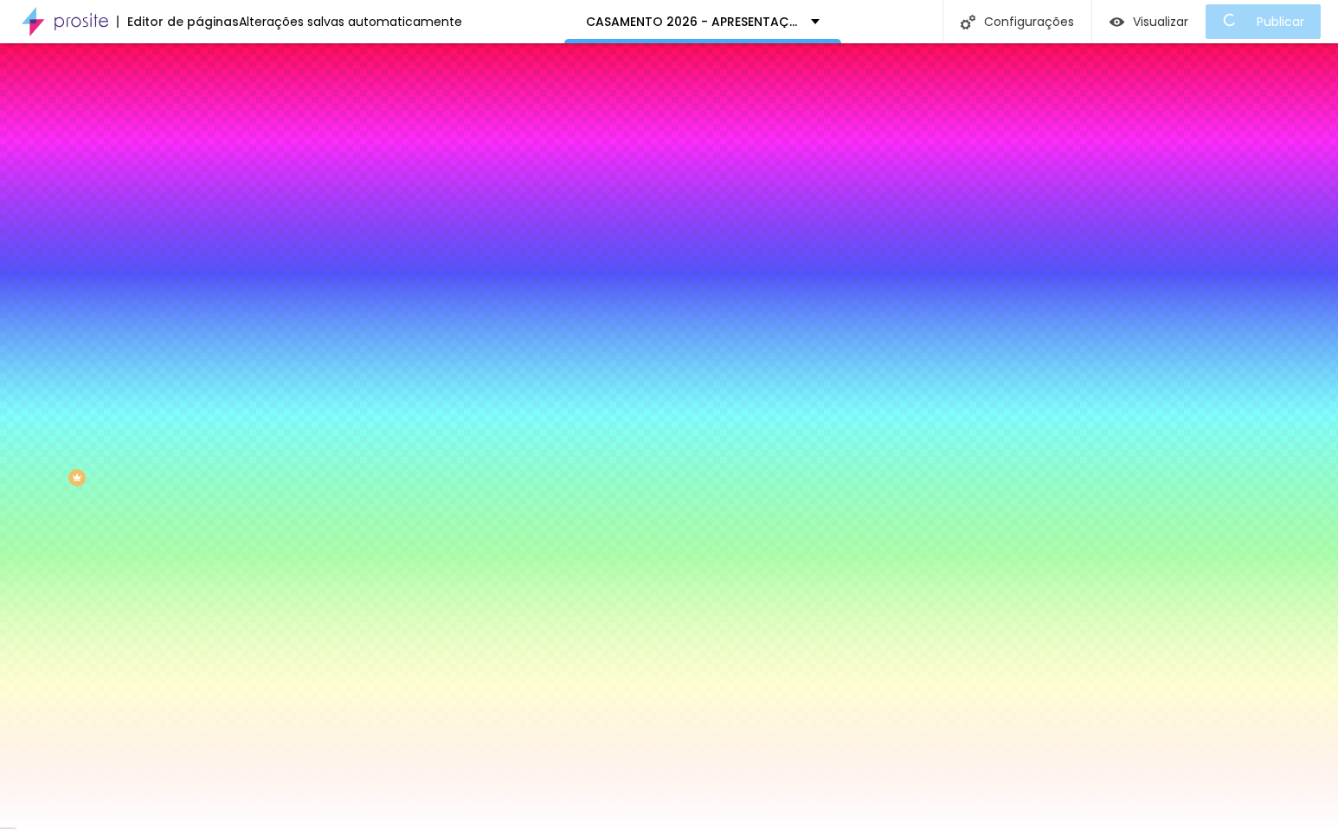
click at [199, 298] on span "DESATIVADO" at bounding box center [230, 293] width 63 height 15
click at [206, 322] on icon "button" at bounding box center [211, 327] width 10 height 10
click at [305, 829] on div at bounding box center [669, 840] width 1338 height 0
click at [792, 829] on div at bounding box center [669, 830] width 1338 height 0
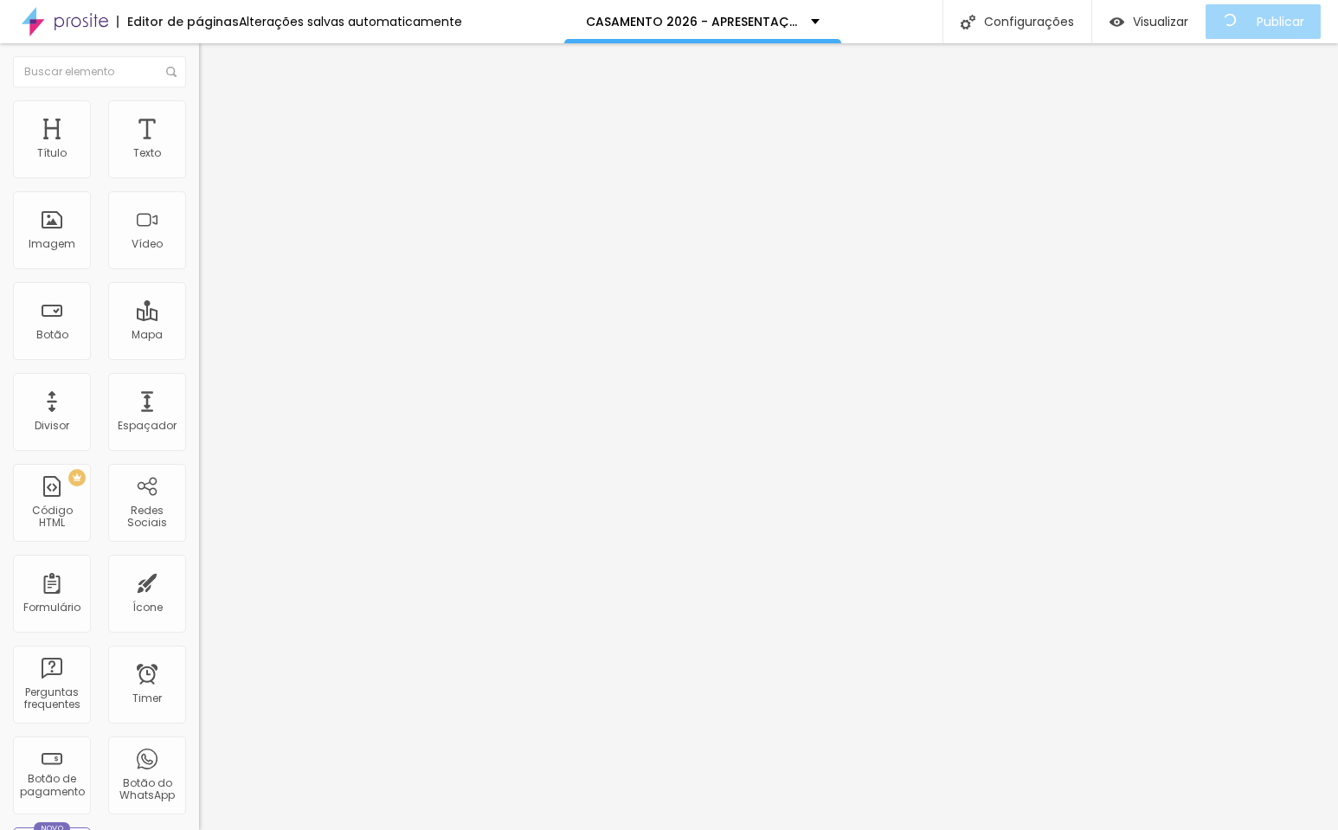
click at [199, 113] on li "Estilo" at bounding box center [298, 108] width 199 height 17
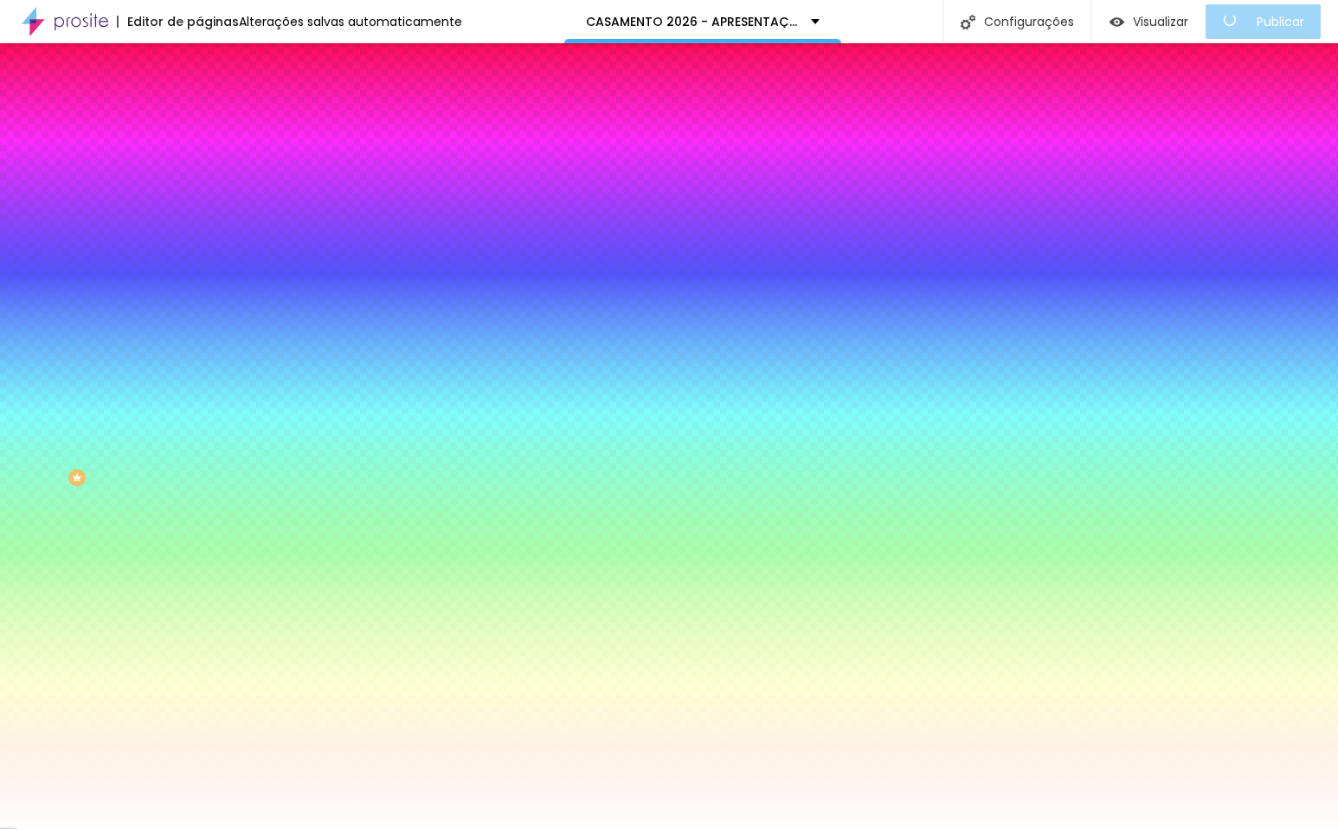
click at [199, 260] on button "button" at bounding box center [211, 269] width 24 height 18
click at [181, 829] on div at bounding box center [669, 830] width 1338 height 0
click at [206, 219] on icon "button" at bounding box center [211, 220] width 10 height 10
click at [173, 829] on div at bounding box center [669, 830] width 1338 height 0
click at [206, 263] on icon "button" at bounding box center [211, 268] width 10 height 10
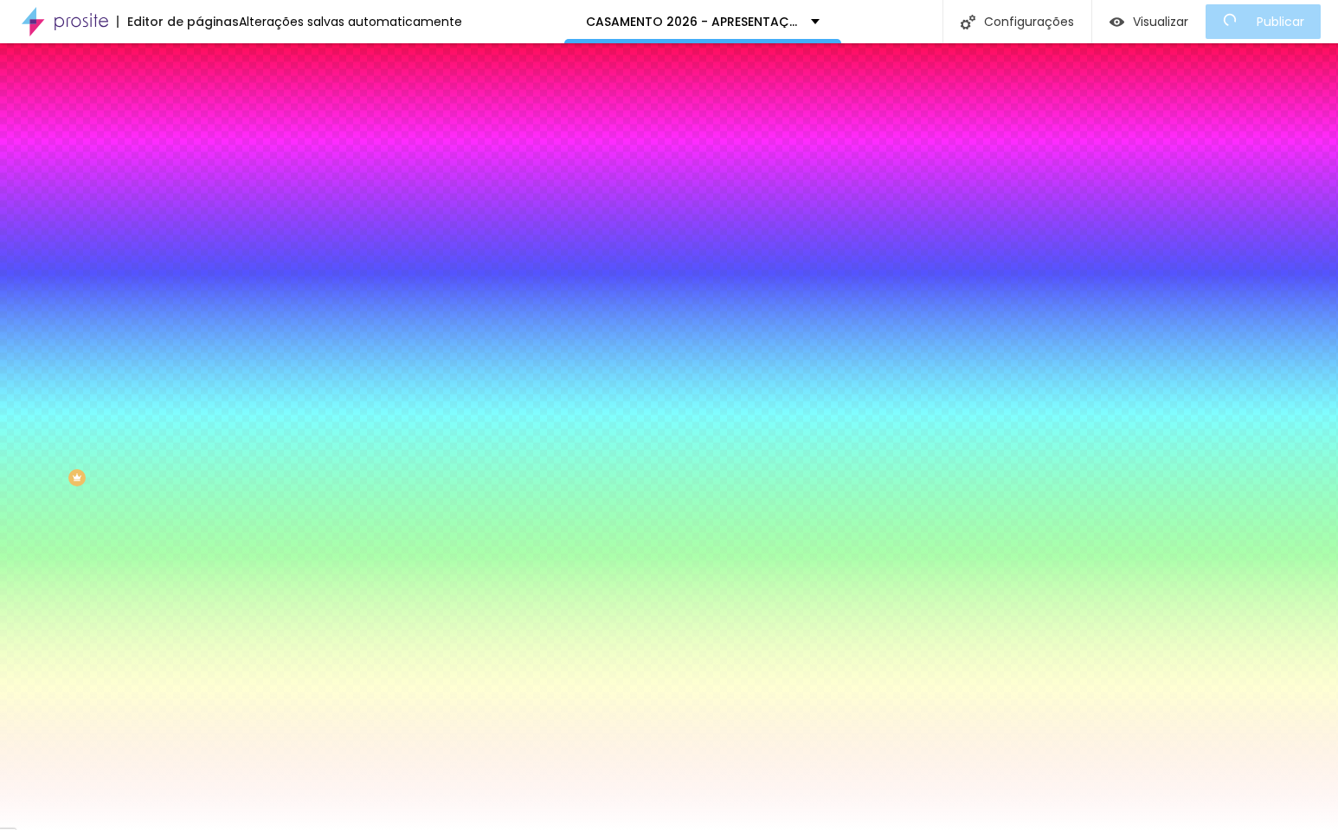
click at [1091, 829] on div at bounding box center [669, 830] width 1338 height 0
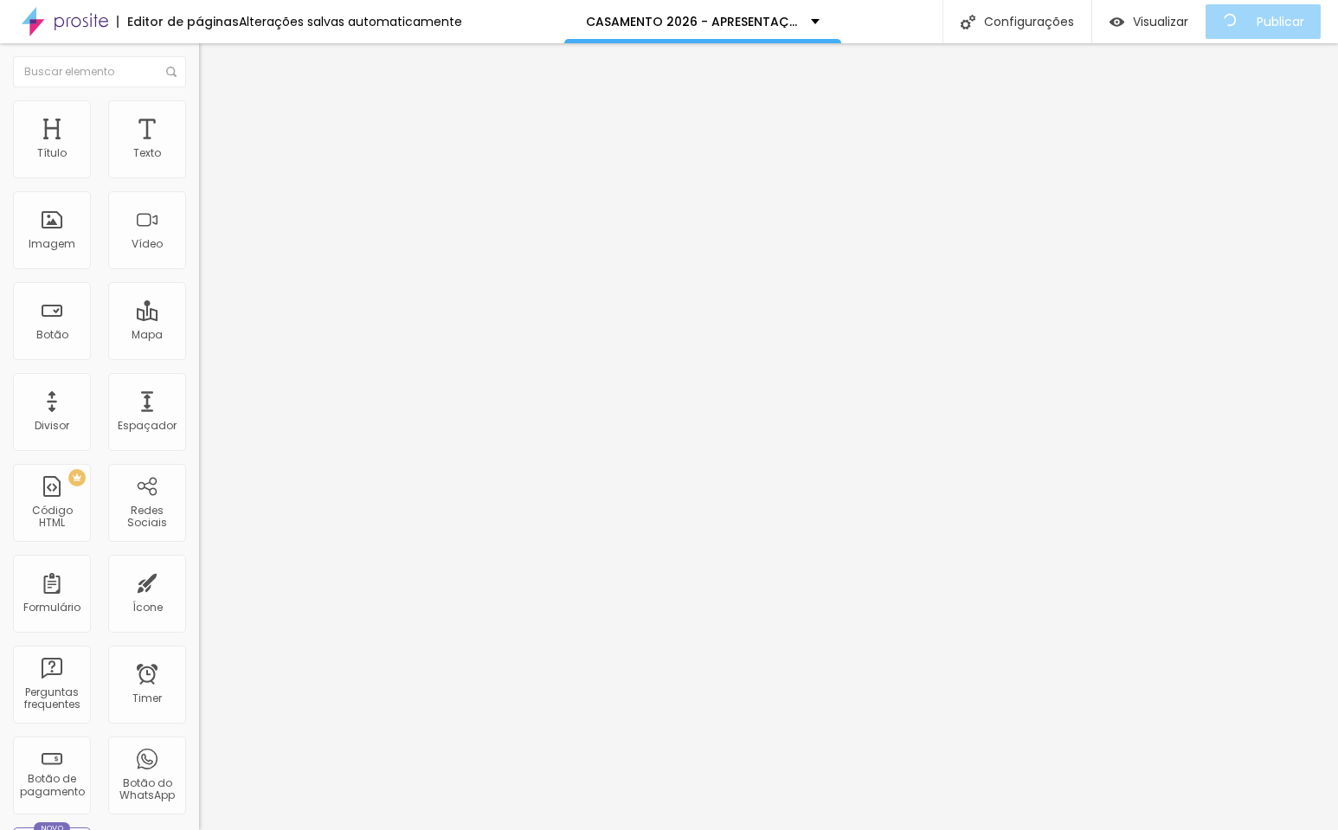
click at [199, 116] on ul "Conteúdo Estilo Avançado" at bounding box center [298, 109] width 199 height 52
click at [215, 116] on span "Estilo" at bounding box center [228, 112] width 27 height 15
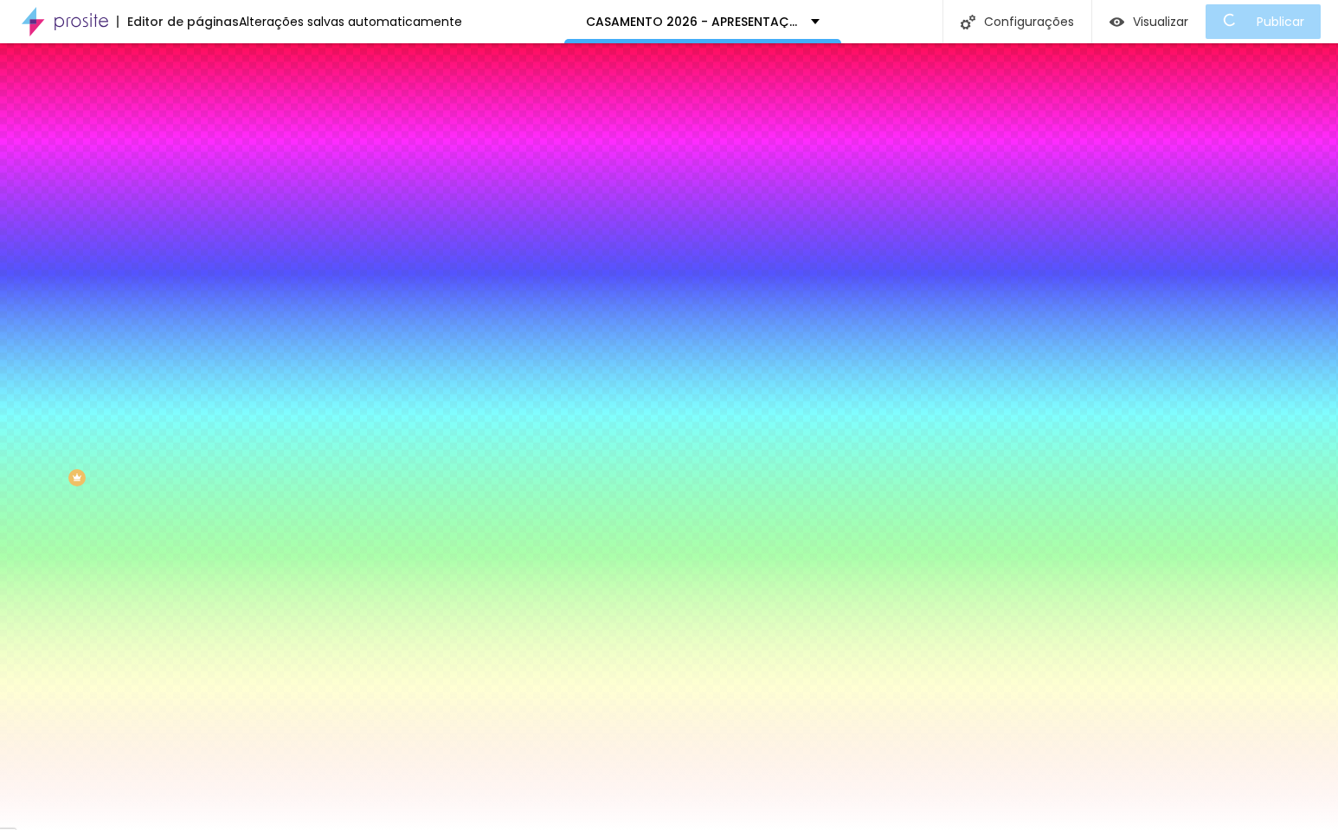
click at [206, 322] on icon "button" at bounding box center [211, 327] width 10 height 10
click at [307, 829] on div at bounding box center [669, 840] width 1338 height 0
click at [534, 829] on div at bounding box center [669, 830] width 1338 height 0
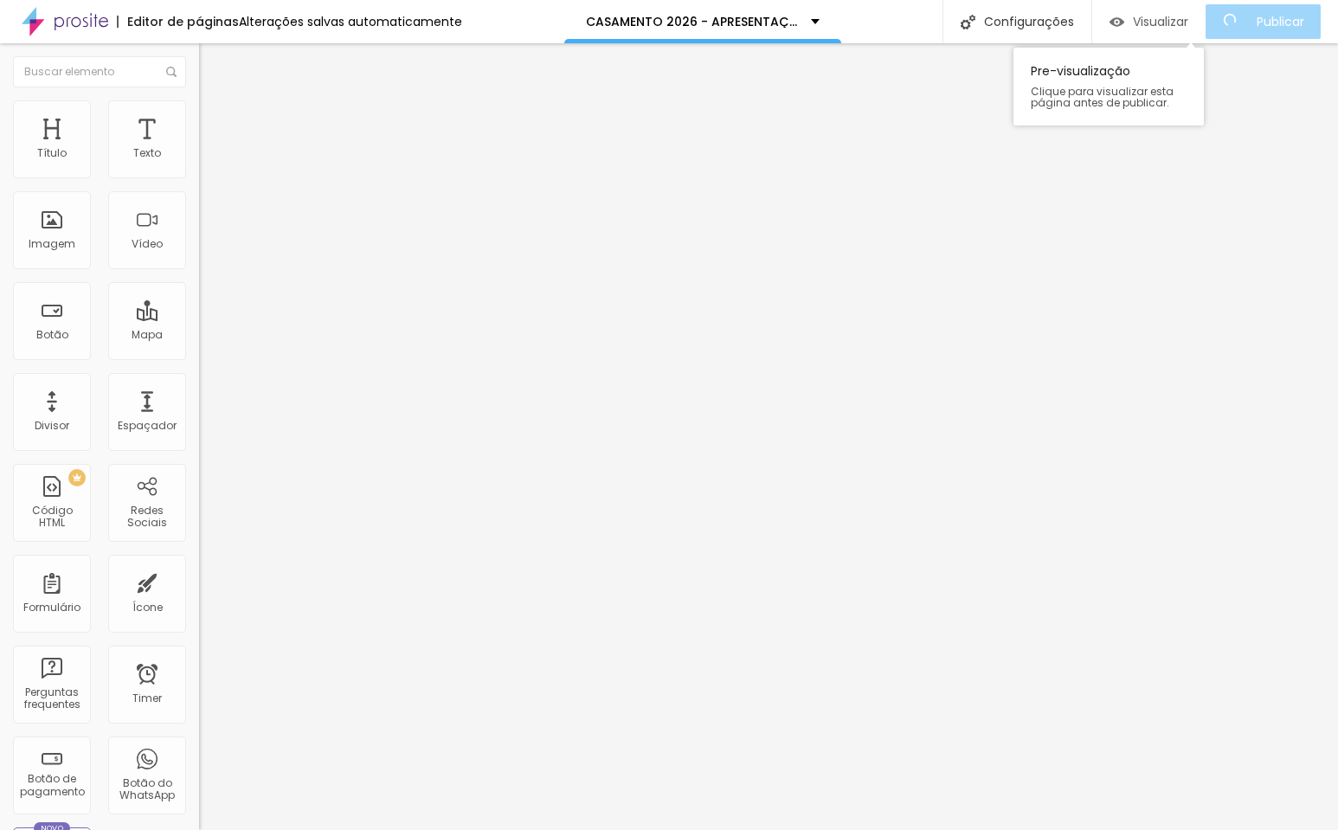
click at [1167, 18] on span "Visualizar" at bounding box center [1160, 22] width 55 height 14
click at [1159, 24] on span "Visualizar" at bounding box center [1160, 22] width 55 height 14
click at [1162, 29] on span "Visualizar" at bounding box center [1160, 22] width 55 height 14
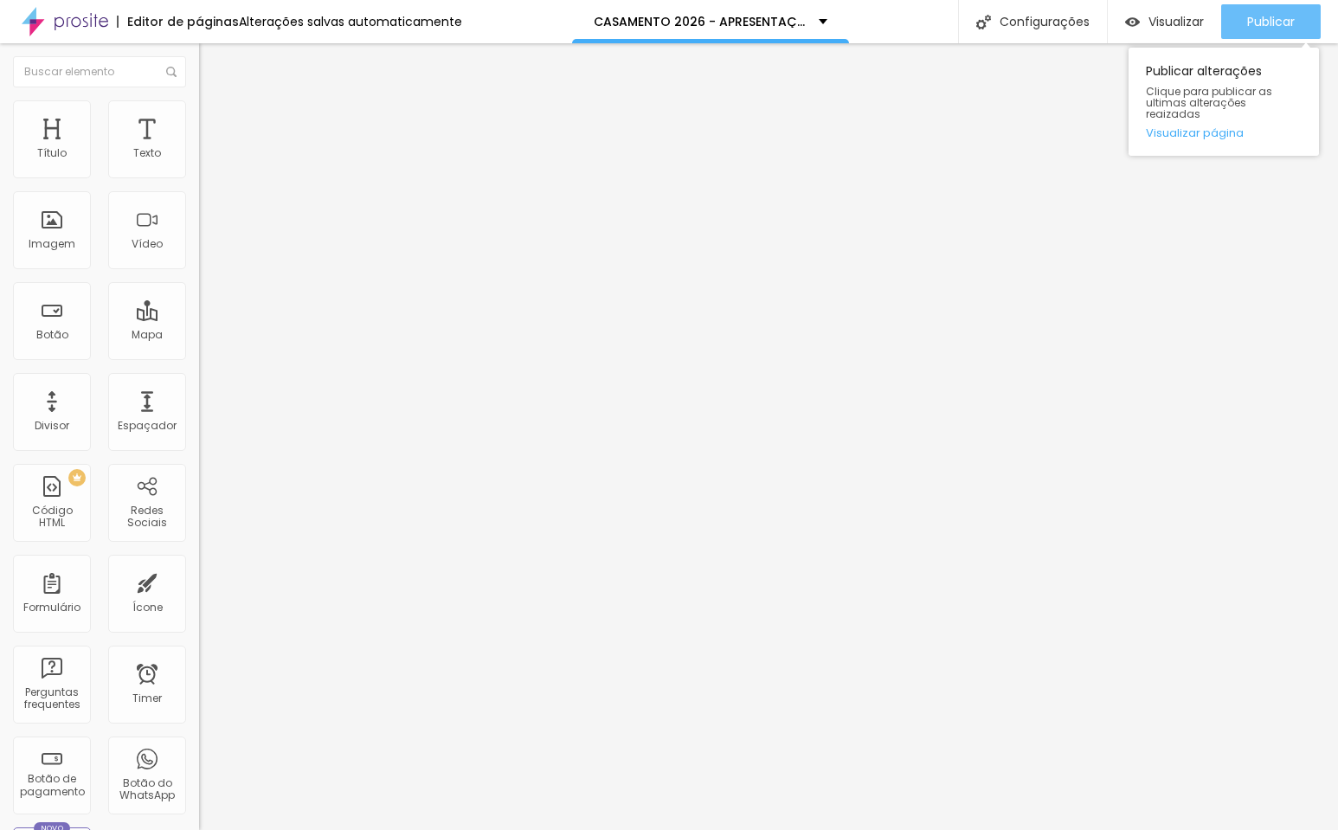
click at [1283, 25] on span "Publicar" at bounding box center [1271, 22] width 48 height 14
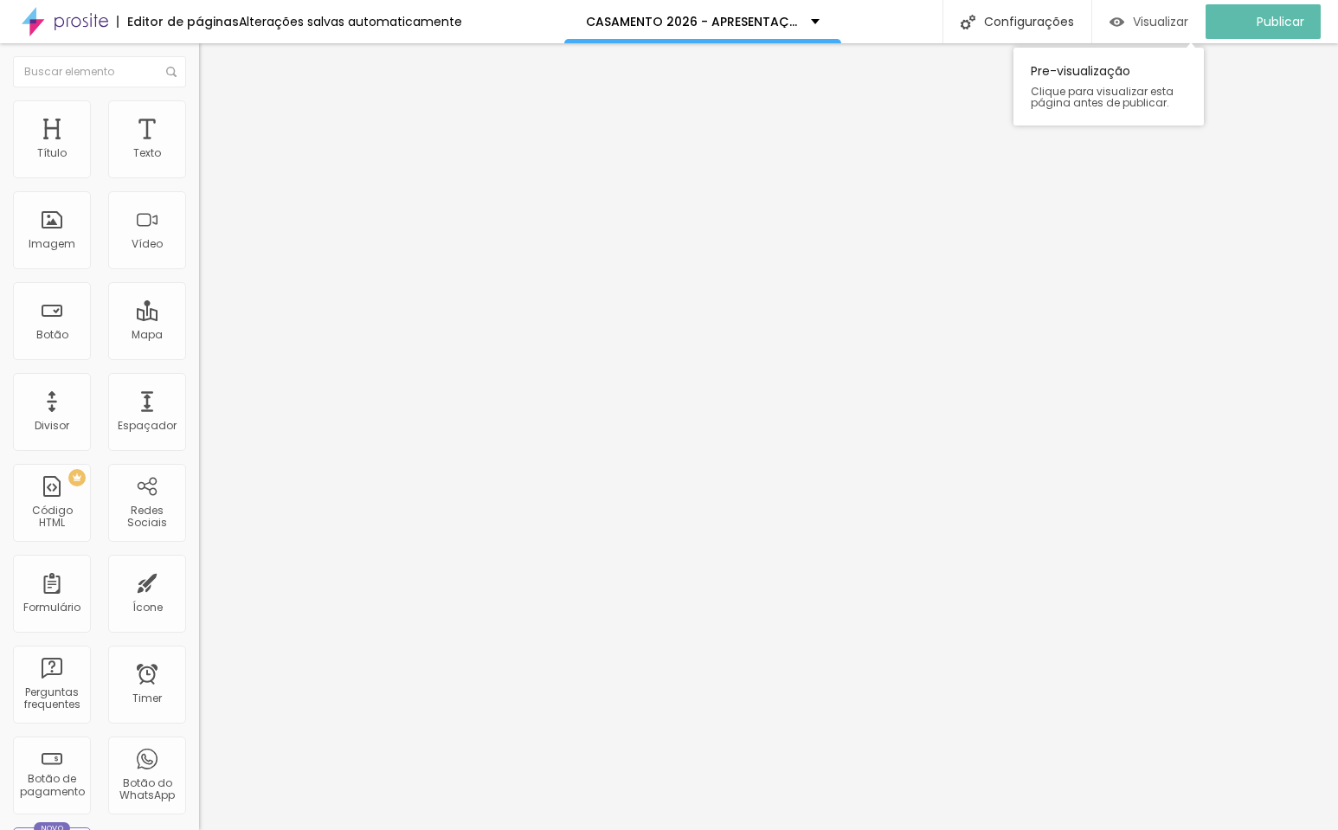
click at [1167, 23] on span "Visualizar" at bounding box center [1160, 22] width 55 height 14
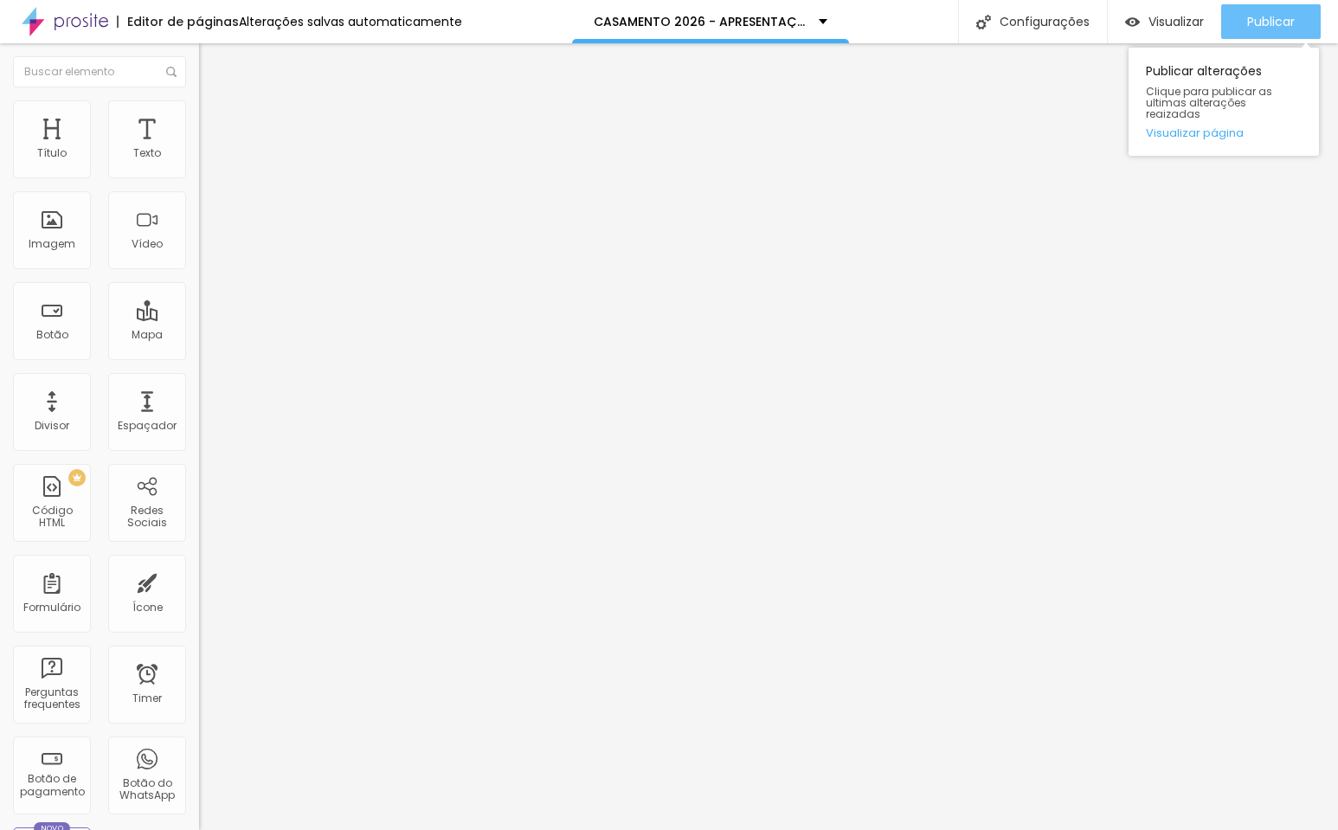
click at [1247, 21] on span "Publicar" at bounding box center [1271, 22] width 48 height 14
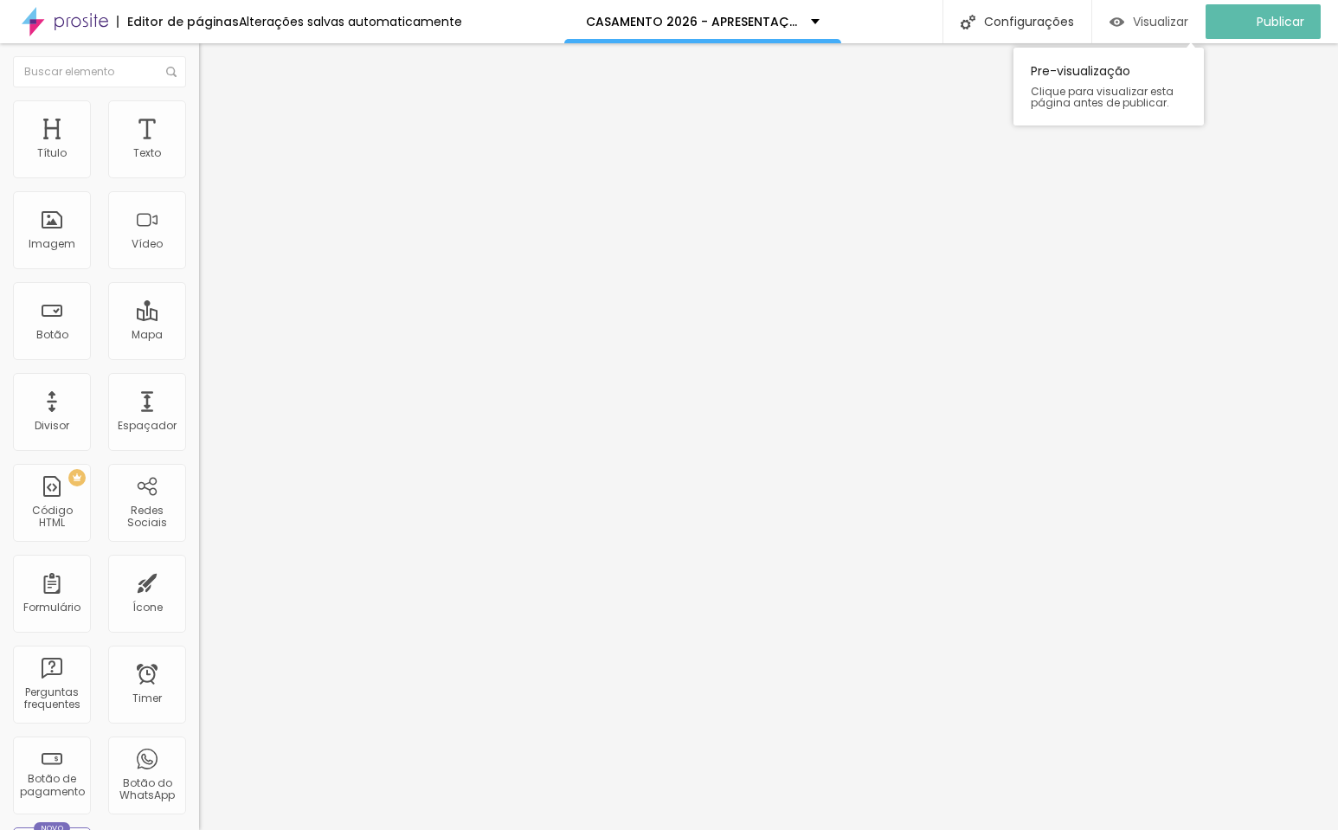
click at [1167, 20] on span "Visualizar" at bounding box center [1160, 22] width 55 height 14
click at [199, 149] on span "Trocar imagem" at bounding box center [246, 141] width 94 height 15
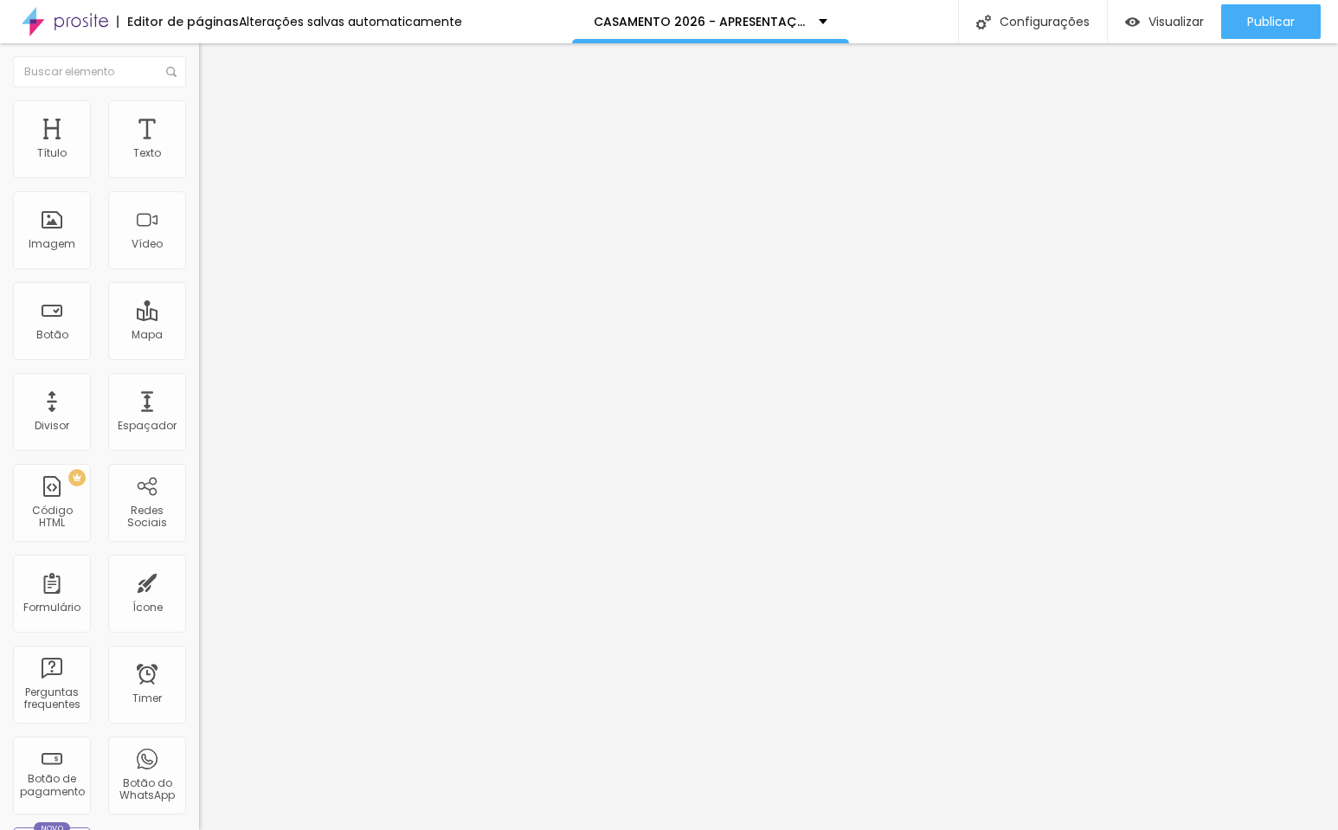
click at [199, 271] on span "1:1 Quadrado" at bounding box center [233, 263] width 68 height 15
click at [199, 318] on span "Original" at bounding box center [220, 311] width 42 height 15
click at [199, 292] on span "Padrão" at bounding box center [218, 284] width 39 height 15
click at [199, 308] on span "Quadrado" at bounding box center [227, 300] width 56 height 15
click at [199, 149] on span "Trocar imagem" at bounding box center [246, 141] width 94 height 15
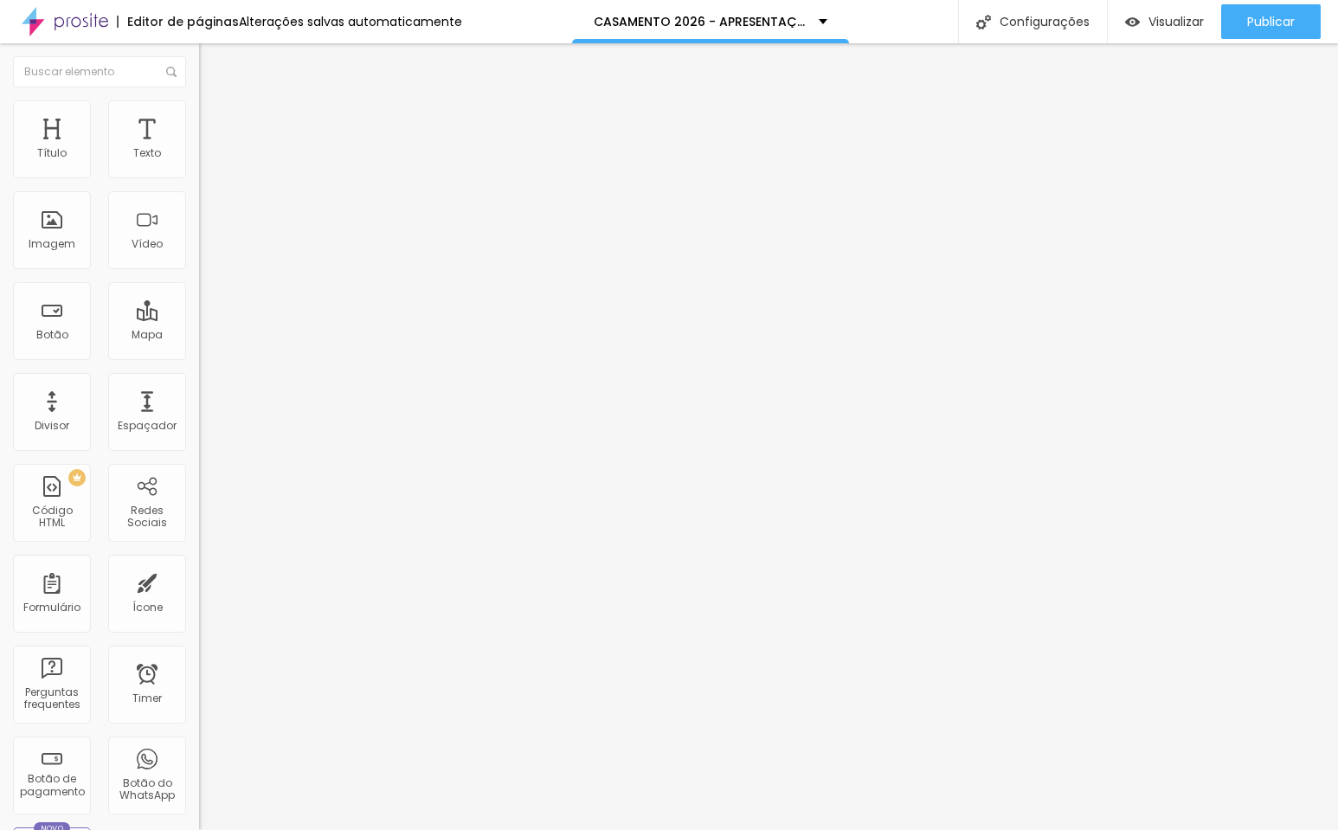
scroll to position [4100, 0]
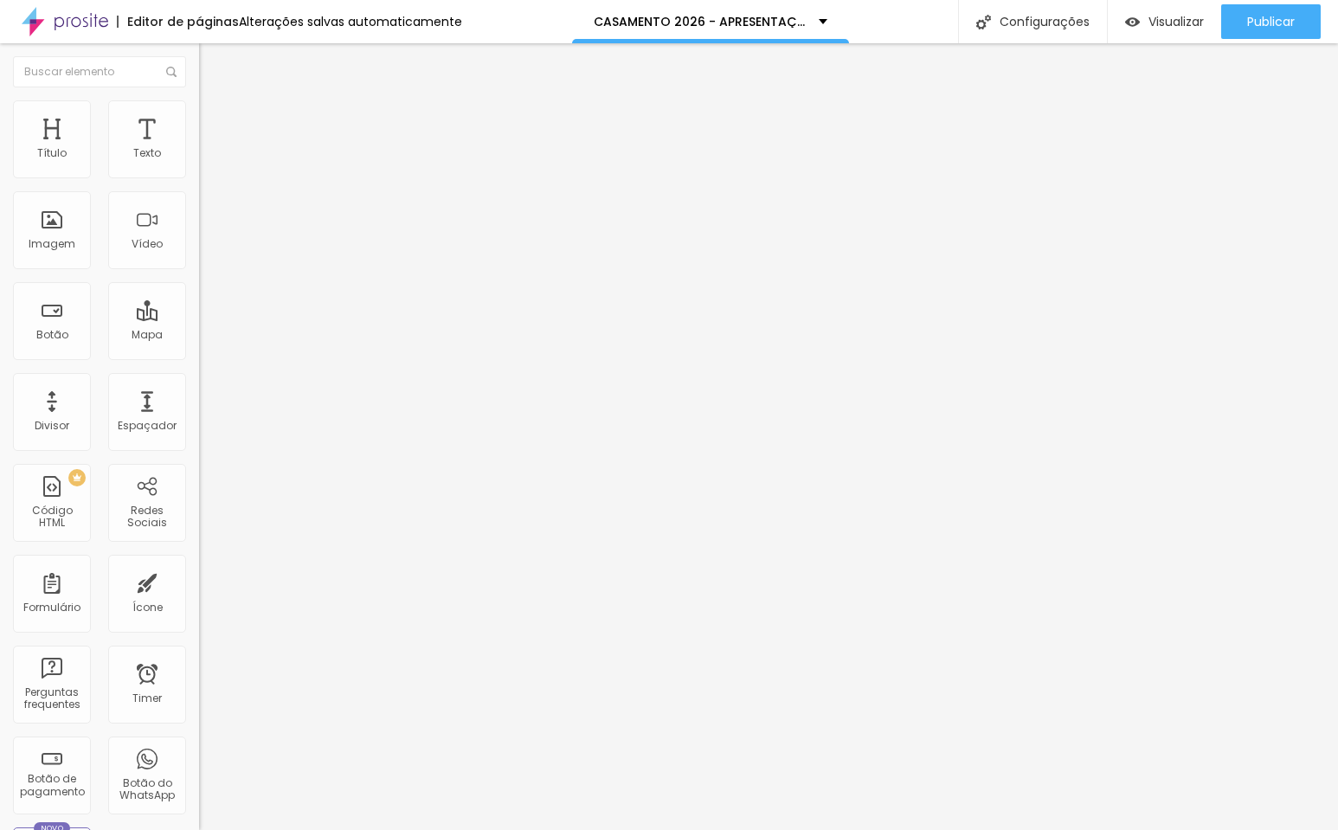
scroll to position [4550, 0]
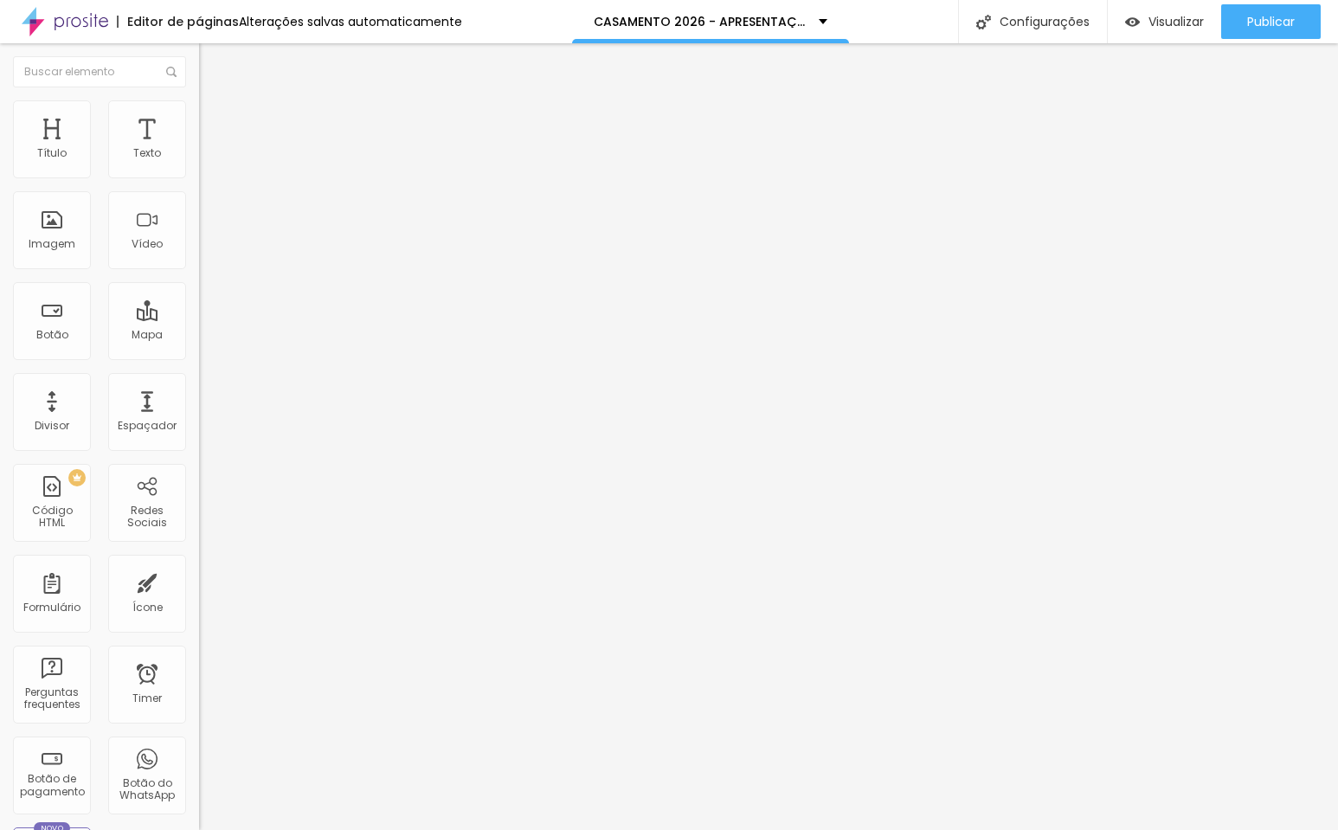
scroll to position [4774, 0]
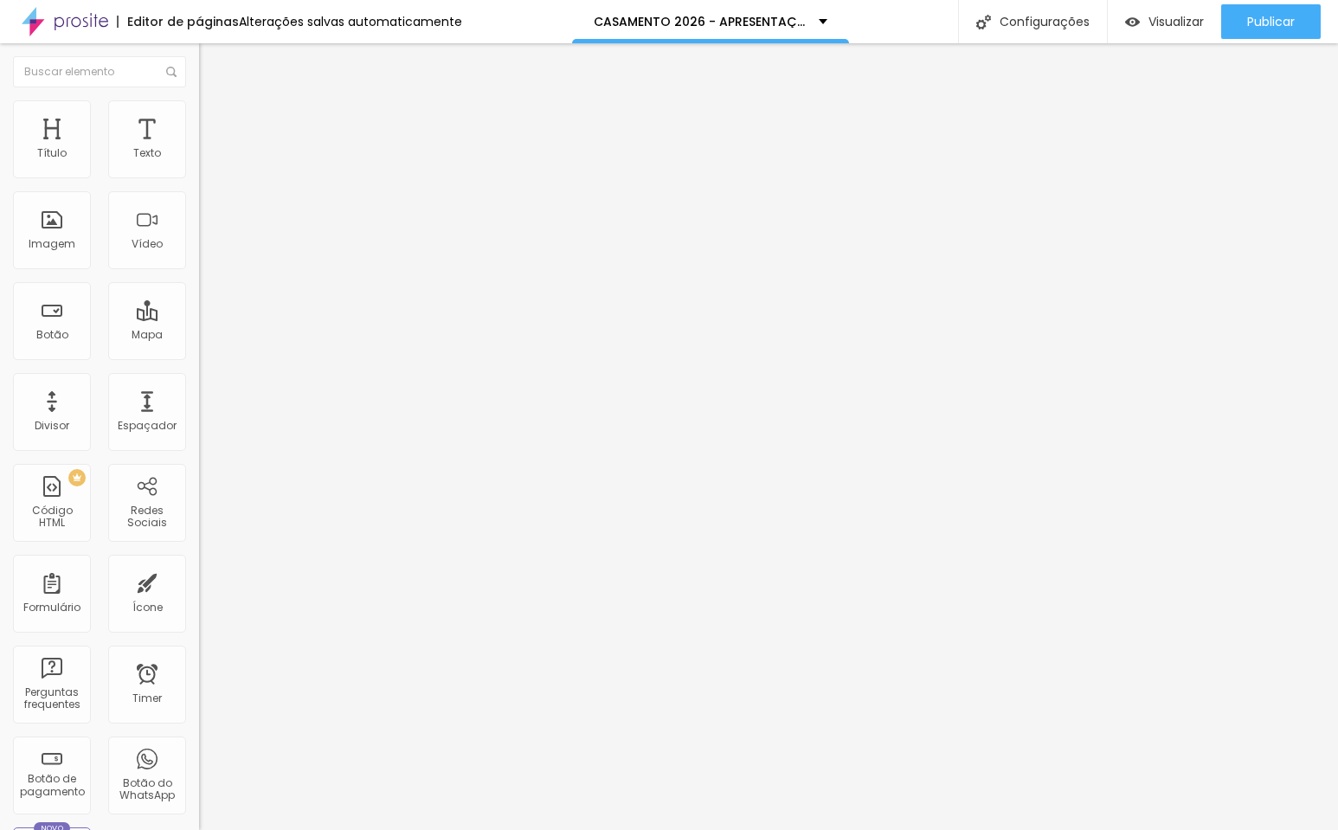
click at [199, 318] on span "Original" at bounding box center [220, 311] width 42 height 15
click at [199, 149] on span "Trocar imagem" at bounding box center [246, 141] width 94 height 15
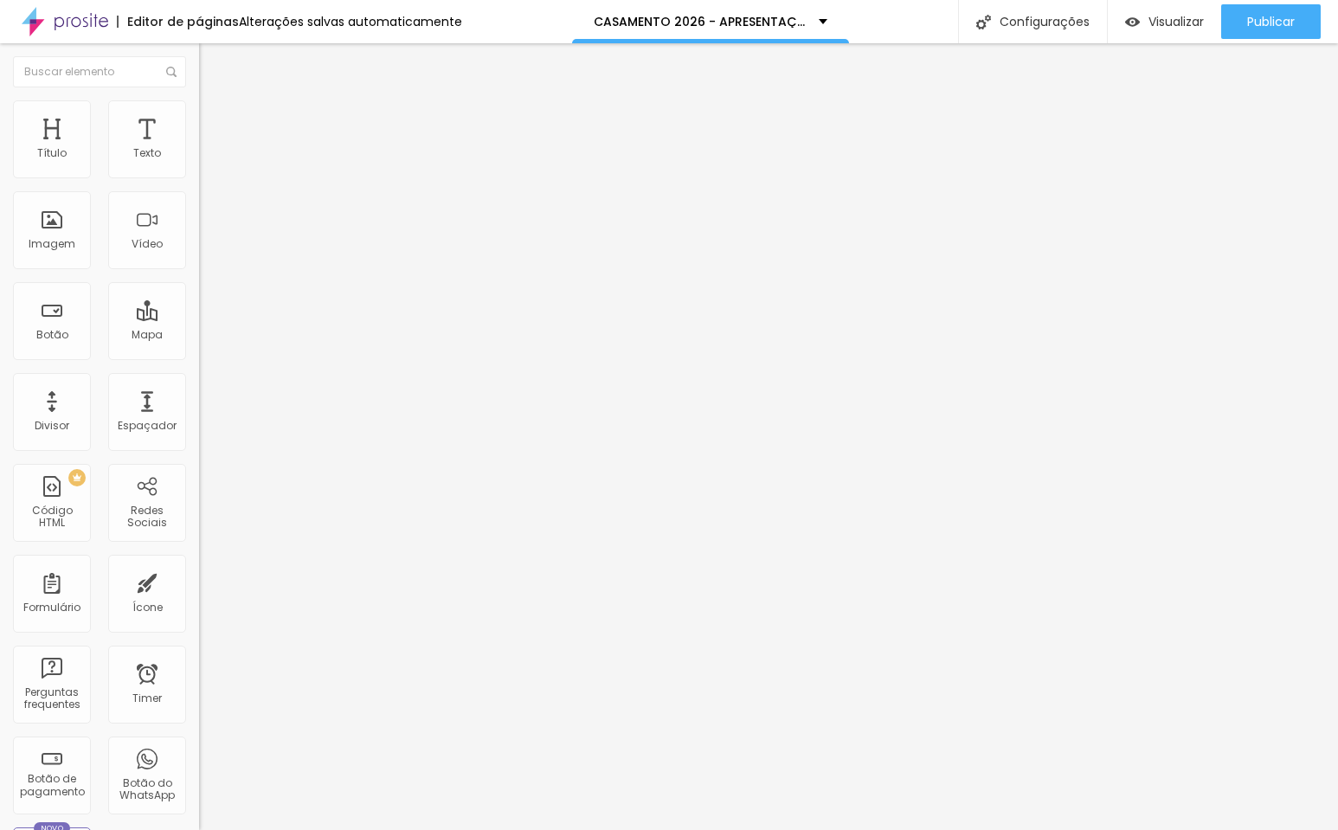
scroll to position [2561, 0]
click at [199, 302] on span "Quadrado" at bounding box center [227, 294] width 56 height 15
click at [199, 318] on span "Original" at bounding box center [220, 311] width 42 height 15
click at [199, 300] on div "Quadrado 1:1" at bounding box center [298, 295] width 199 height 10
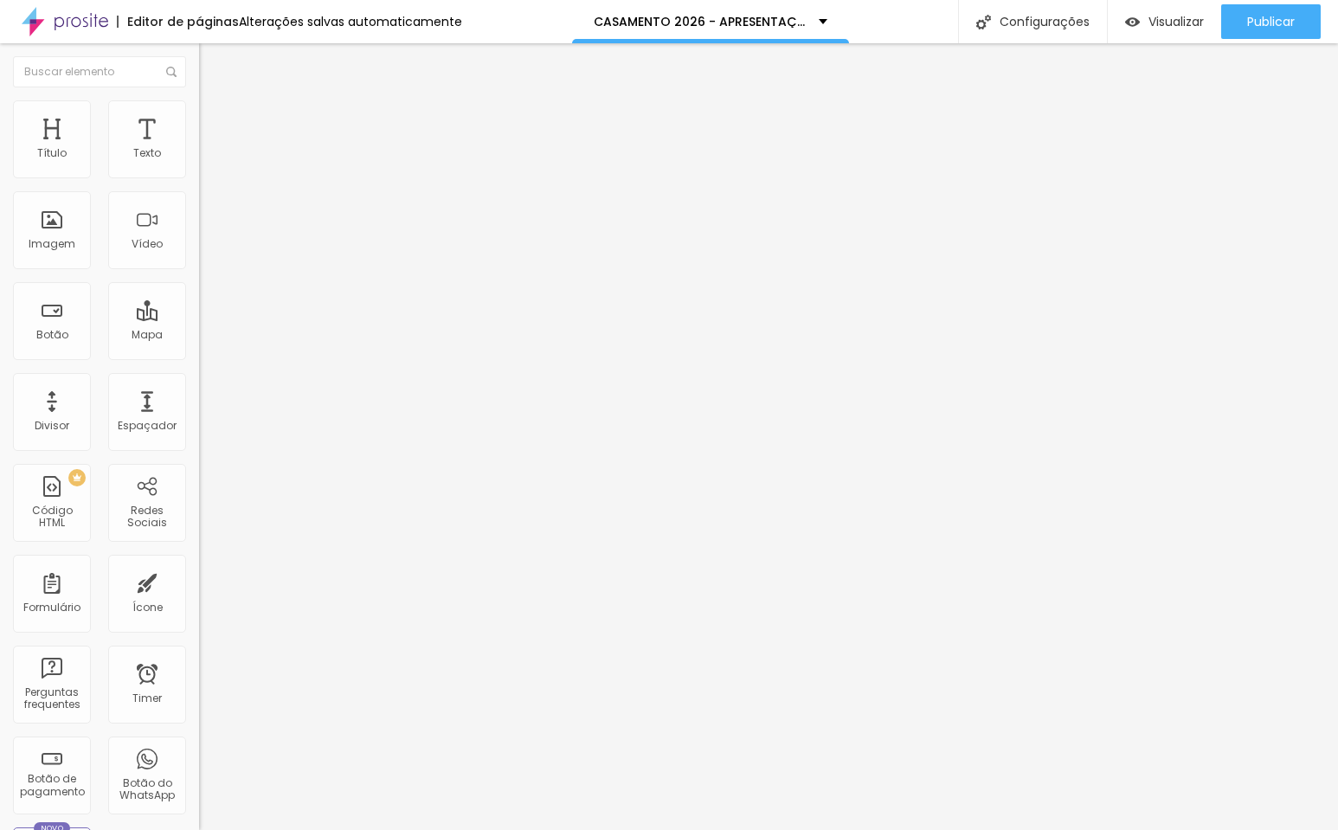
click at [199, 292] on span "Padrão" at bounding box center [218, 284] width 39 height 15
click at [199, 308] on span "Quadrado" at bounding box center [227, 300] width 56 height 15
click at [199, 149] on span "Trocar imagem" at bounding box center [246, 141] width 94 height 15
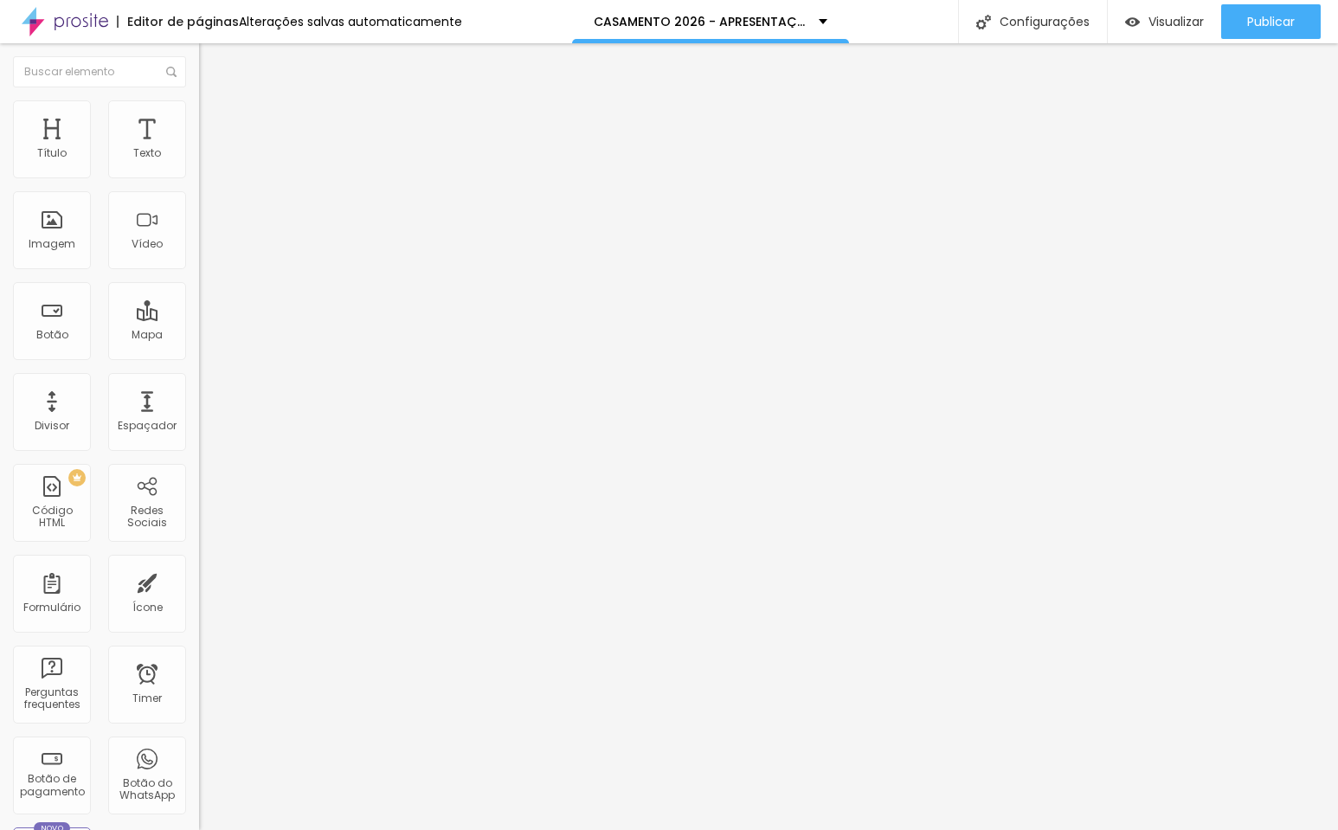
click at [199, 149] on span "Trocar imagem" at bounding box center [246, 141] width 94 height 15
click at [199, 318] on span "Original" at bounding box center [220, 311] width 42 height 15
click at [214, 318] on span "Original" at bounding box center [235, 311] width 42 height 15
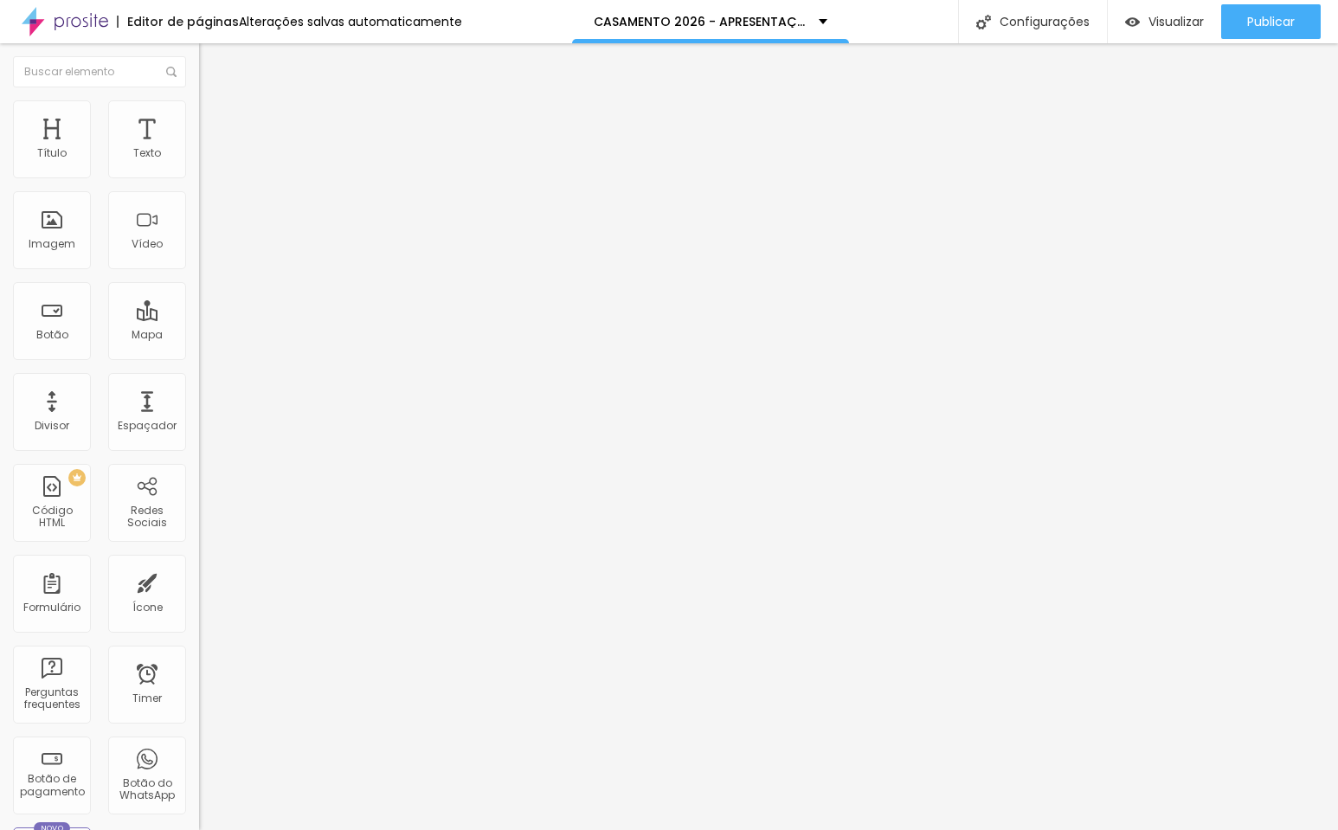
click at [199, 302] on span "Quadrado" at bounding box center [227, 294] width 56 height 15
click at [199, 318] on span "Original" at bounding box center [220, 311] width 42 height 15
click at [199, 302] on span "Quadrado" at bounding box center [227, 294] width 56 height 15
click at [199, 290] on div "Padrão 4:3" at bounding box center [298, 285] width 199 height 10
click at [199, 281] on span "Cinema" at bounding box center [220, 274] width 43 height 15
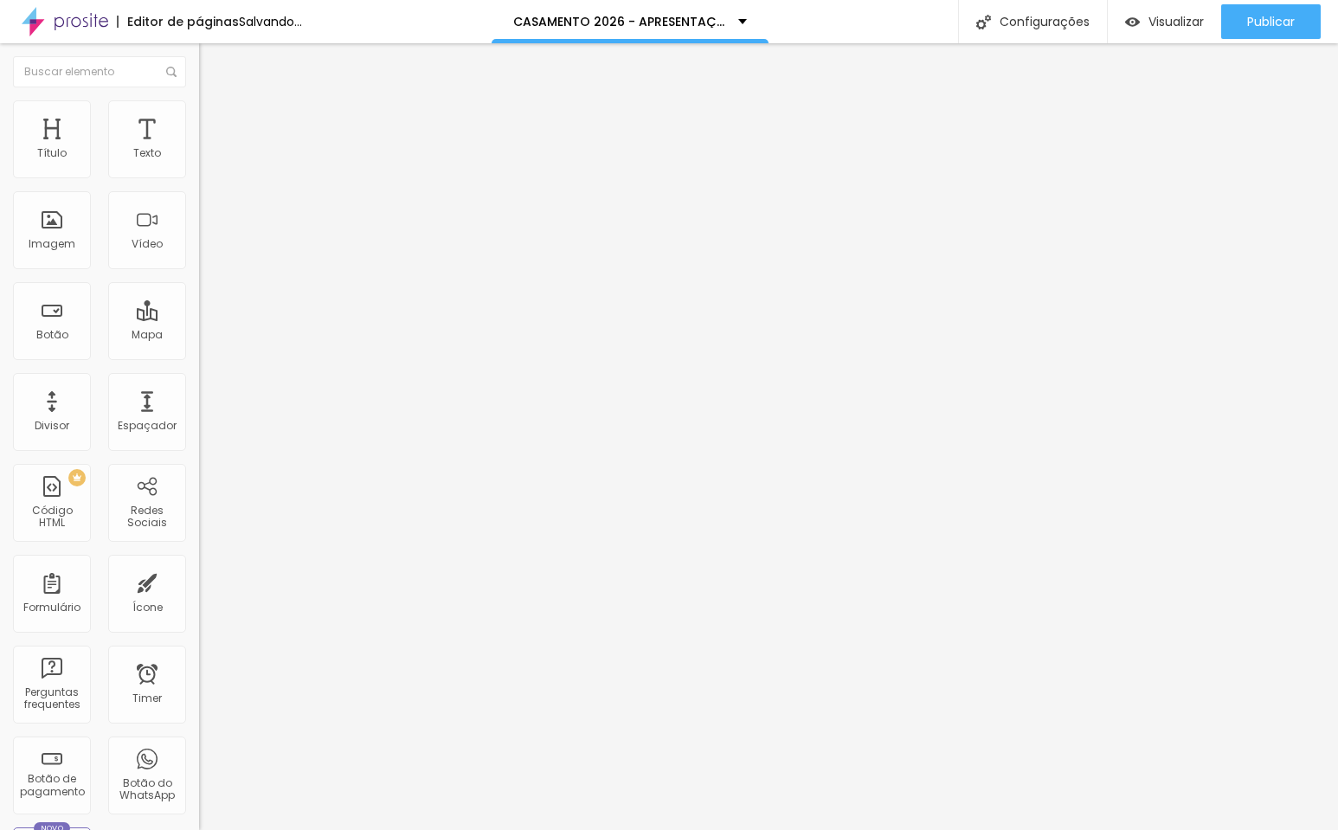
click at [199, 298] on span "Padrão" at bounding box center [218, 290] width 39 height 15
click at [199, 318] on span "Original" at bounding box center [220, 311] width 42 height 15
click at [199, 149] on span "Trocar imagem" at bounding box center [246, 141] width 94 height 15
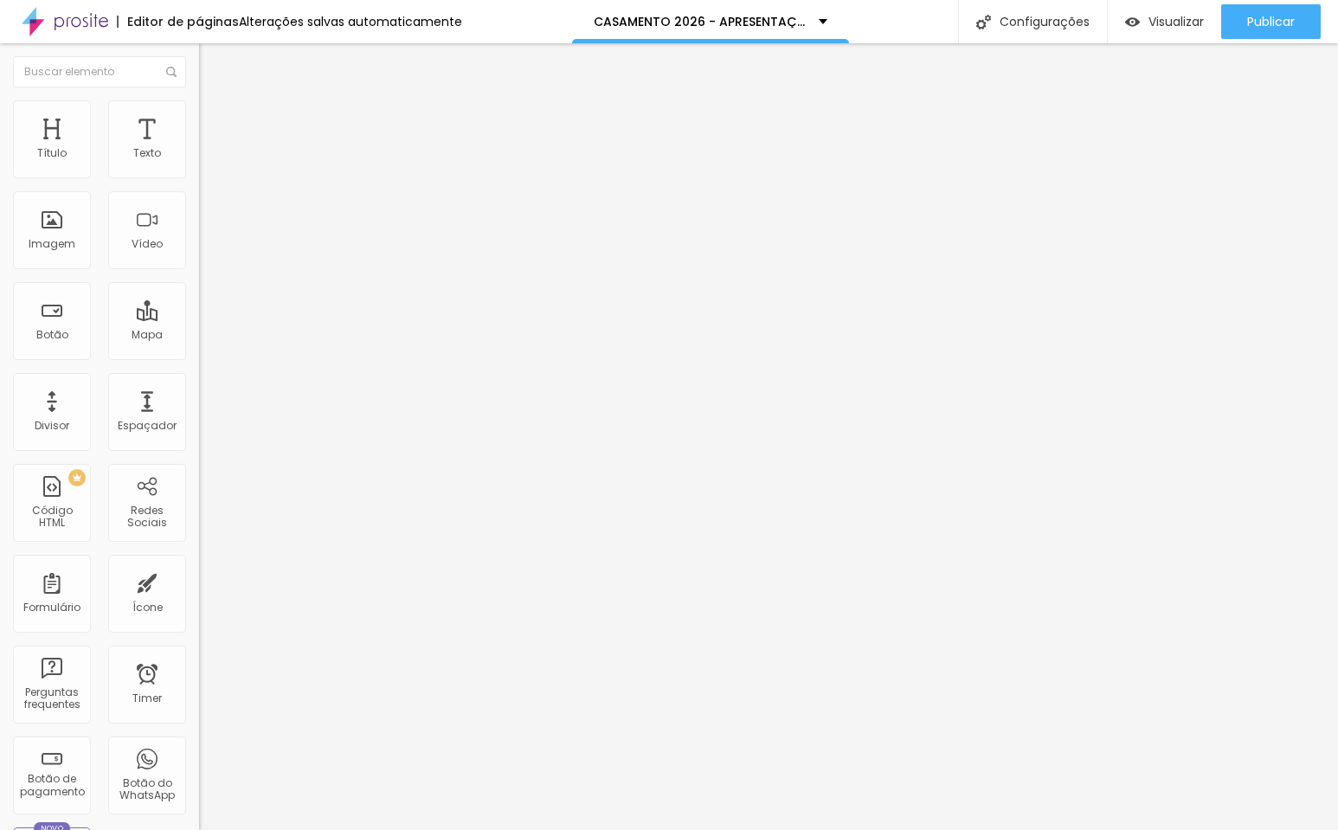
click at [199, 149] on span "Trocar imagem" at bounding box center [246, 141] width 94 height 15
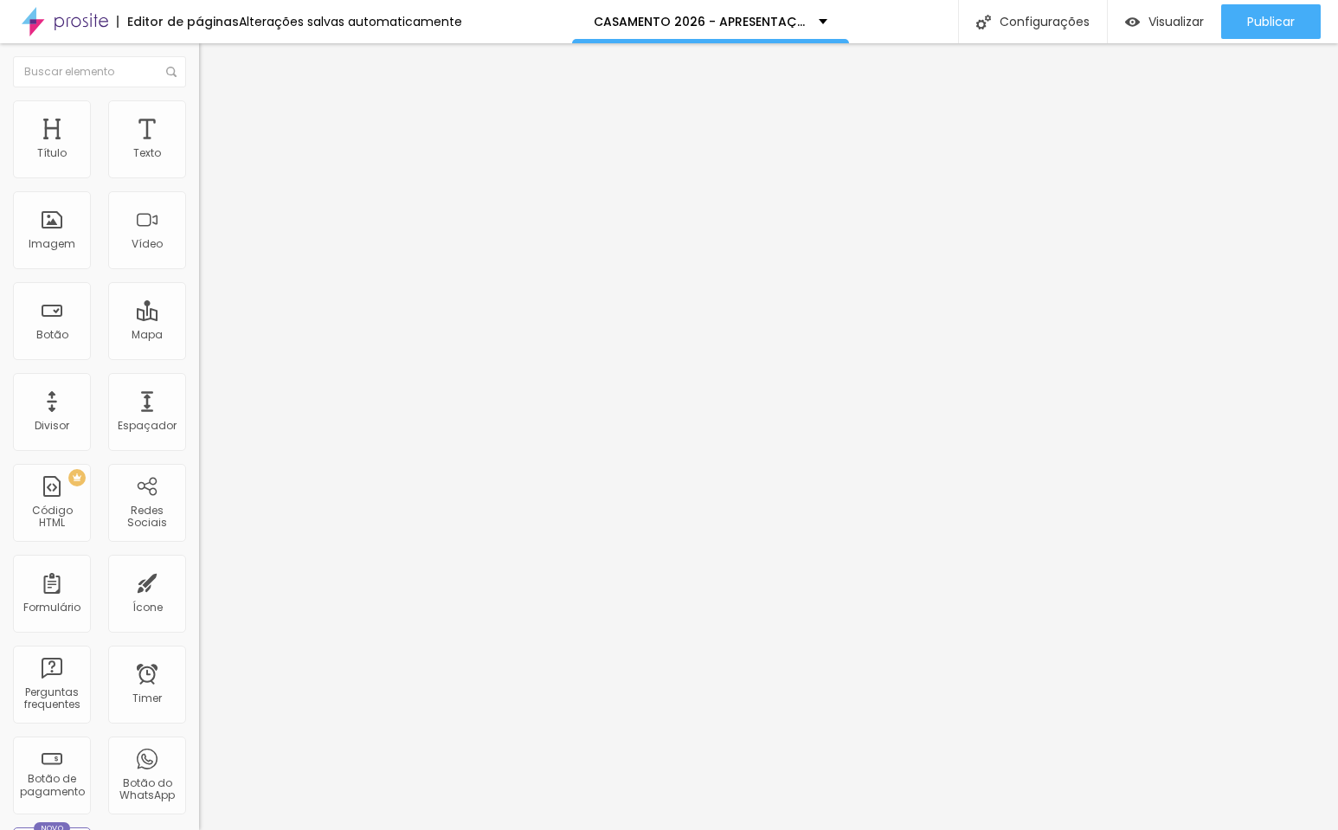
click at [199, 271] on span "Original" at bounding box center [220, 263] width 42 height 15
click at [199, 302] on span "Quadrado" at bounding box center [227, 294] width 56 height 15
click at [199, 318] on span "Original" at bounding box center [220, 311] width 42 height 15
click at [1252, 29] on span "Publicar" at bounding box center [1271, 22] width 48 height 14
click at [199, 219] on img at bounding box center [205, 213] width 12 height 12
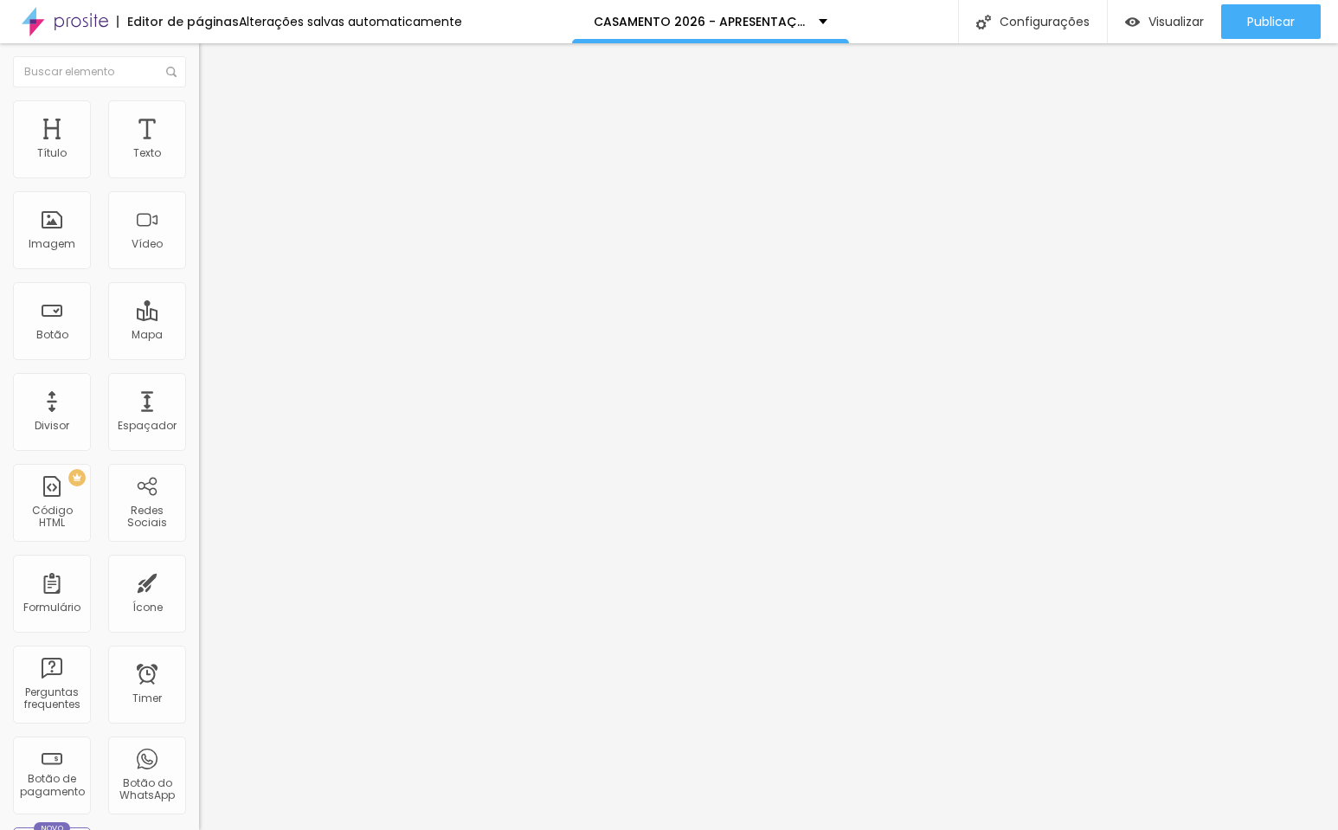
click at [199, 233] on img at bounding box center [205, 227] width 12 height 12
click at [199, 247] on img at bounding box center [205, 241] width 12 height 12
click at [199, 233] on img at bounding box center [205, 227] width 12 height 12
click at [199, 327] on div "Link" at bounding box center [298, 322] width 199 height 10
click at [1264, 15] on span "Publicar" at bounding box center [1271, 22] width 48 height 14
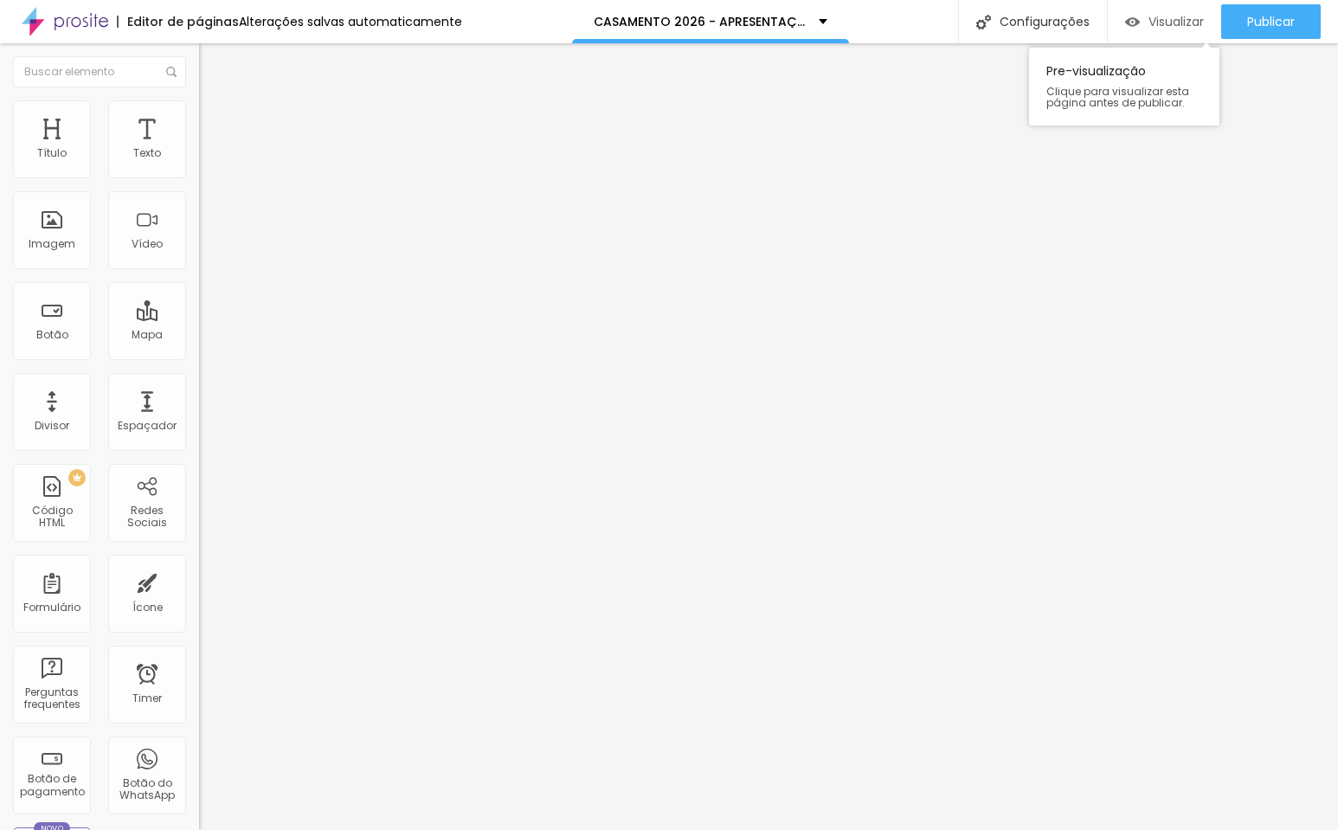
click at [1164, 23] on span "Visualizar" at bounding box center [1175, 22] width 55 height 14
click at [1153, 20] on span "Visualizar" at bounding box center [1175, 22] width 55 height 14
click at [199, 175] on div "DADOS DE CONTRATO DA NOIVA" at bounding box center [298, 159] width 199 height 29
click at [199, 175] on img at bounding box center [204, 180] width 10 height 10
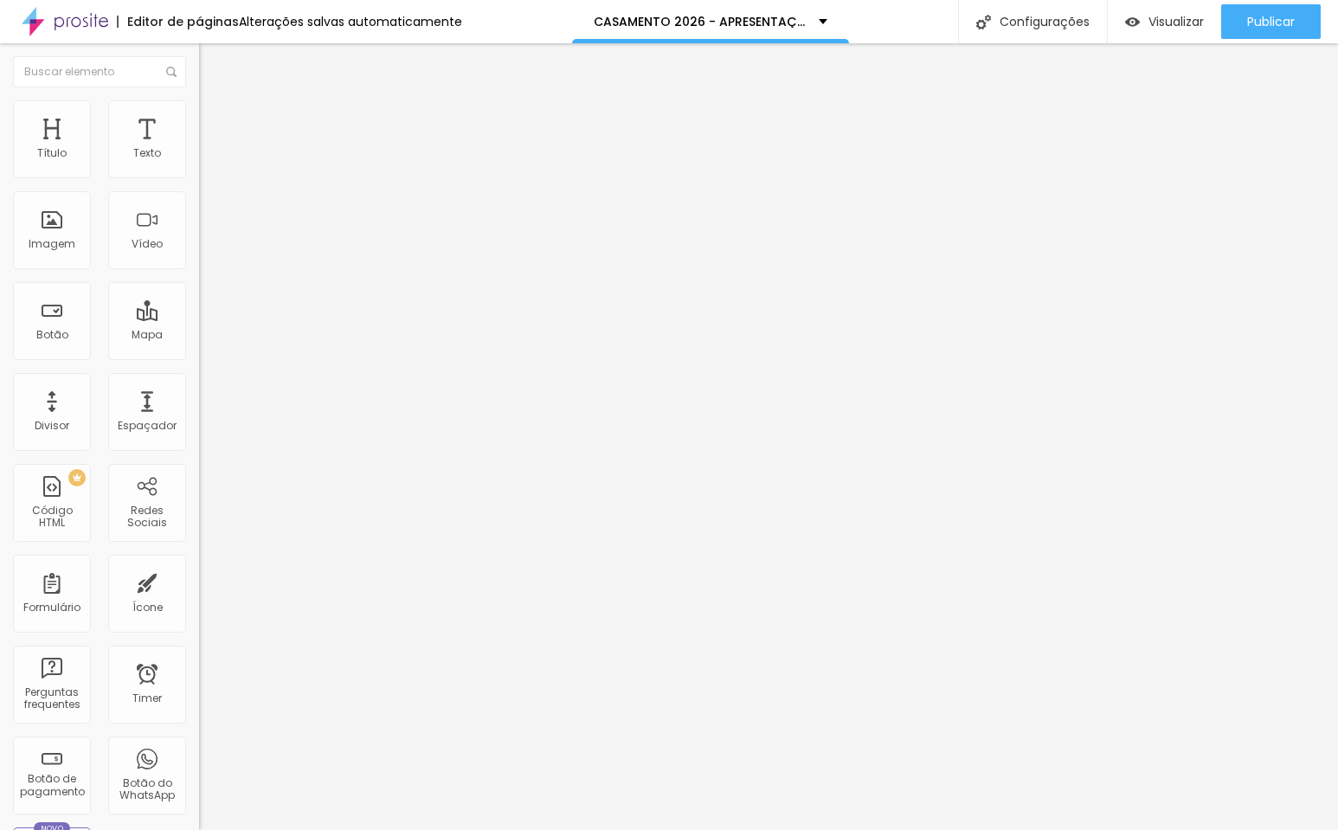
click at [210, 169] on div "DADOS DE CONTRATO DA NOIVA" at bounding box center [298, 161] width 177 height 16
click at [37, 315] on div "Botão" at bounding box center [52, 321] width 78 height 78
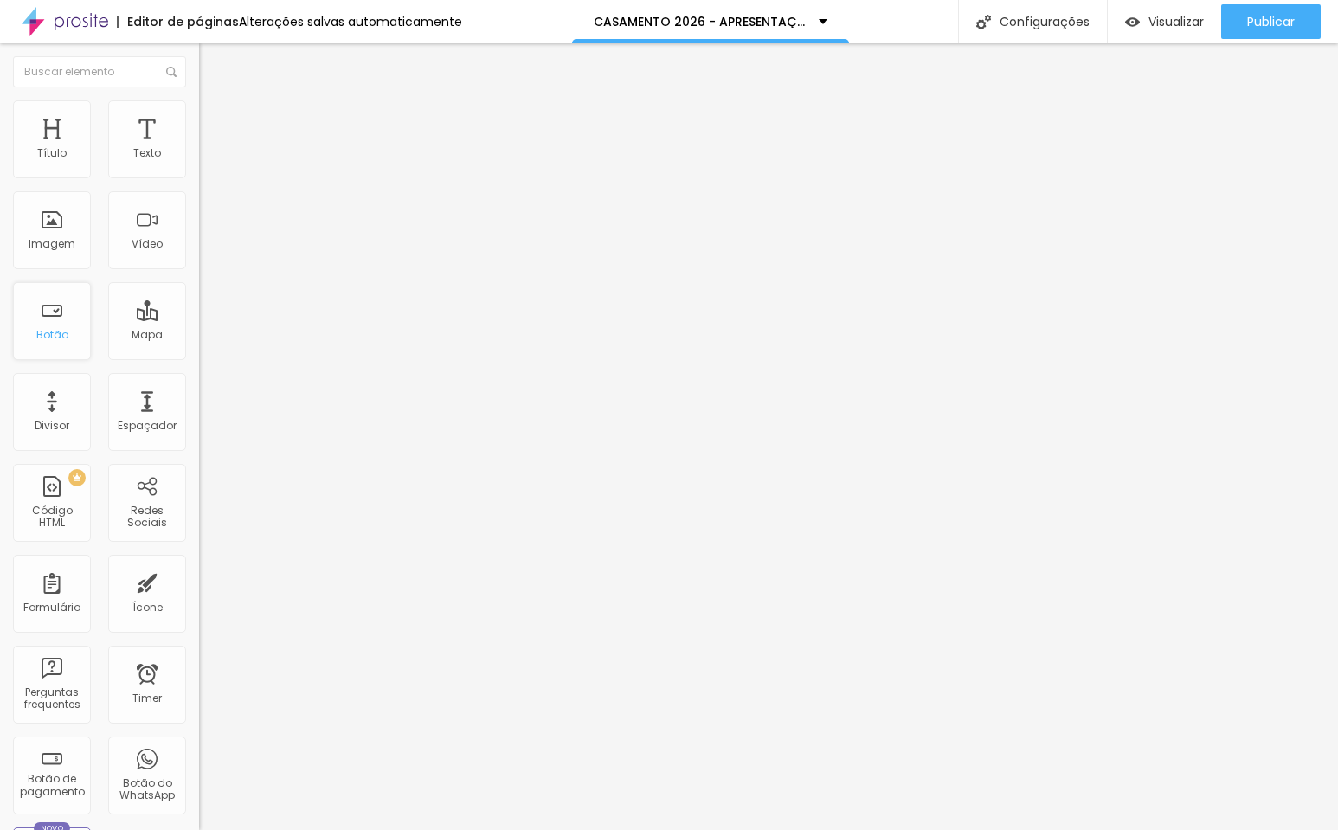
click at [56, 339] on div "Botão" at bounding box center [52, 335] width 32 height 12
click at [215, 119] on span "Estilo" at bounding box center [228, 112] width 27 height 15
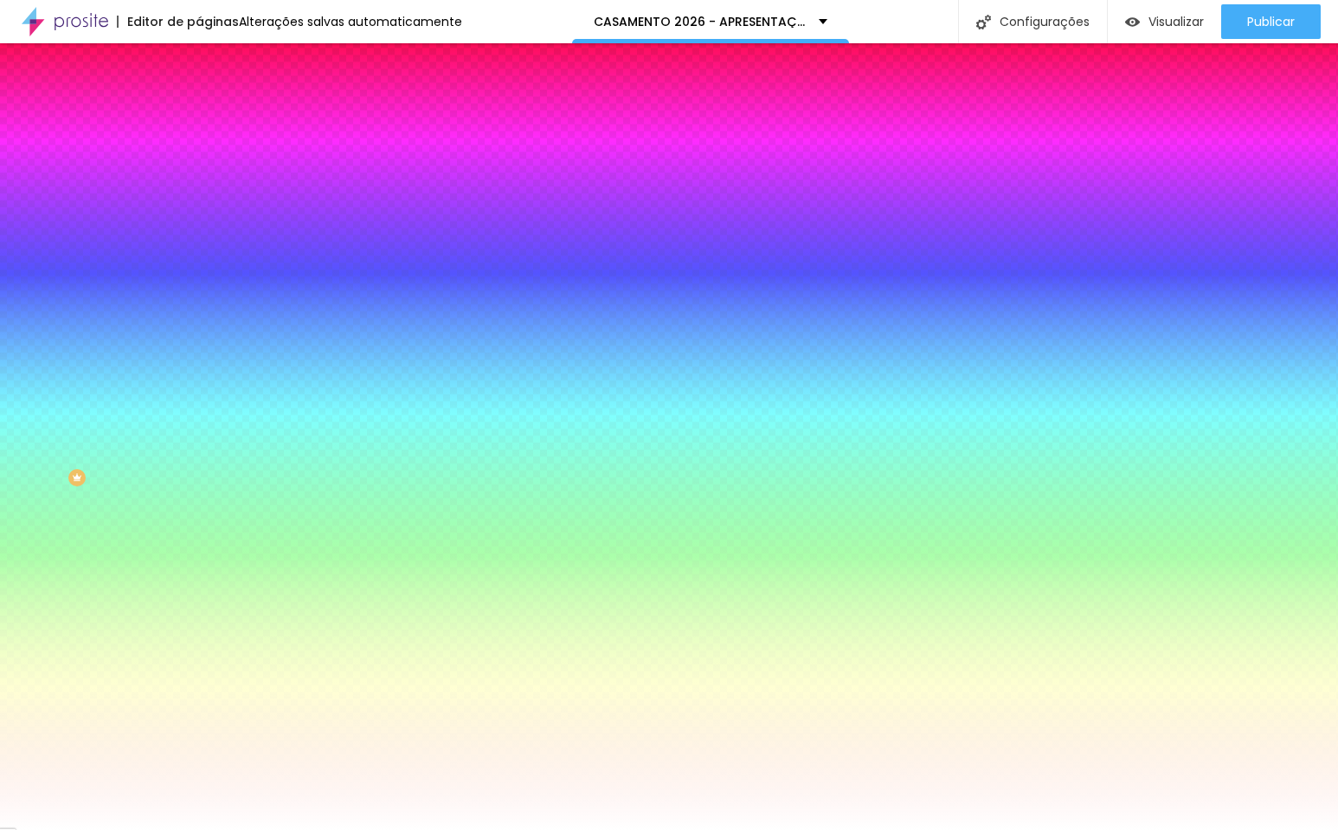
click at [215, 122] on span "Avançado" at bounding box center [243, 129] width 57 height 15
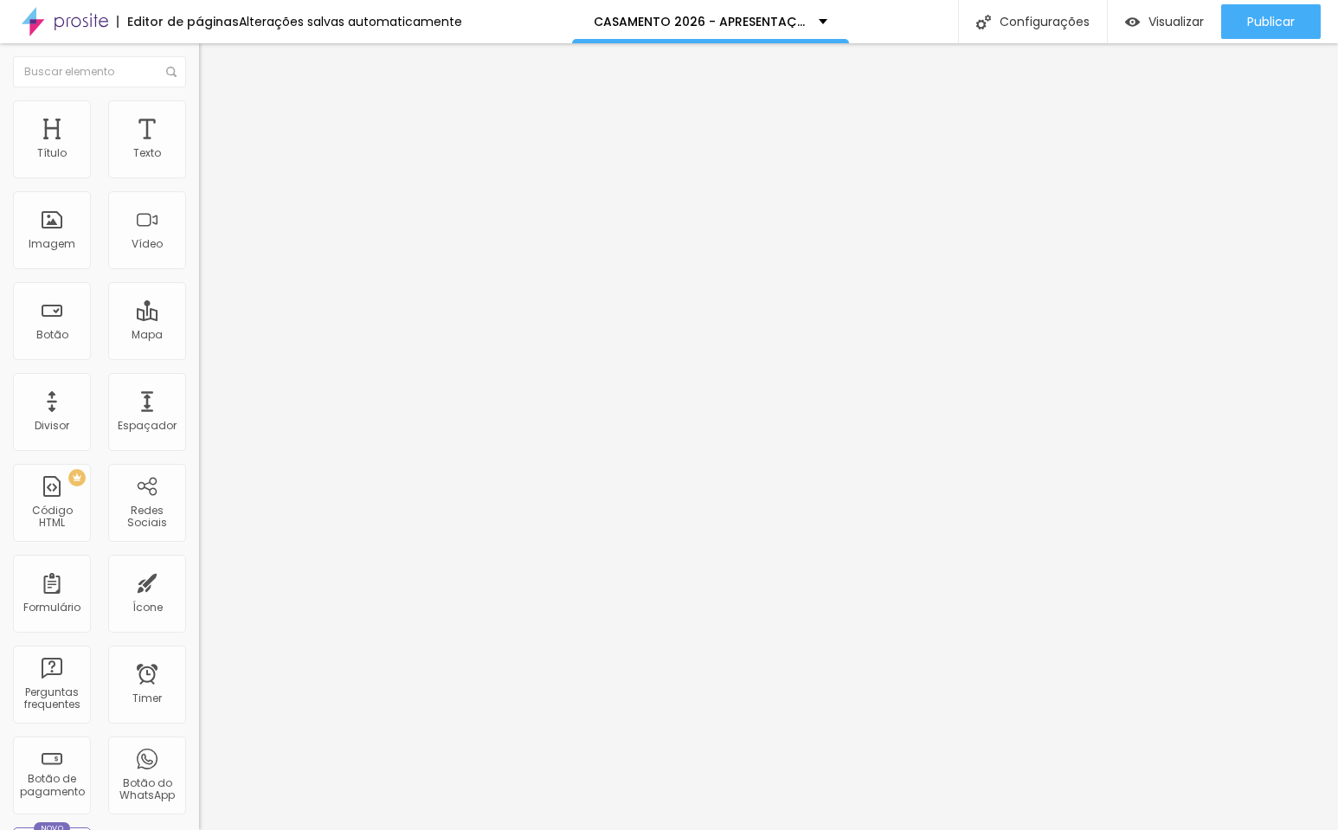
click at [199, 685] on input "text" at bounding box center [303, 693] width 208 height 17
paste input "<div id="gerador-senhas"> <h1>Gerador de Senhas</h1> <input type="text" id="dis…"
type input "<div id="gerador-senhas"> <h1>Gerador de Senhas</h1> <input type="text" id="dis…"
click at [1240, 20] on button "Publicar" at bounding box center [1271, 21] width 100 height 35
click at [199, 685] on input "text" at bounding box center [303, 693] width 208 height 17
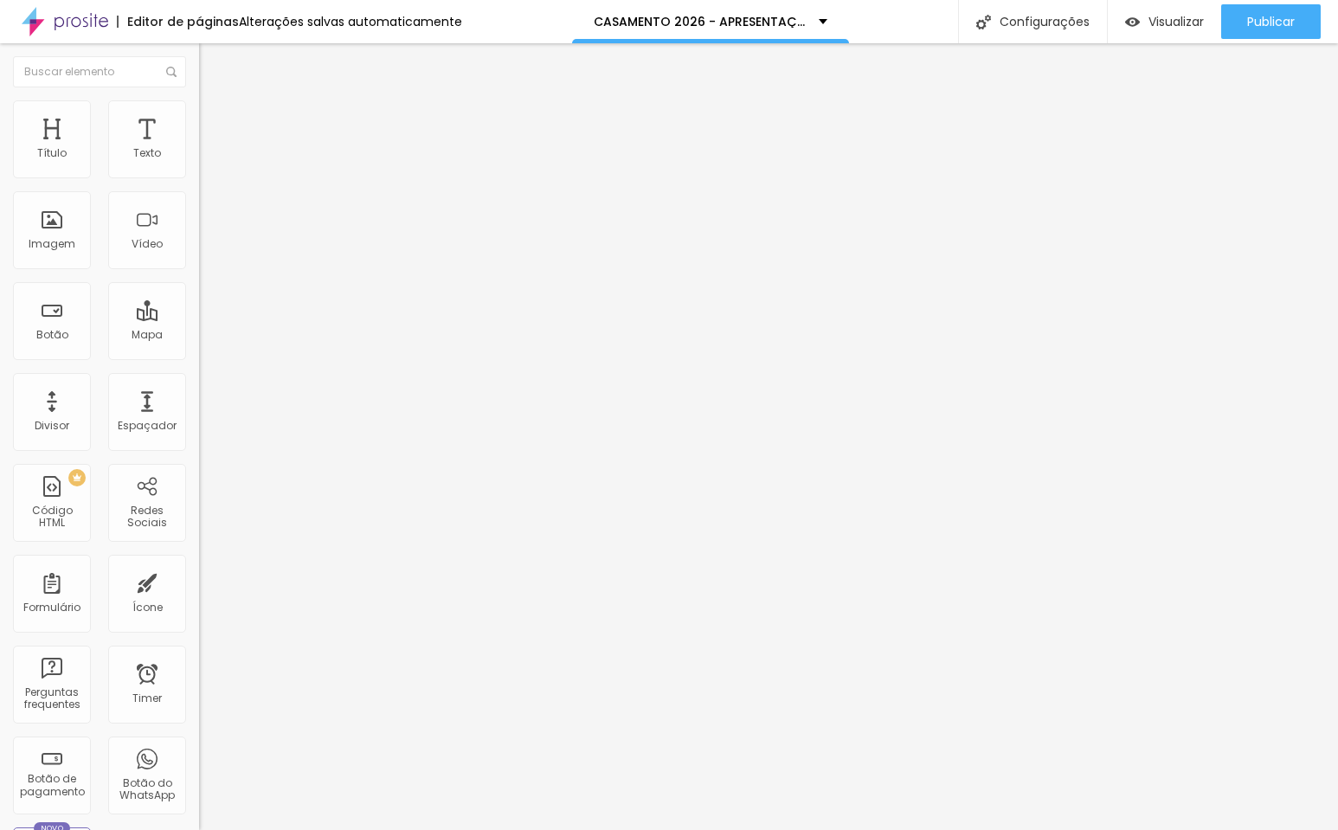
click at [199, 685] on input "text" at bounding box center [303, 693] width 208 height 17
click at [1277, 19] on span "Publicar" at bounding box center [1271, 22] width 48 height 14
click at [1165, 23] on span "Visualizar" at bounding box center [1160, 22] width 55 height 14
